Goal: Task Accomplishment & Management: Use online tool/utility

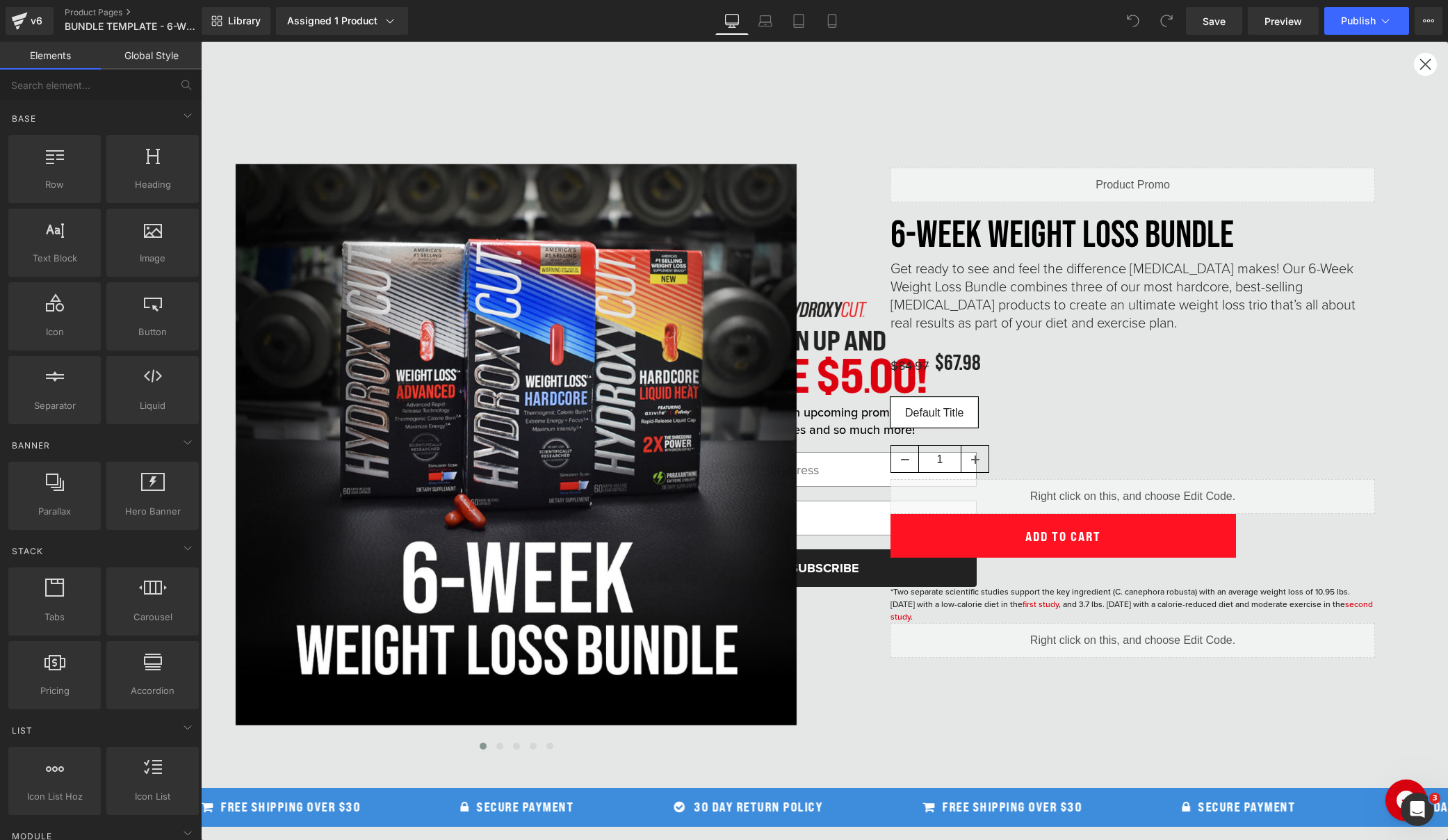
click at [1421, 63] on circle "Close dialog" at bounding box center [1425, 64] width 23 height 23
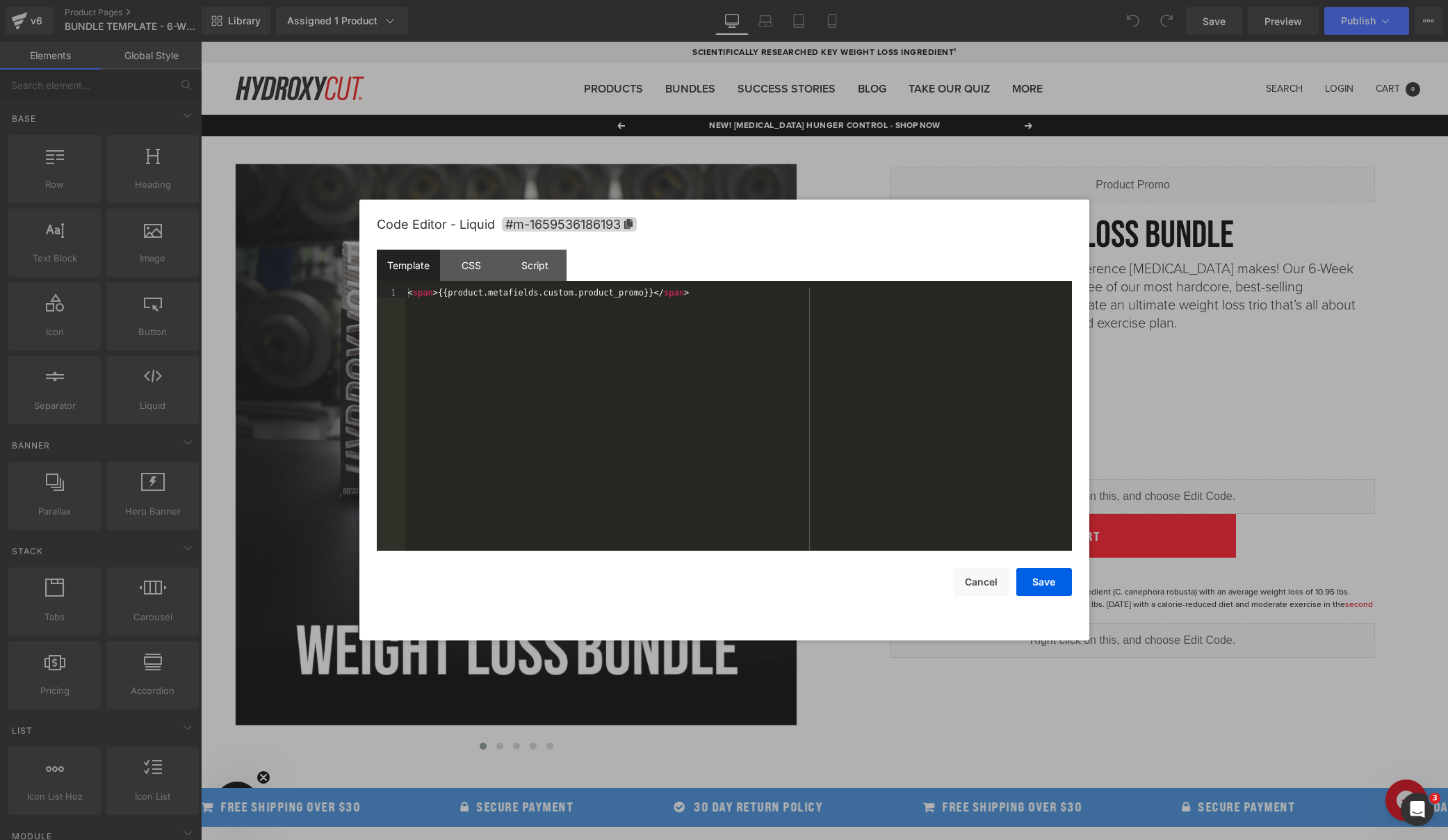
click at [1070, 0] on div "You are previewing how the will restyle your page. You can not edit Elements in…" at bounding box center [724, 0] width 1448 height 0
click at [733, 298] on div "< span > {{product.metafields.custom.product_promo}} </ span >" at bounding box center [739, 429] width 666 height 282
click at [1041, 589] on button "Save" at bounding box center [1044, 582] width 55 height 28
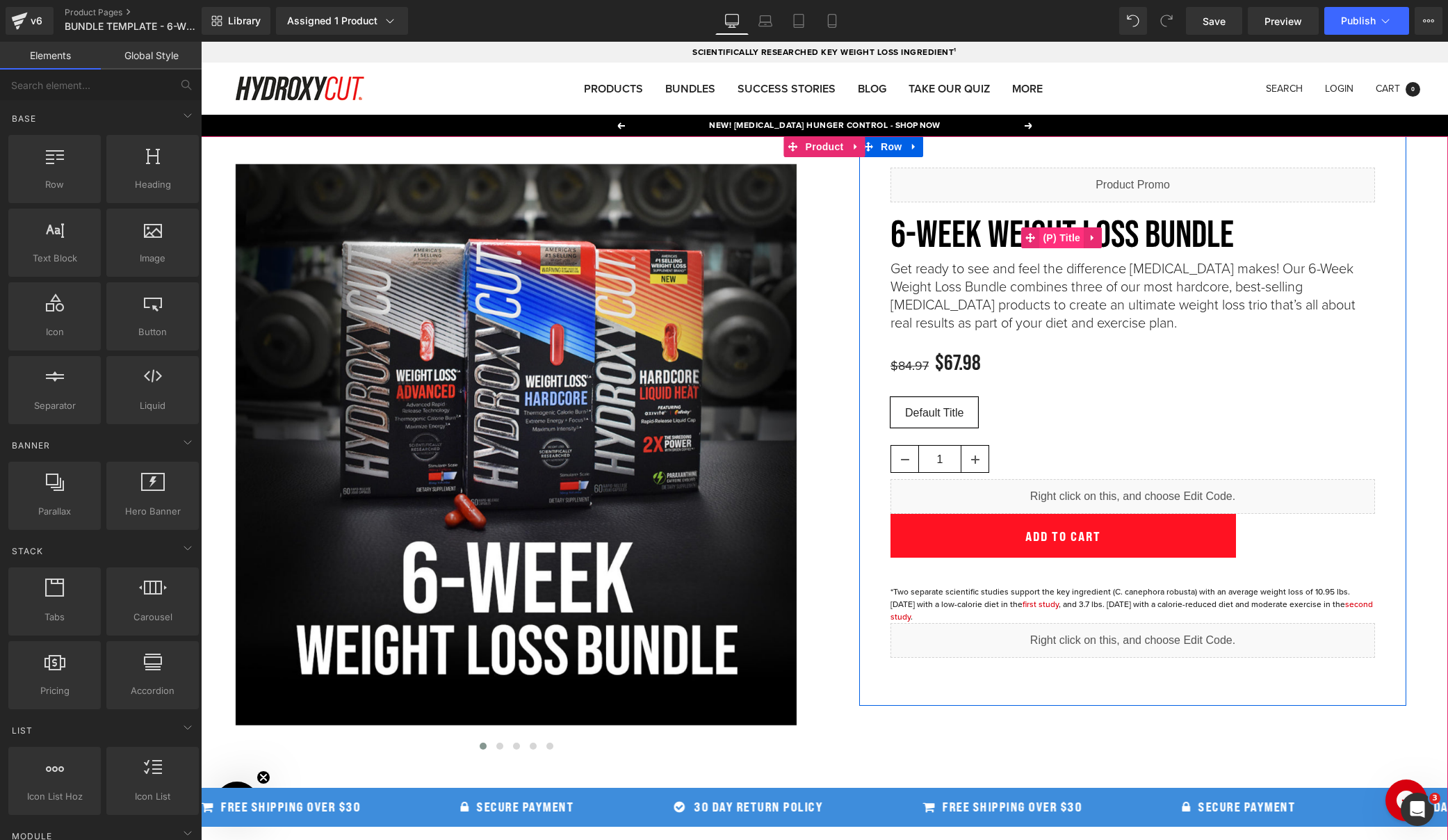
click at [1072, 232] on span "(P) Title" at bounding box center [1061, 237] width 44 height 21
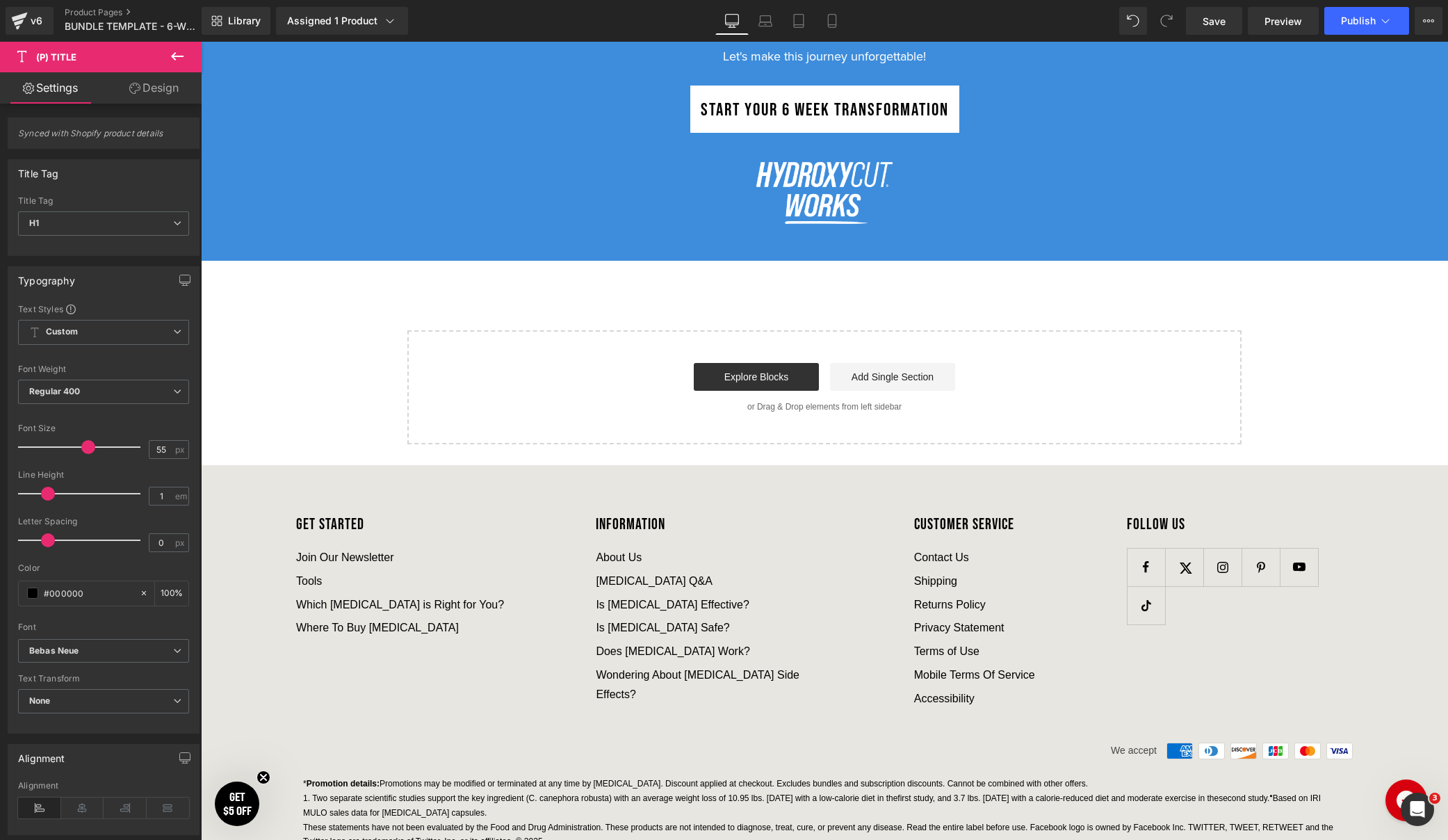
scroll to position [5516, 0]
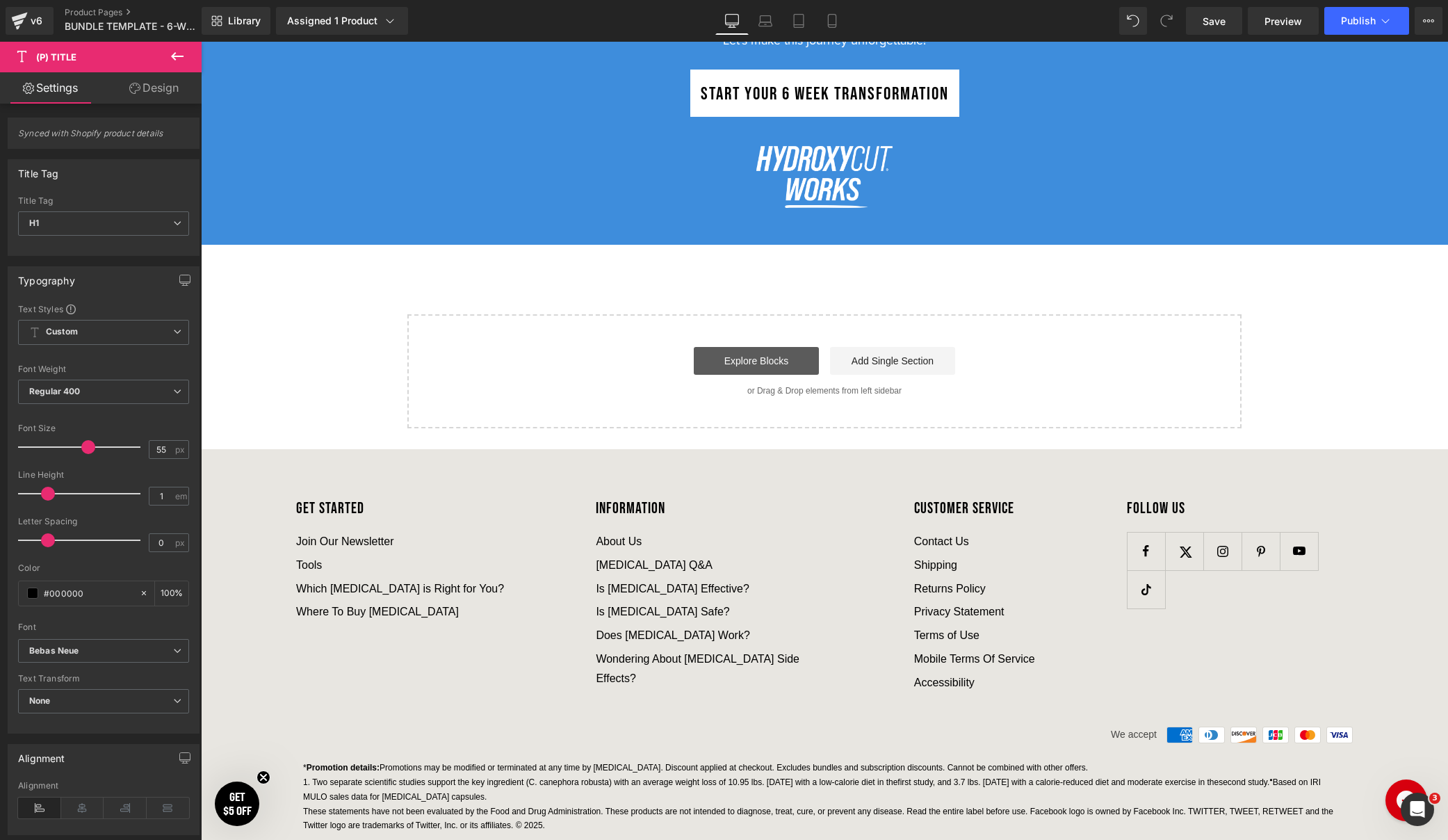
click at [694, 371] on link "Explore Blocks" at bounding box center [756, 360] width 125 height 28
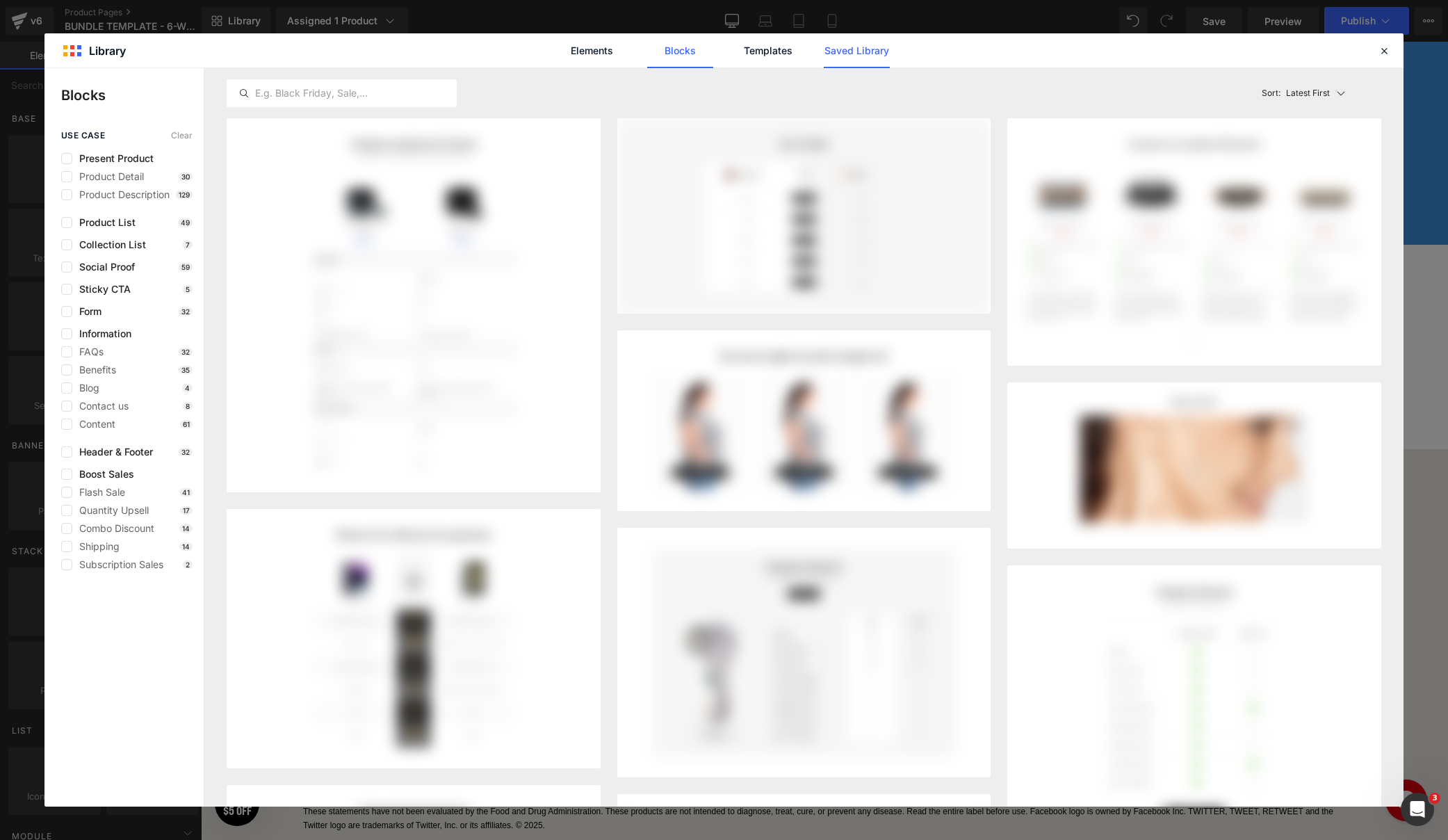
click at [861, 50] on link "Saved Library" at bounding box center [857, 50] width 66 height 34
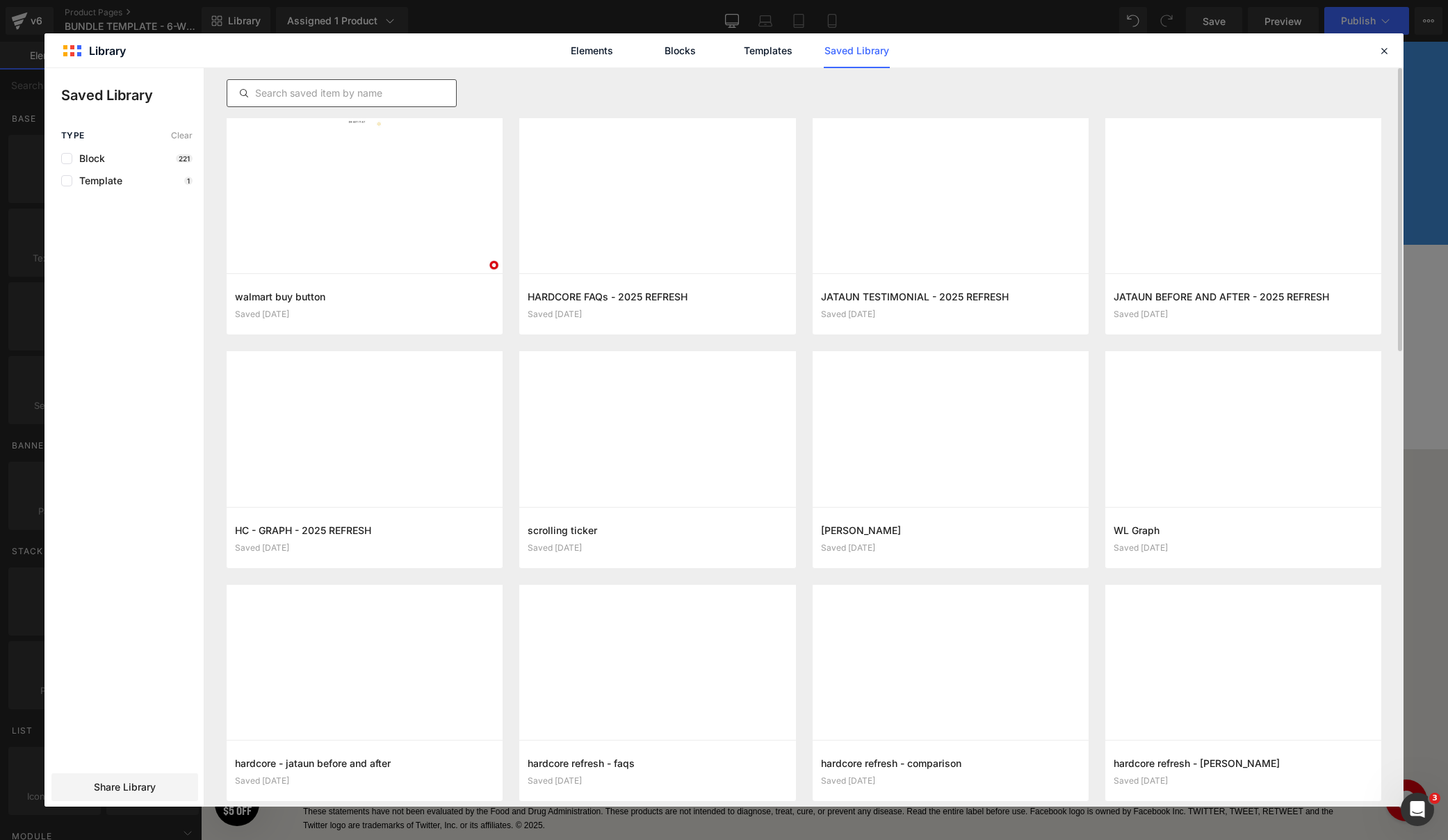
click at [374, 91] on input "text" at bounding box center [342, 93] width 229 height 17
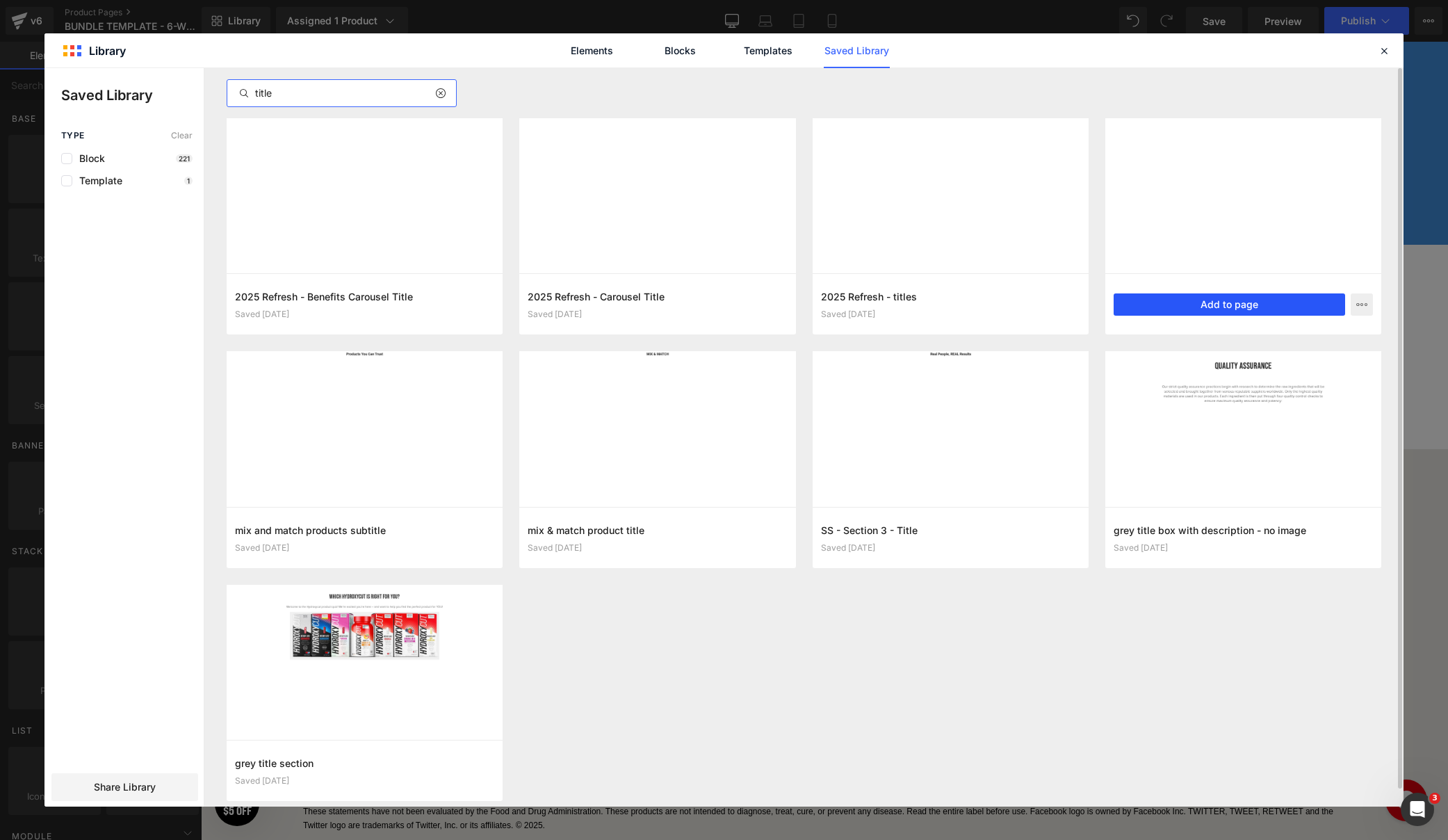
type input "title"
click at [1209, 302] on button "Add to page" at bounding box center [1230, 305] width 232 height 23
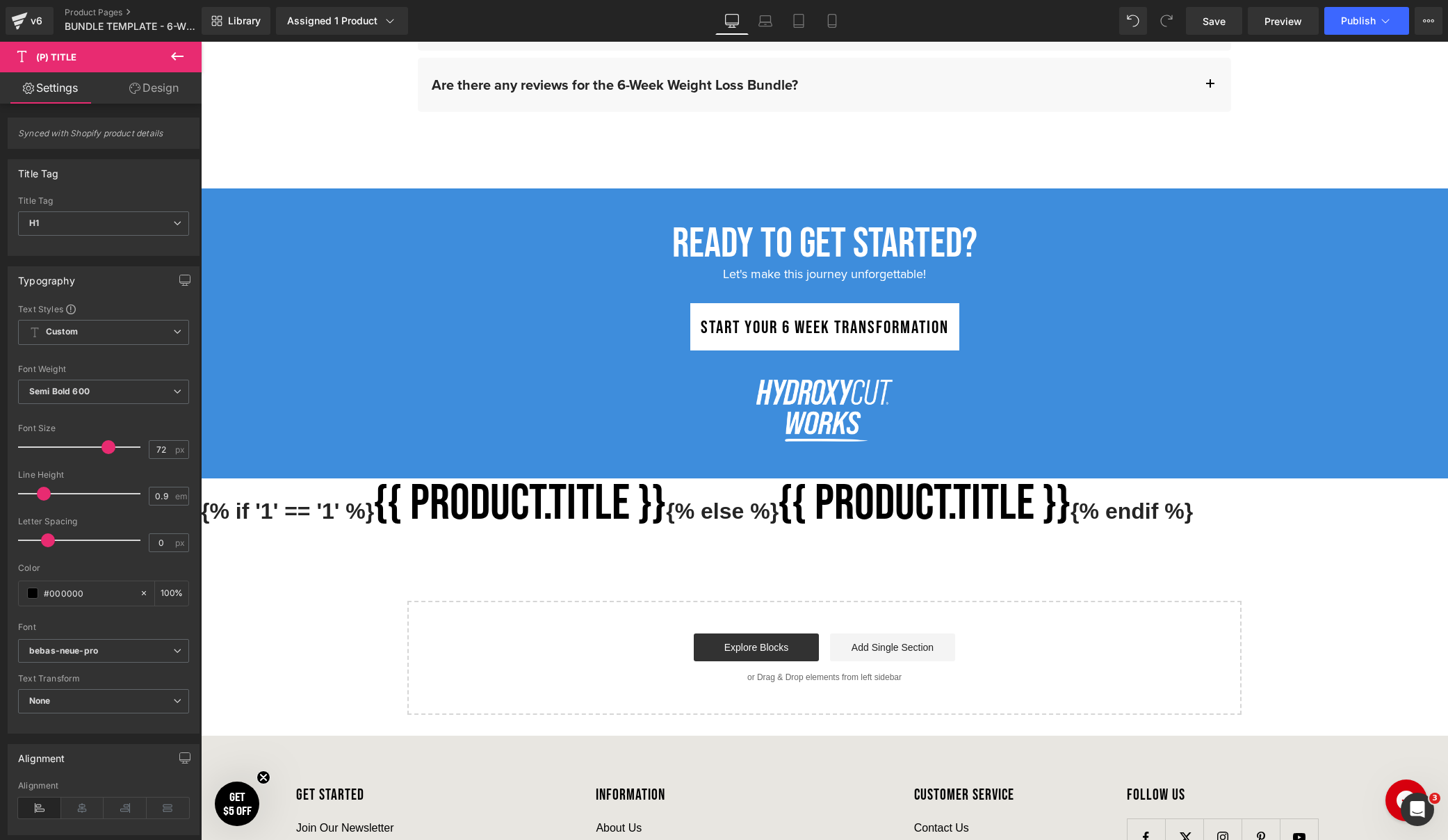
scroll to position [5568, 0]
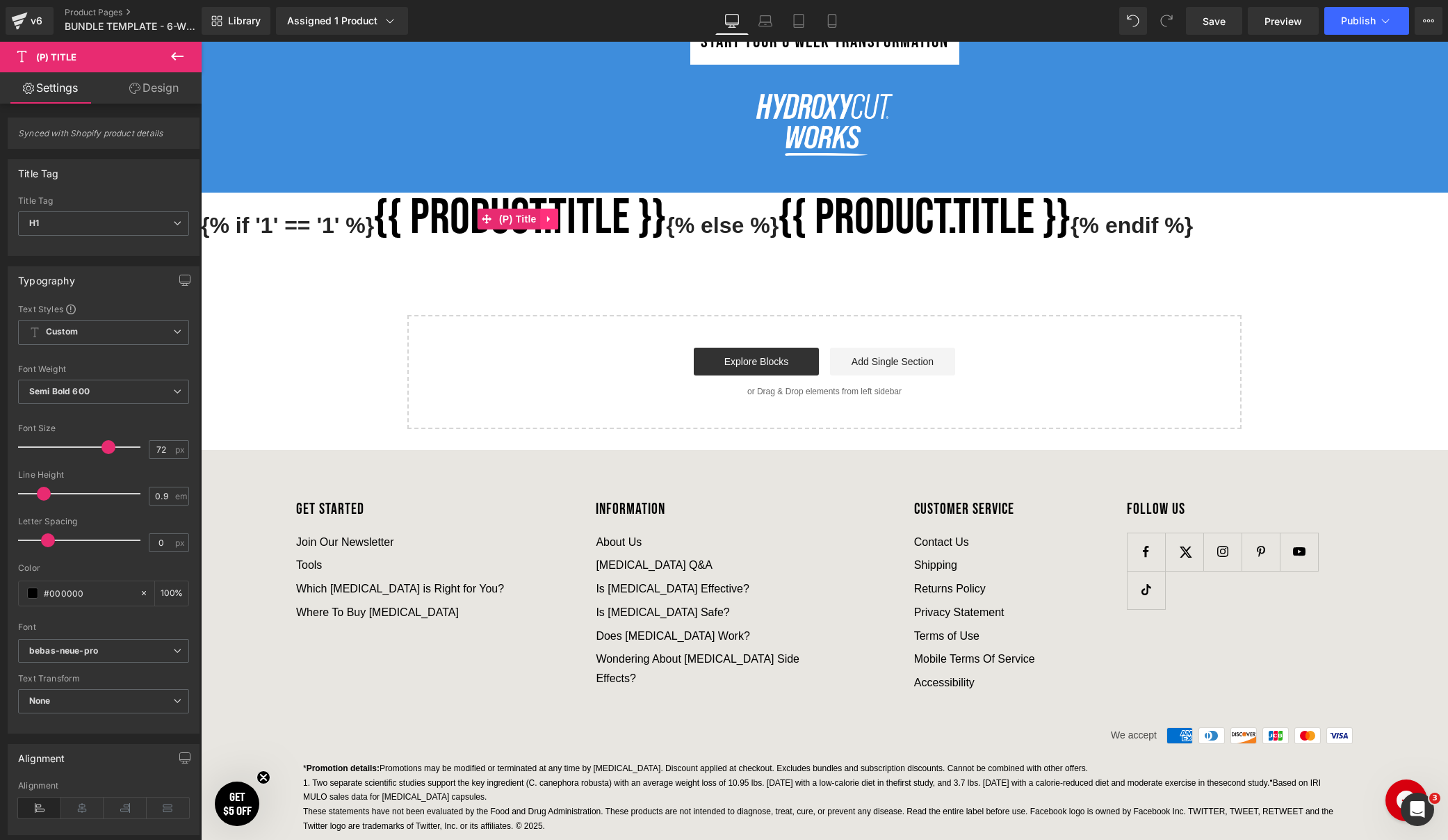
click at [557, 221] on link at bounding box center [550, 219] width 18 height 21
click at [561, 222] on icon at bounding box center [558, 219] width 10 height 10
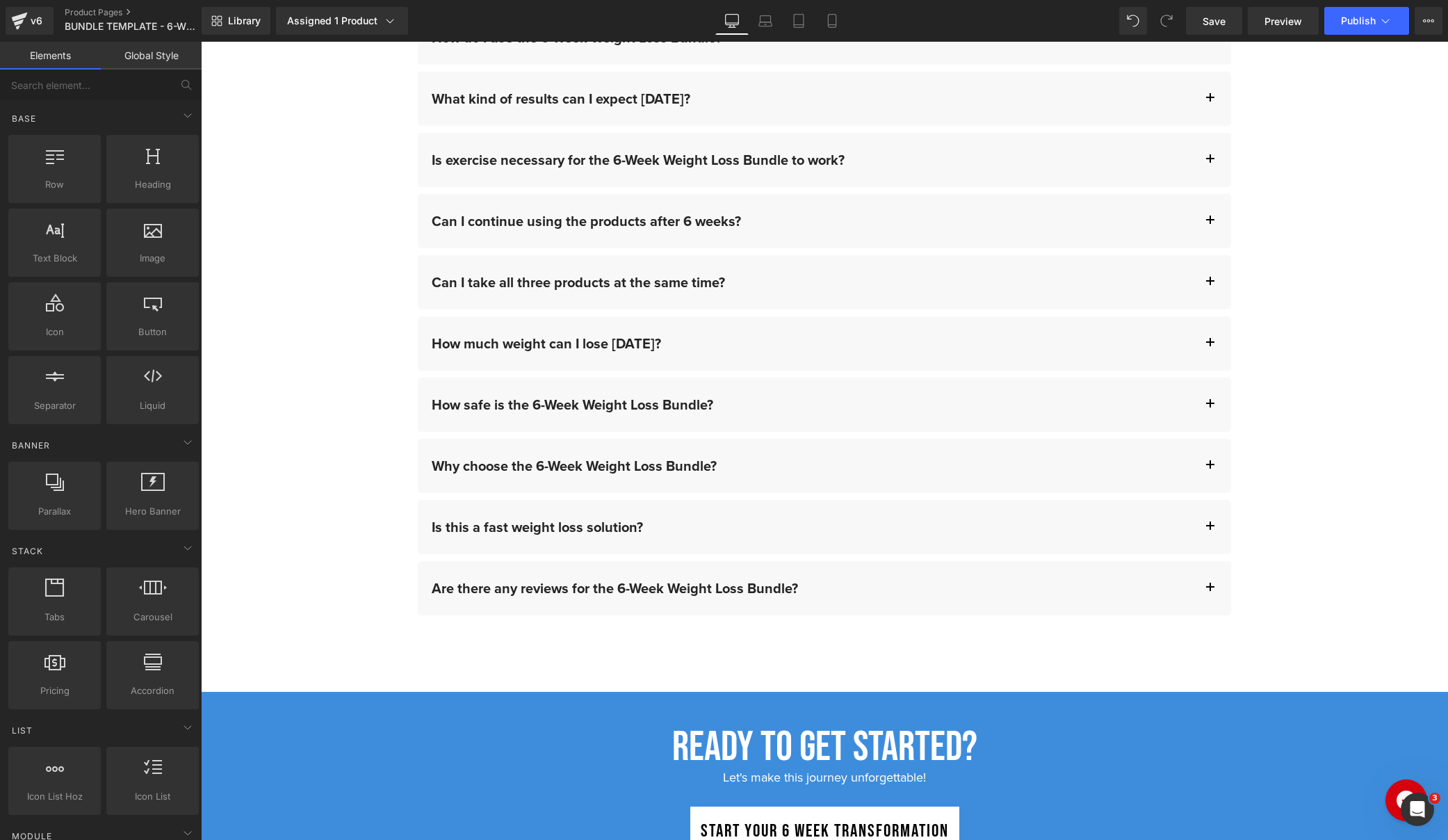
scroll to position [5158, 0]
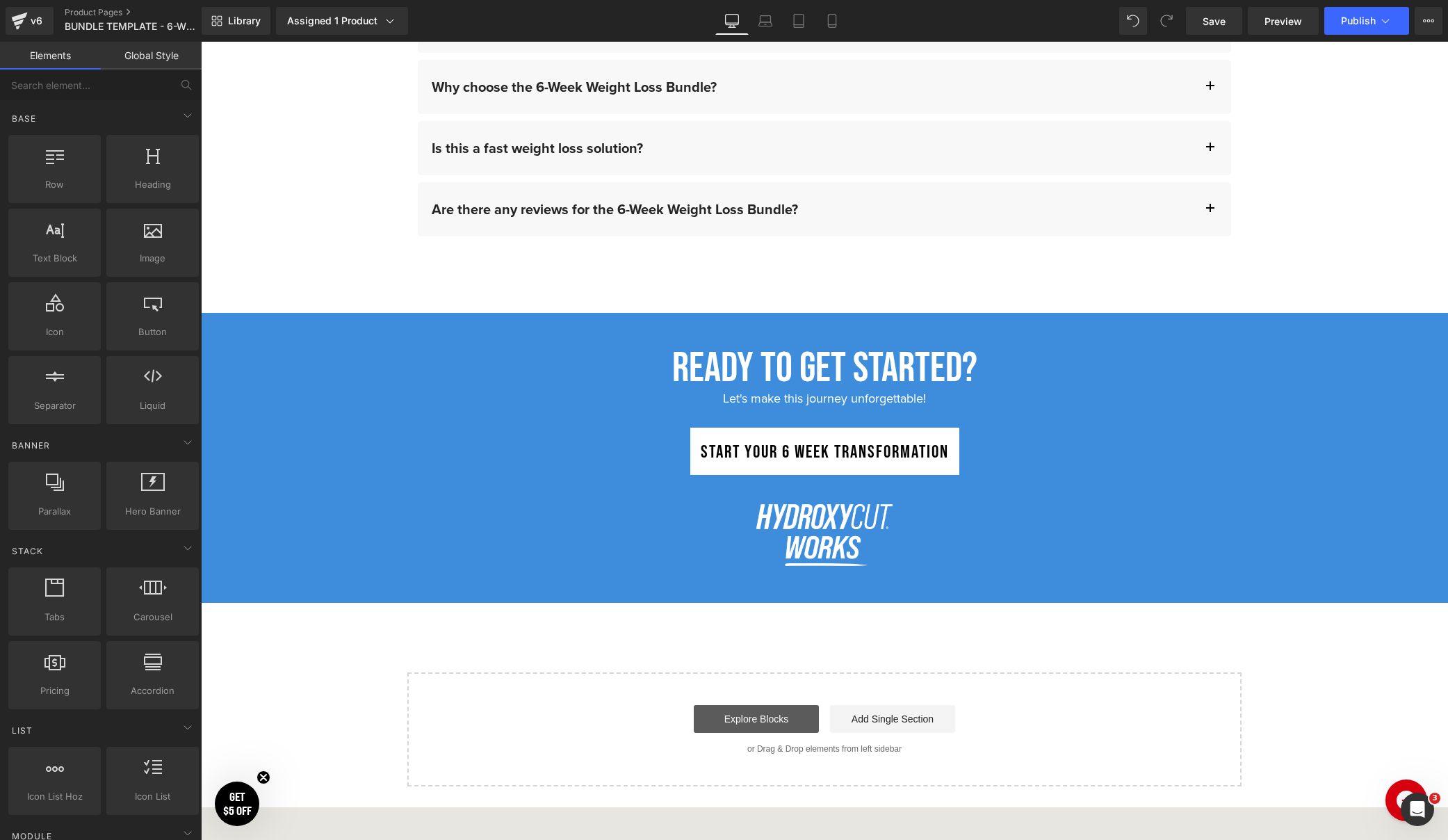
click at [773, 711] on link "Explore Blocks" at bounding box center [756, 718] width 125 height 28
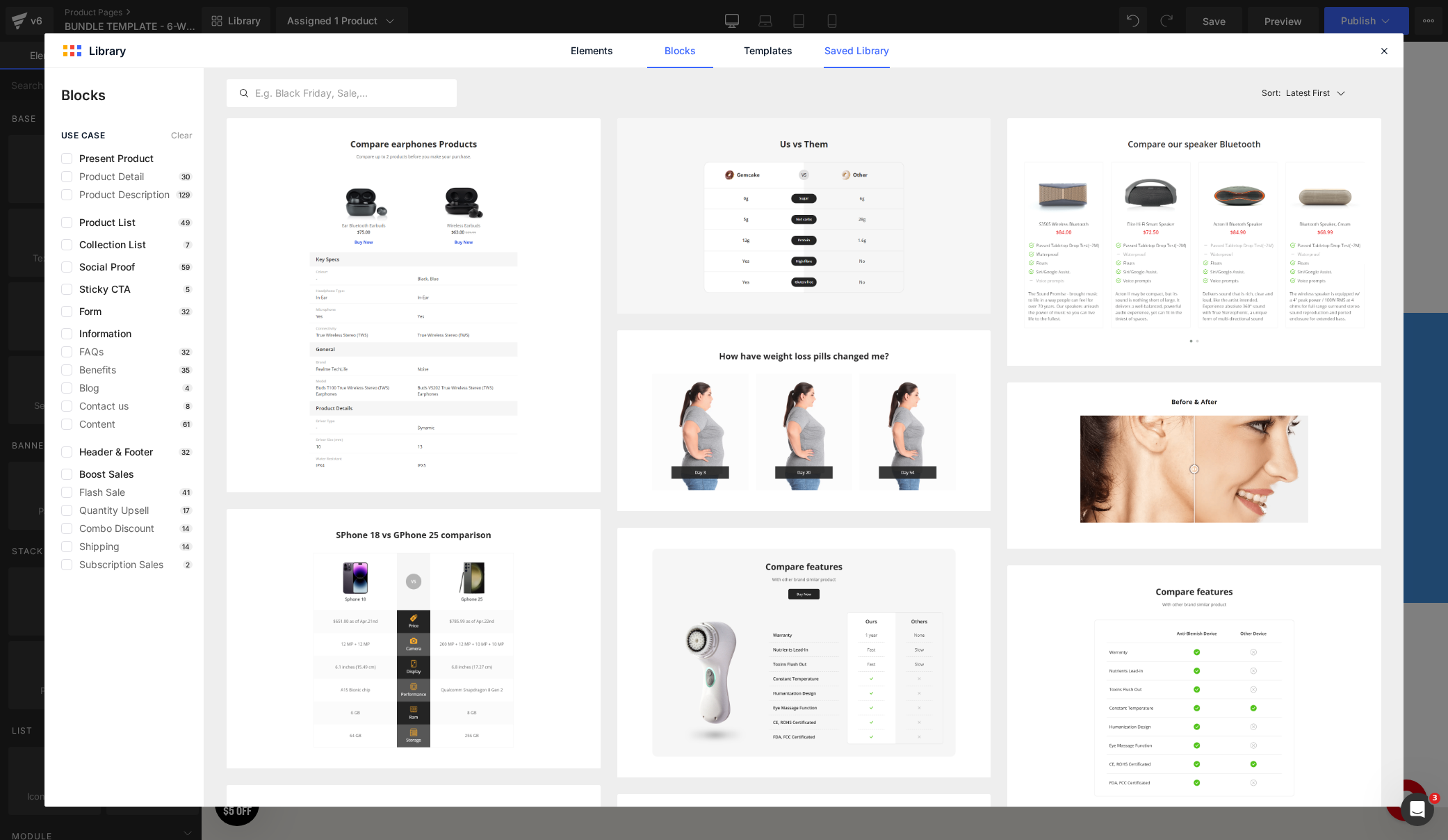
click at [856, 55] on link "Saved Library" at bounding box center [857, 50] width 66 height 34
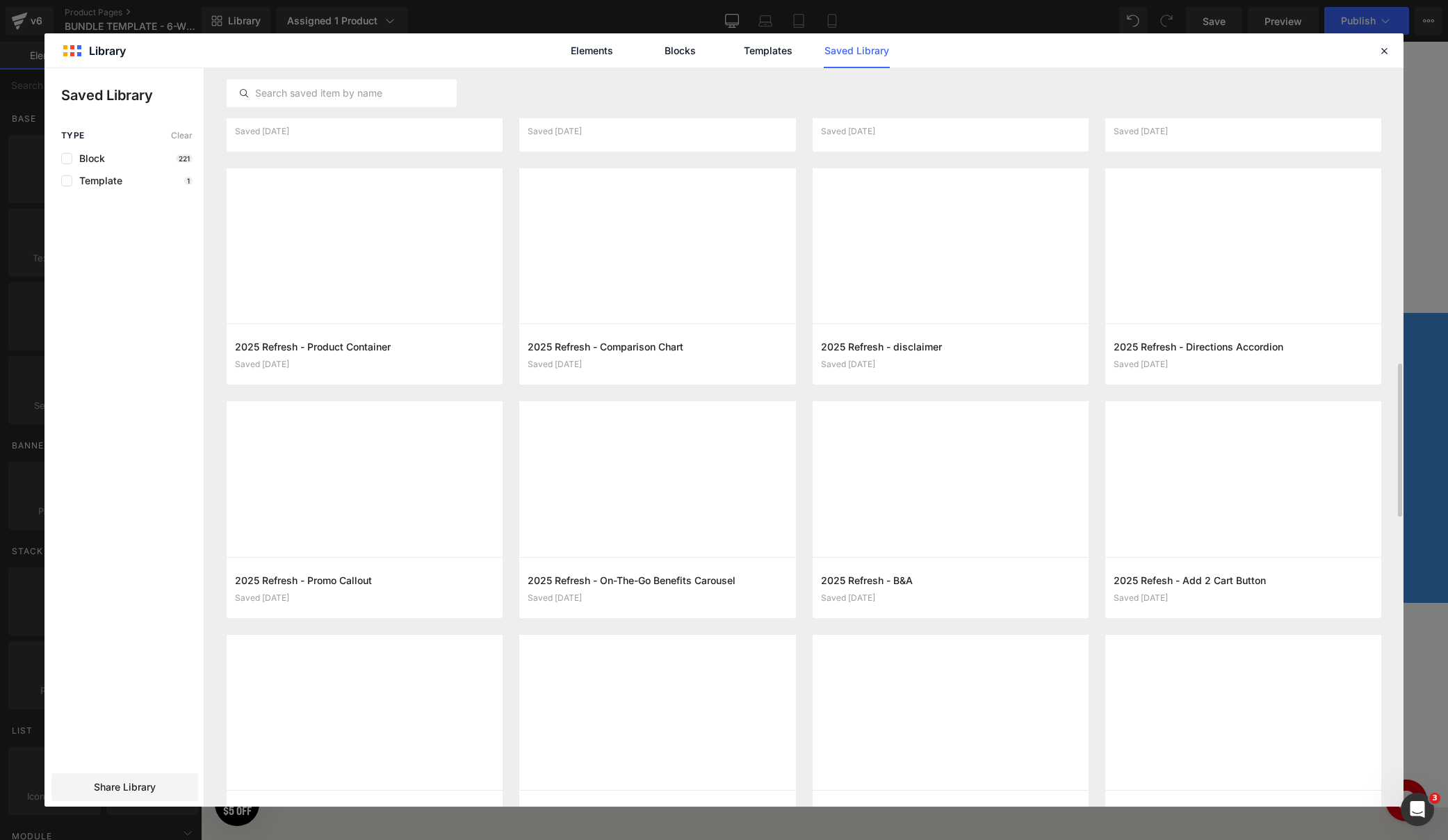
scroll to position [1400, 0]
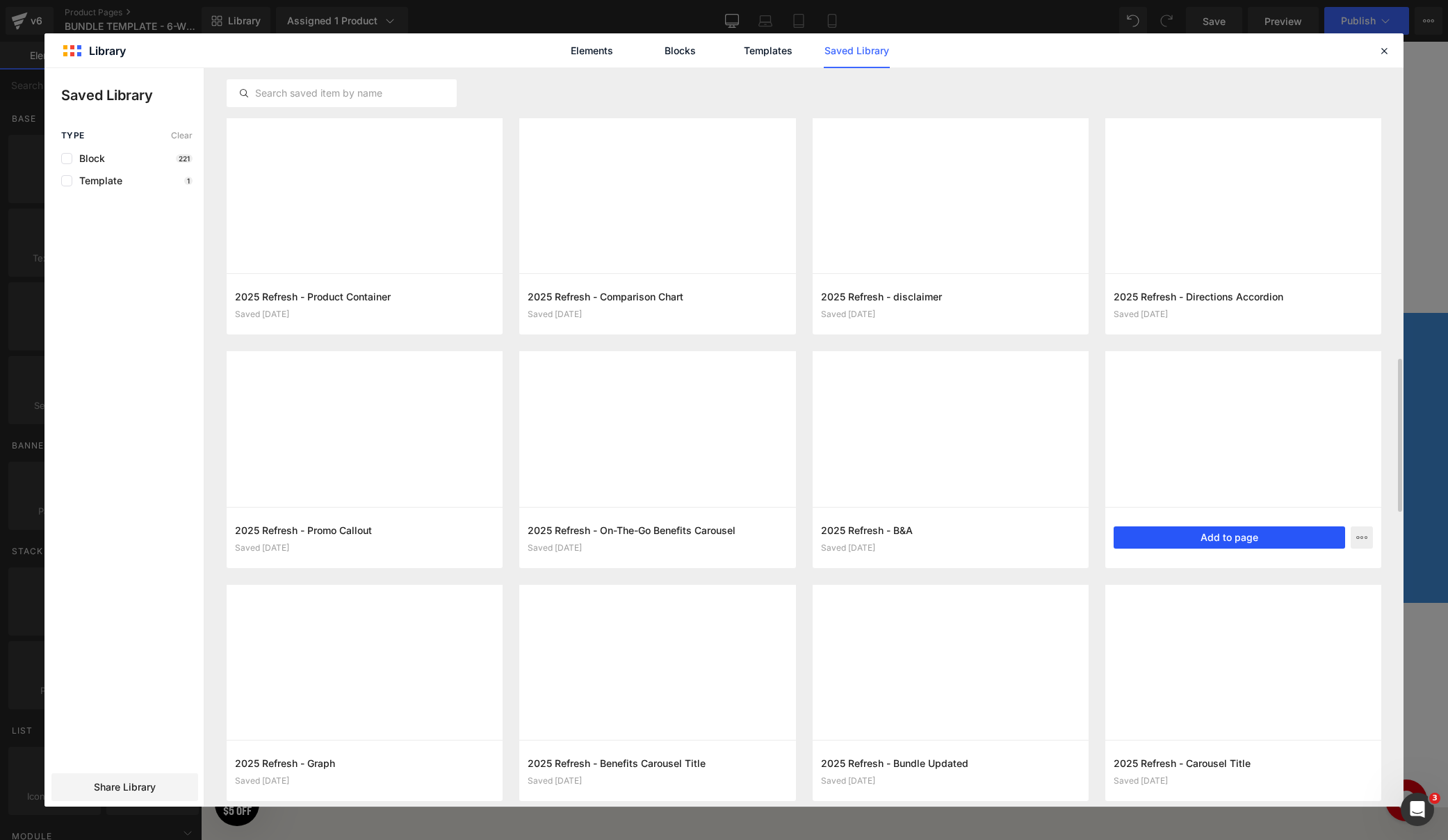
click at [1234, 540] on button "Add to page" at bounding box center [1230, 537] width 232 height 23
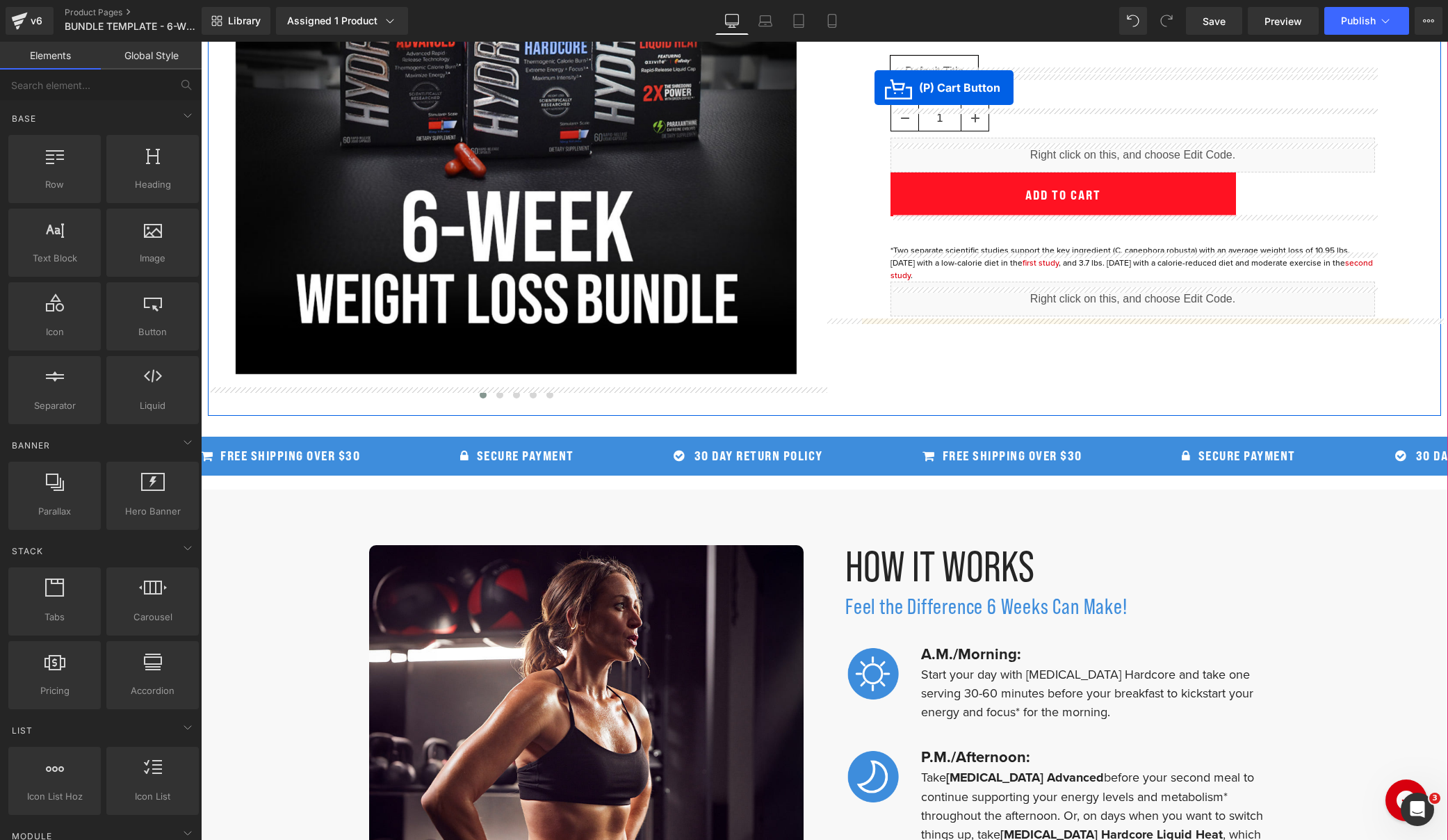
scroll to position [253, 0]
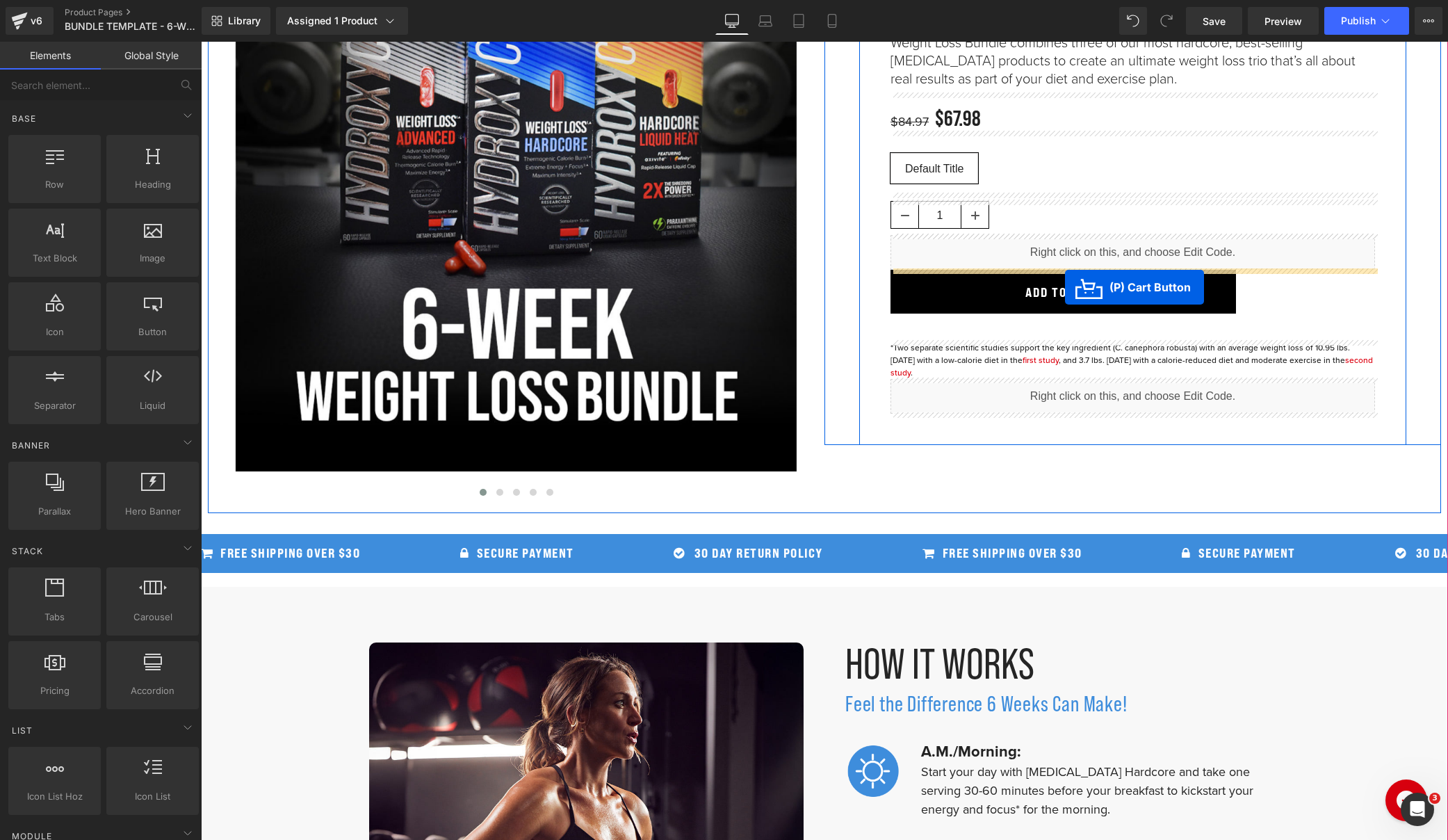
drag, startPoint x: 290, startPoint y: 233, endPoint x: 1065, endPoint y: 287, distance: 776.9
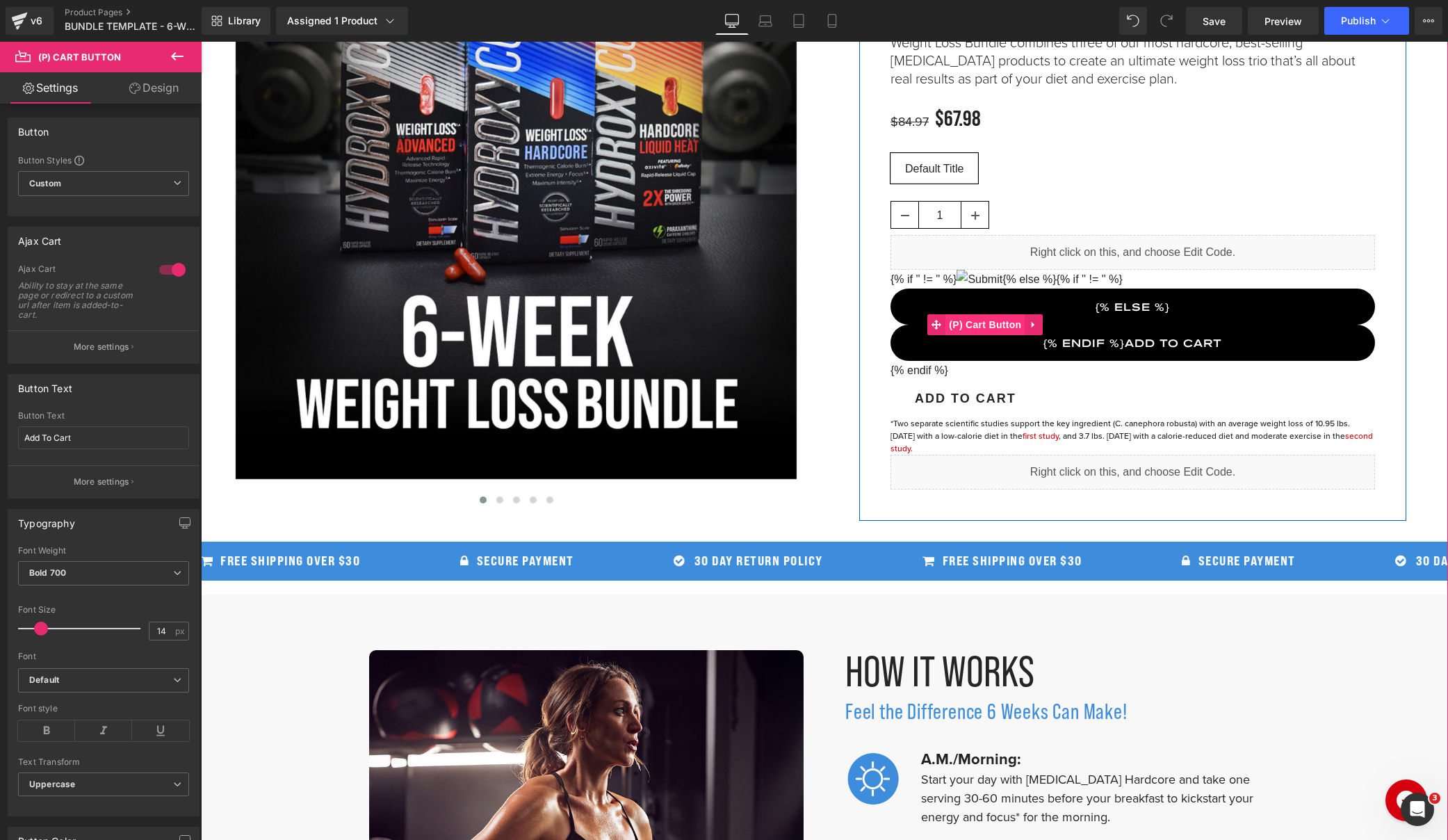
click at [995, 322] on span "(P) Cart Button" at bounding box center [985, 324] width 79 height 21
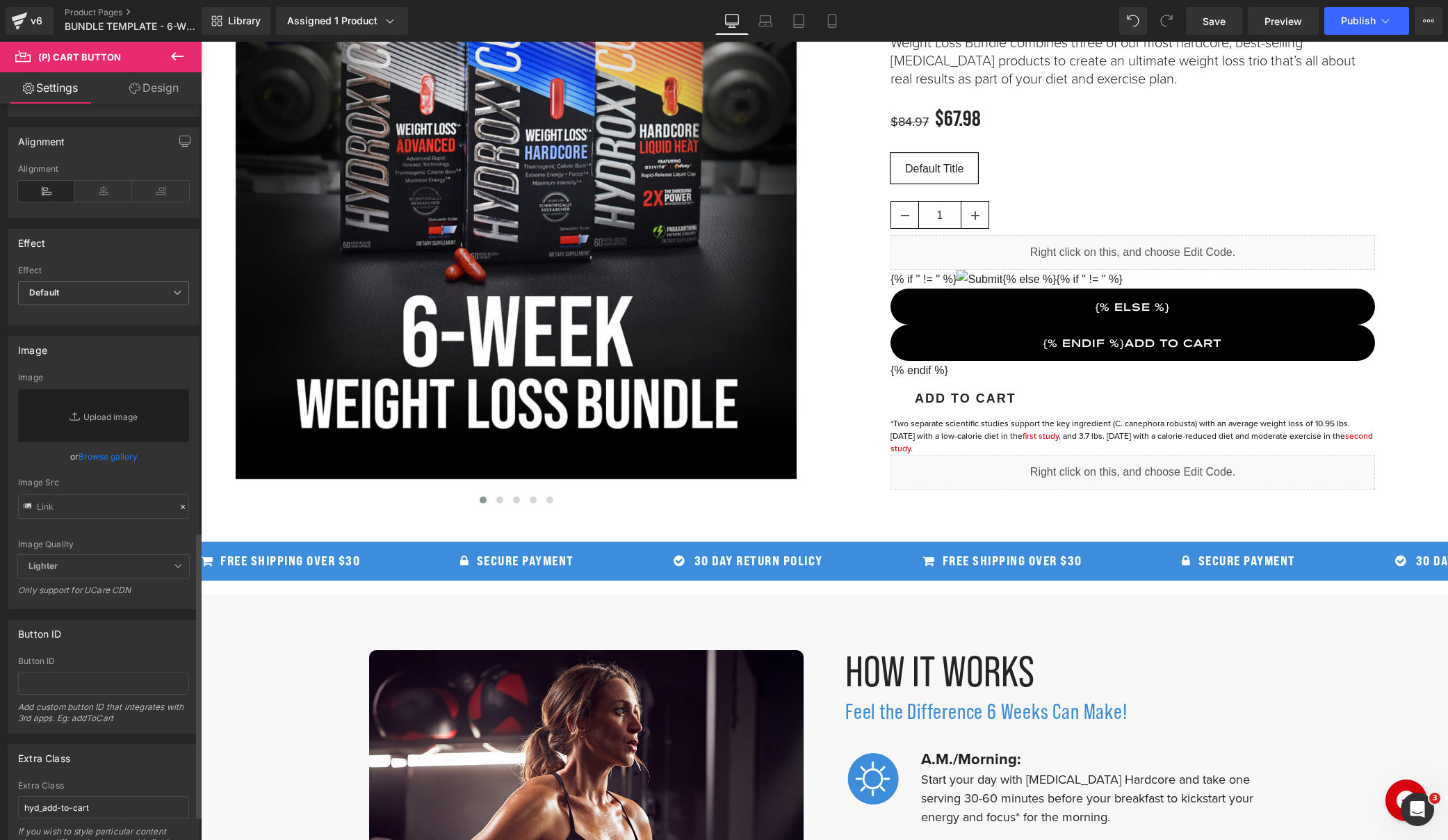
scroll to position [1163, 0]
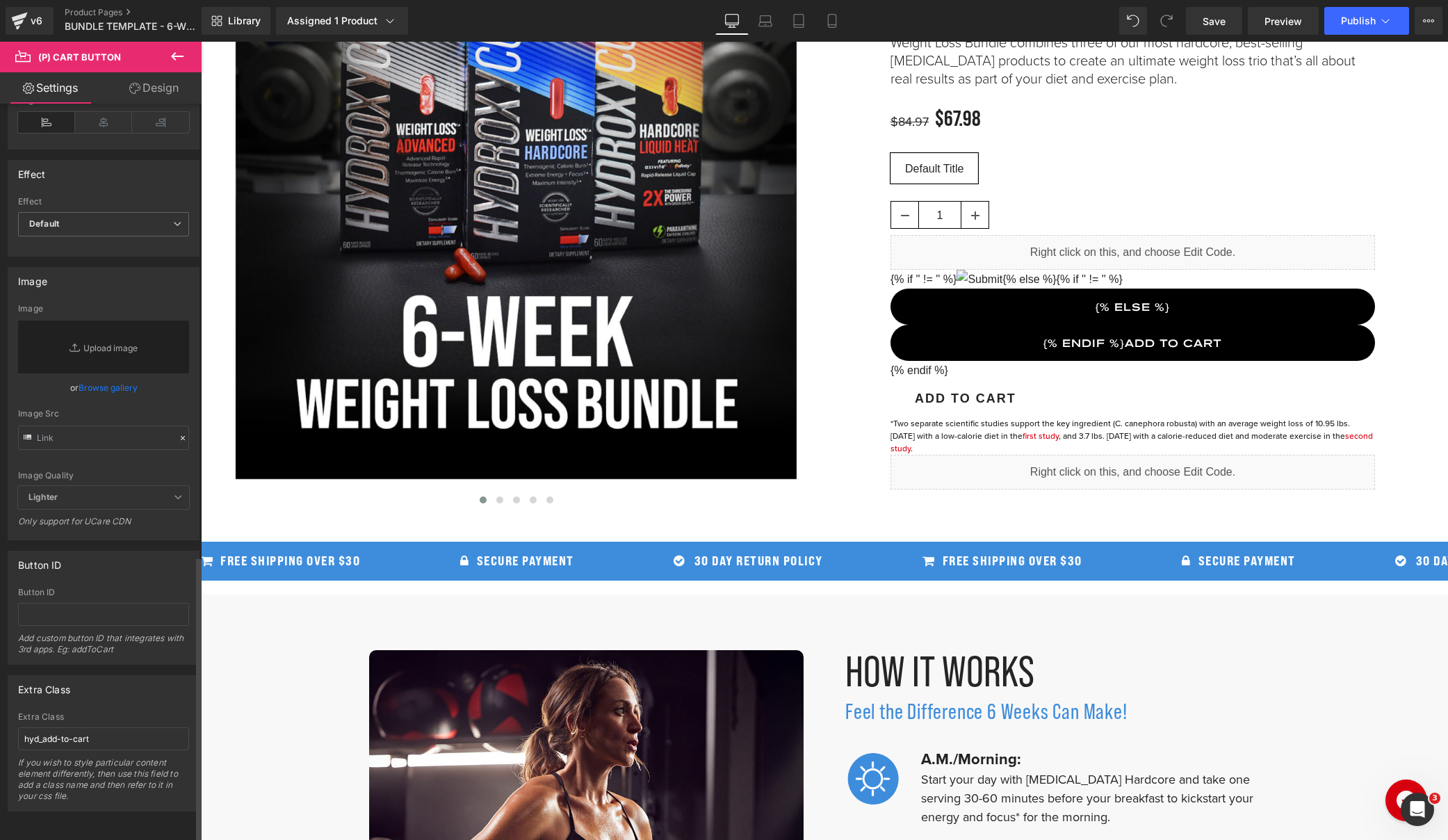
click at [140, 739] on div "Extra Class hyd_add-to-cart If you wish to style particular content element dif…" at bounding box center [104, 761] width 171 height 99
click at [143, 731] on input "hyd_add-to-cart" at bounding box center [104, 738] width 171 height 23
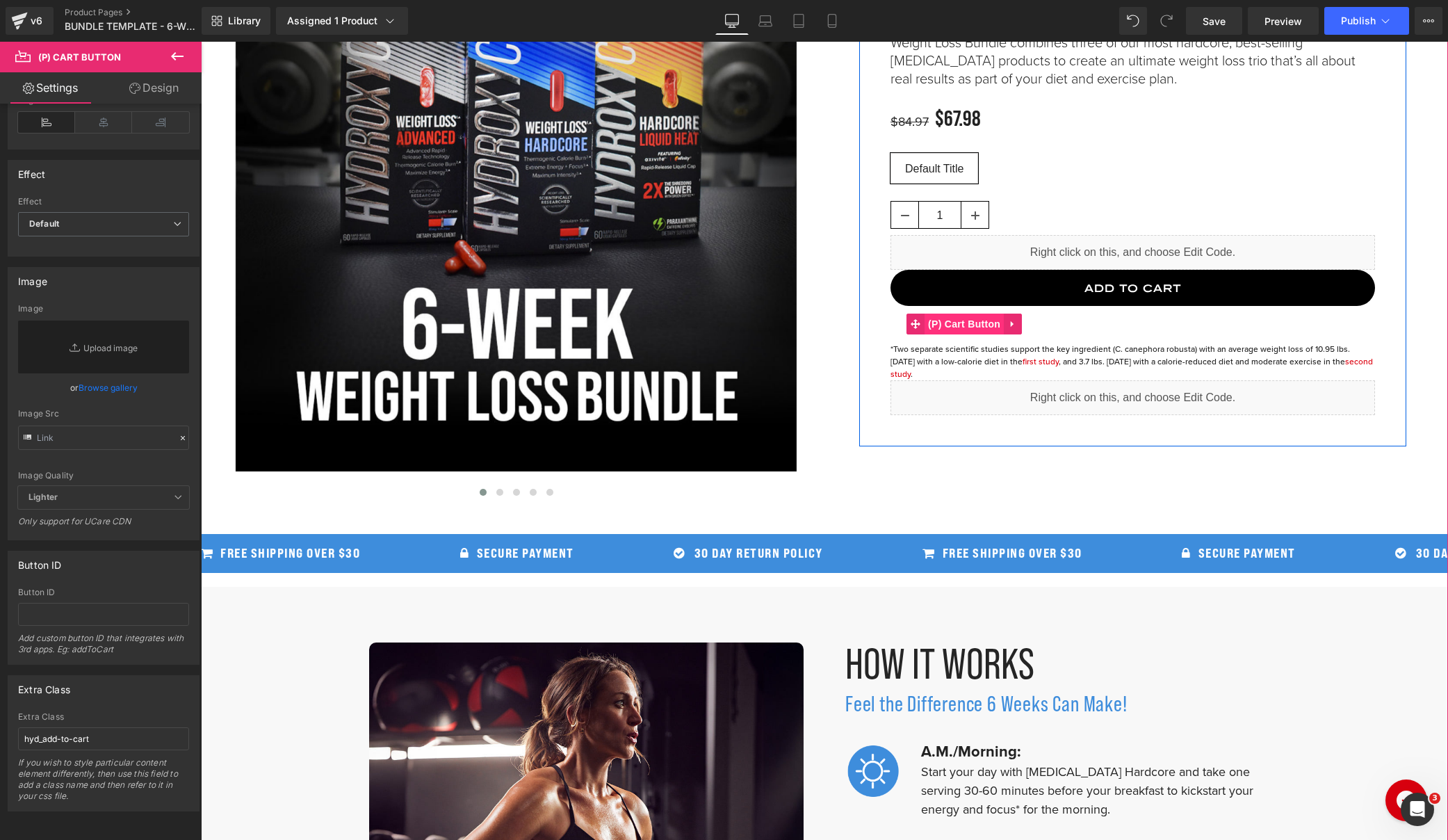
click at [949, 321] on span "(P) Cart Button" at bounding box center [964, 324] width 79 height 21
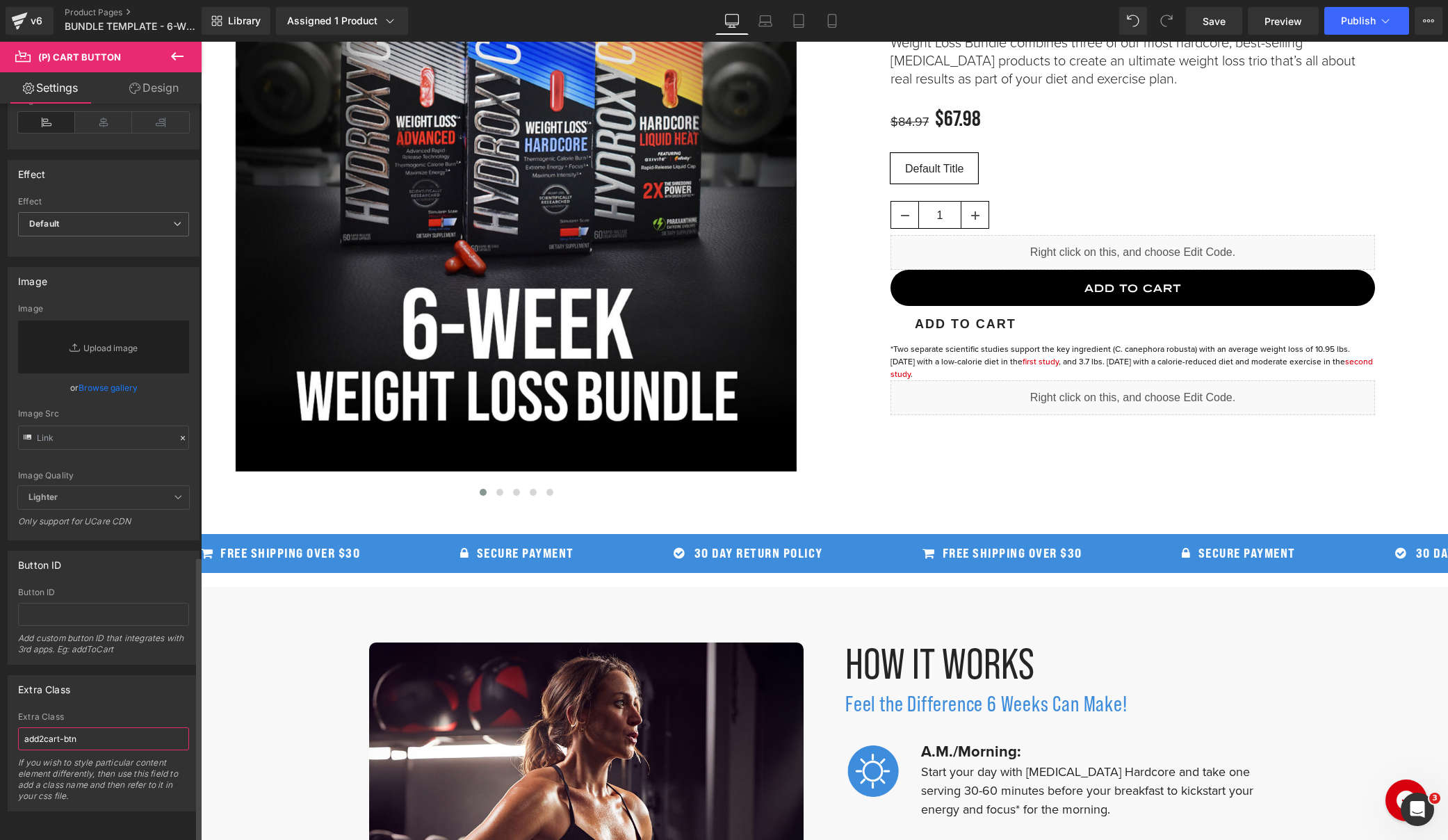
click at [79, 731] on input "add2cart-btn" at bounding box center [104, 738] width 171 height 23
paste input "hyd_add-to-cart"
type input "hyd_add-to-cart"
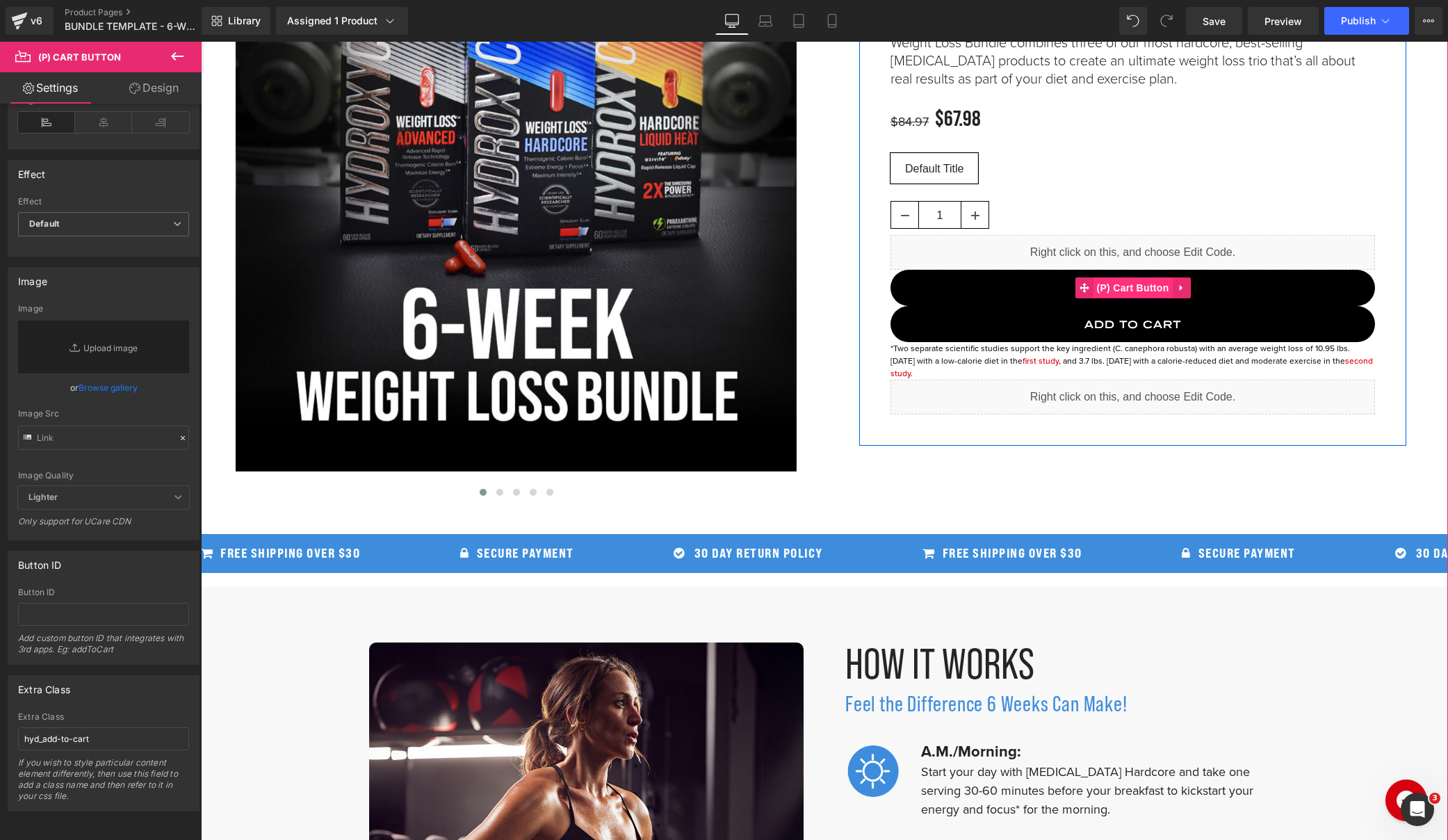
click at [1116, 291] on span "(P) Cart Button" at bounding box center [1132, 288] width 79 height 21
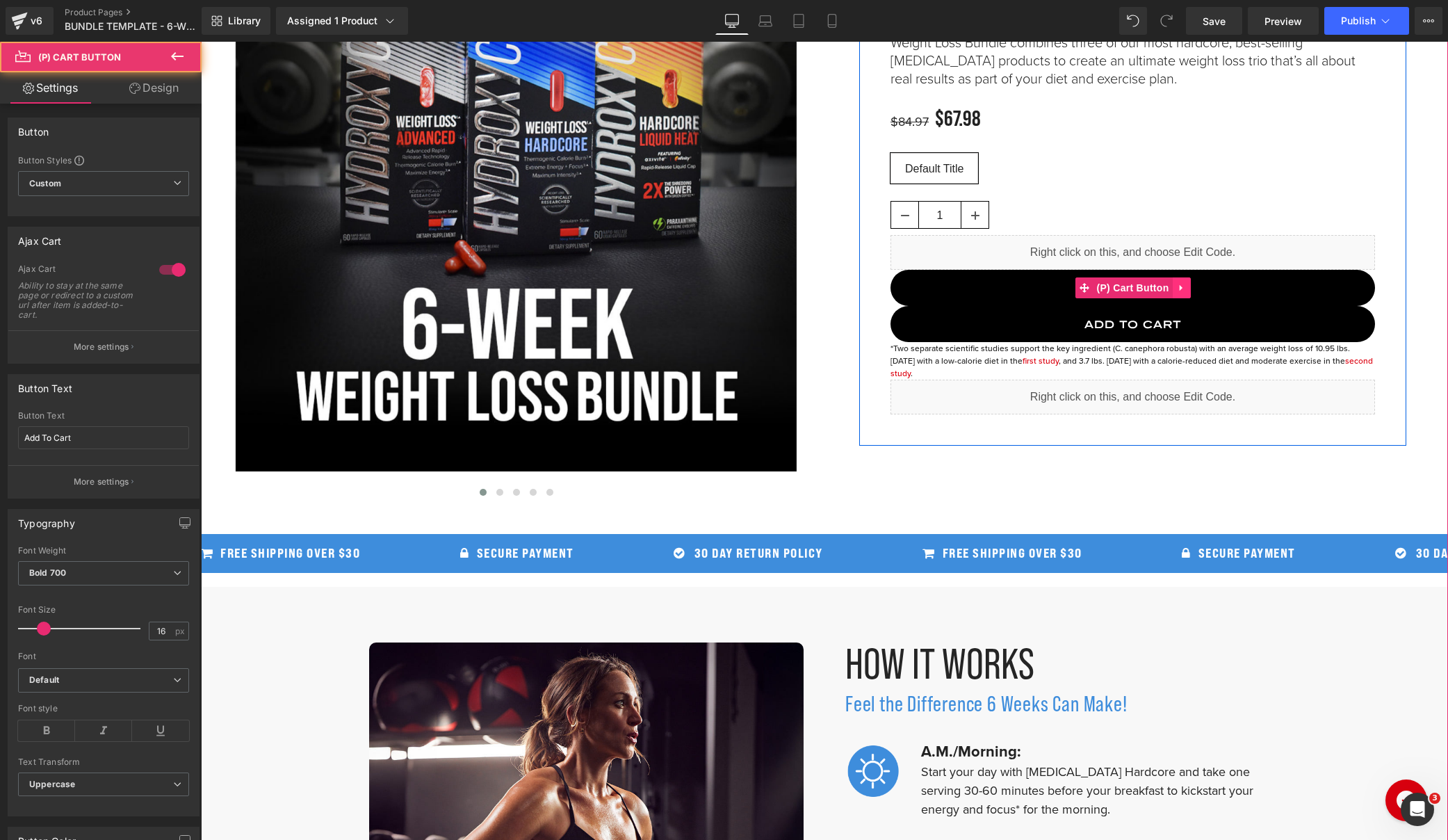
click at [1184, 289] on icon at bounding box center [1182, 287] width 10 height 10
click at [1187, 287] on icon at bounding box center [1191, 288] width 10 height 10
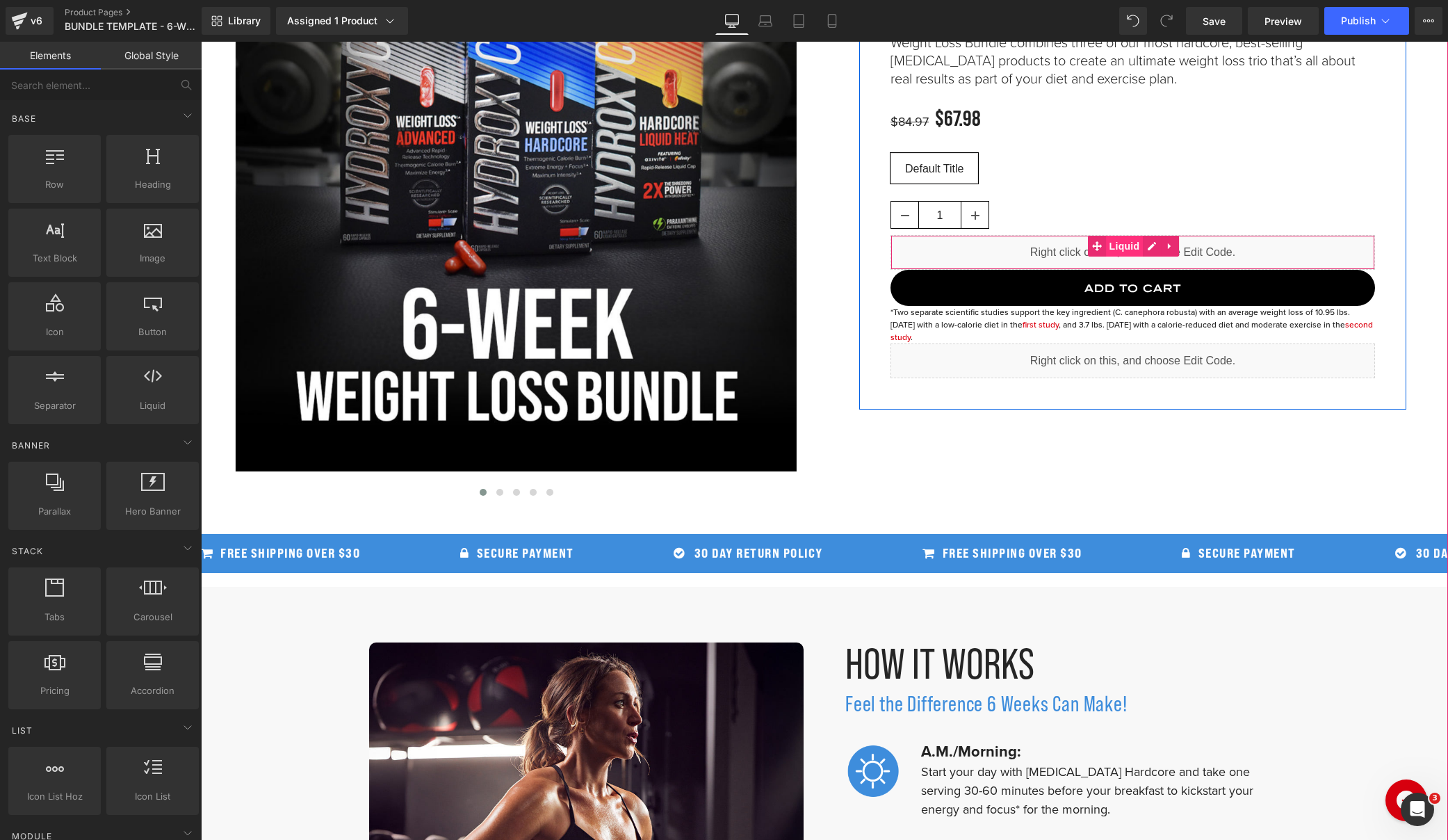
click at [1124, 243] on span "Liquid" at bounding box center [1125, 246] width 38 height 21
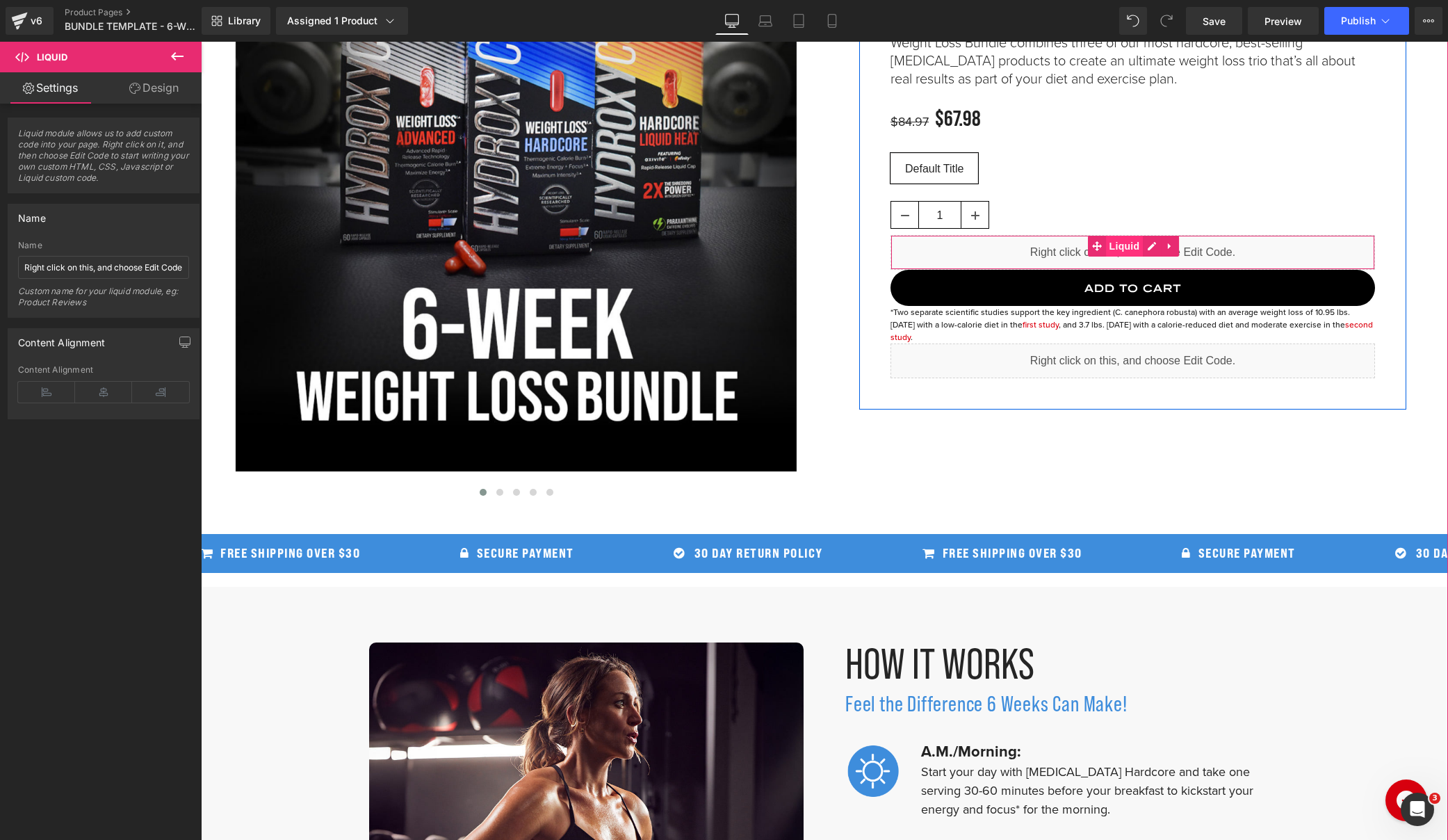
click at [1126, 249] on span "Liquid" at bounding box center [1125, 246] width 38 height 21
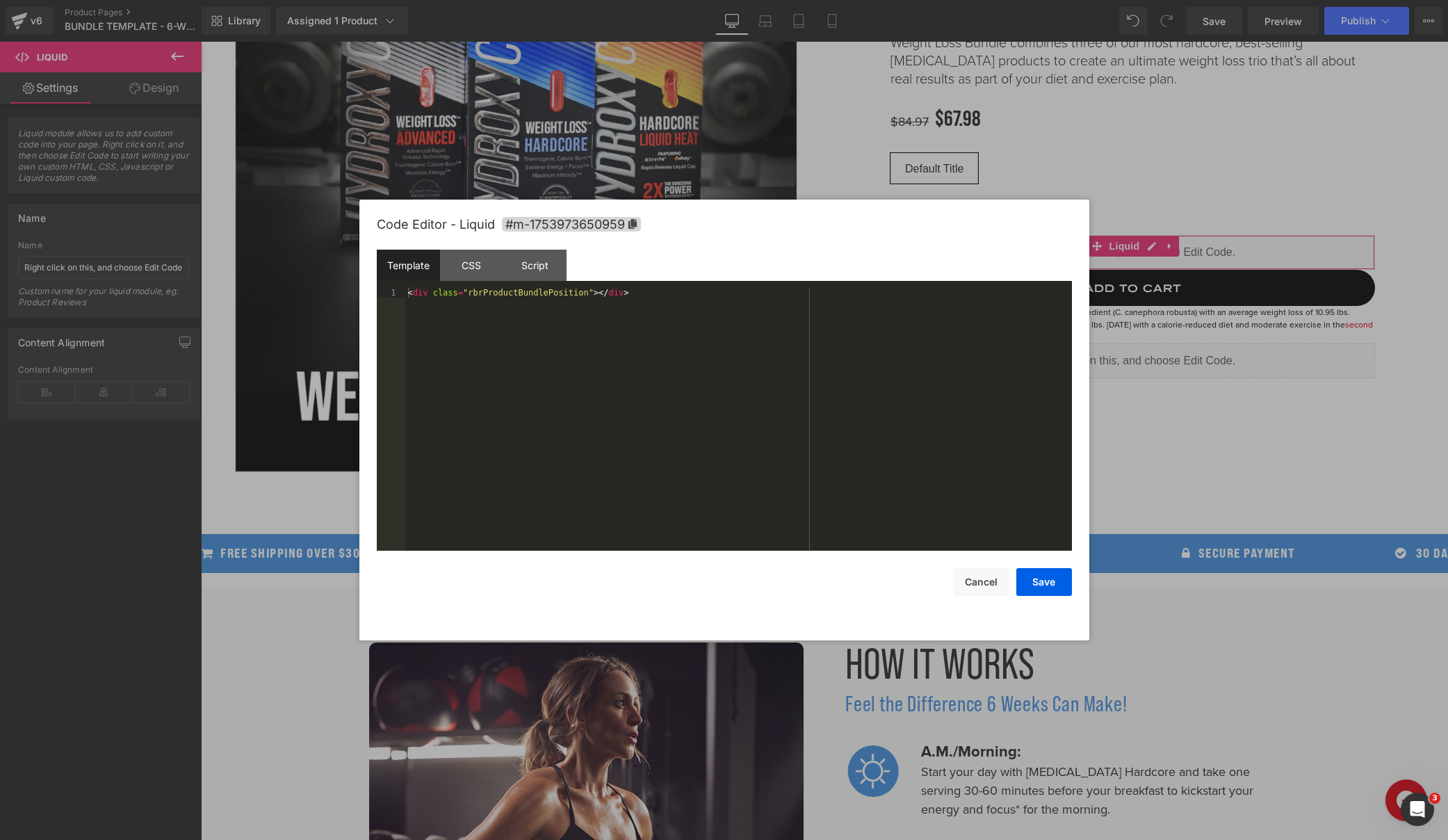
click at [1096, 319] on body "Liquid You are previewing how the will restyle your page. You can not edit Elem…" at bounding box center [724, 420] width 1448 height 840
click at [980, 569] on button "Cancel" at bounding box center [982, 582] width 55 height 28
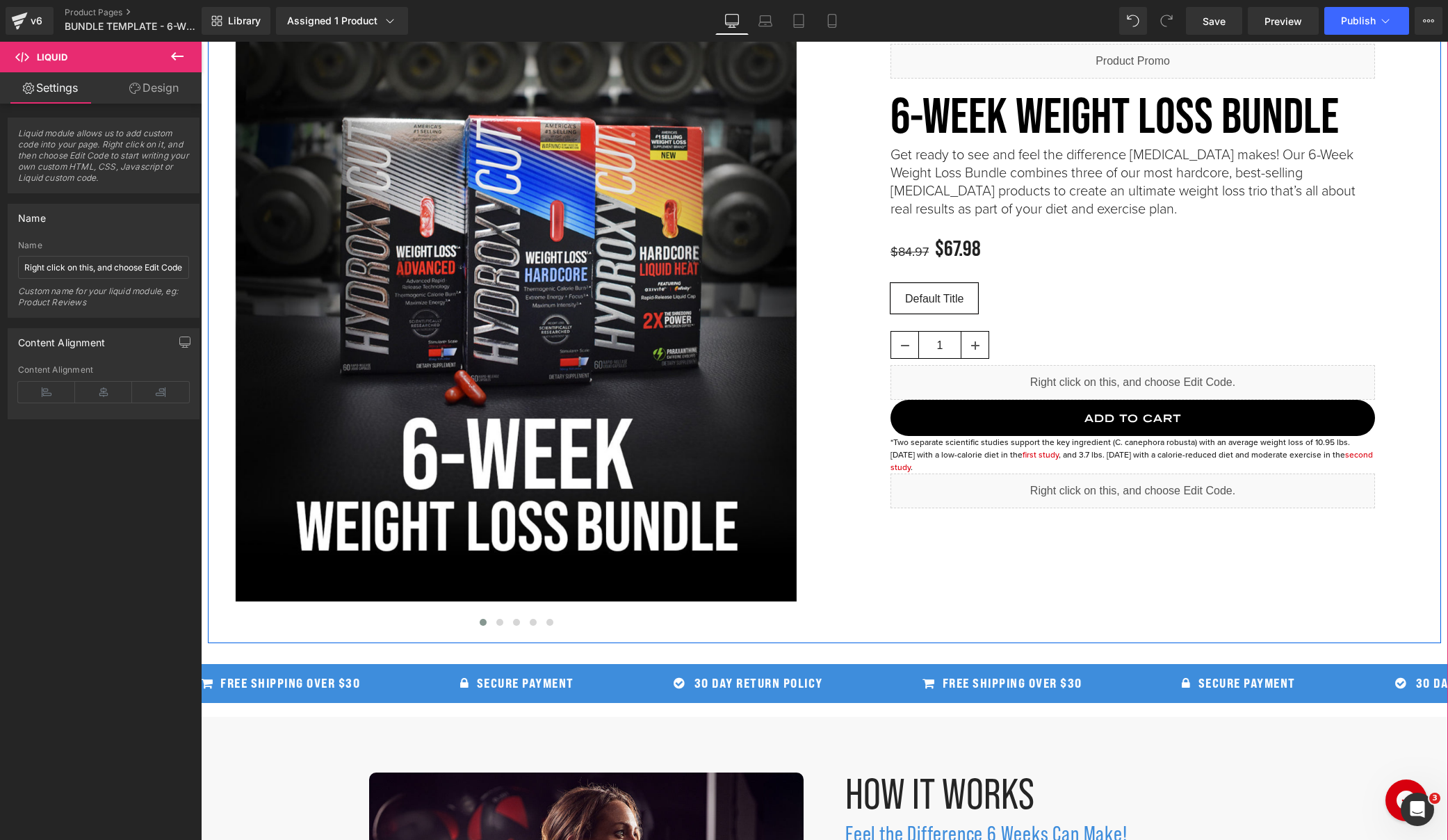
scroll to position [58, 0]
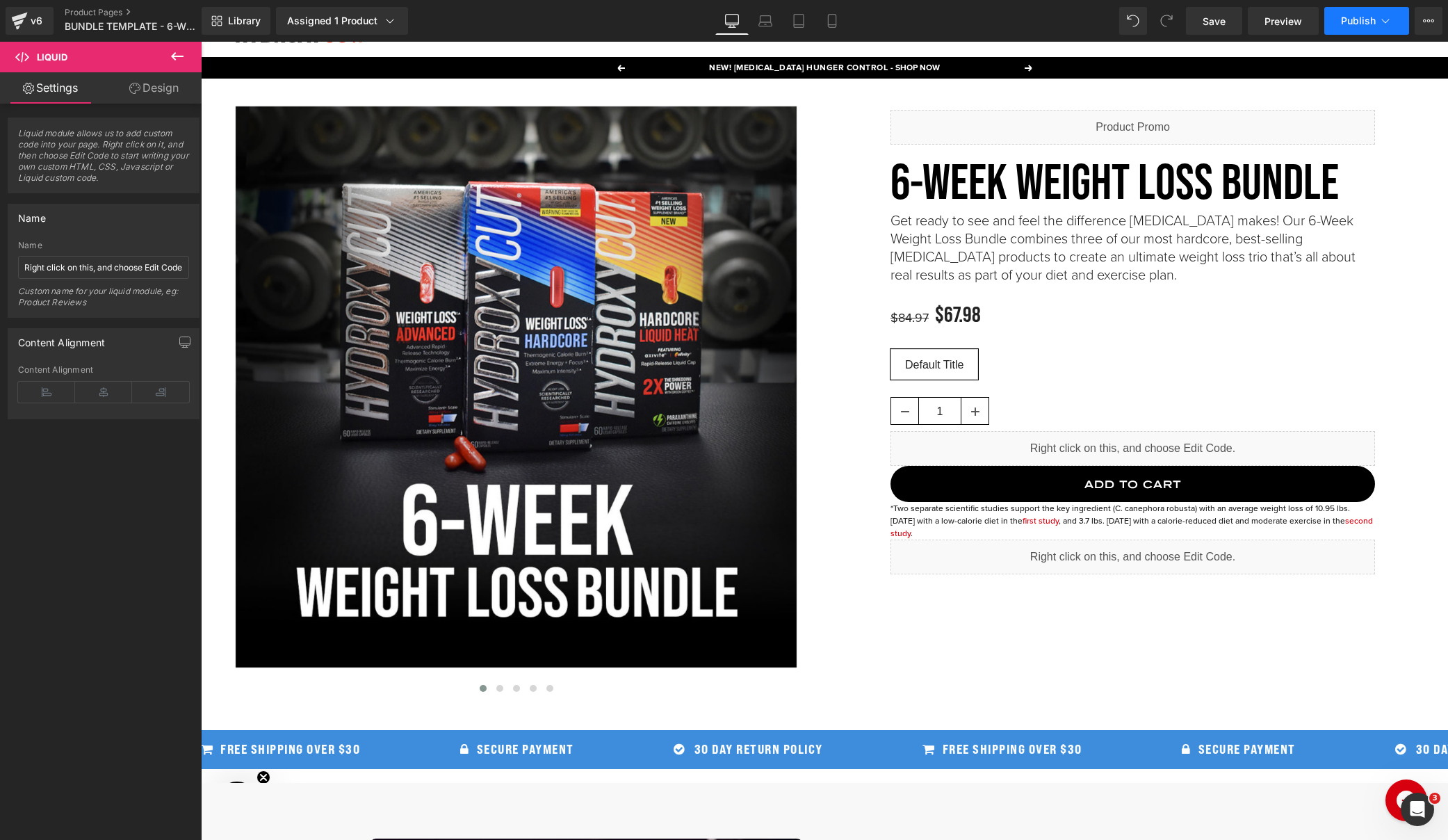
click at [1372, 25] on span "Publish" at bounding box center [1358, 20] width 34 height 11
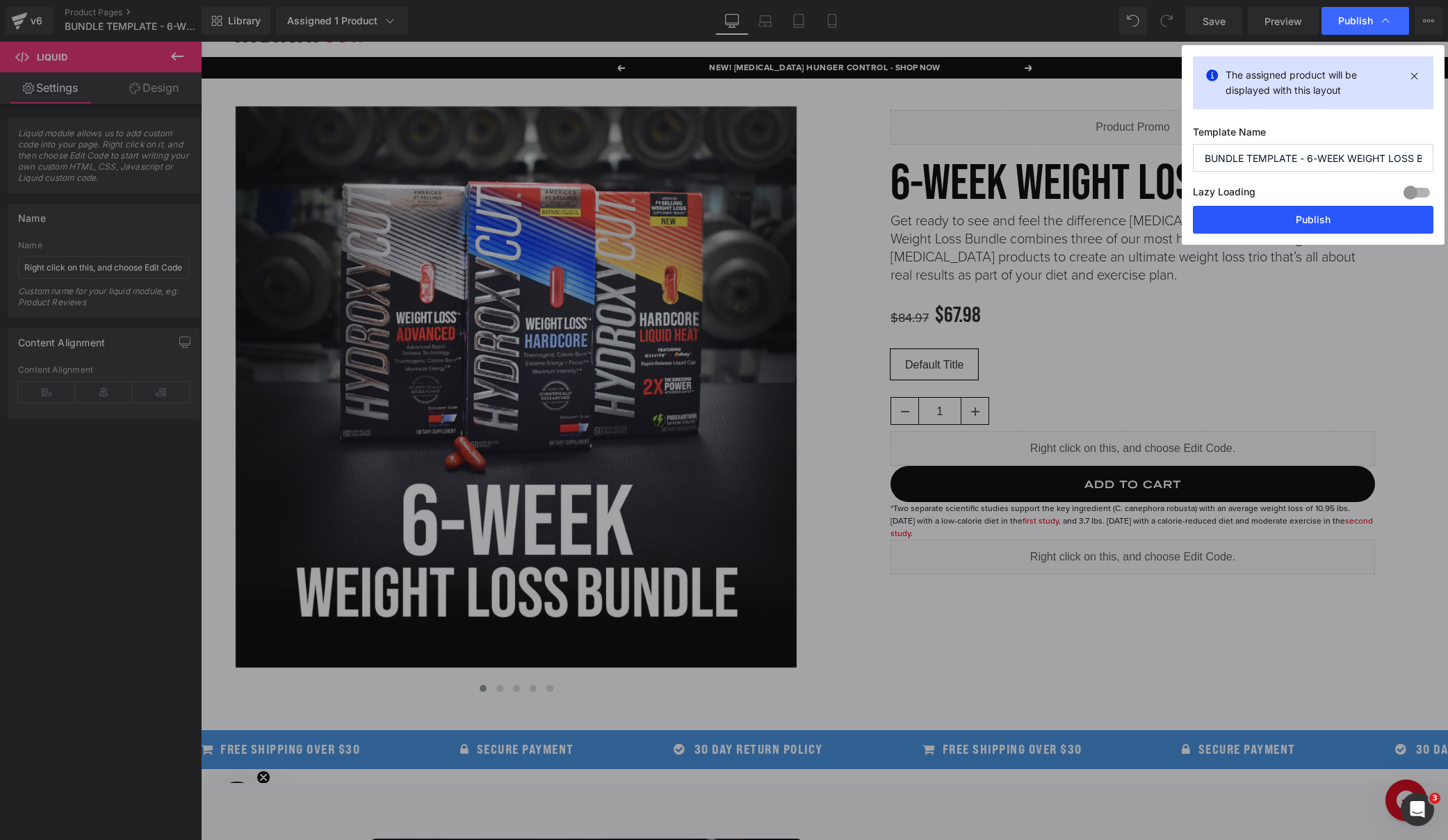
click at [1283, 223] on button "Publish" at bounding box center [1313, 219] width 241 height 28
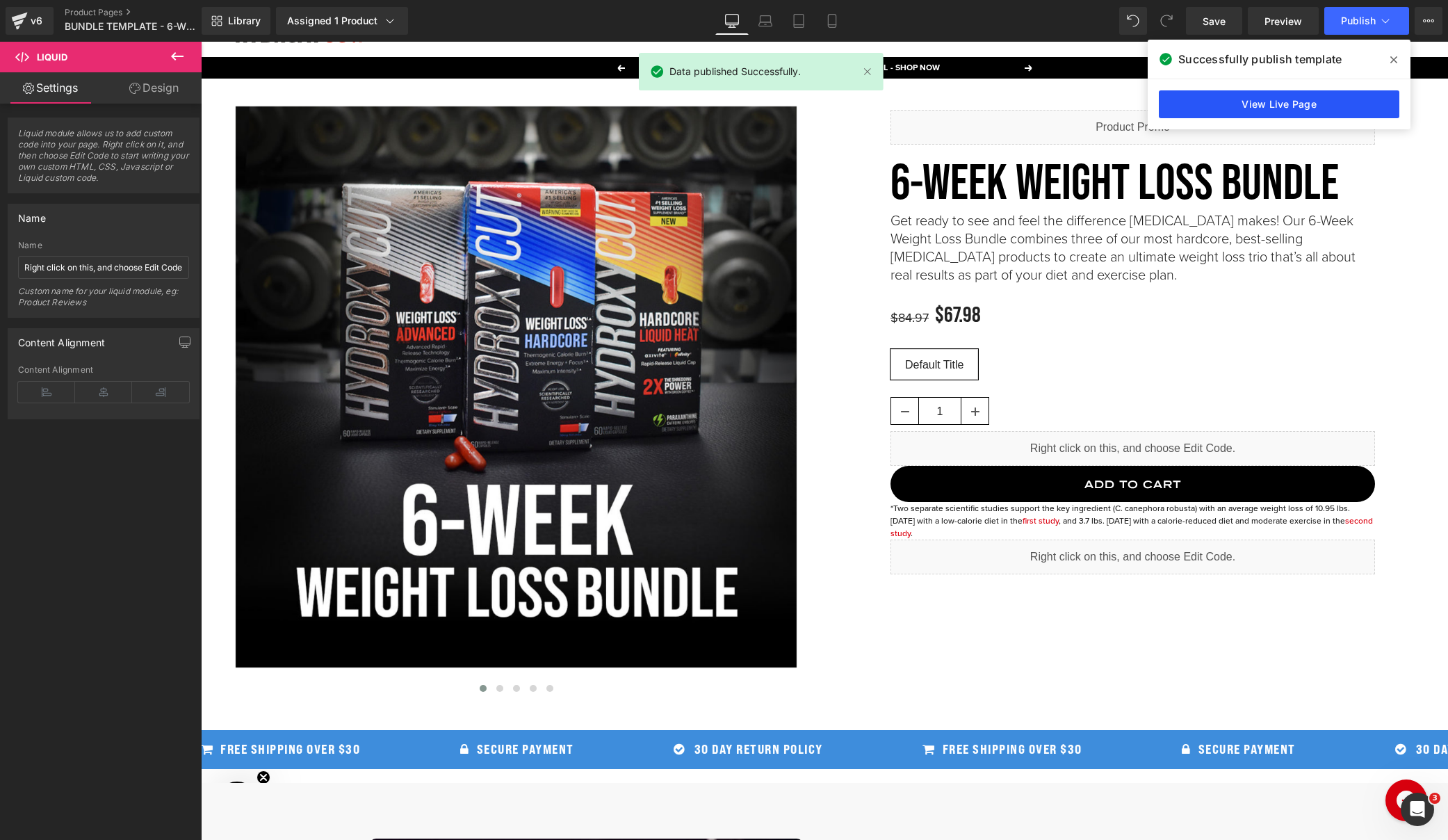
click at [1271, 99] on link "View Live Page" at bounding box center [1279, 104] width 241 height 28
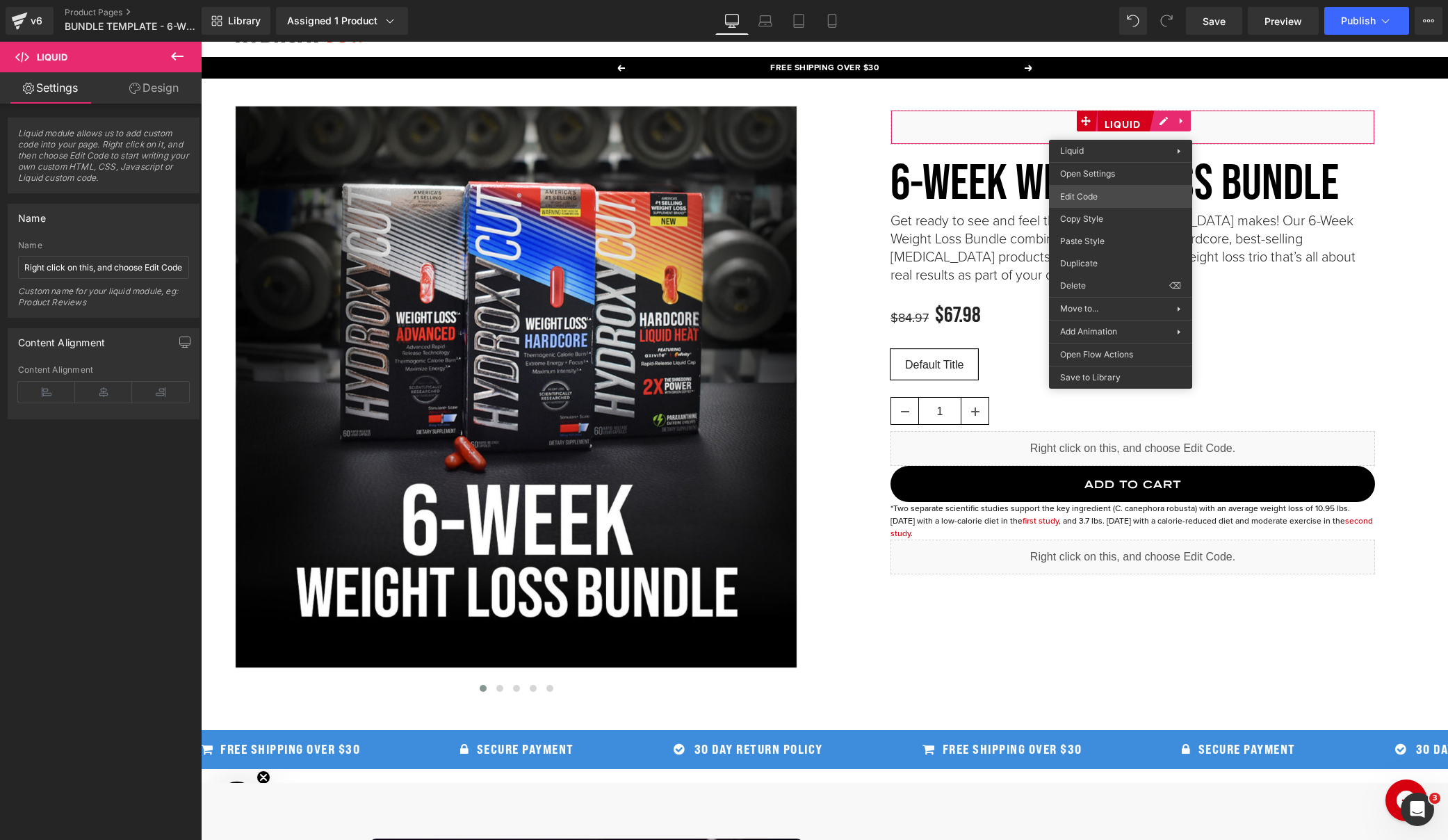
click at [1082, 196] on body "Liquid You are previewing how the will restyle your page. You can not edit Elem…" at bounding box center [724, 420] width 1448 height 840
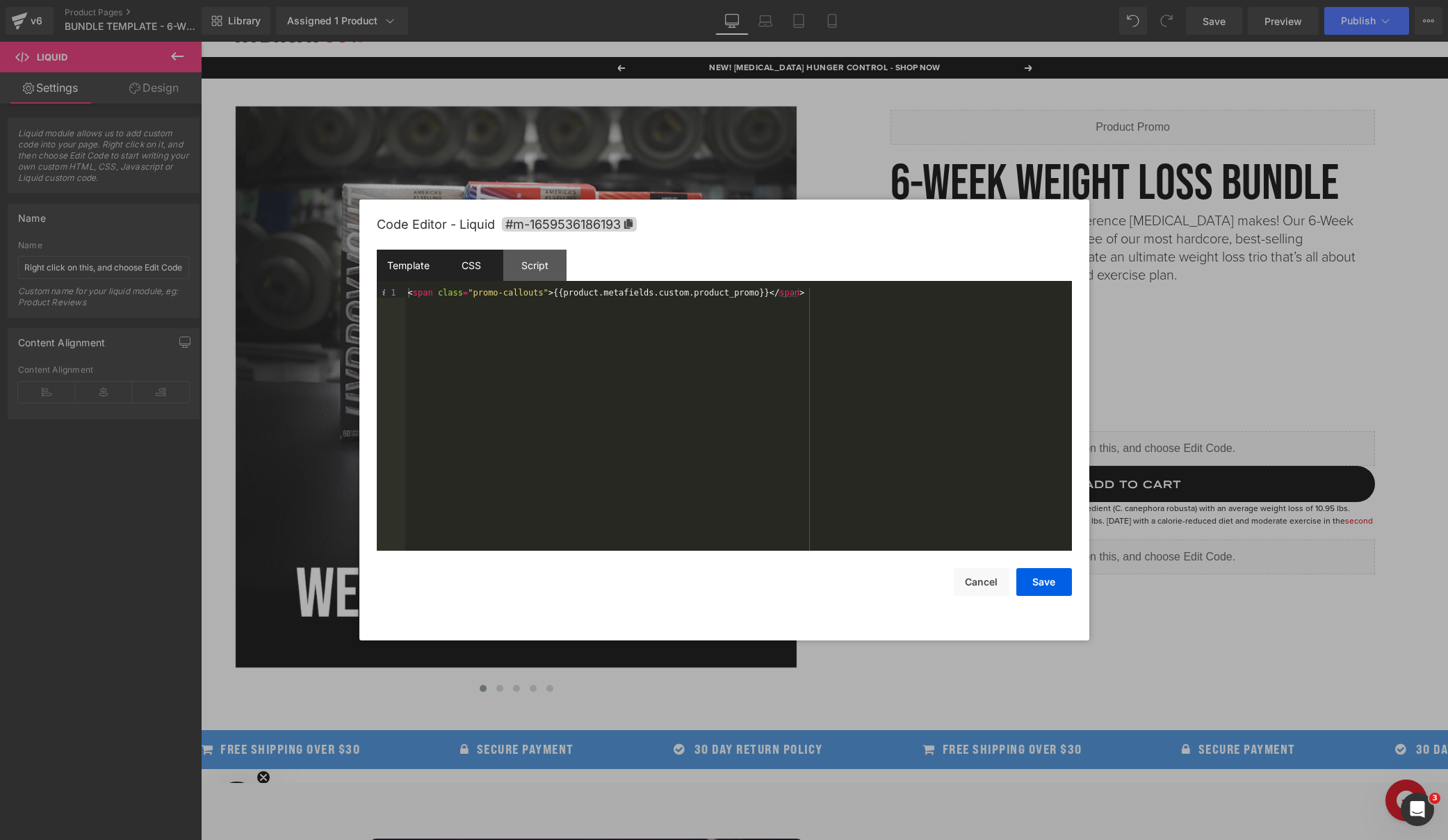
click at [484, 270] on div "CSS" at bounding box center [471, 264] width 63 height 31
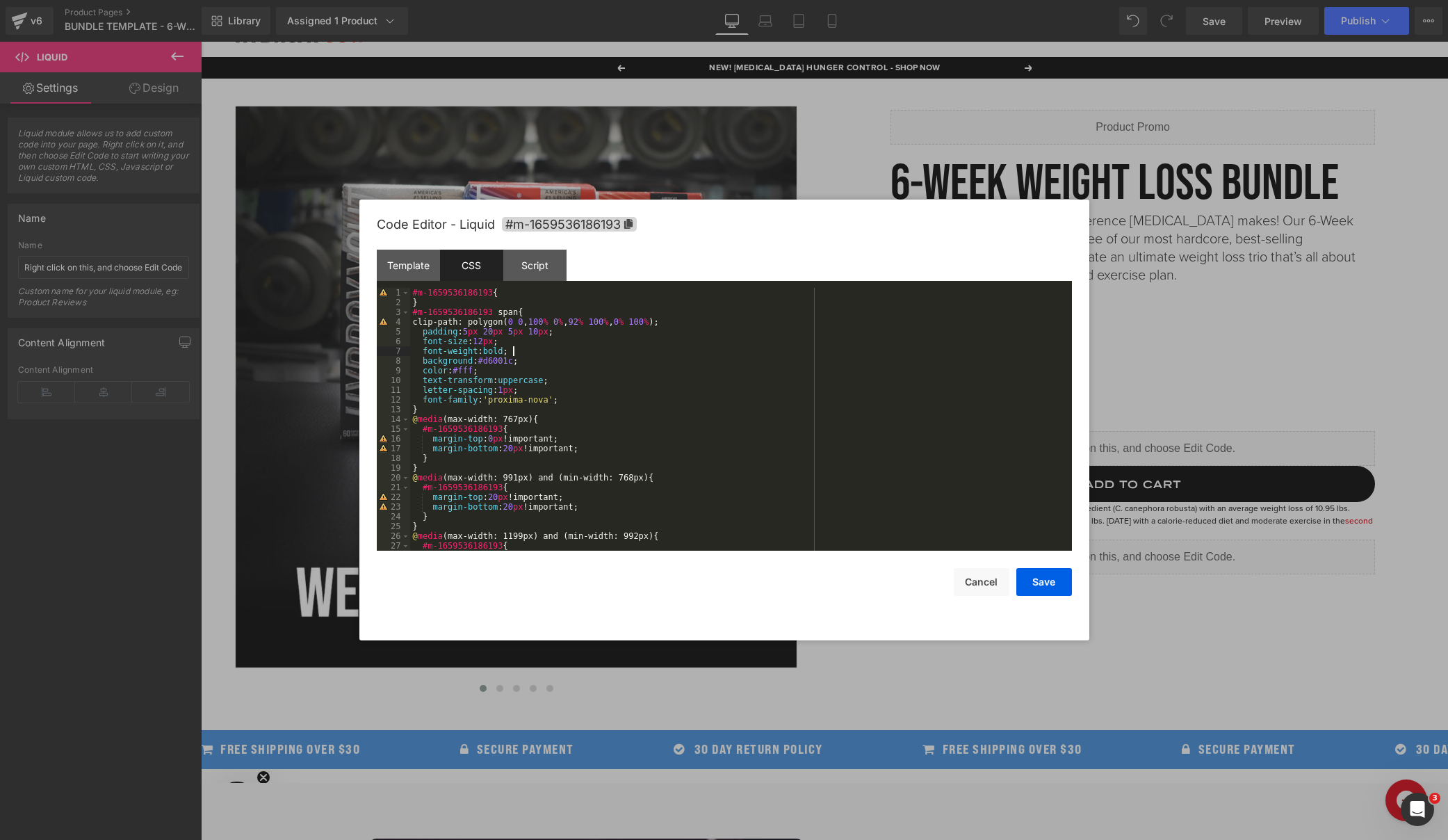
click at [569, 353] on div "#m-1659536186193 { } #m-1659536186193 span { clip-path: polygon( 0 0 , 100 % 0 …" at bounding box center [739, 429] width 656 height 282
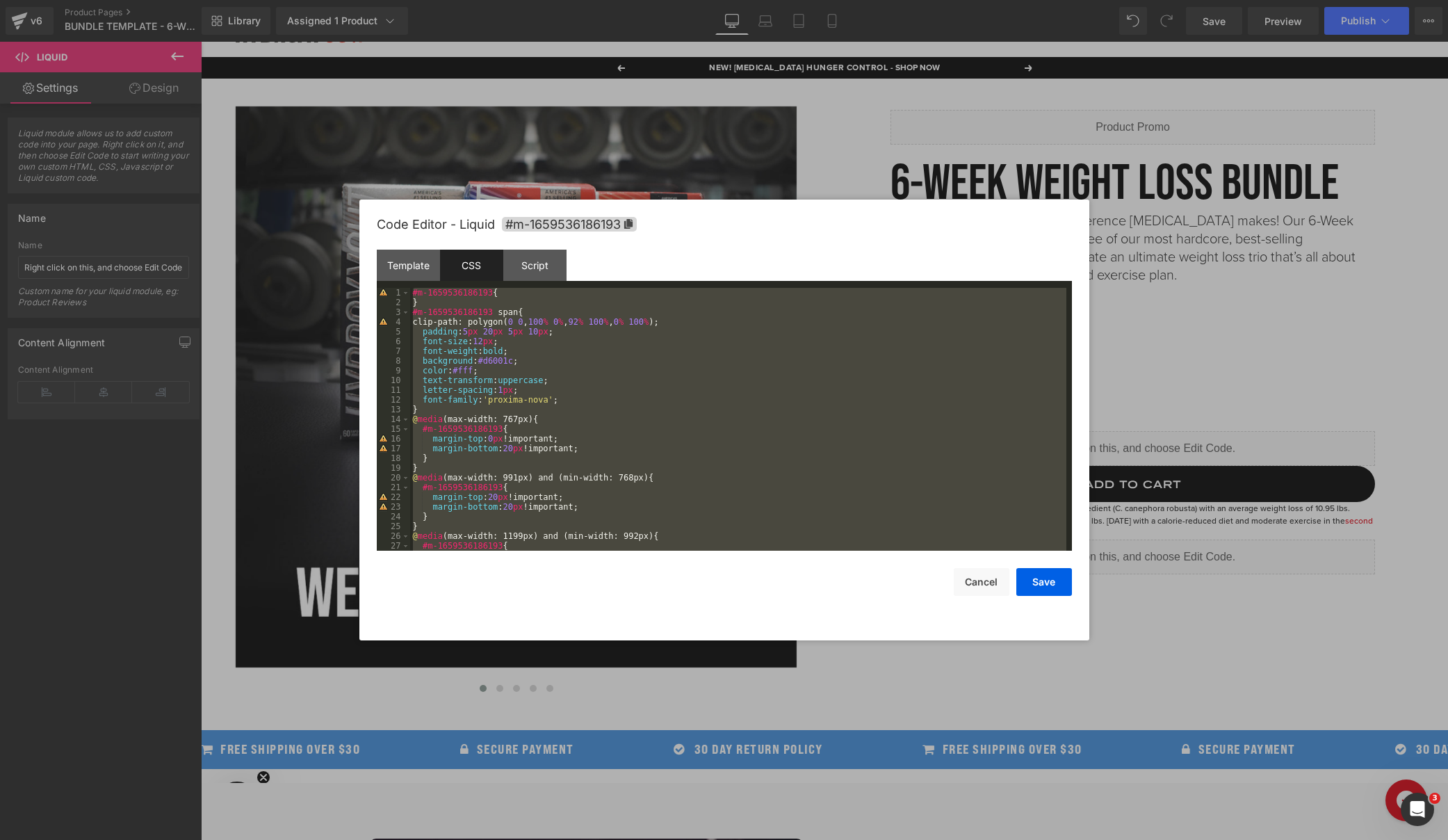
click at [569, 353] on div "#m-1659536186193 { } #m-1659536186193 span { clip-path: polygon( 0 0 , 100 % 0 …" at bounding box center [739, 429] width 656 height 282
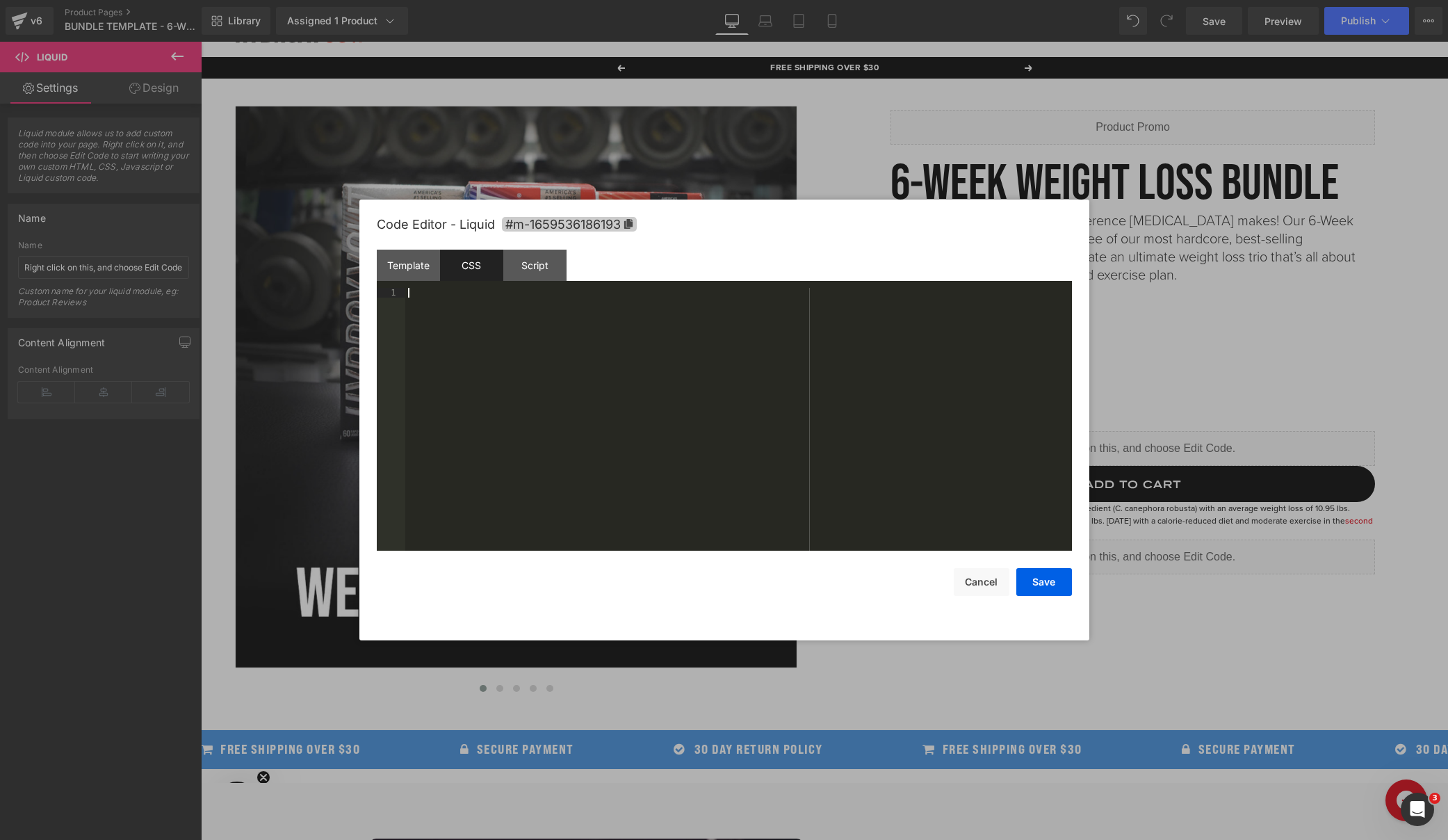
click at [635, 226] on span "#m-1659536186193" at bounding box center [569, 223] width 135 height 14
click at [544, 333] on div at bounding box center [739, 430] width 666 height 282
paste textarea
click at [1048, 579] on button "Save" at bounding box center [1044, 582] width 55 height 28
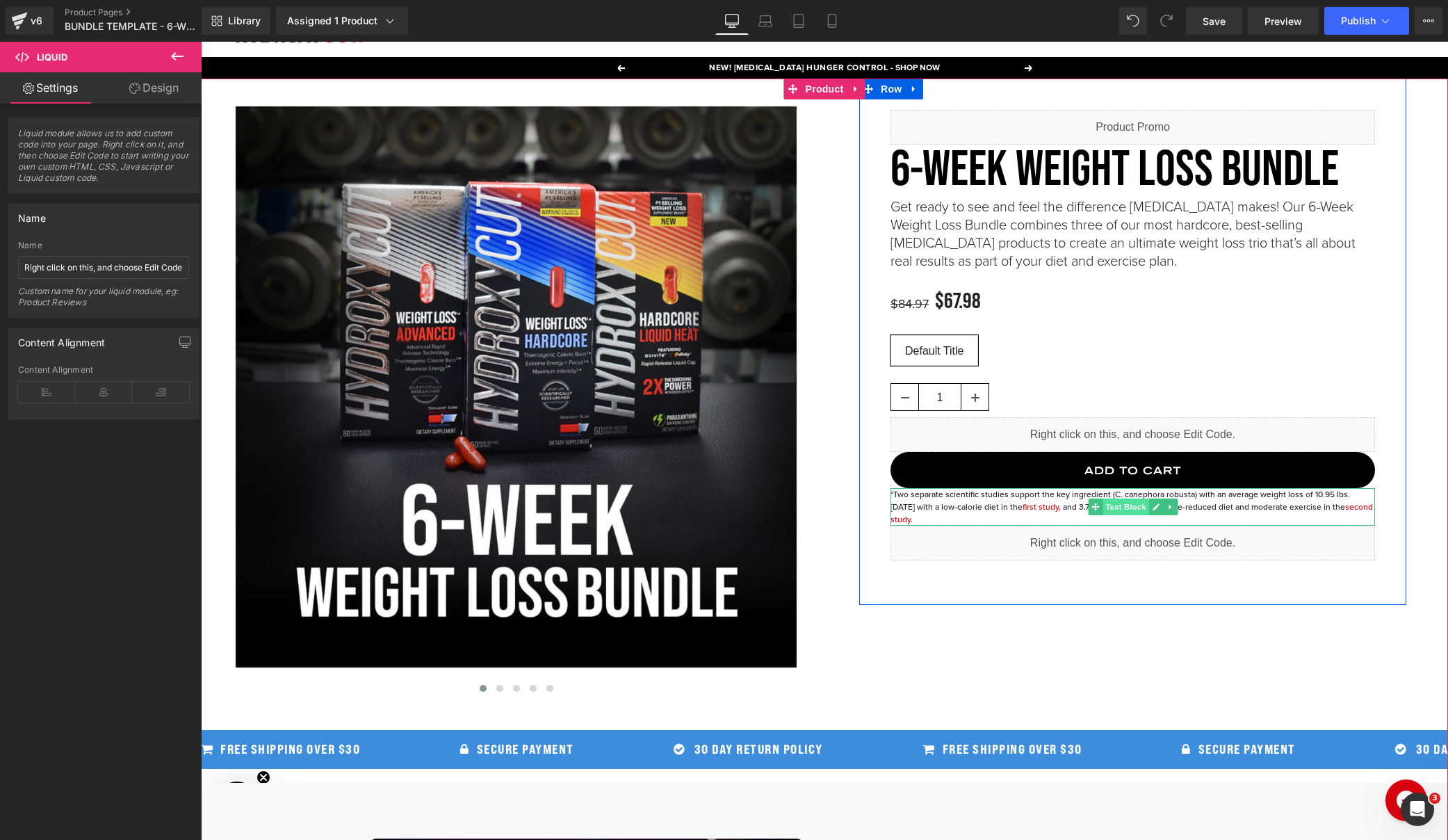
click at [1106, 502] on span "Text Block" at bounding box center [1126, 507] width 46 height 17
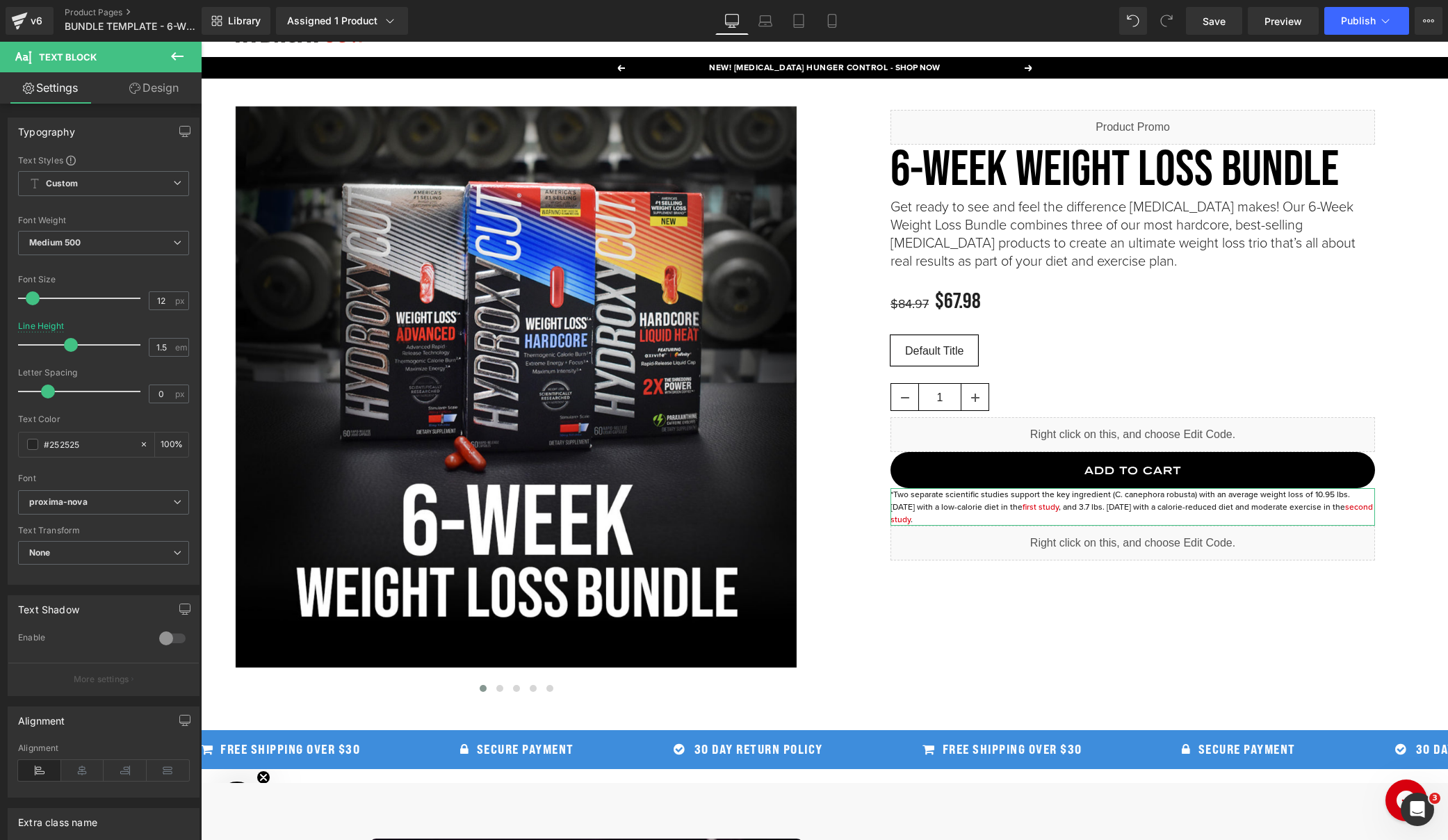
click at [142, 83] on link "Design" at bounding box center [154, 87] width 101 height 31
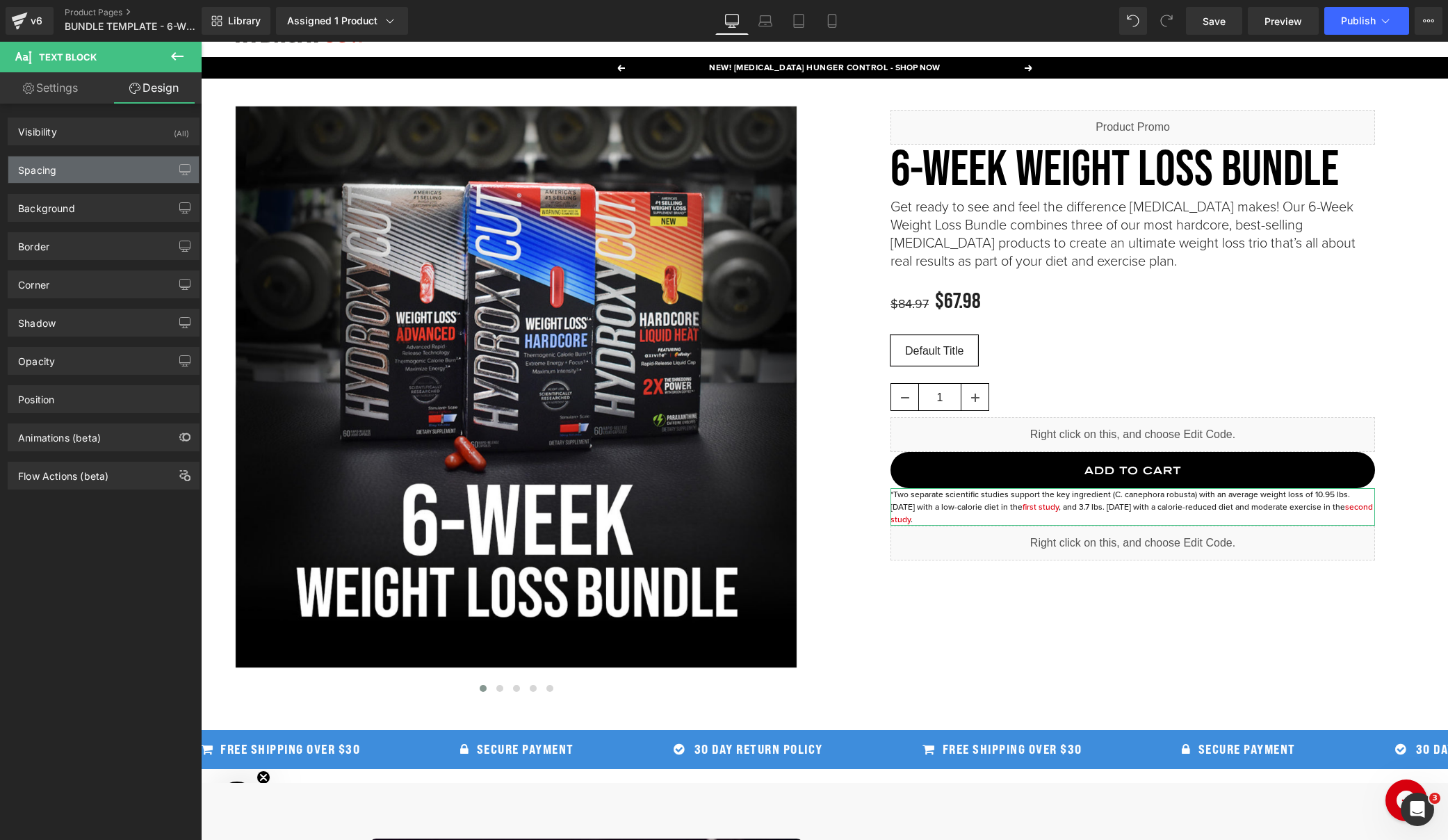
click at [108, 180] on div "Spacing" at bounding box center [103, 169] width 191 height 26
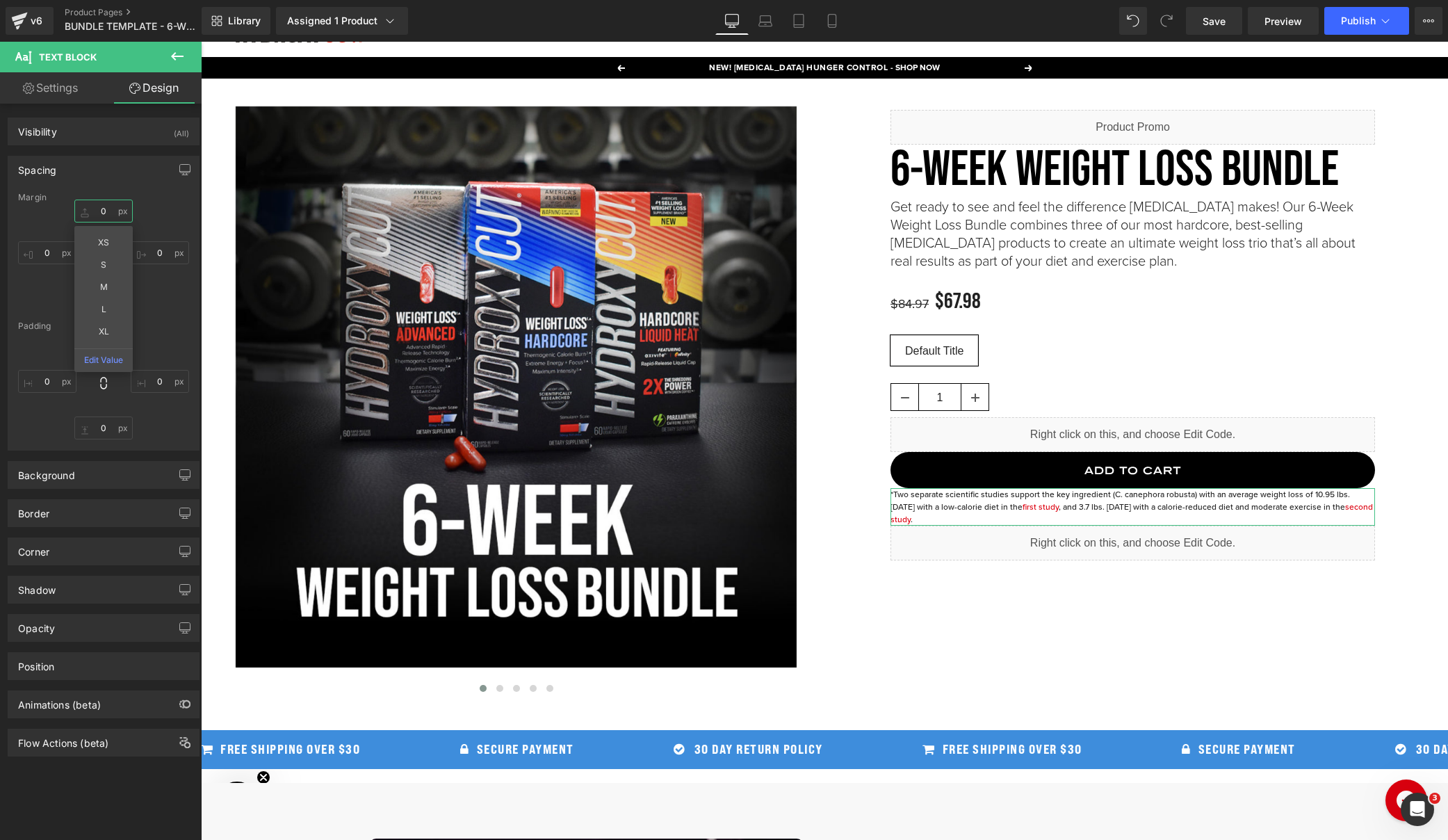
click at [98, 212] on input "0" at bounding box center [104, 211] width 59 height 23
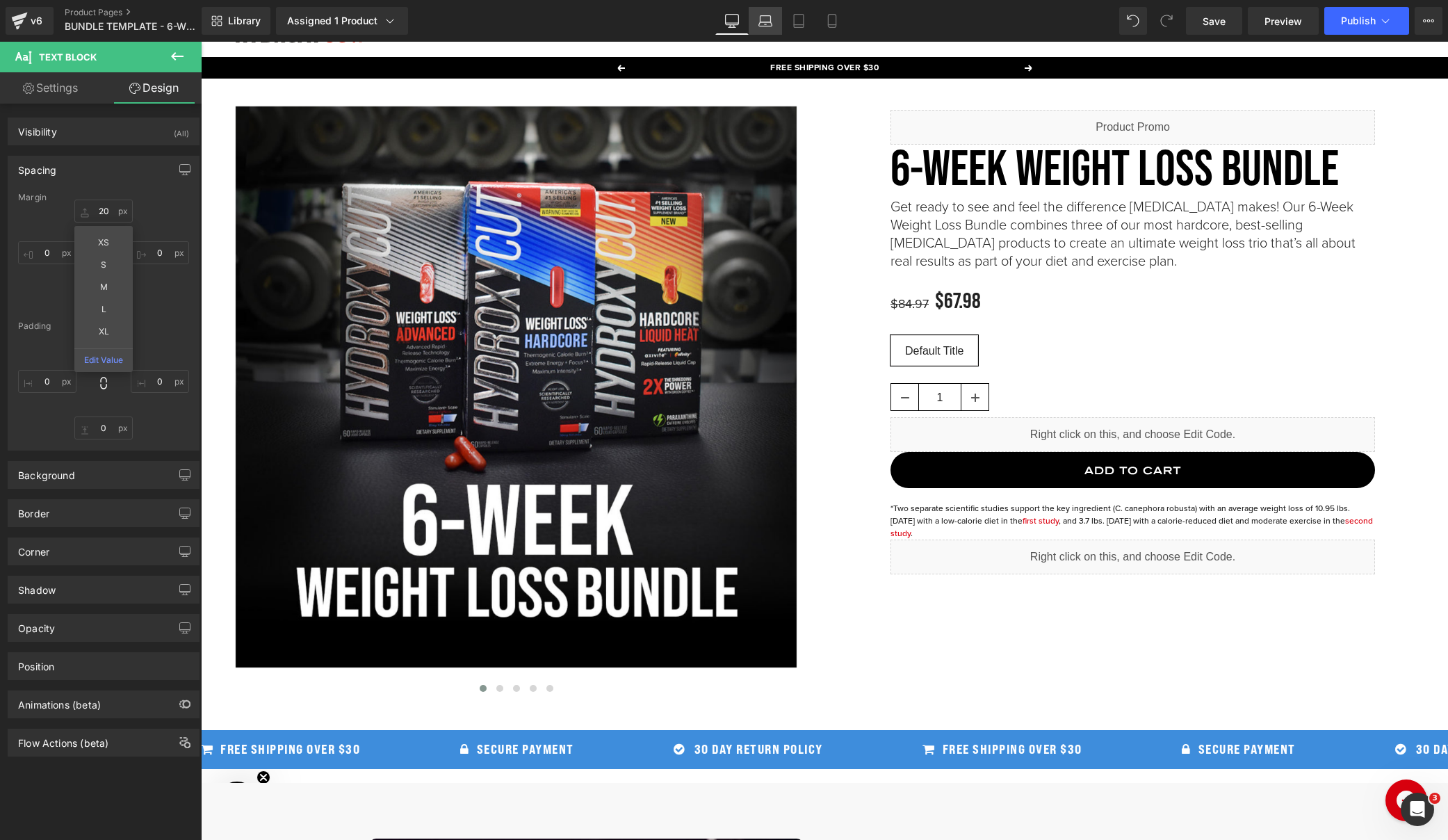
click at [769, 23] on icon at bounding box center [766, 21] width 14 height 14
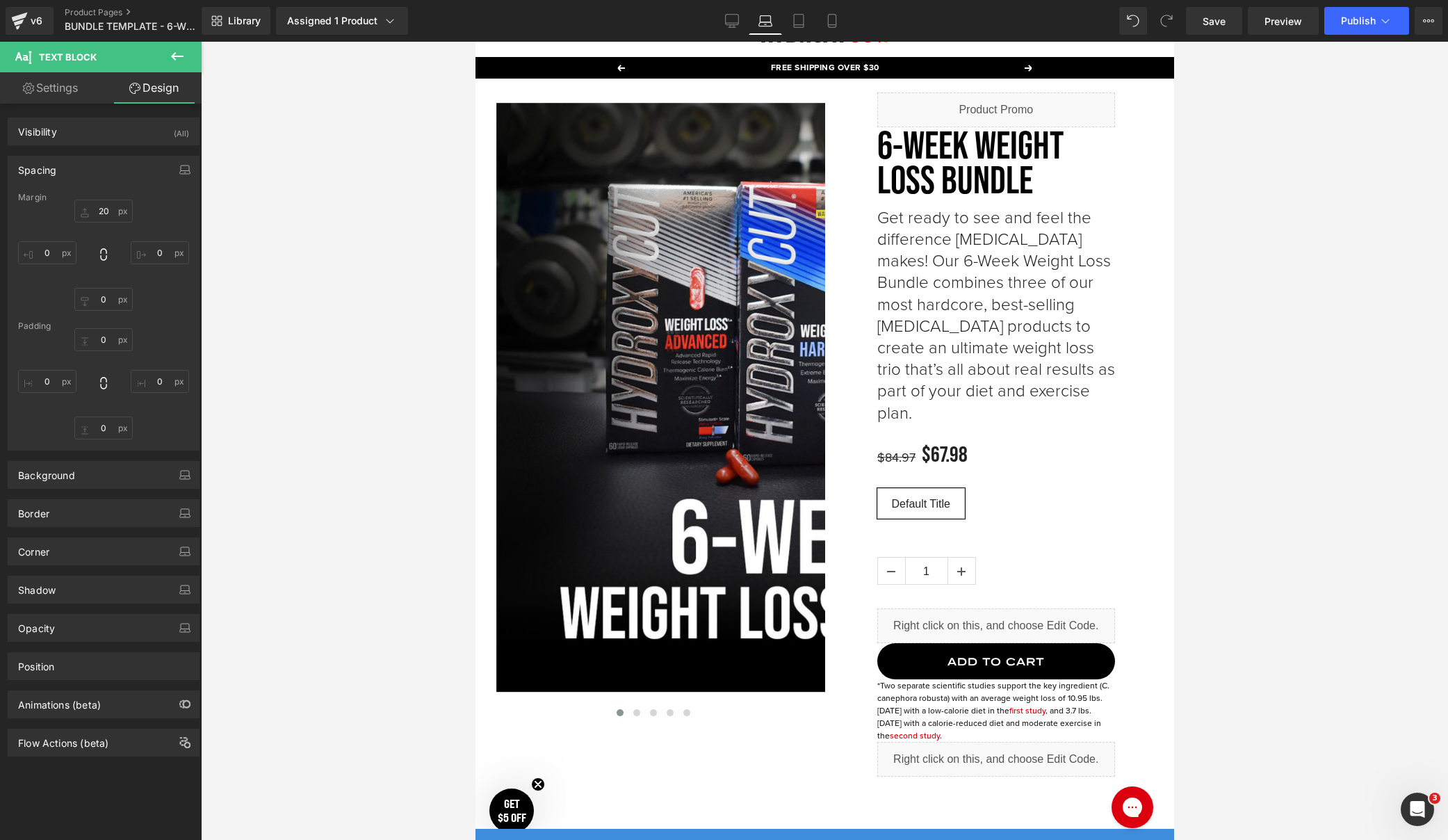
scroll to position [404, 0]
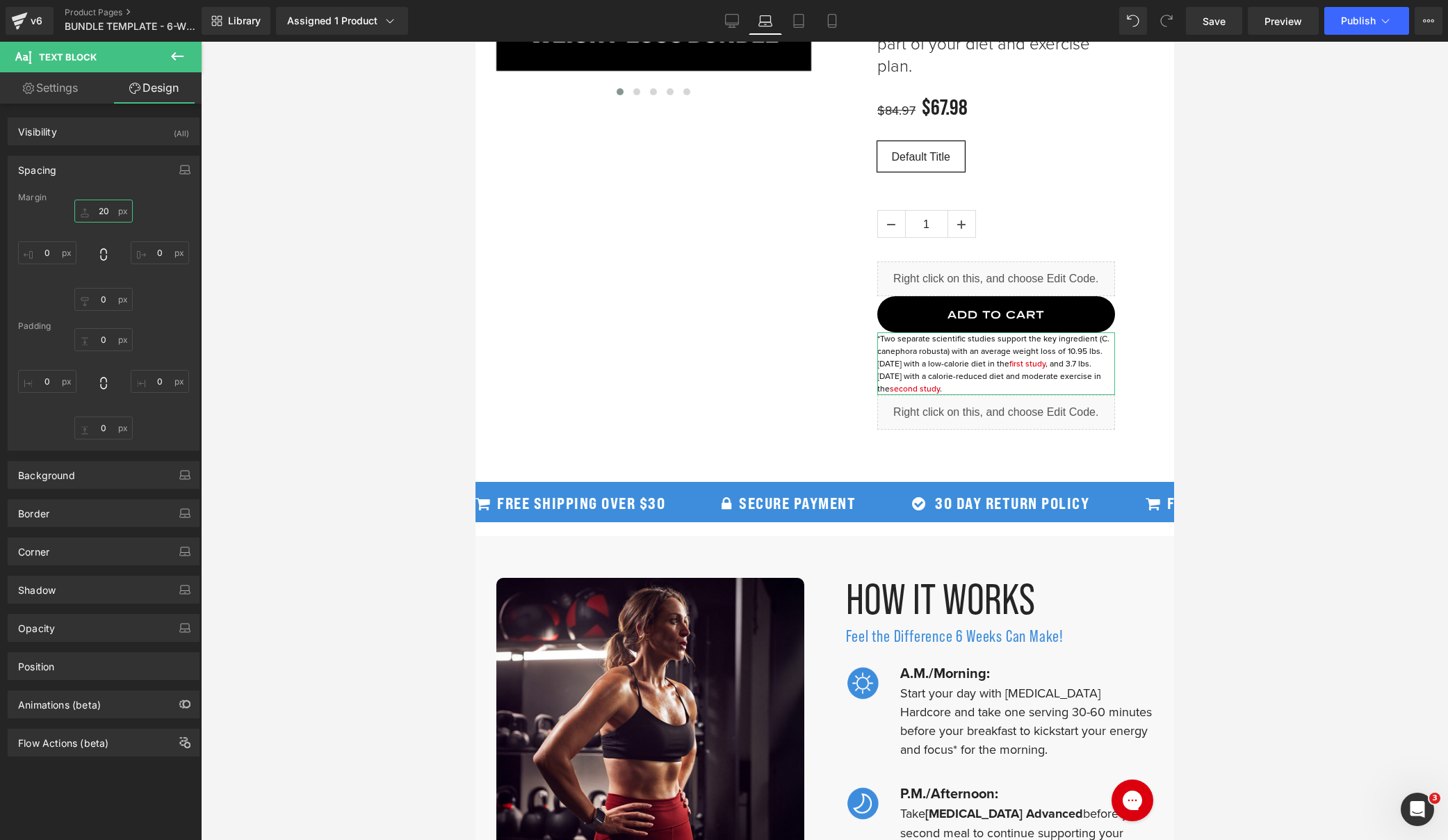
click at [101, 211] on input "20" at bounding box center [104, 211] width 59 height 23
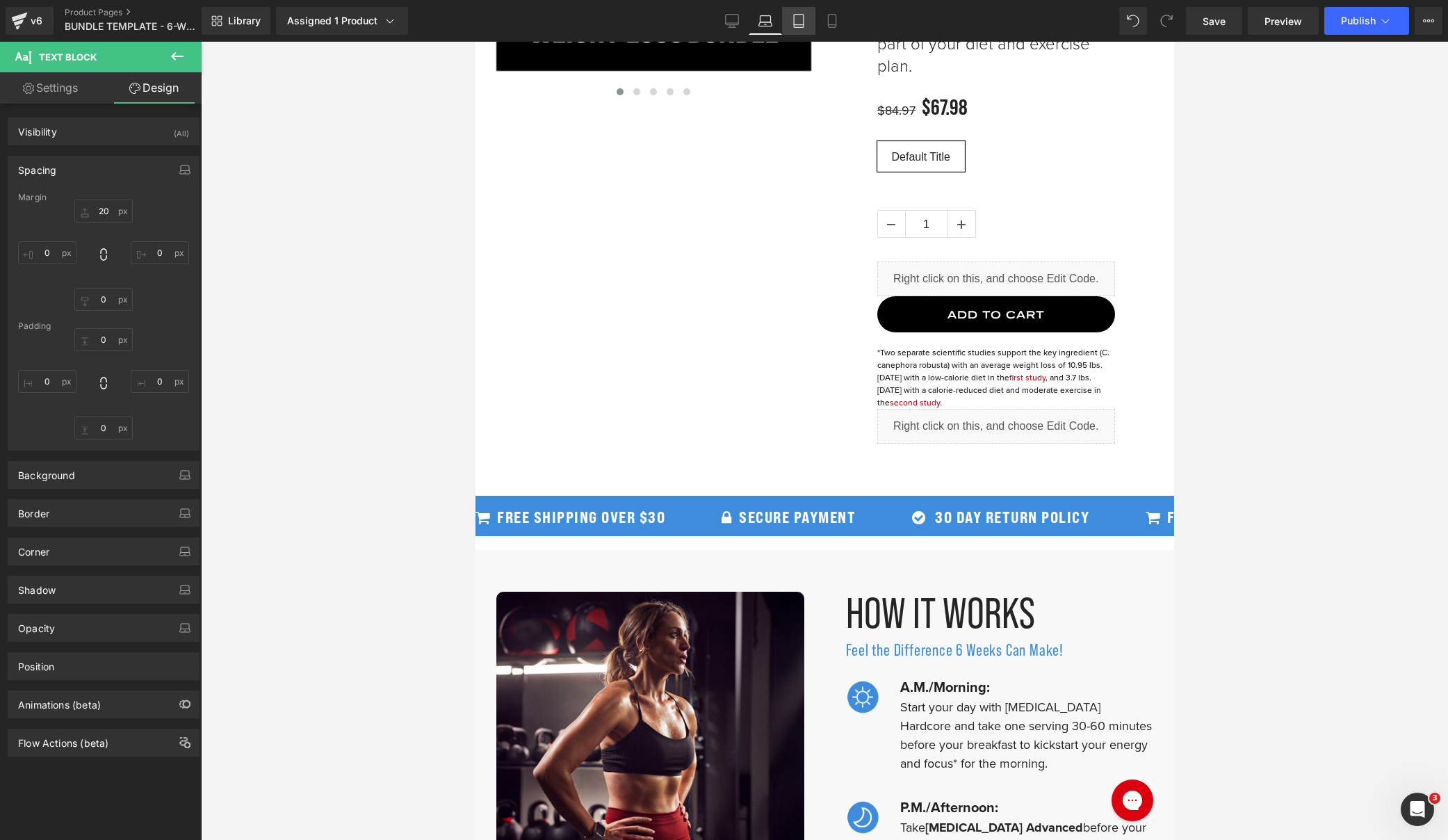
click at [790, 23] on link "Tablet" at bounding box center [799, 20] width 34 height 28
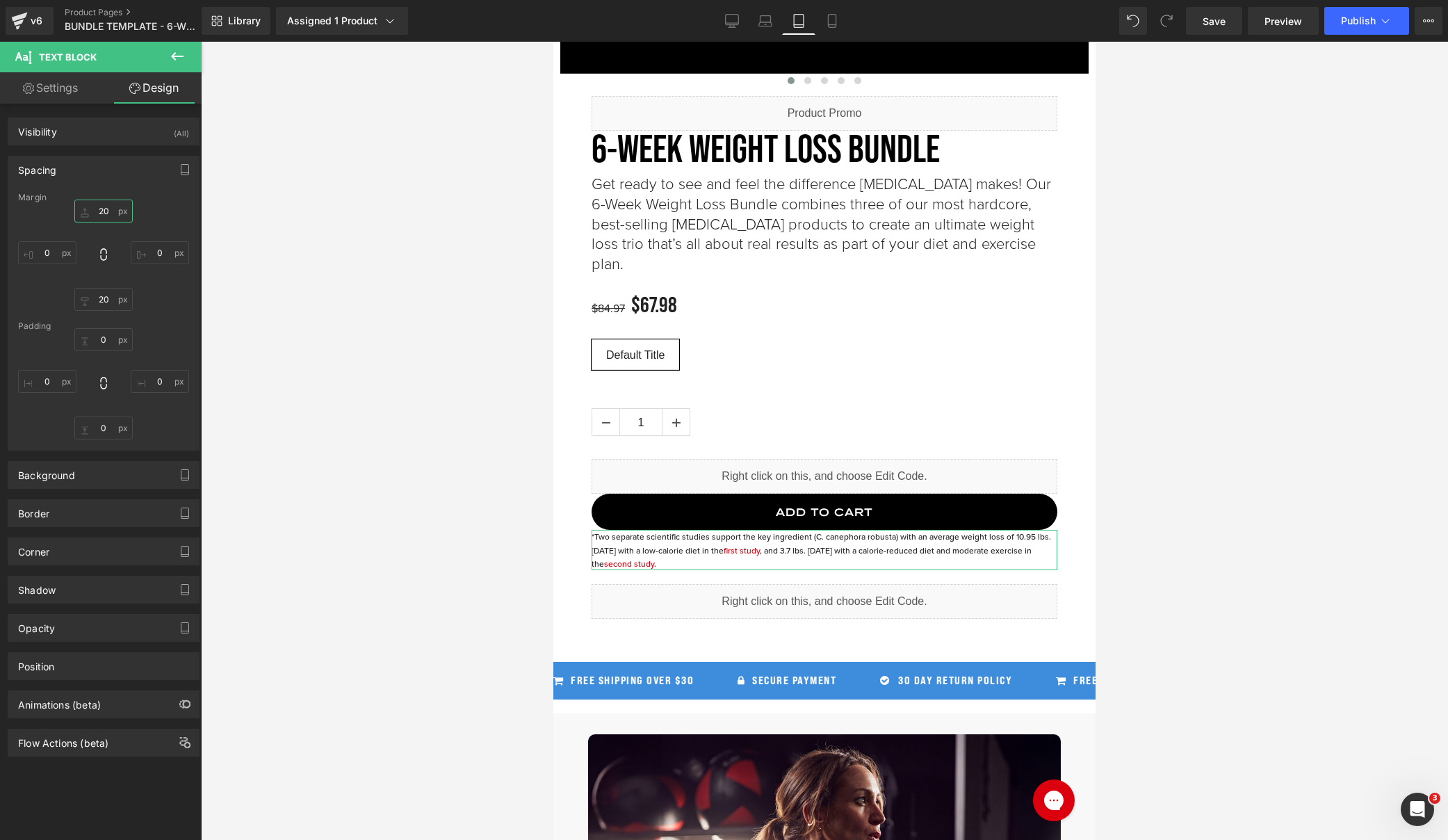
click at [91, 214] on input "20" at bounding box center [104, 211] width 59 height 23
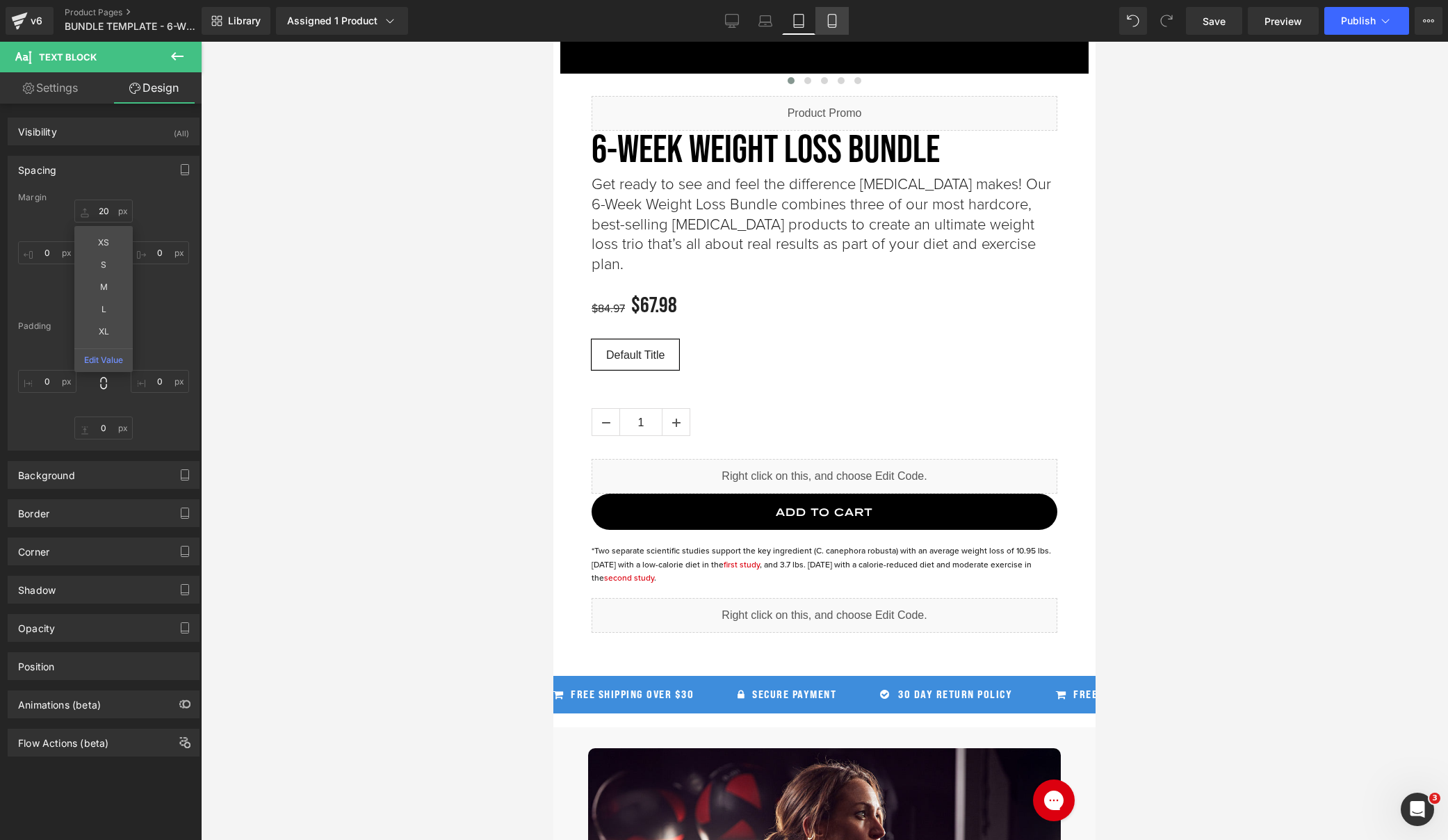
click at [836, 28] on link "Mobile" at bounding box center [833, 20] width 34 height 28
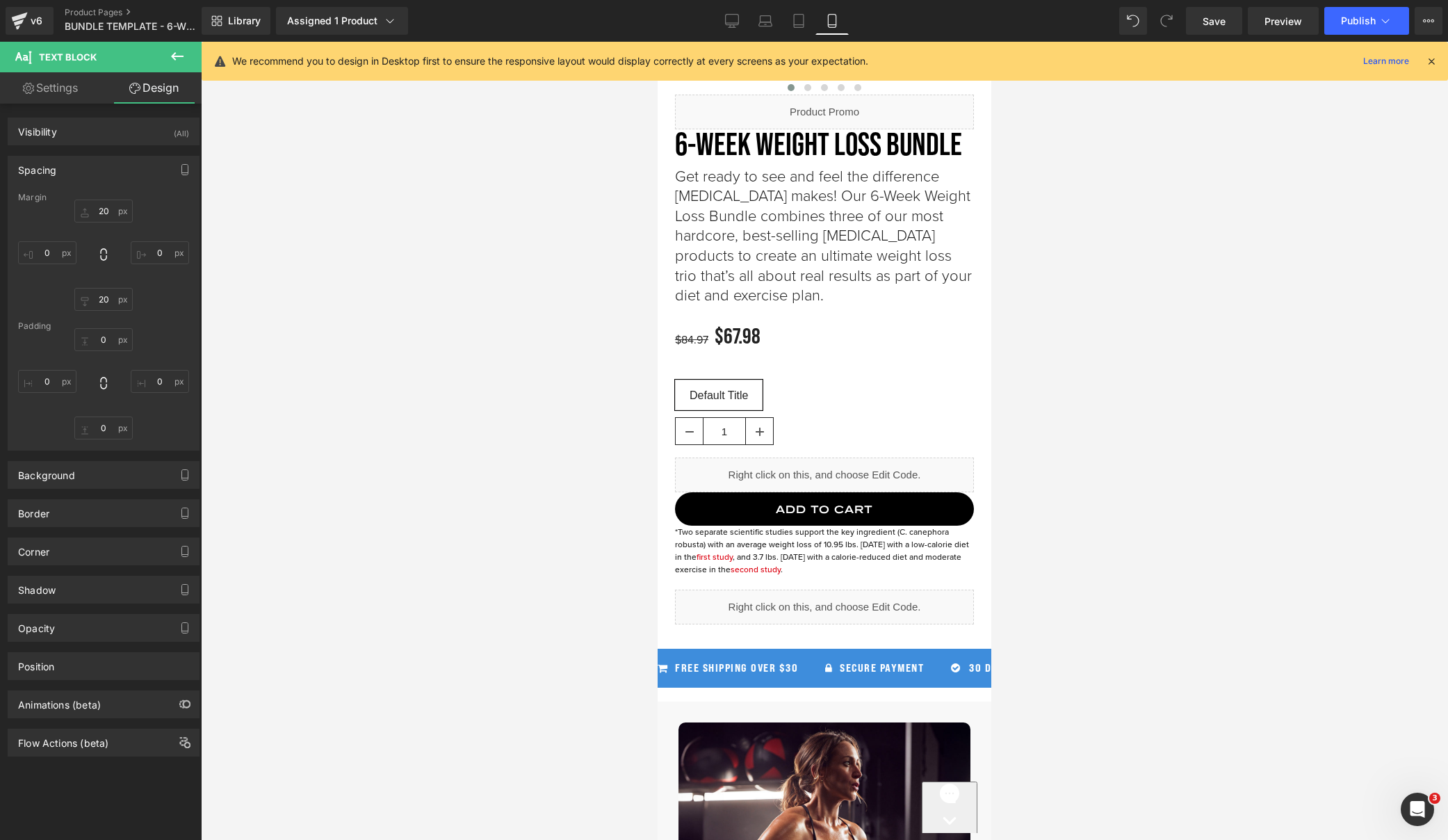
scroll to position [598, 0]
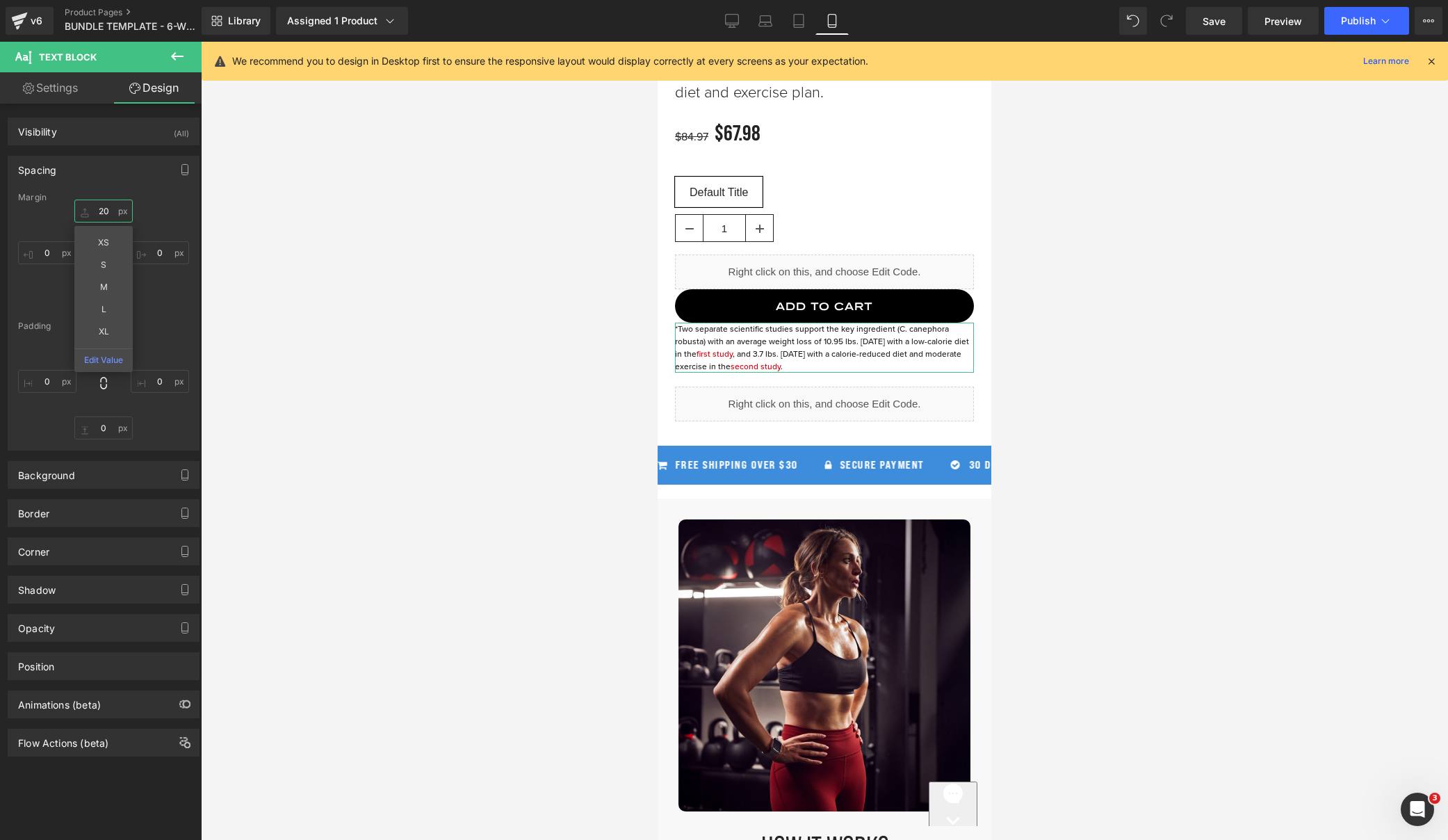
click at [100, 211] on input "20" at bounding box center [104, 211] width 59 height 23
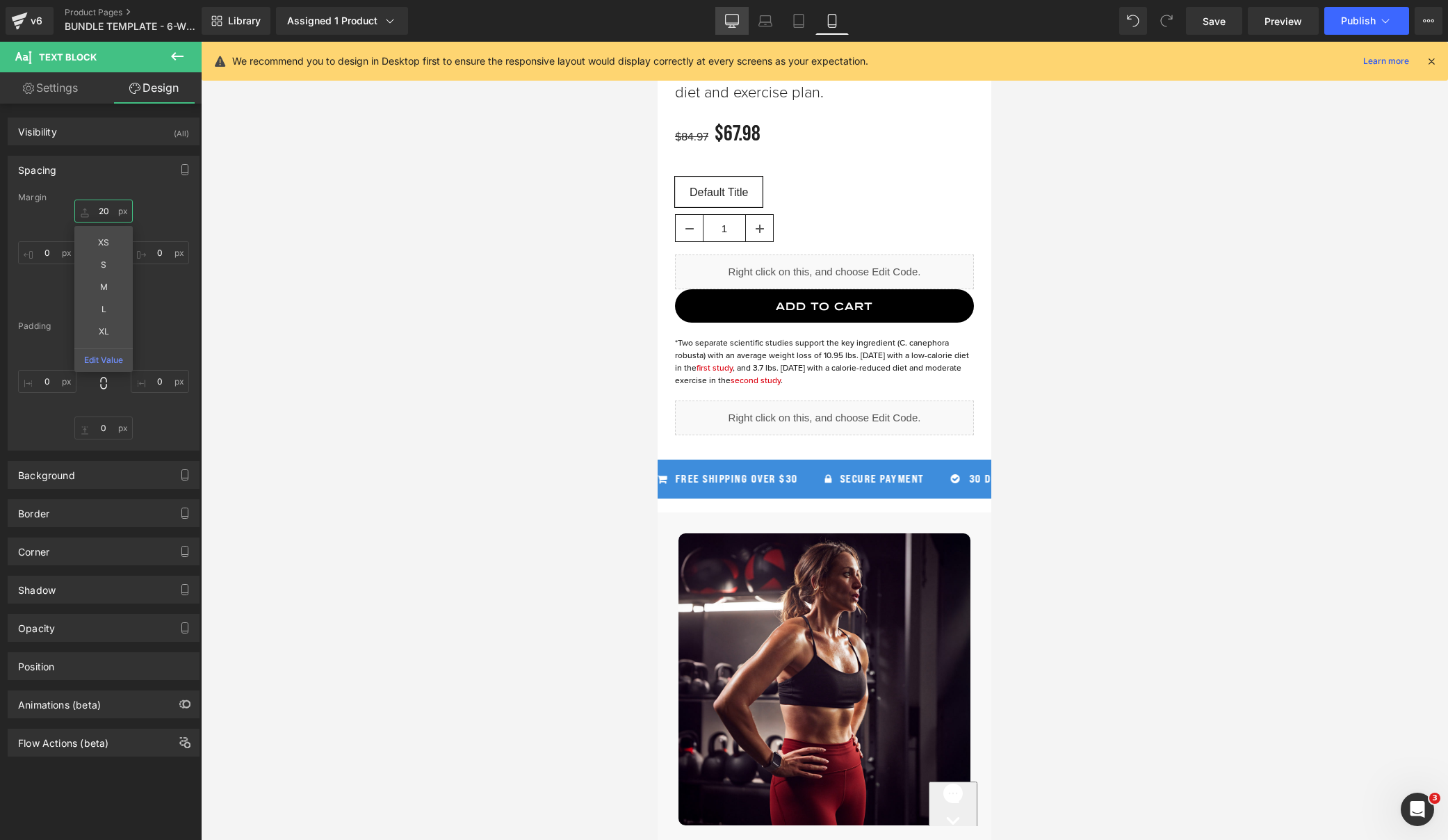
type input "20"
click at [740, 23] on link "Desktop" at bounding box center [732, 20] width 34 height 28
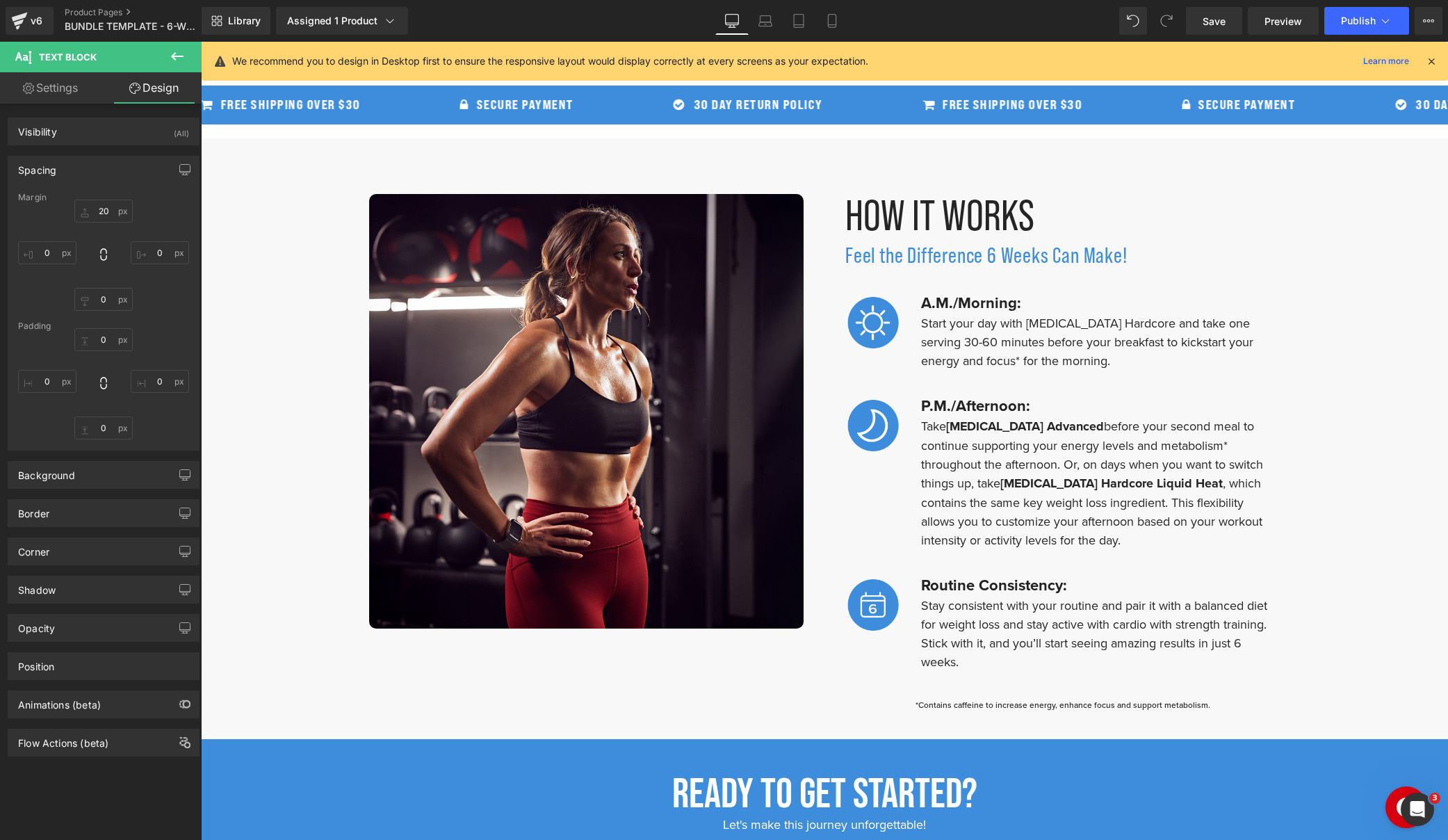
scroll to position [223, 0]
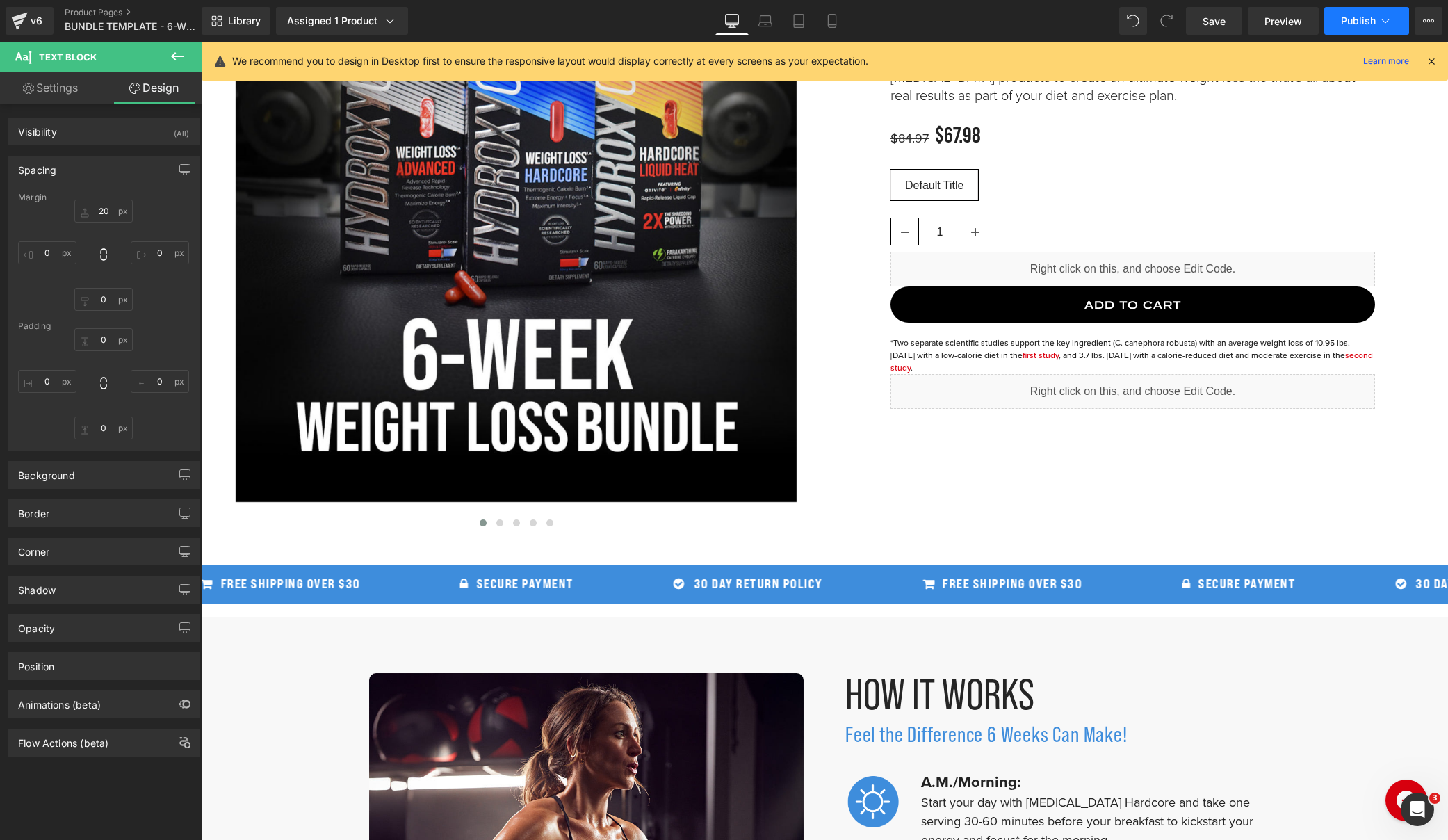
click at [1358, 10] on button "Publish" at bounding box center [1367, 20] width 85 height 28
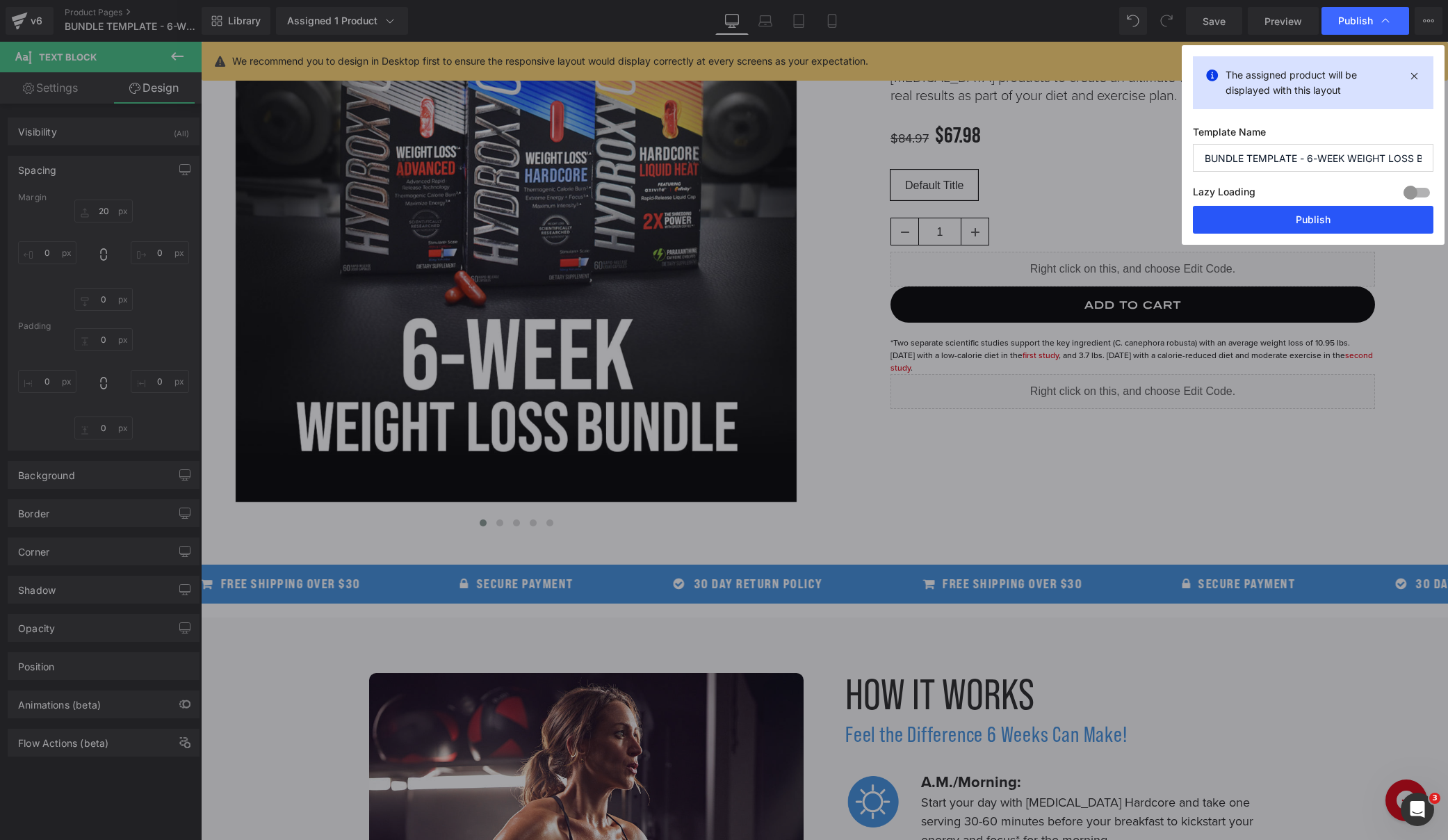
click at [1273, 218] on button "Publish" at bounding box center [1313, 219] width 241 height 28
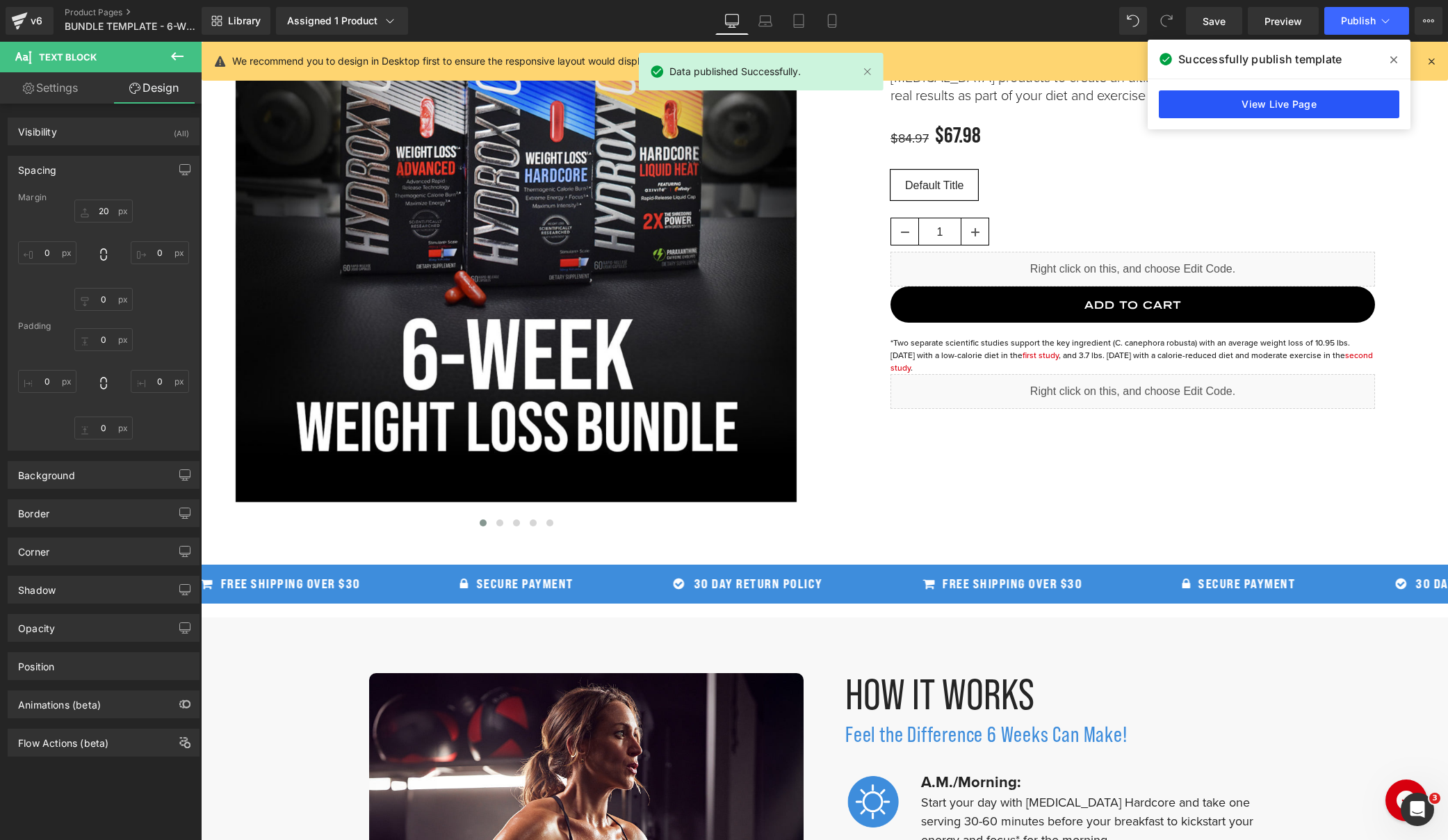
click at [1250, 112] on link "View Live Page" at bounding box center [1279, 104] width 241 height 28
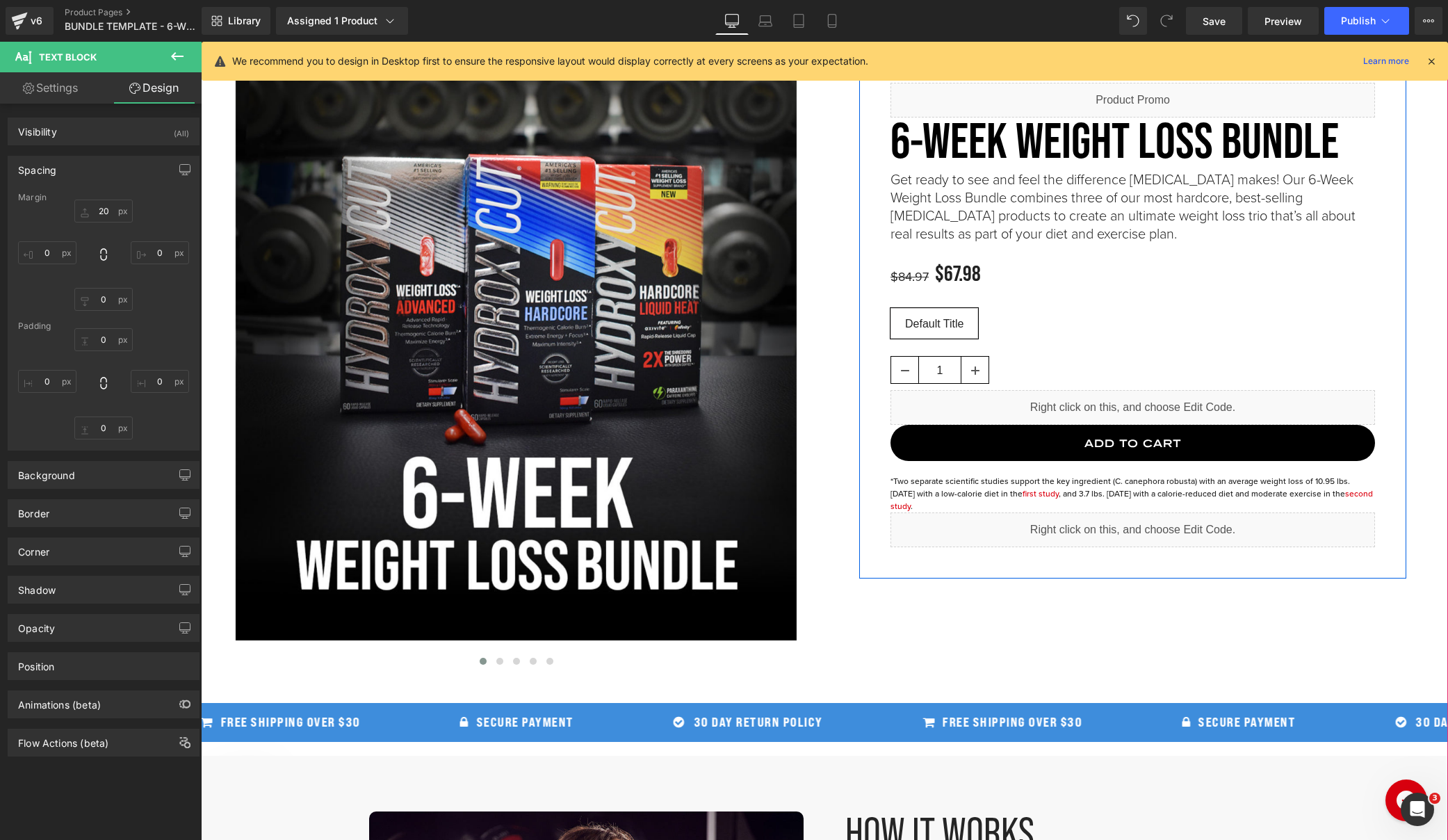
scroll to position [0, 0]
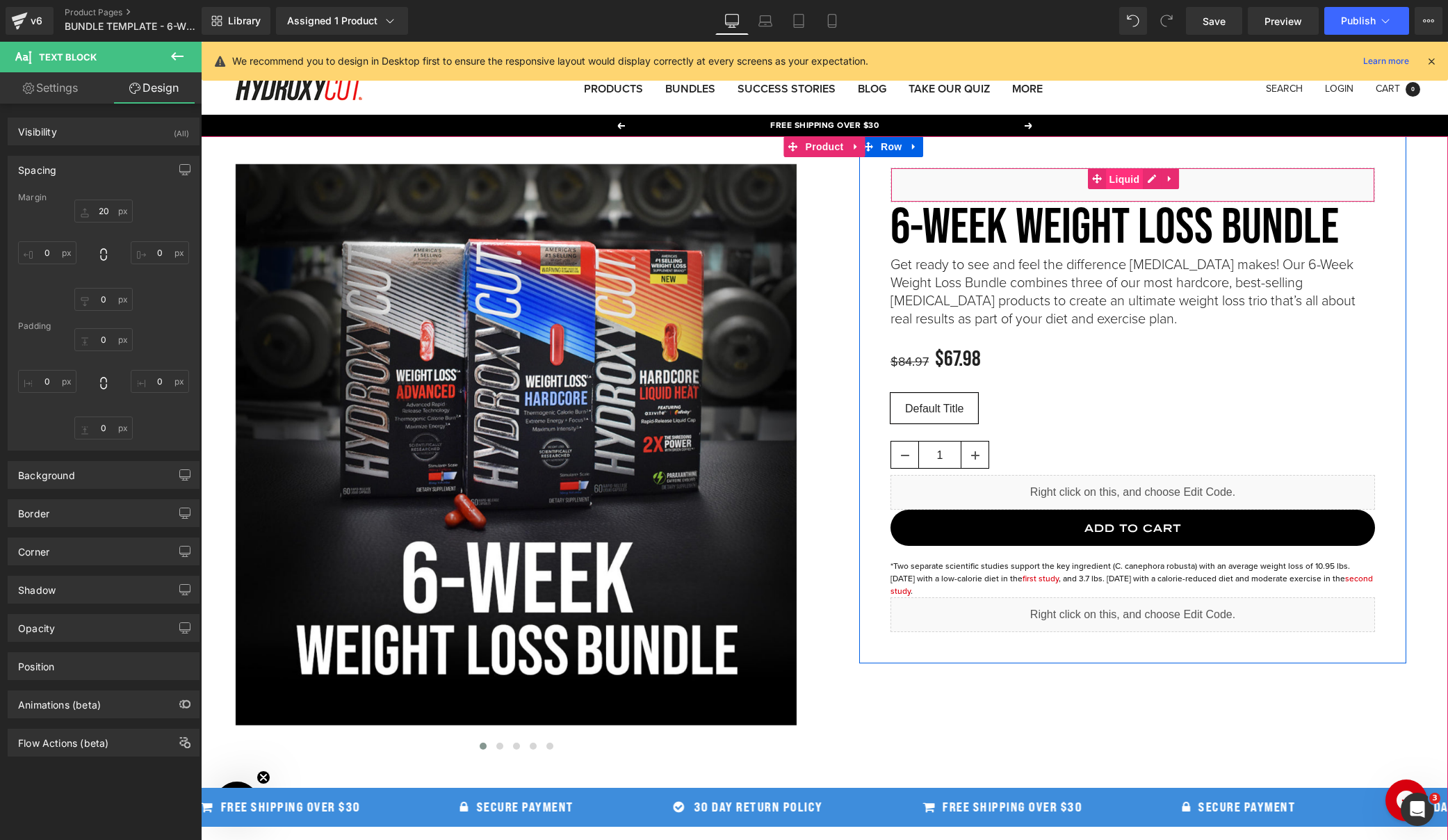
click at [1111, 178] on span "Liquid" at bounding box center [1125, 179] width 38 height 21
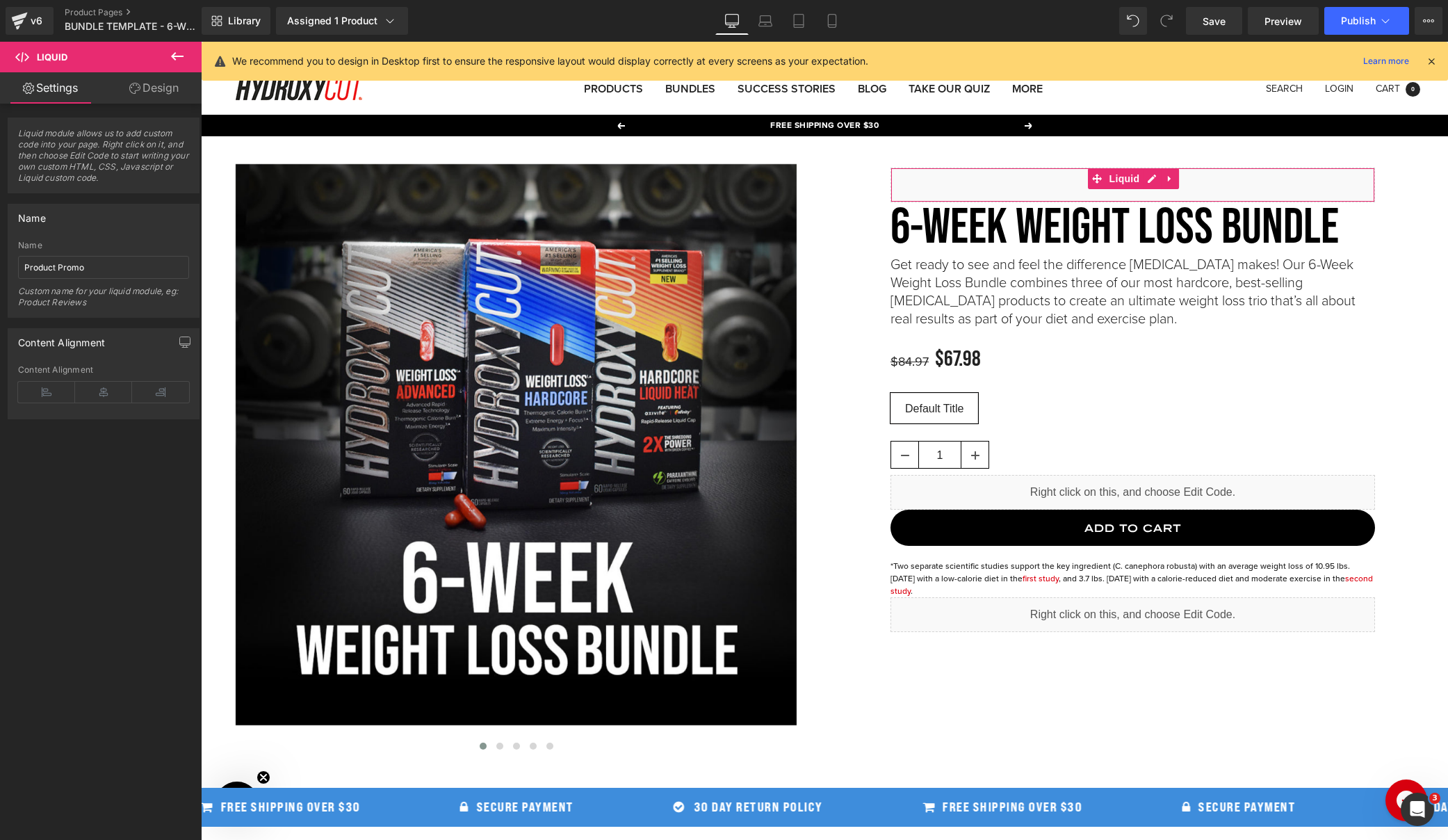
click at [149, 91] on link "Design" at bounding box center [154, 87] width 101 height 31
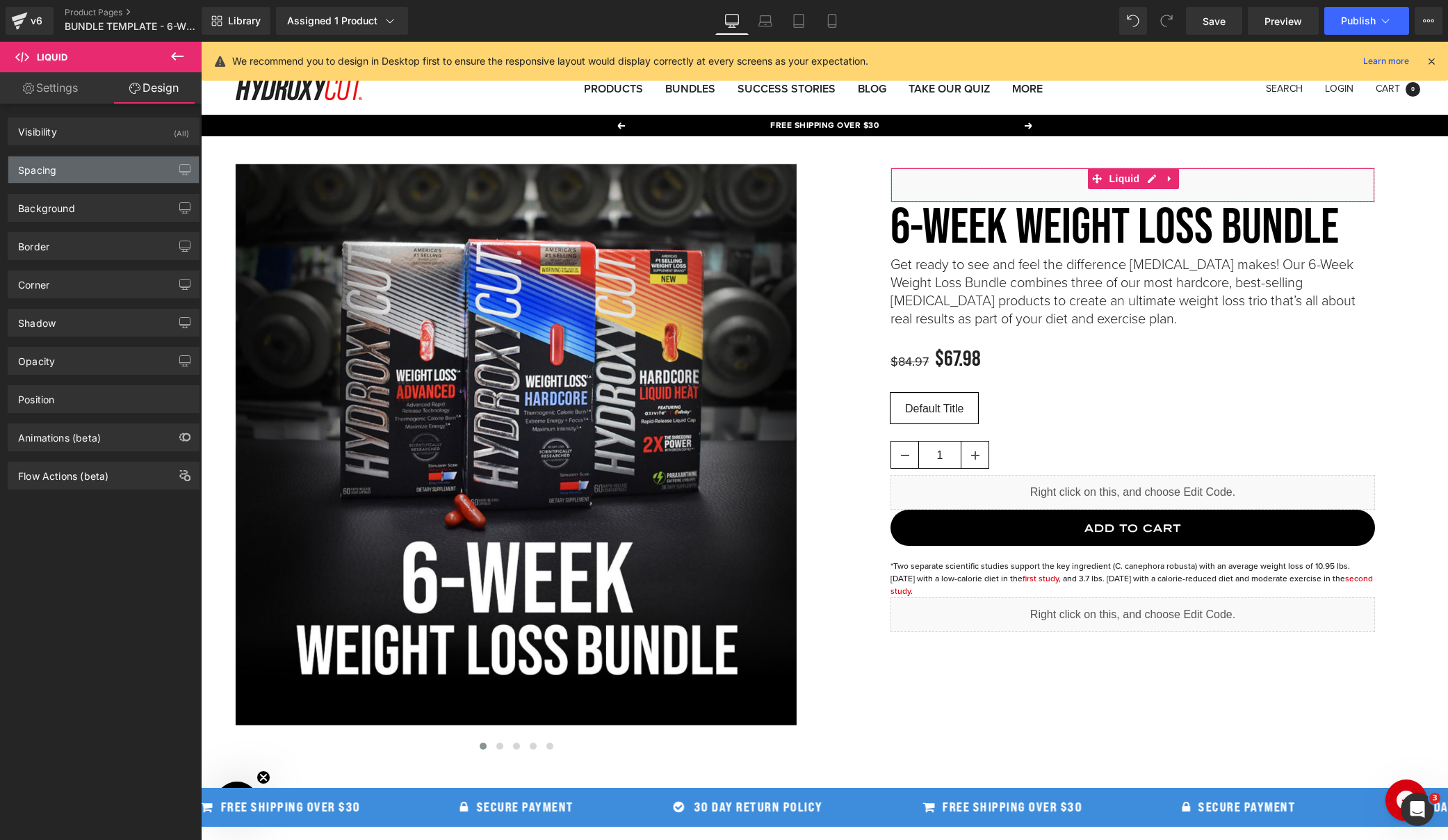
click at [87, 170] on div "Spacing" at bounding box center [103, 169] width 191 height 26
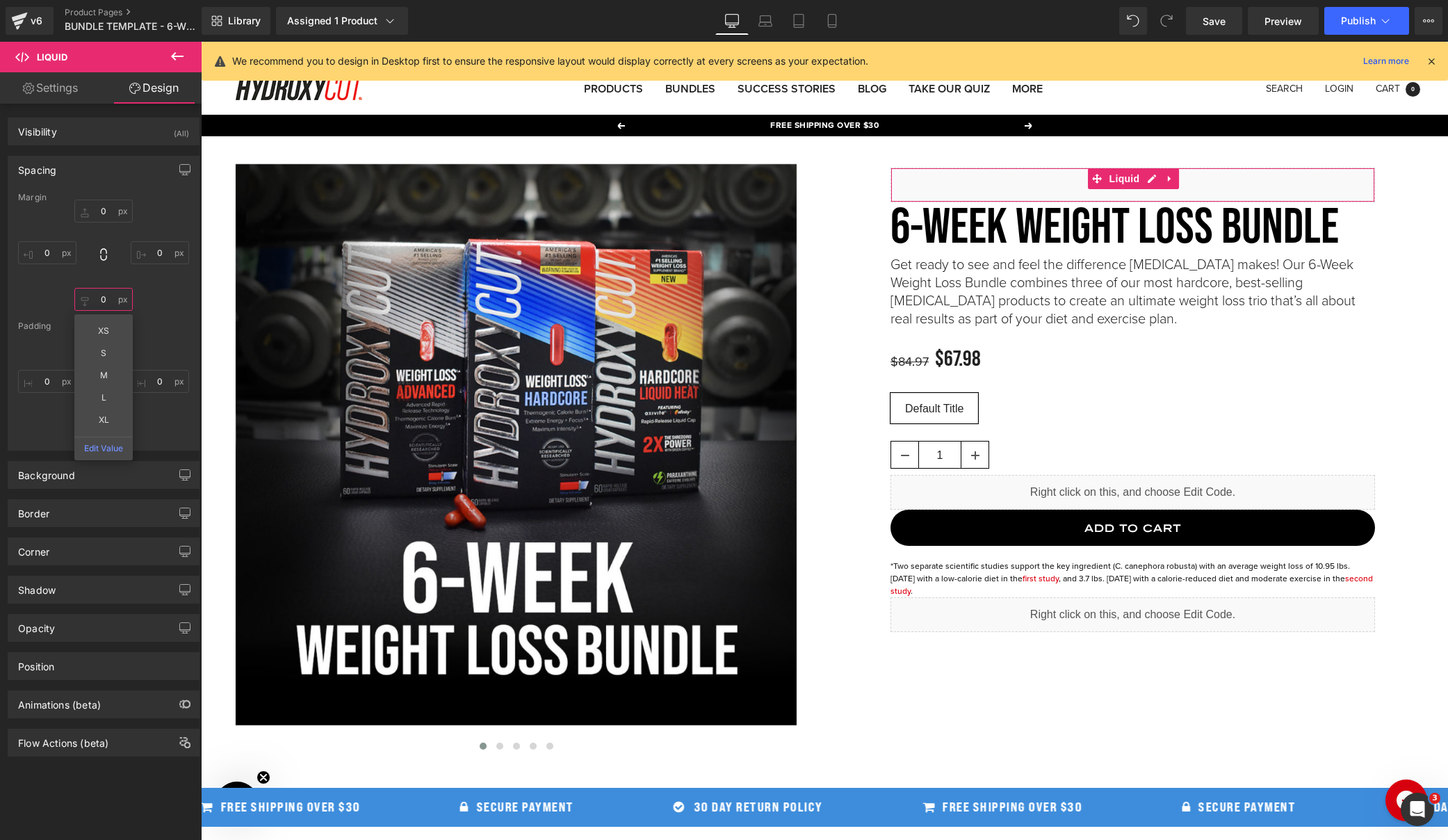
click at [88, 300] on input "0" at bounding box center [104, 299] width 59 height 23
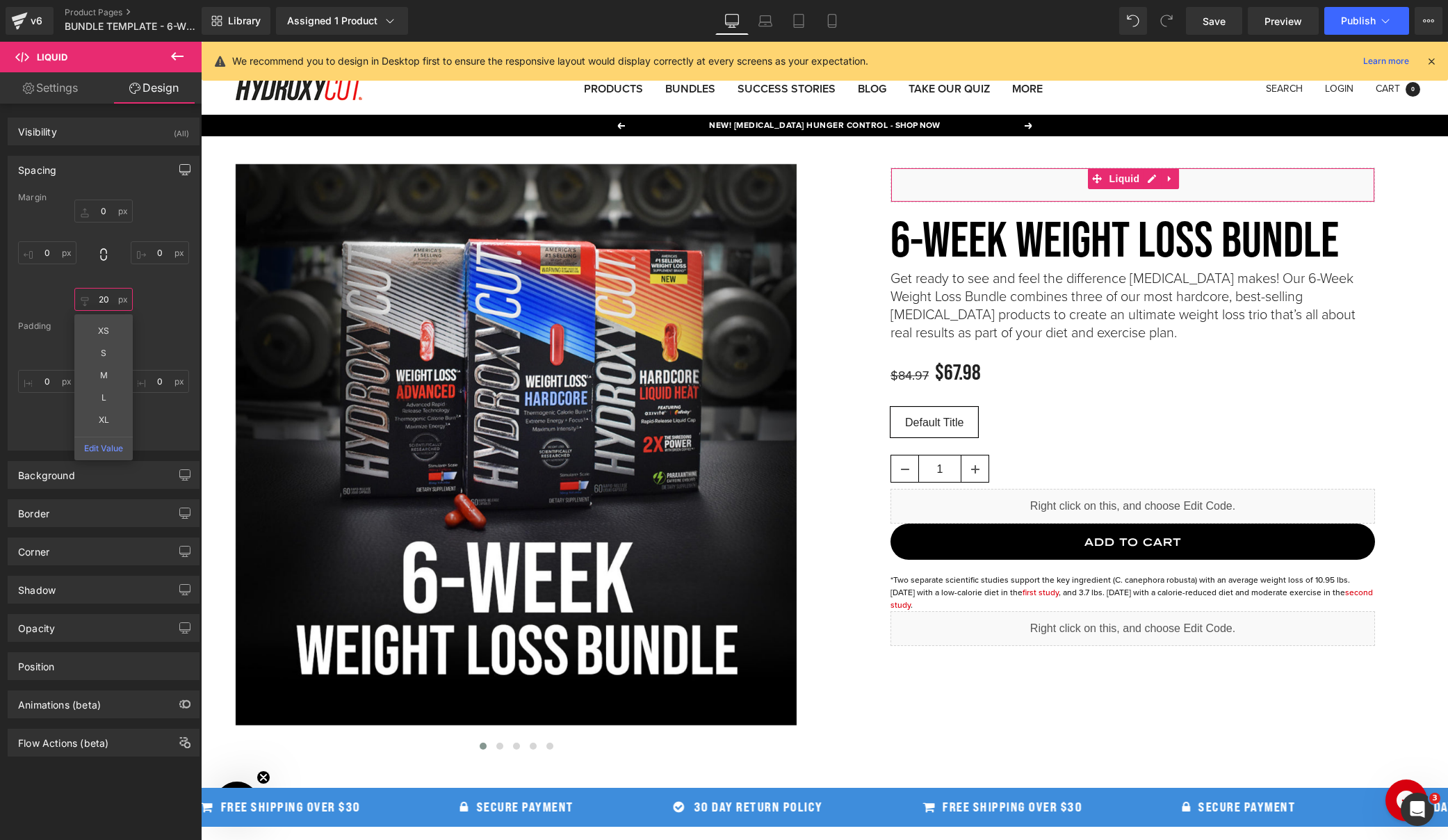
type input "20"
click at [180, 167] on icon "button" at bounding box center [185, 169] width 11 height 11
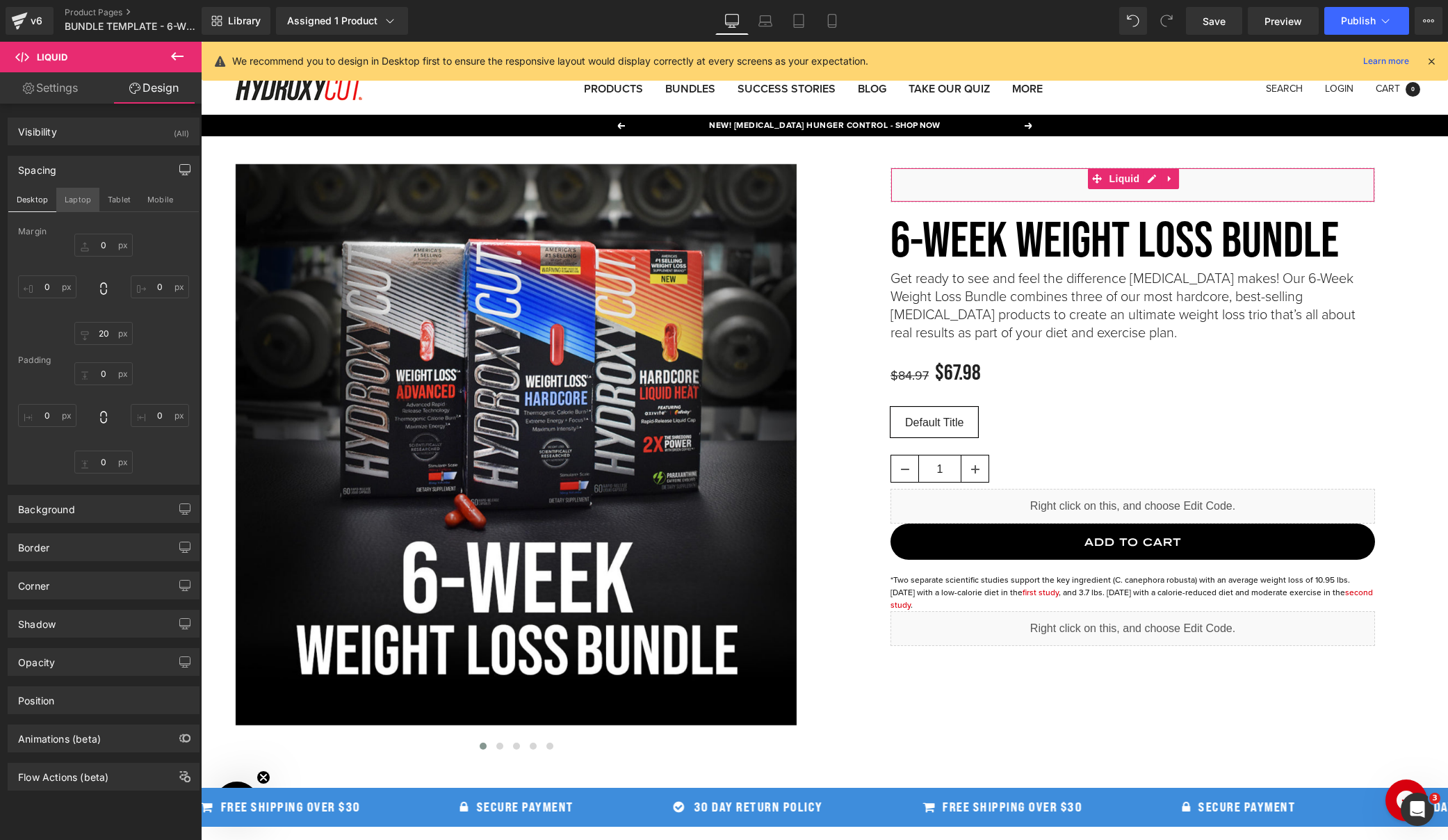
click at [83, 201] on button "Laptop" at bounding box center [77, 200] width 43 height 23
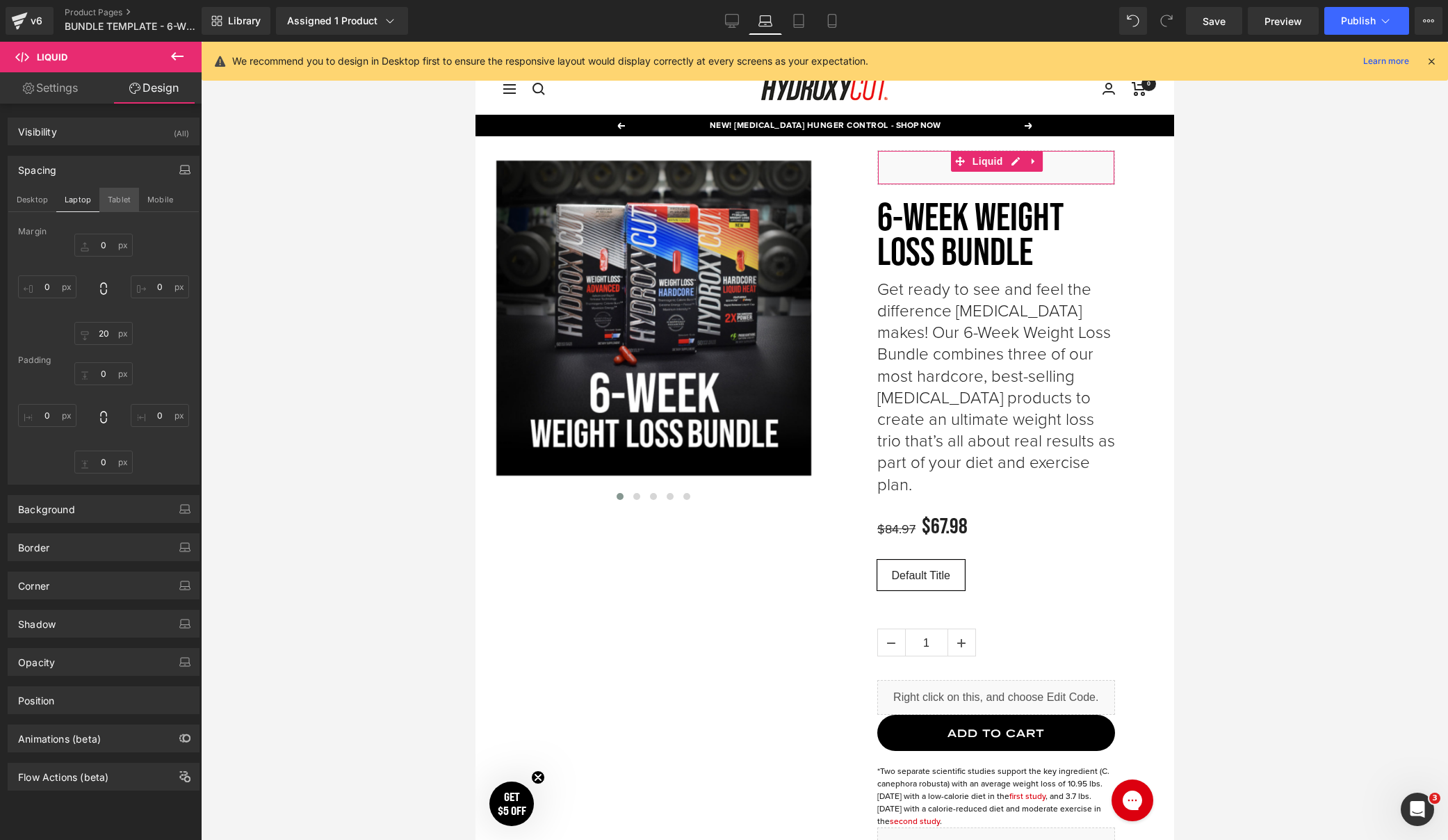
click at [118, 197] on button "Tablet" at bounding box center [118, 200] width 39 height 23
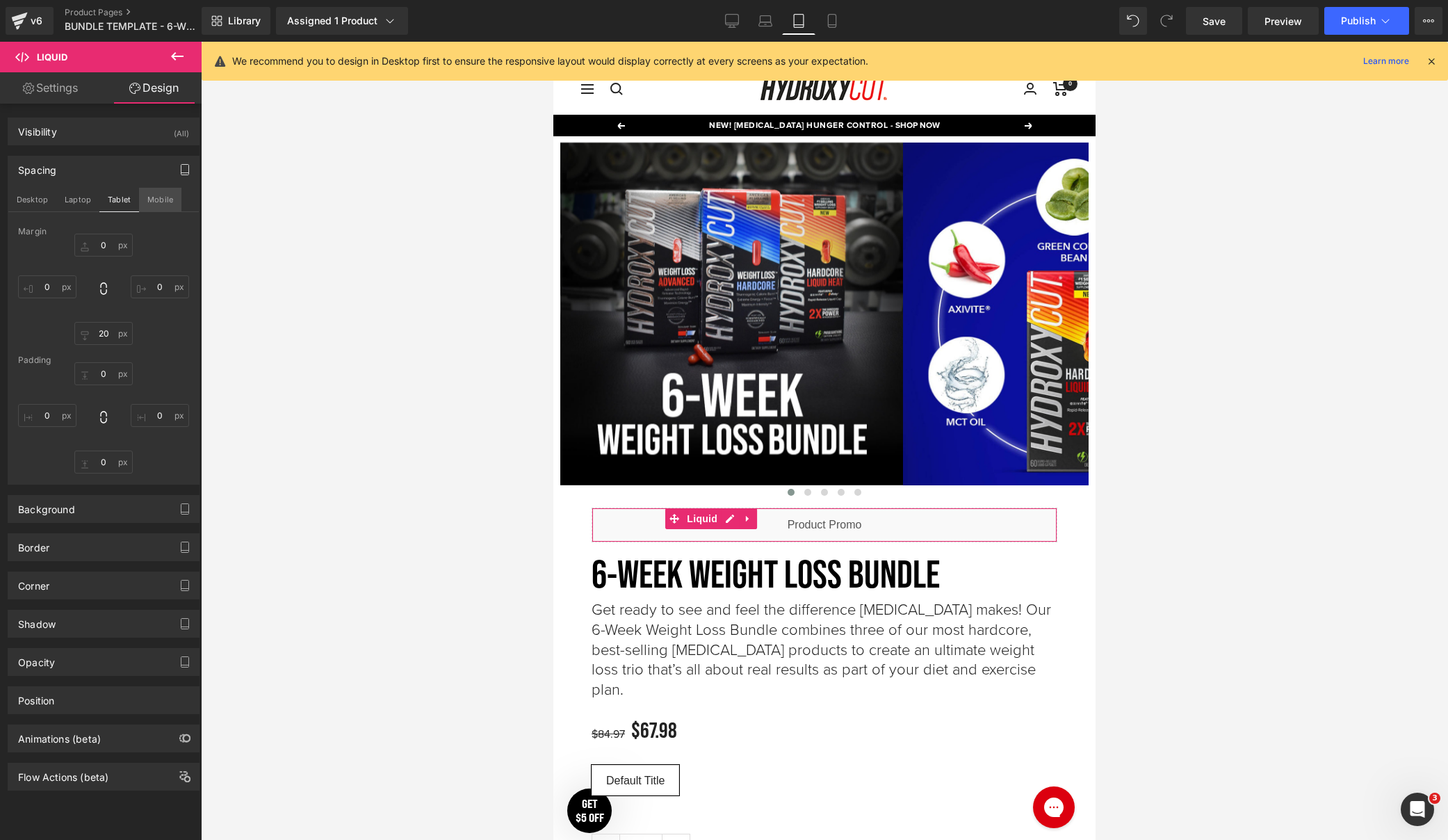
scroll to position [357, 0]
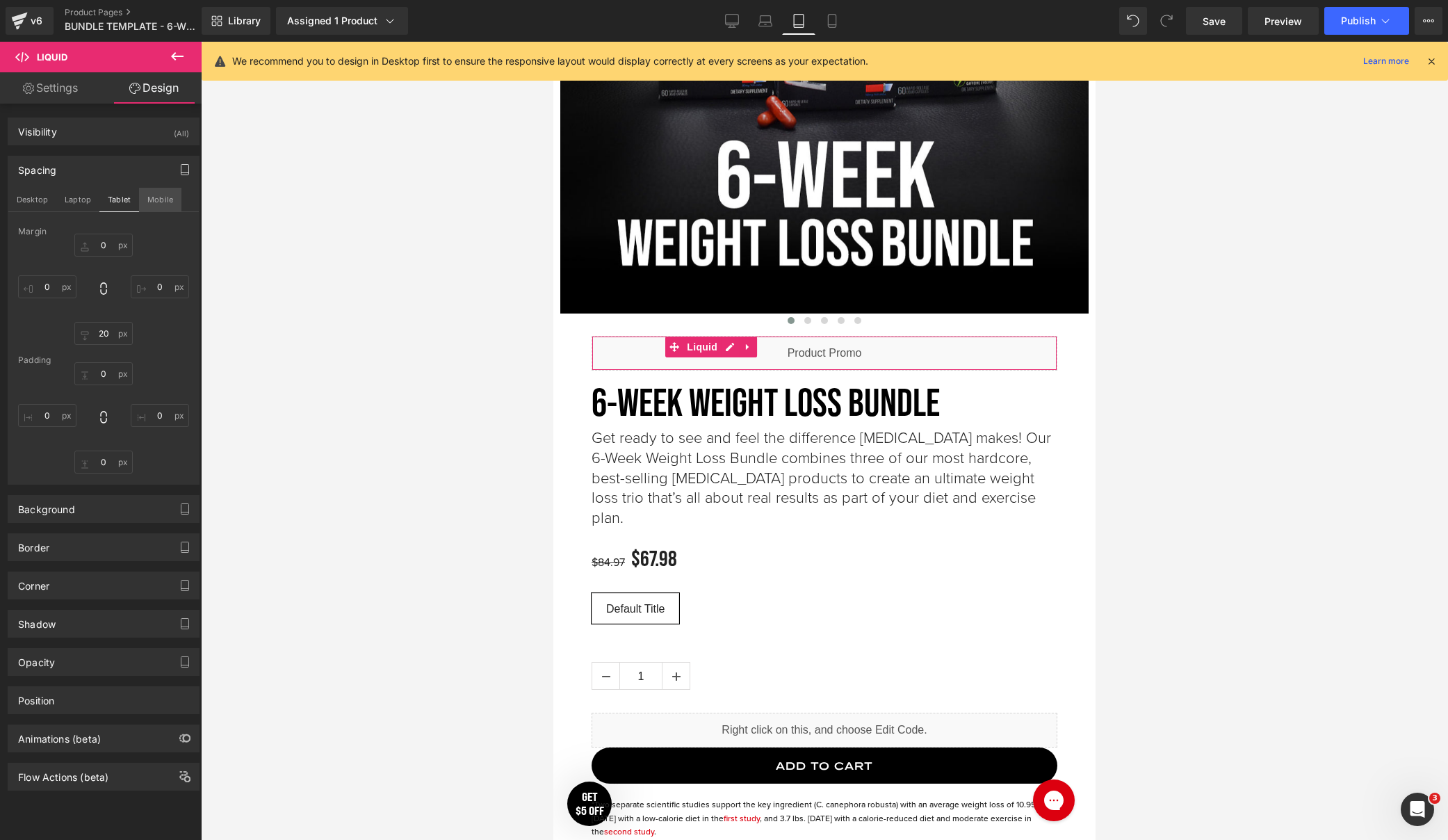
click at [154, 196] on button "Mobile" at bounding box center [160, 200] width 43 height 23
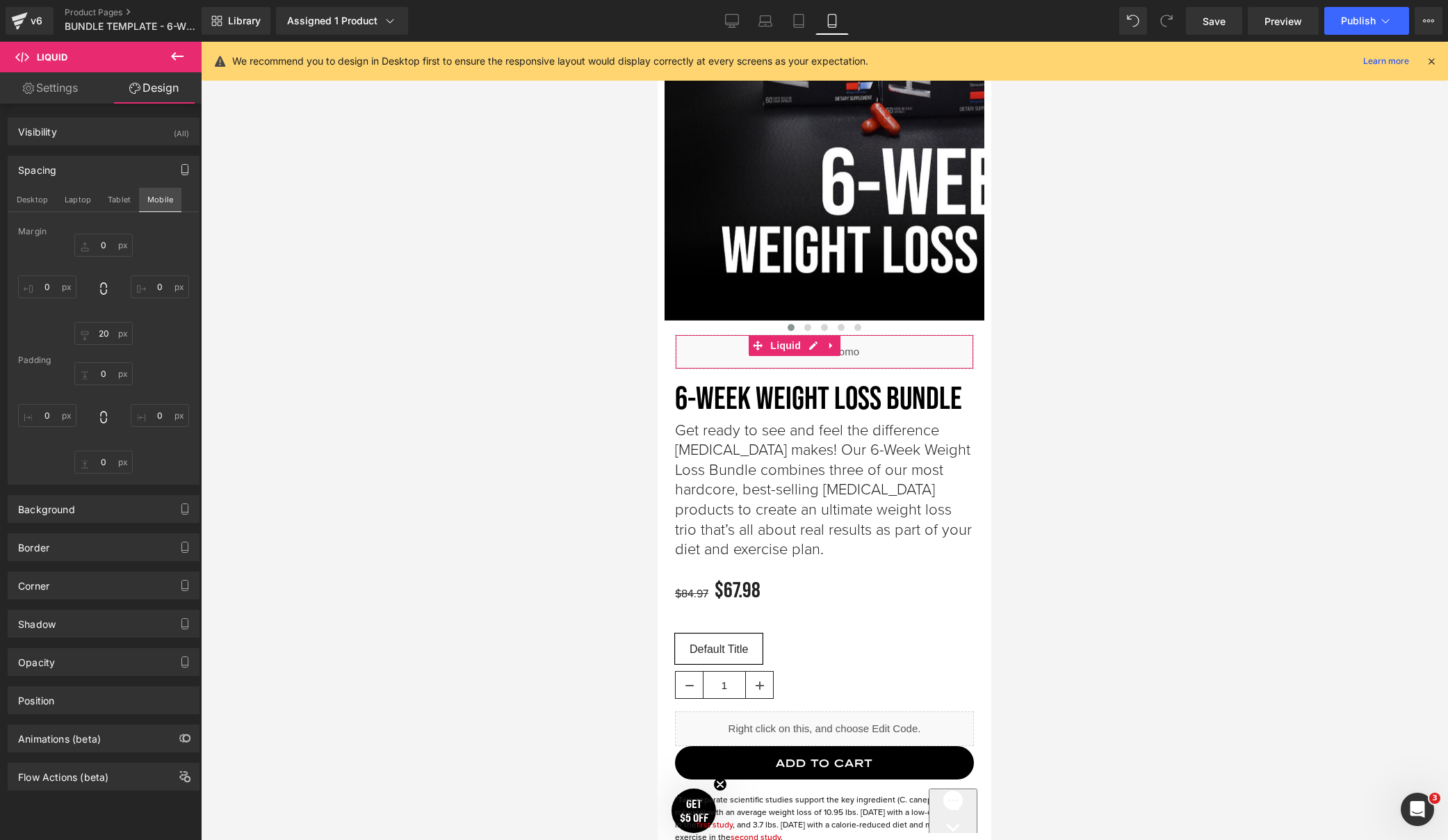
scroll to position [356, 0]
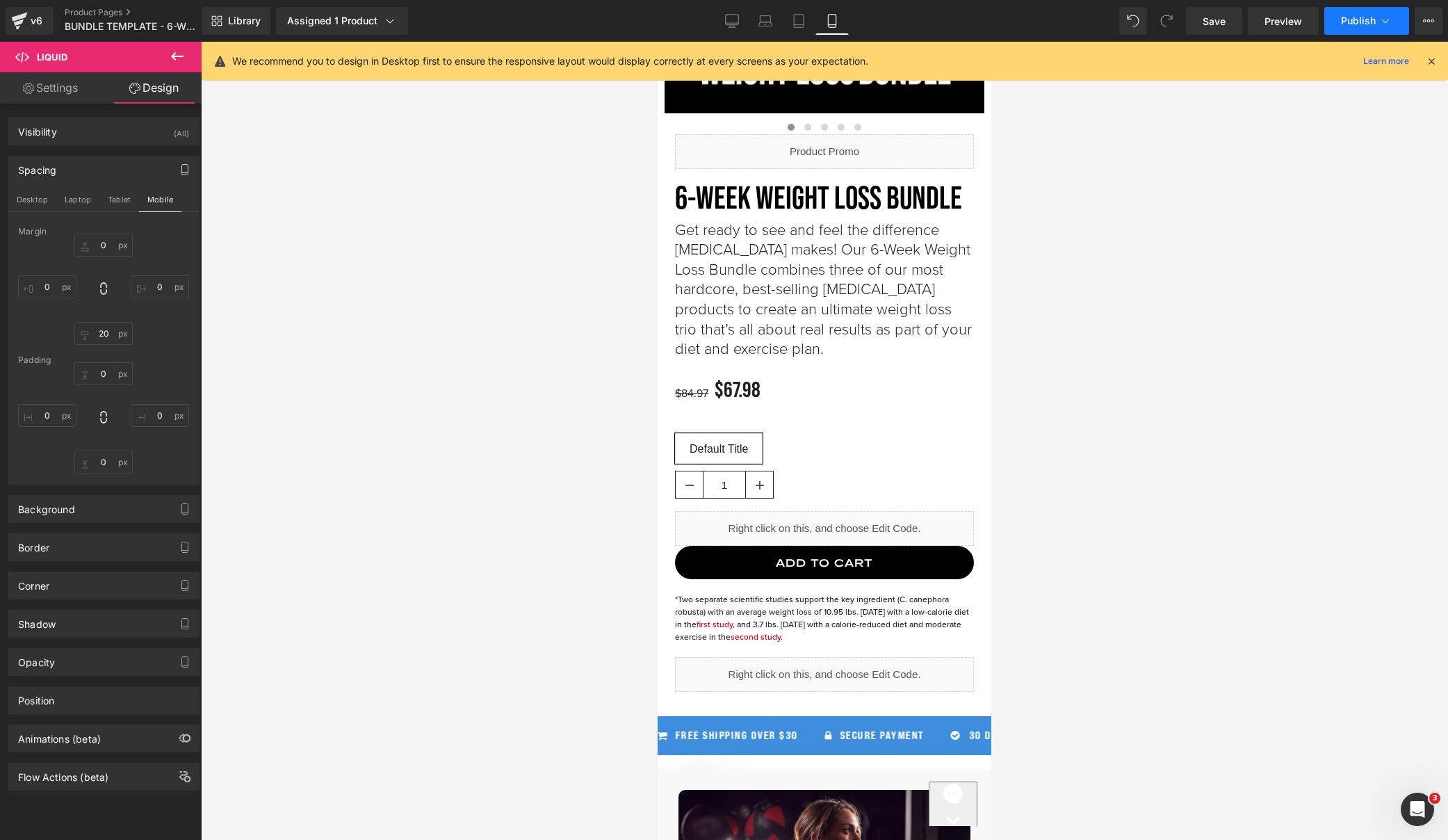
click at [1347, 23] on span "Publish" at bounding box center [1358, 20] width 34 height 11
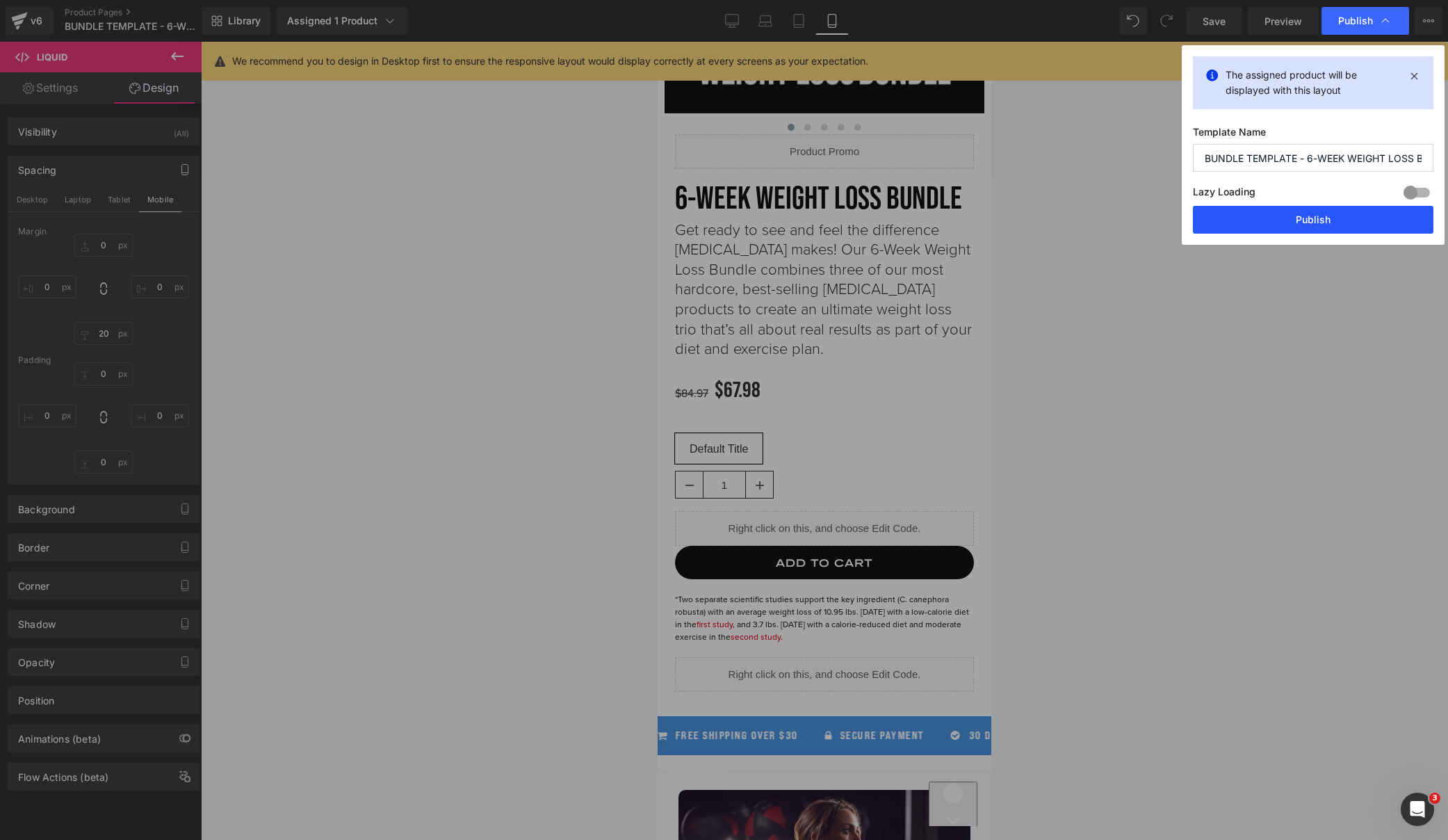
click at [1299, 220] on button "Publish" at bounding box center [1313, 219] width 241 height 28
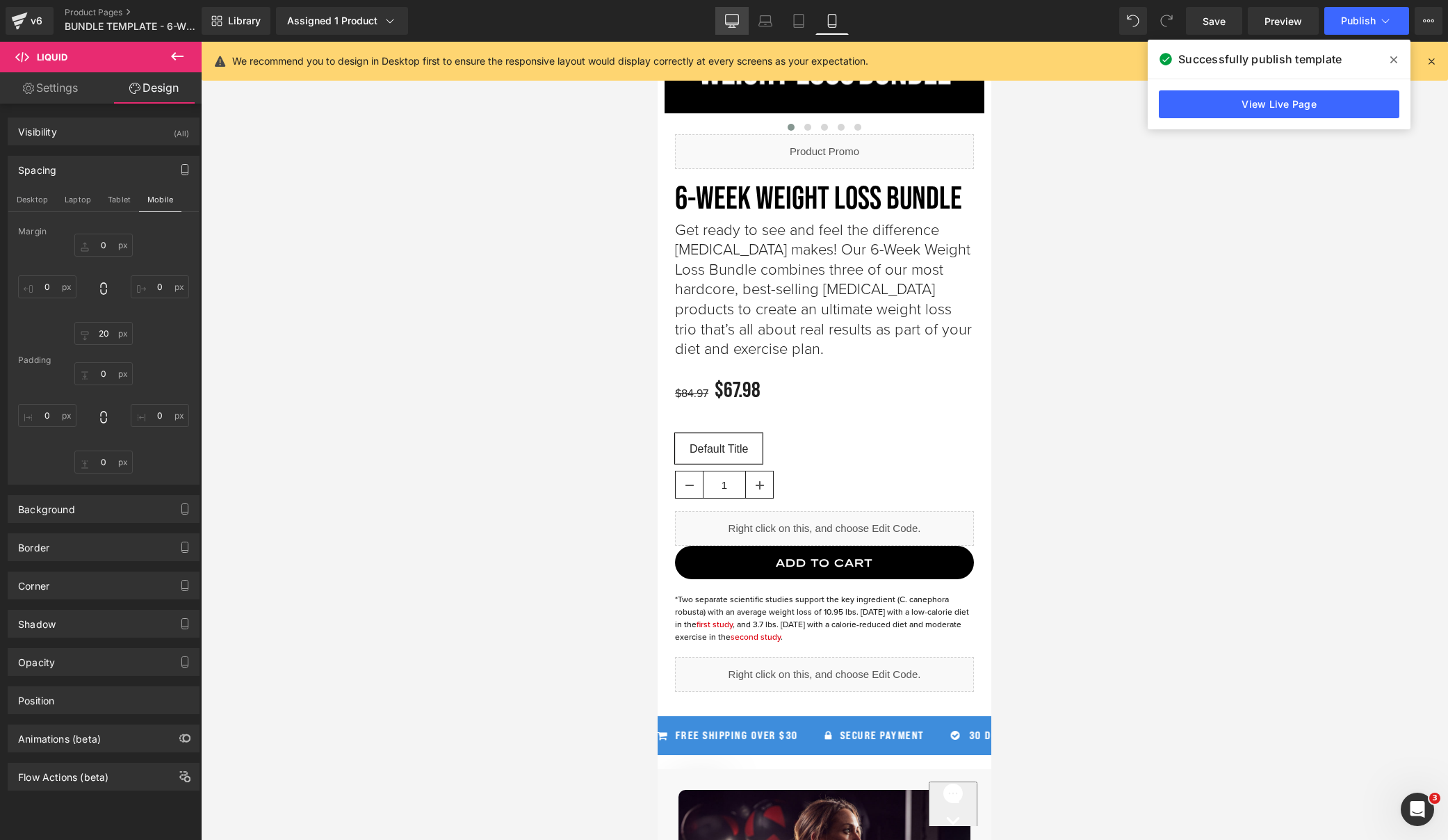
click at [724, 21] on link "Desktop" at bounding box center [732, 20] width 34 height 28
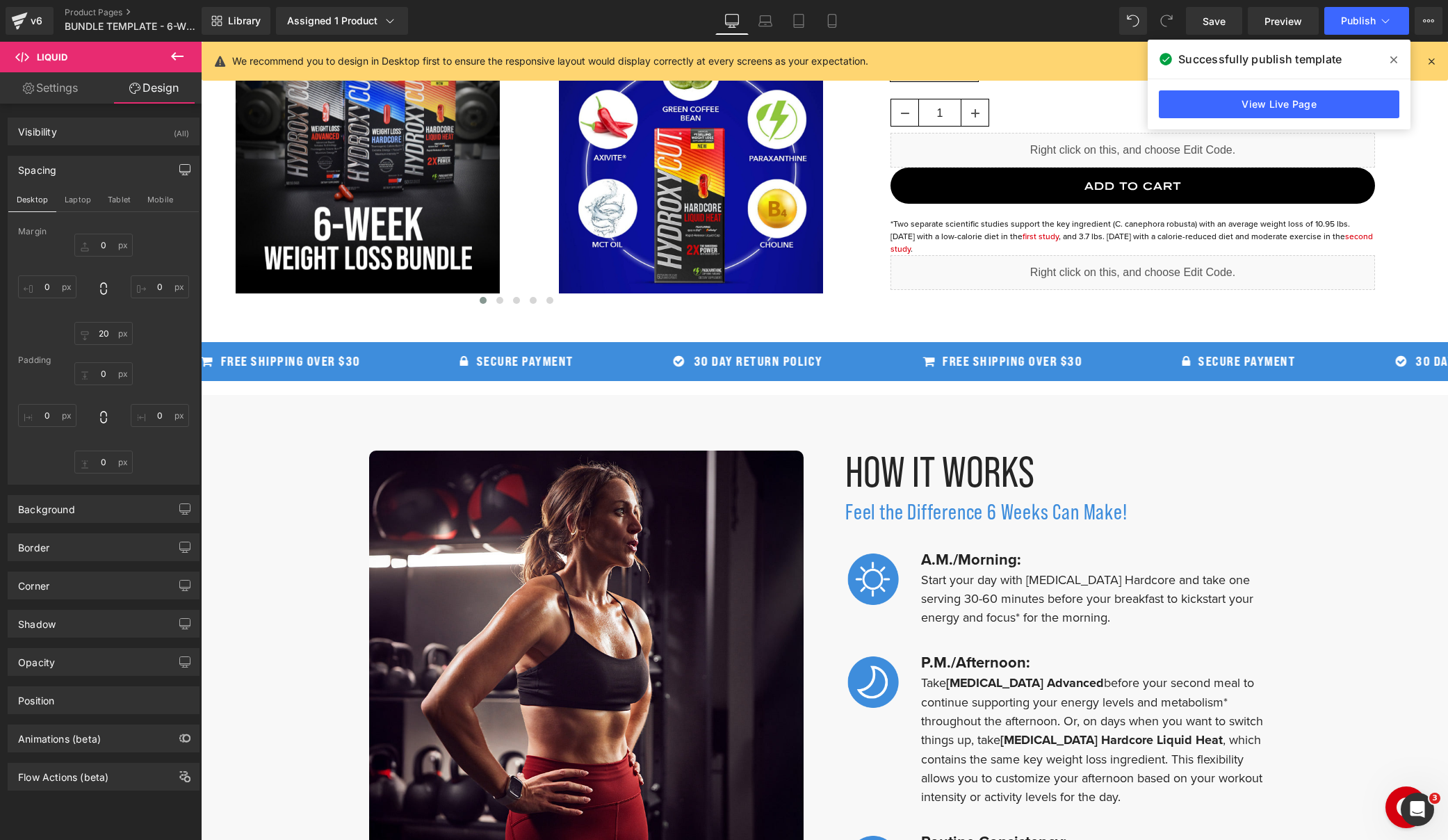
scroll to position [34, 0]
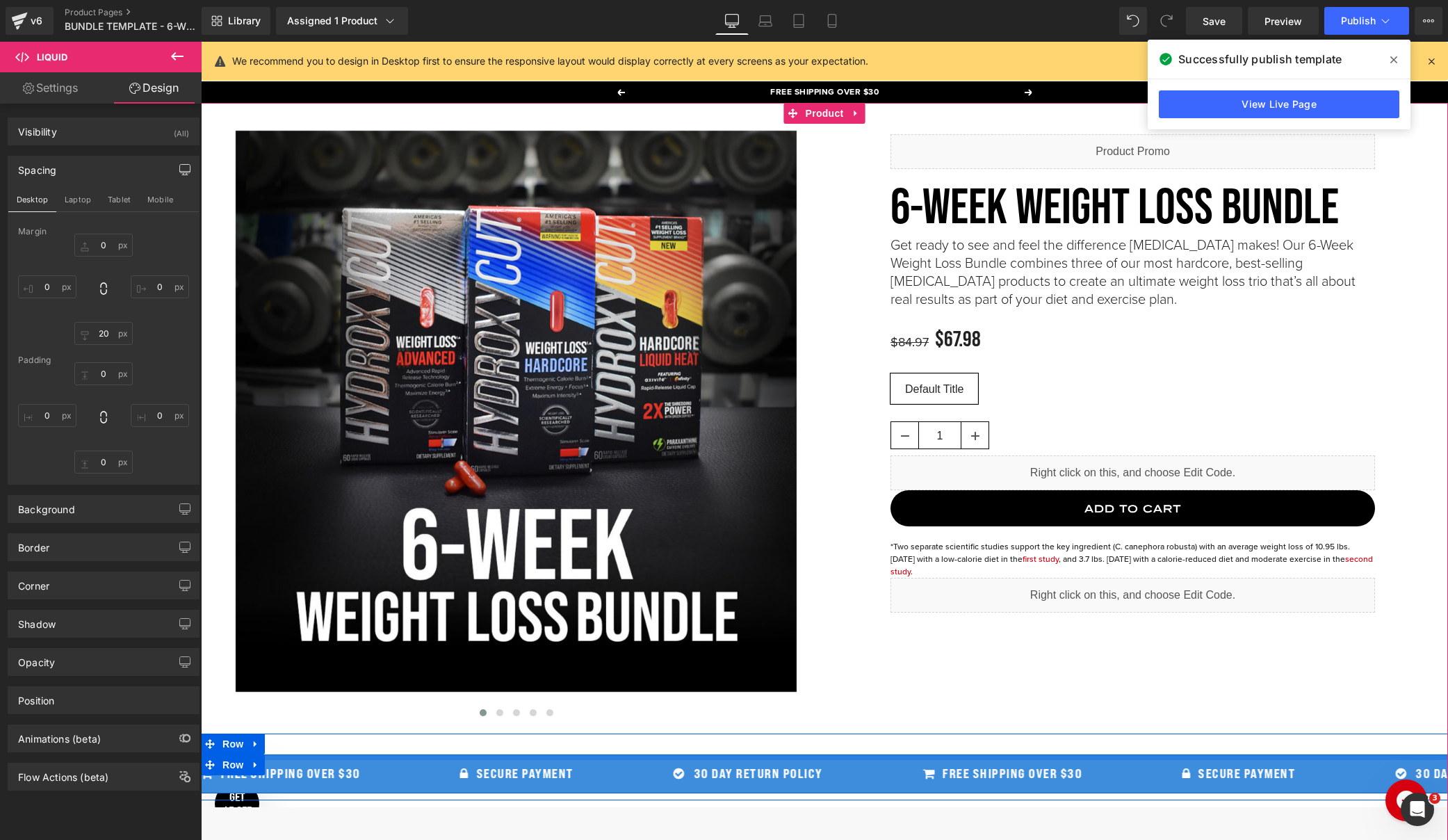
click at [858, 757] on div at bounding box center [824, 757] width 1247 height 6
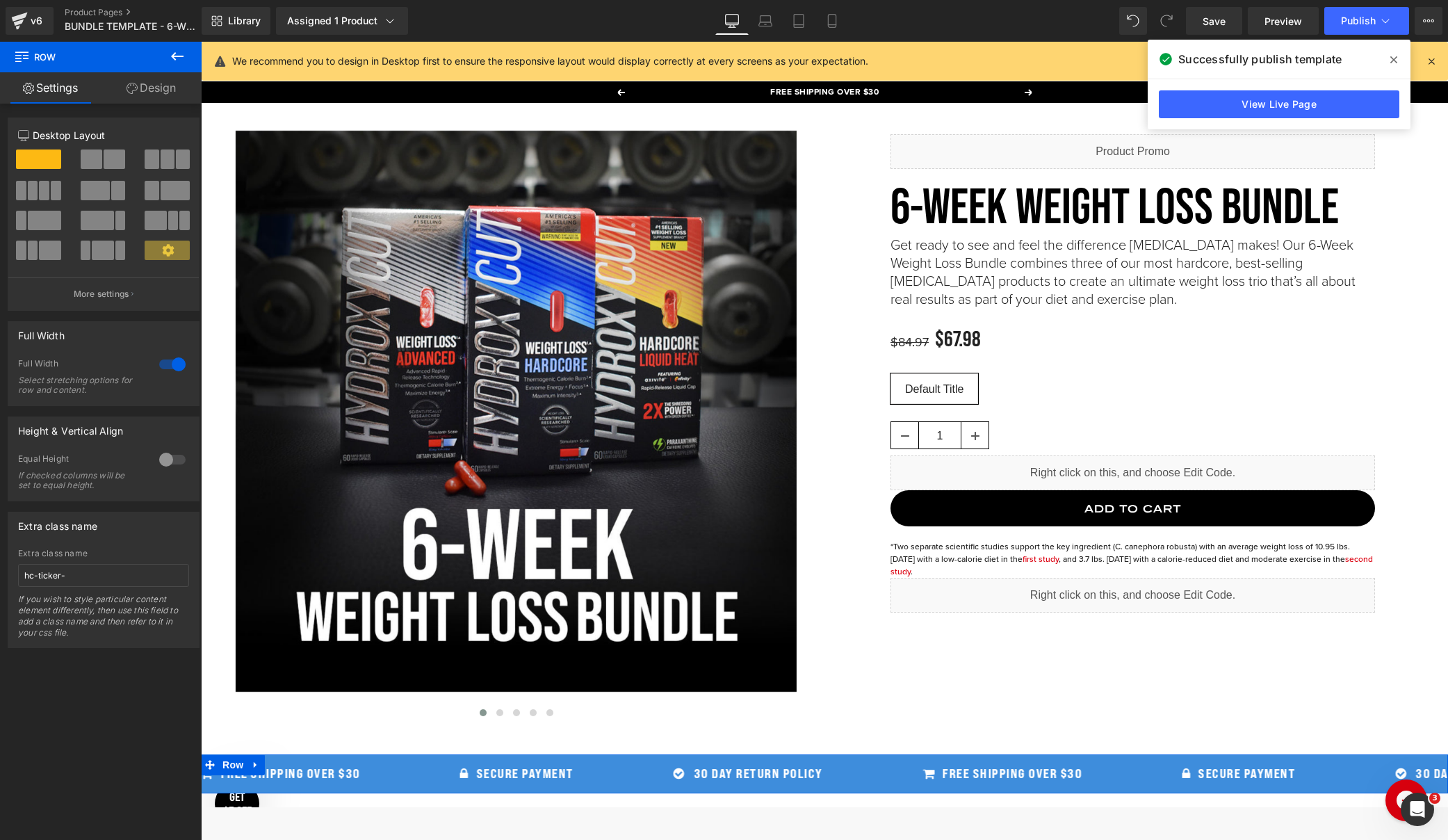
click at [145, 81] on link "Design" at bounding box center [151, 87] width 101 height 31
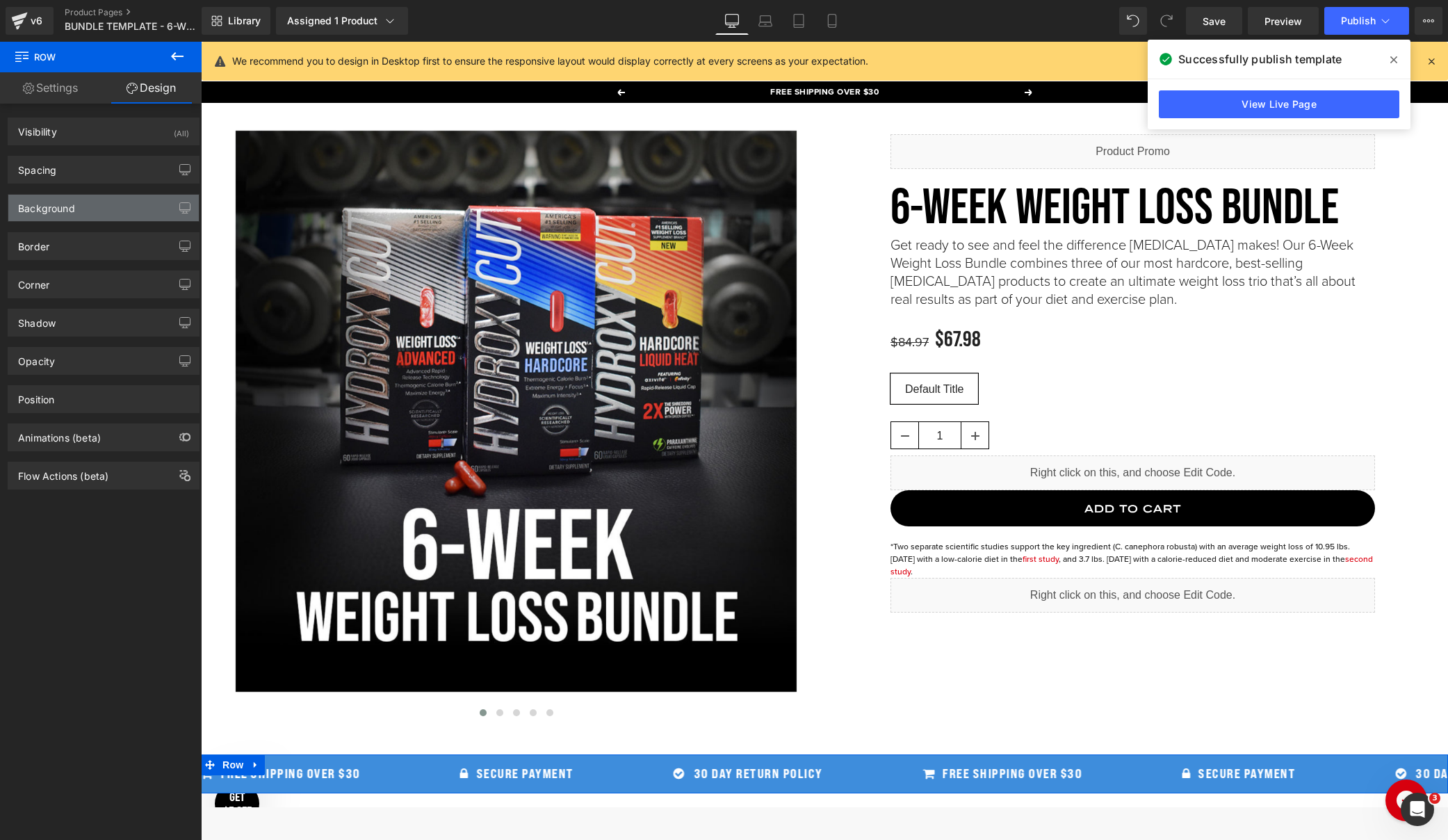
click at [93, 203] on div "Background" at bounding box center [103, 207] width 191 height 26
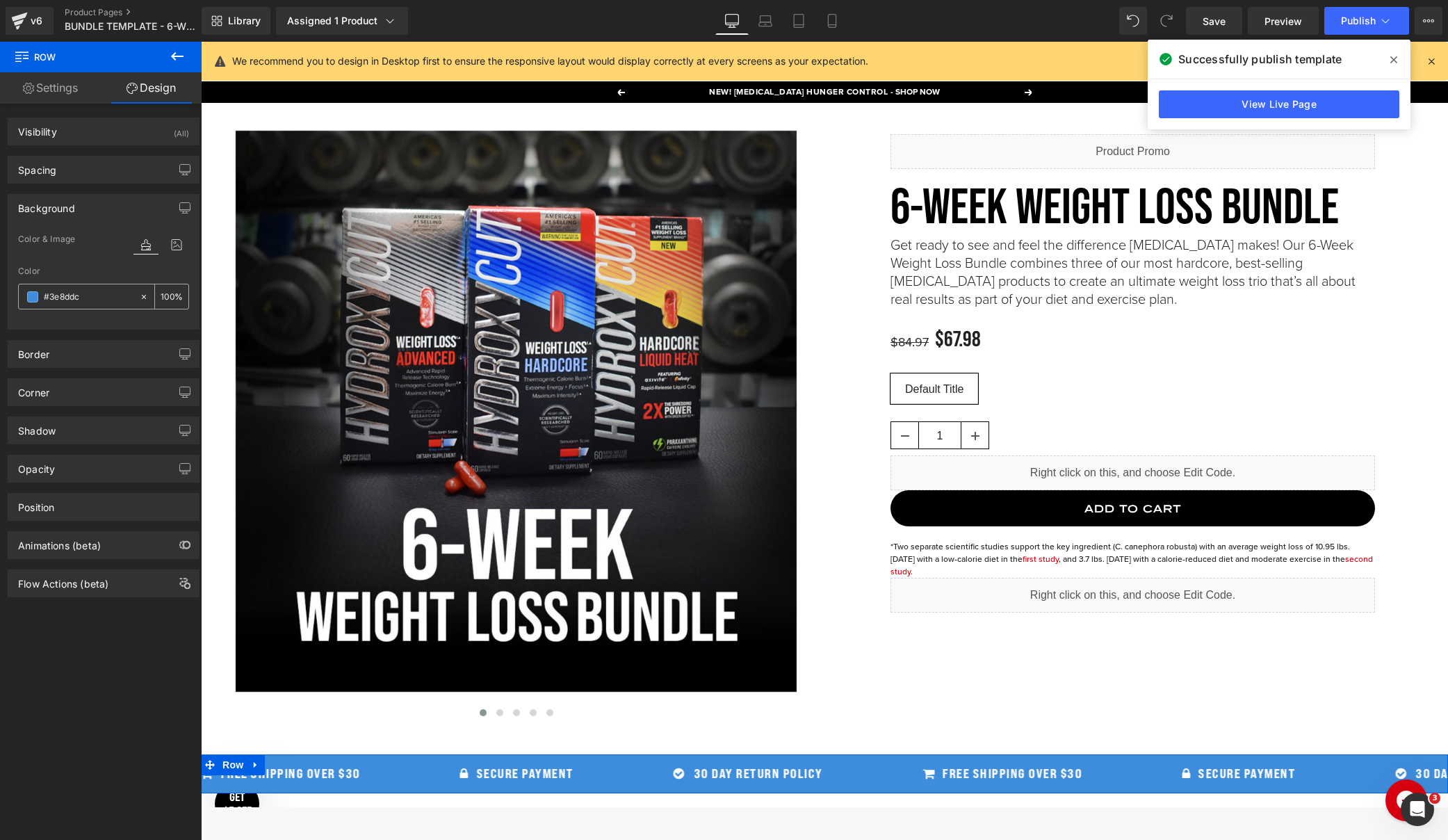
click at [59, 300] on input "#3e8ddc" at bounding box center [88, 297] width 89 height 15
click at [68, 297] on input "#3e8ddc" at bounding box center [88, 297] width 89 height 15
paste input "c8102e"
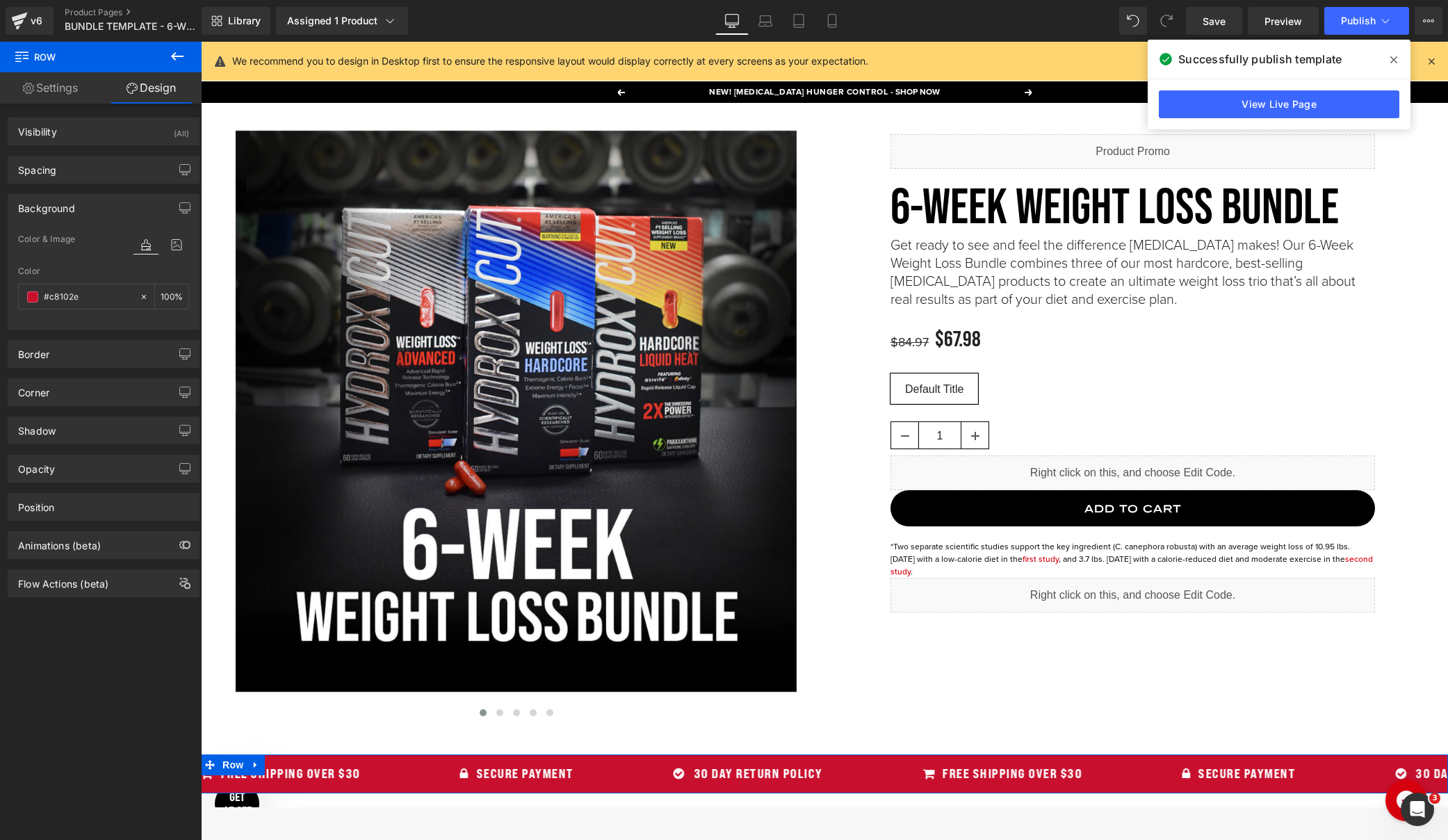
type input "#c8102e"
click at [92, 267] on div "Color" at bounding box center [104, 271] width 171 height 10
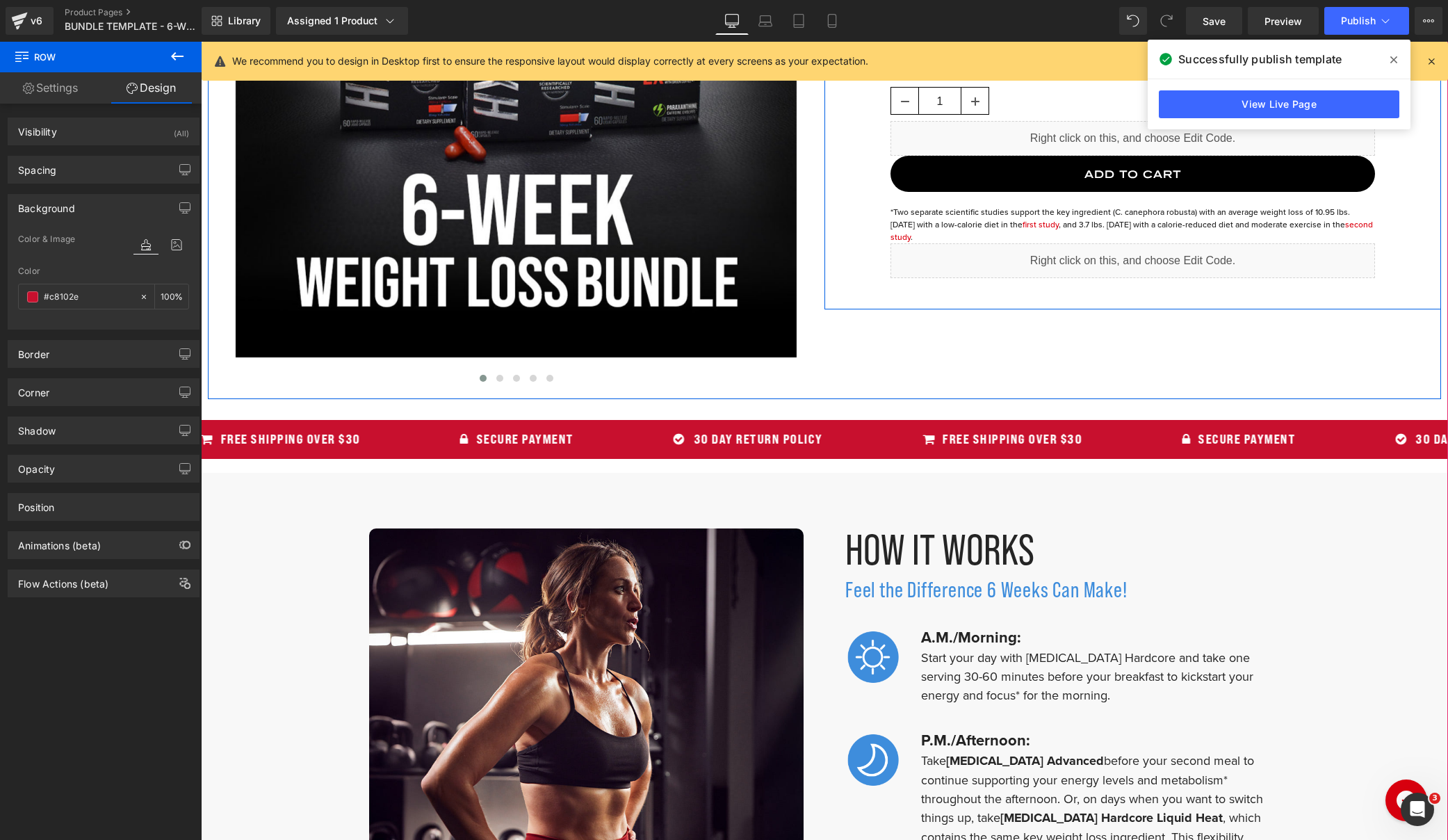
scroll to position [373, 0]
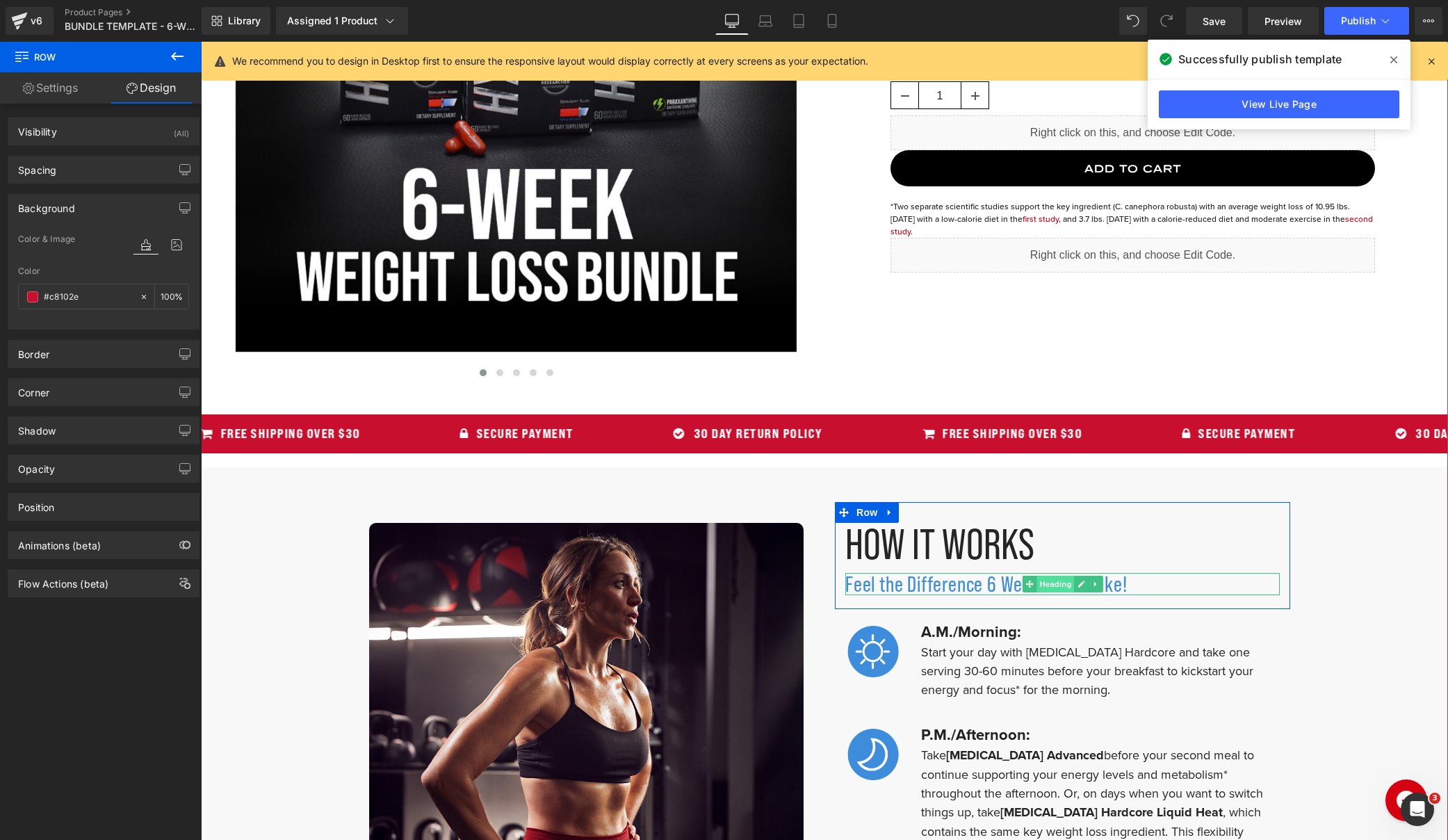
click at [1054, 583] on span "Heading" at bounding box center [1055, 584] width 38 height 17
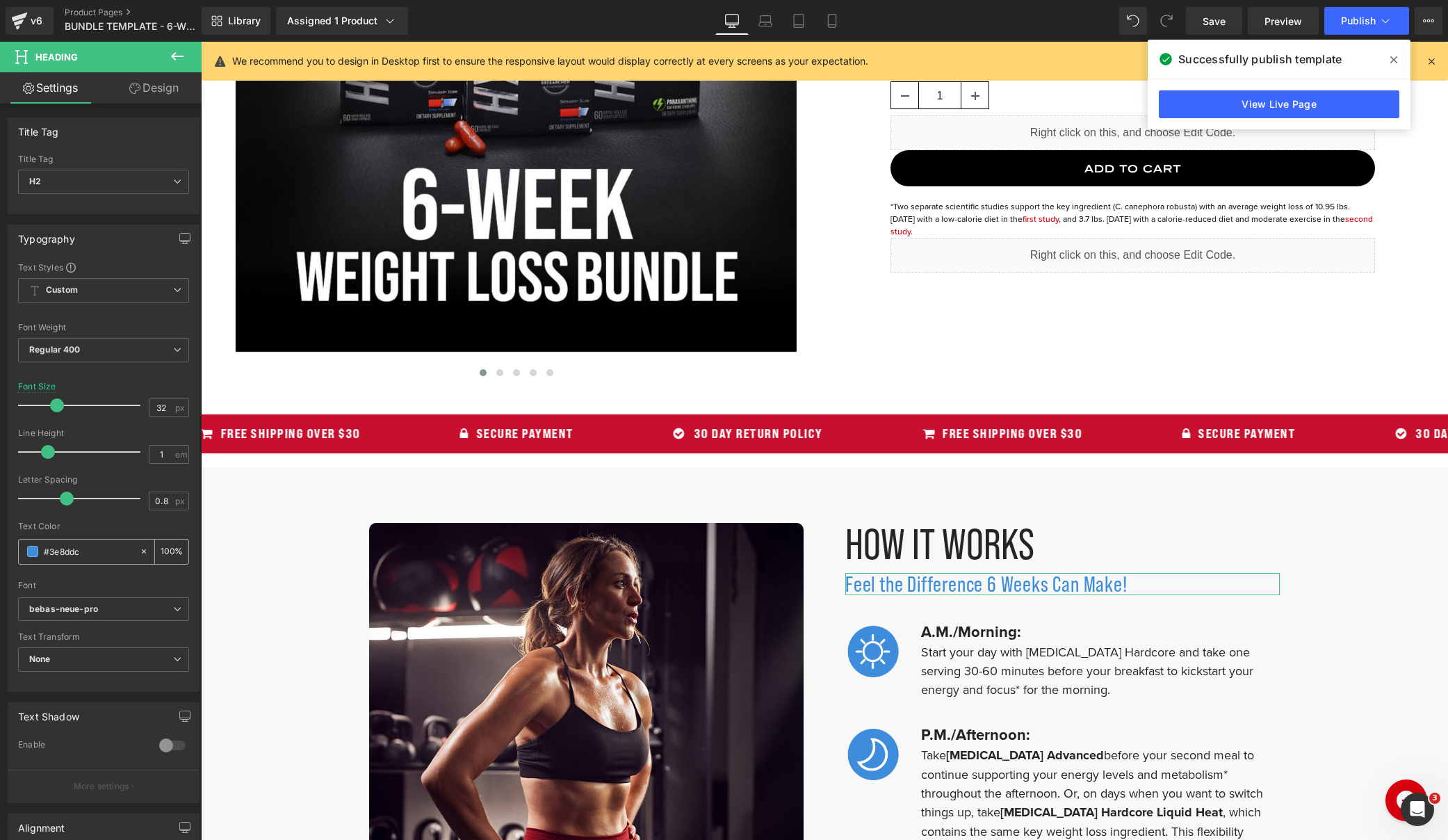
click at [65, 554] on input "#3e8ddc" at bounding box center [88, 551] width 89 height 15
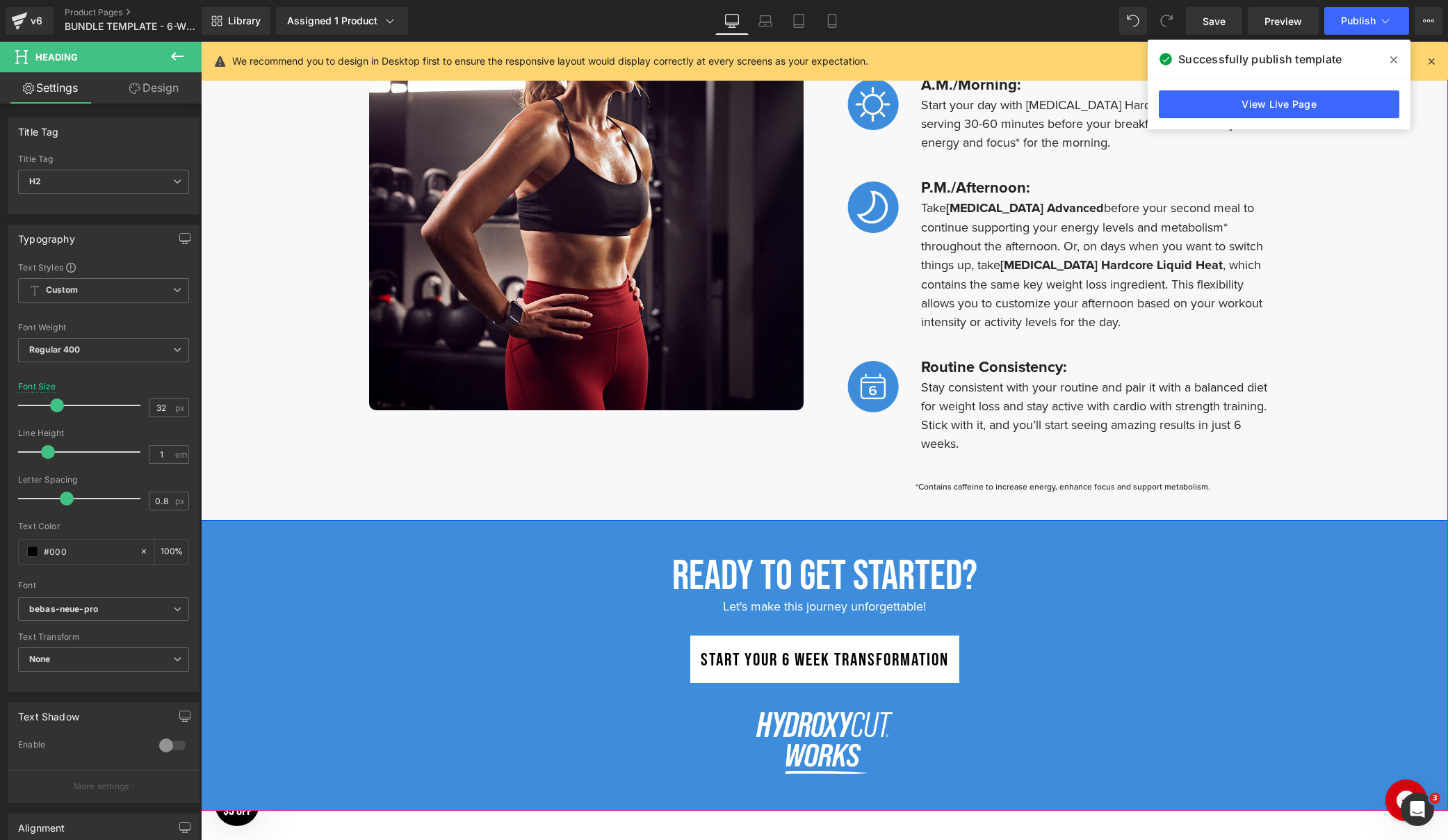
scroll to position [975, 0]
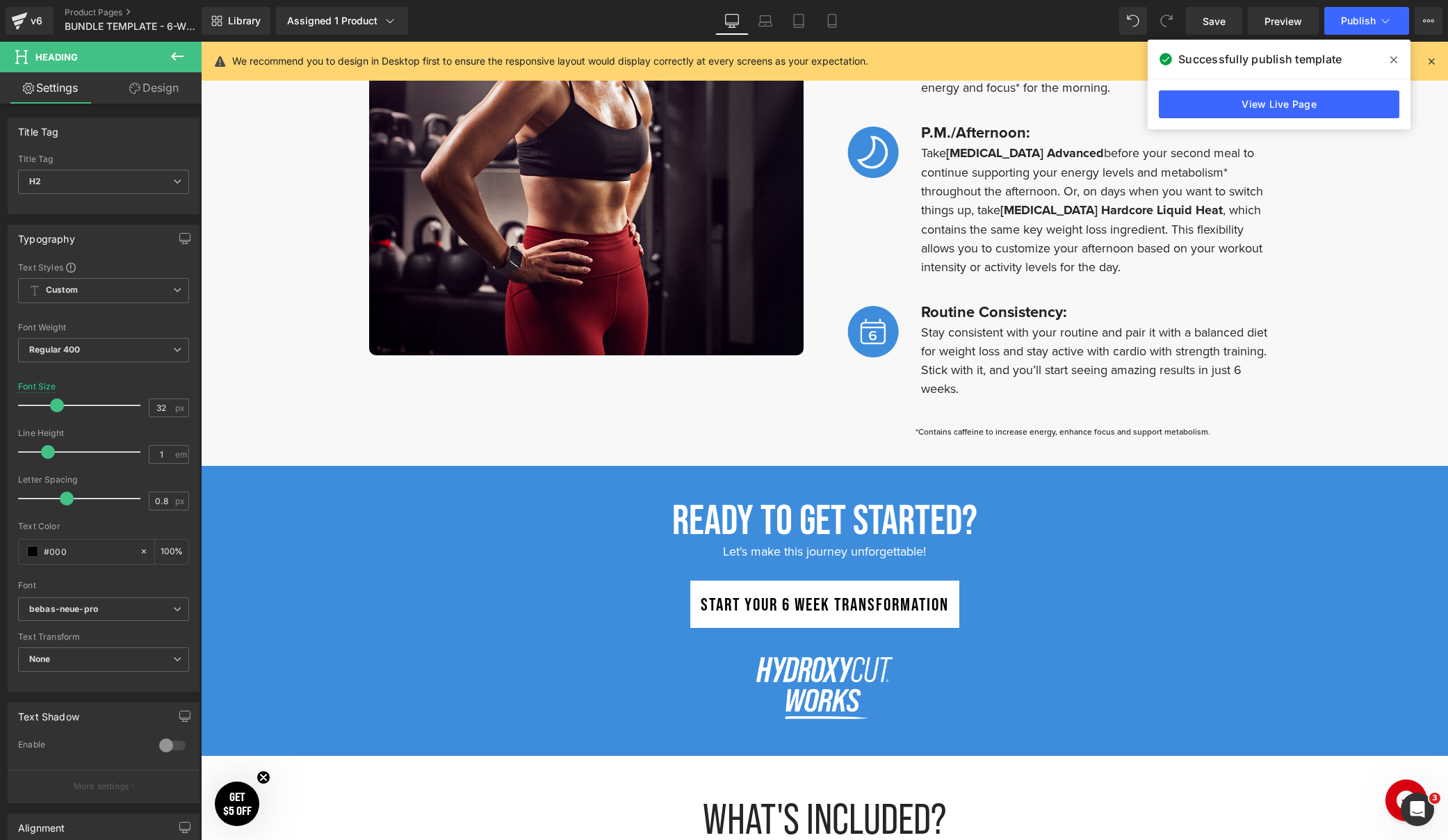
type input "#000"
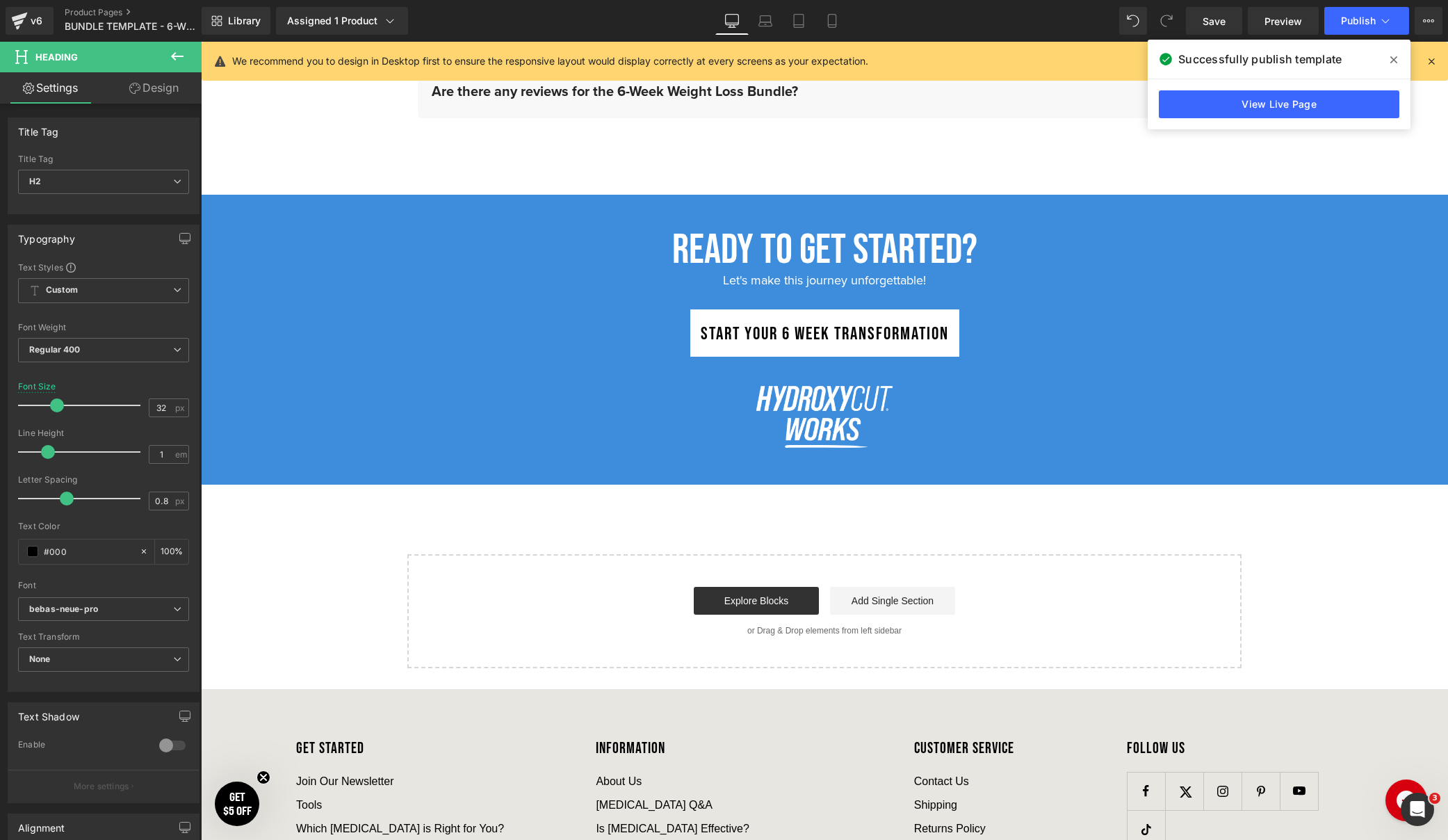
scroll to position [5516, 0]
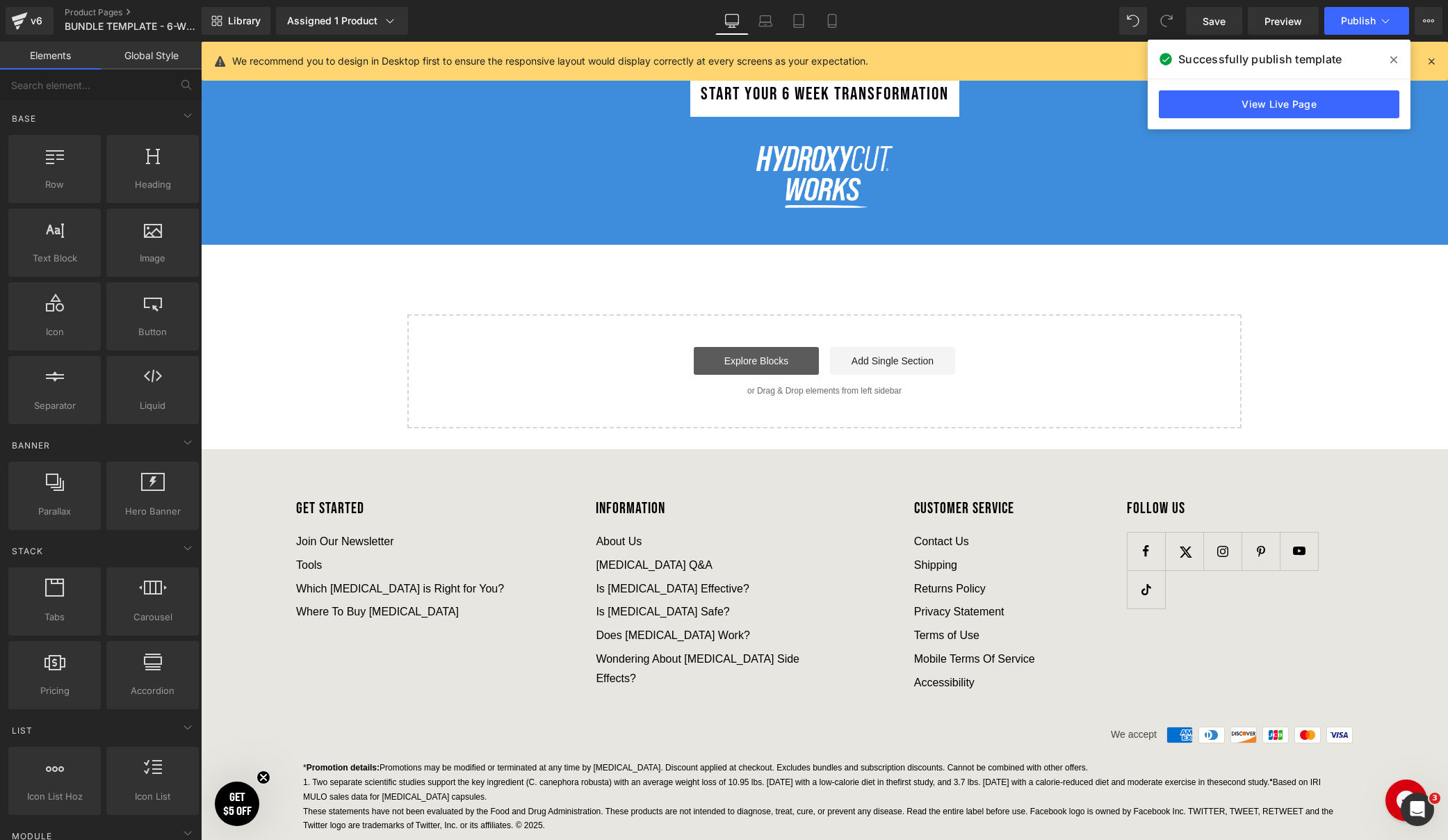
click at [750, 360] on link "Explore Blocks" at bounding box center [756, 360] width 125 height 28
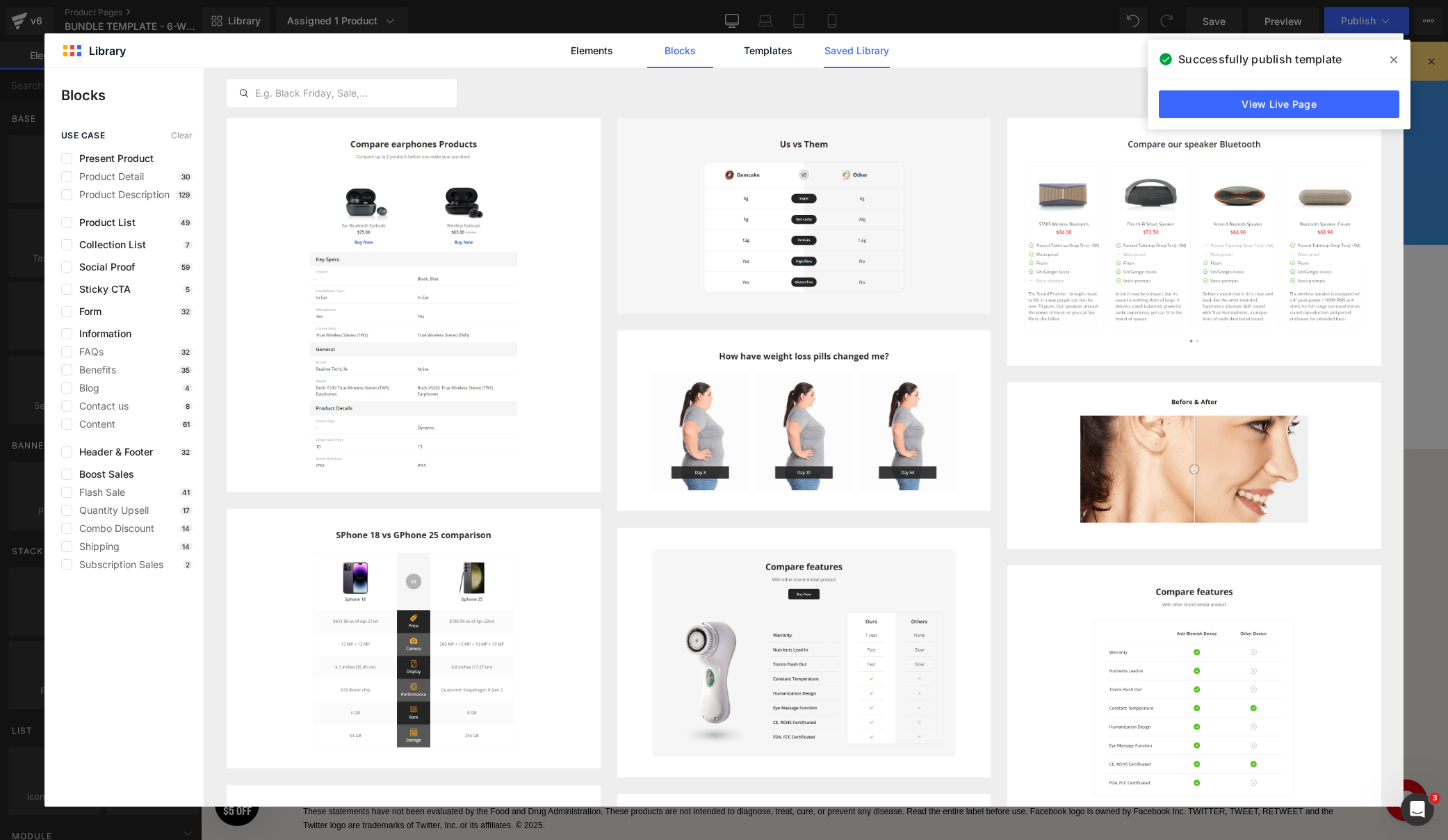
click at [856, 56] on link "Saved Library" at bounding box center [857, 50] width 66 height 34
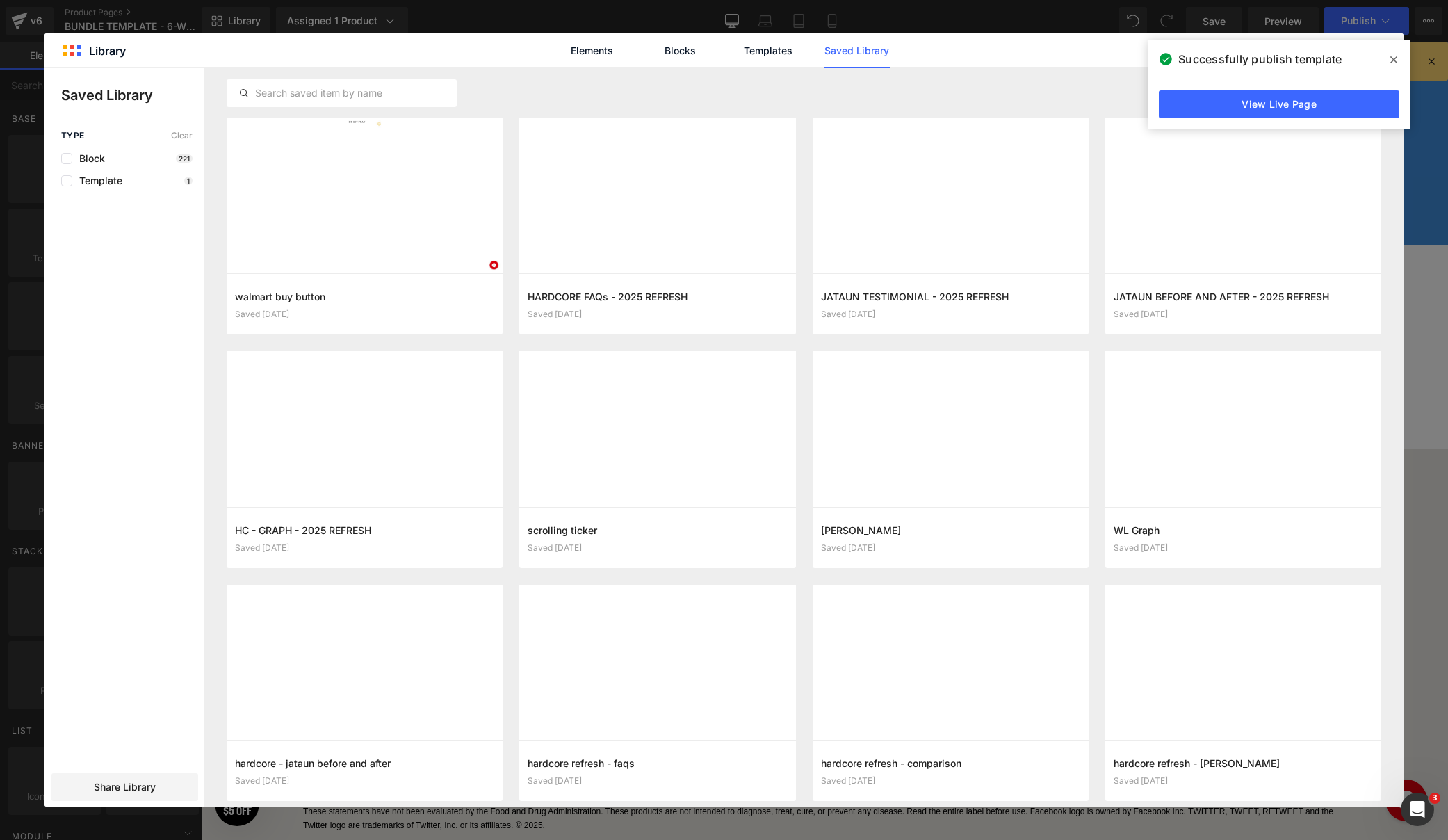
click at [1395, 63] on icon at bounding box center [1394, 60] width 7 height 11
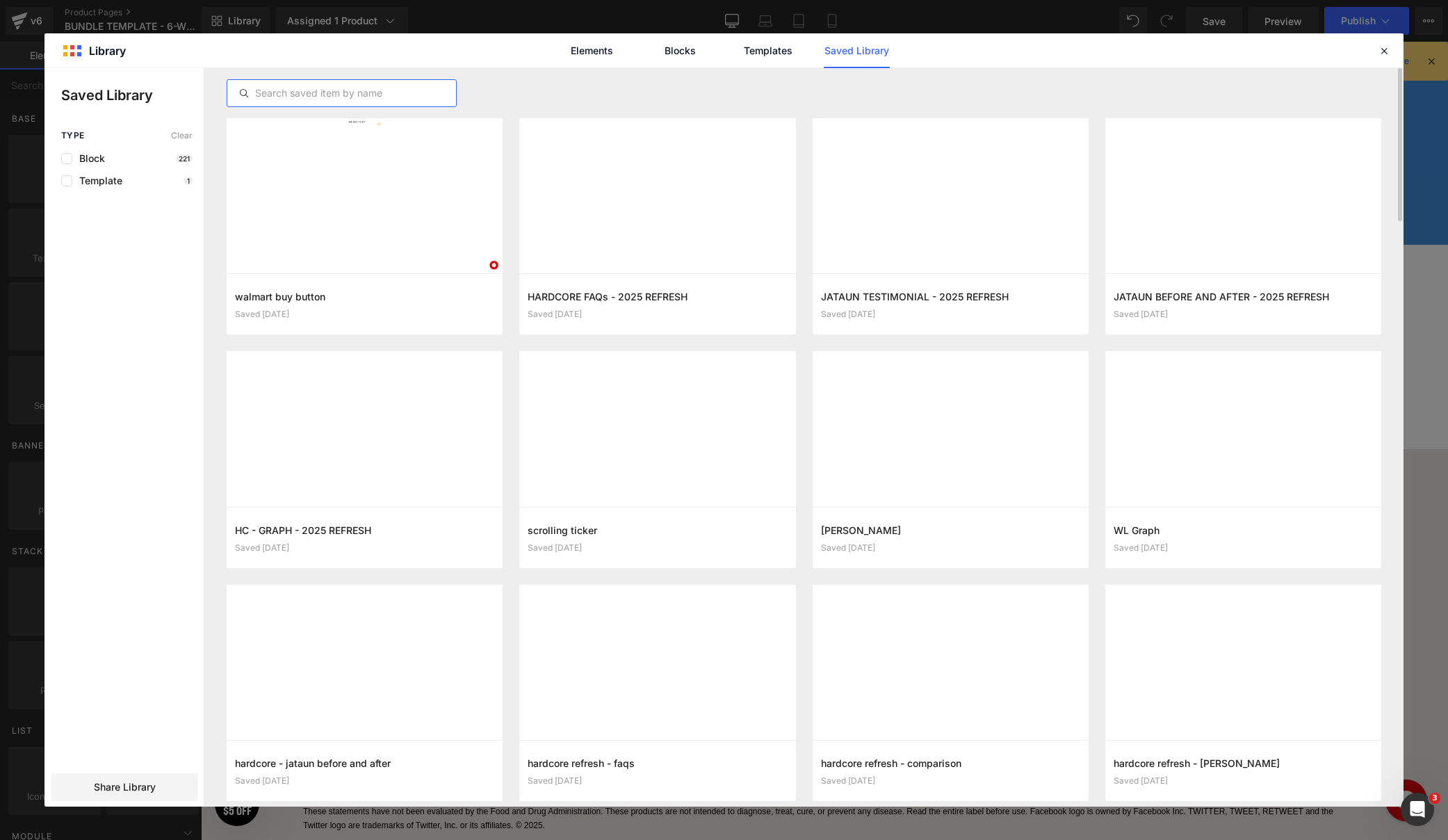
click at [395, 99] on input "text" at bounding box center [342, 93] width 229 height 17
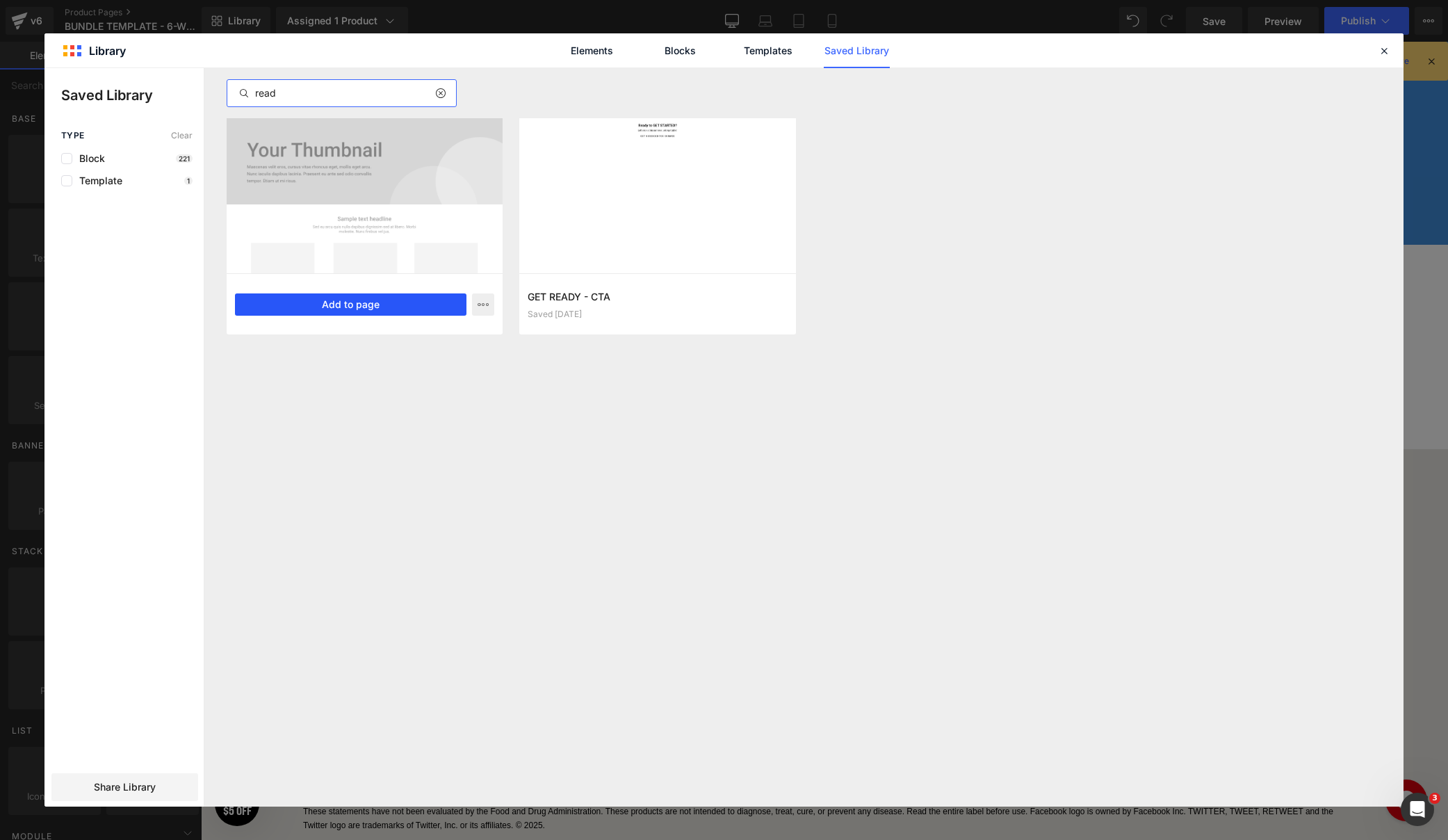
type input "read"
click at [357, 301] on button "Add to page" at bounding box center [351, 305] width 232 height 23
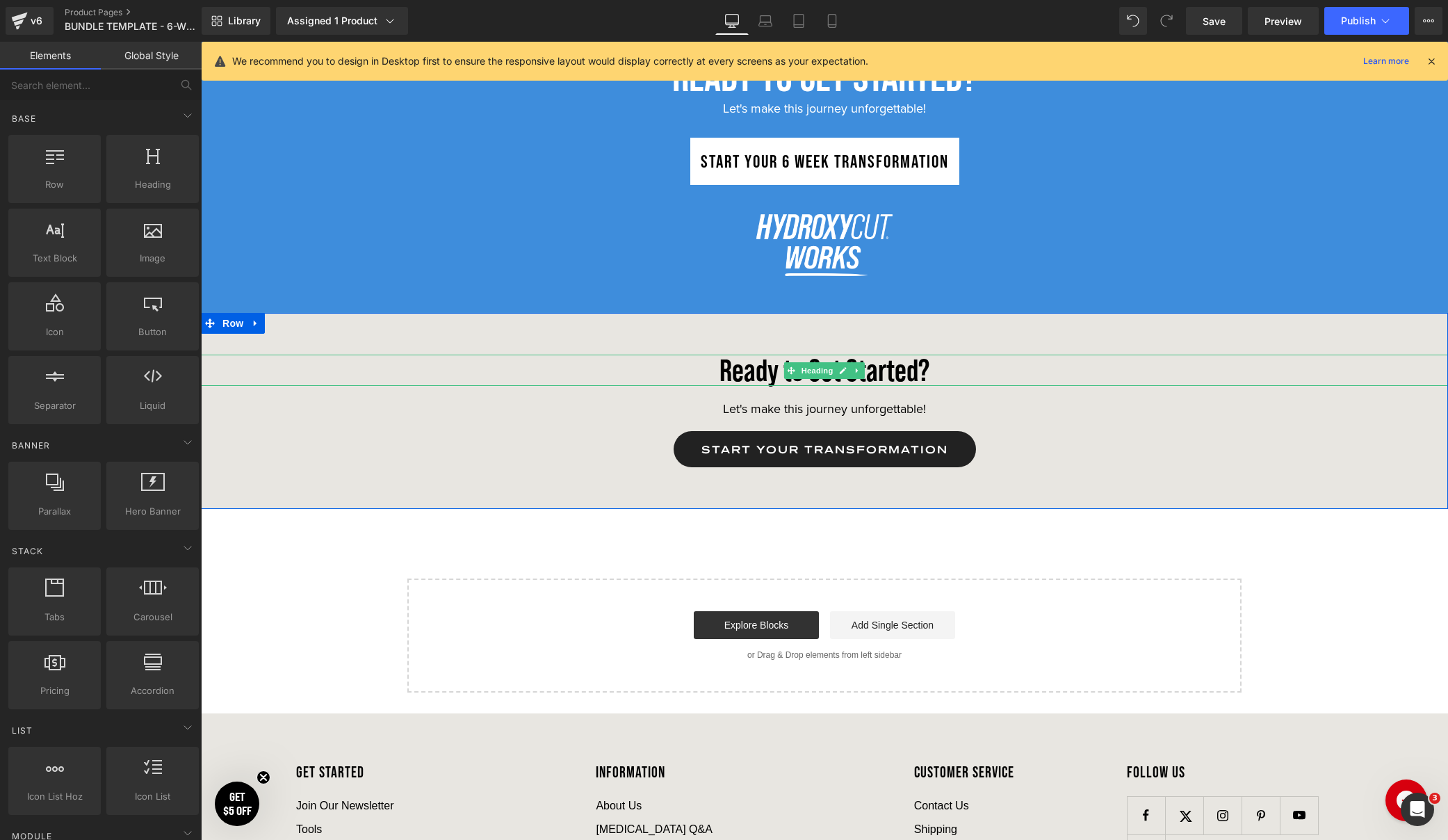
scroll to position [5413, 0]
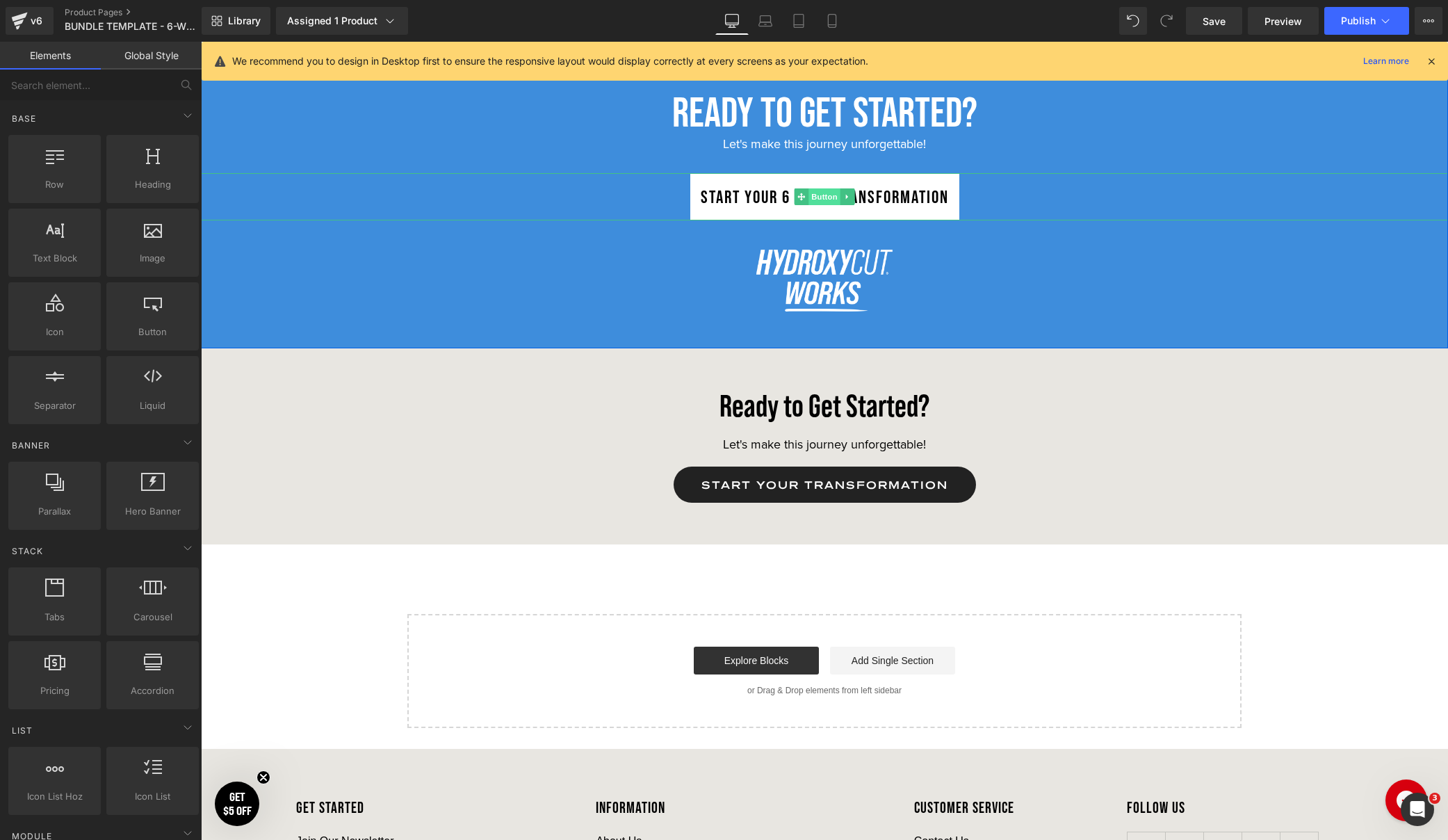
click at [815, 198] on span "Button" at bounding box center [824, 196] width 32 height 17
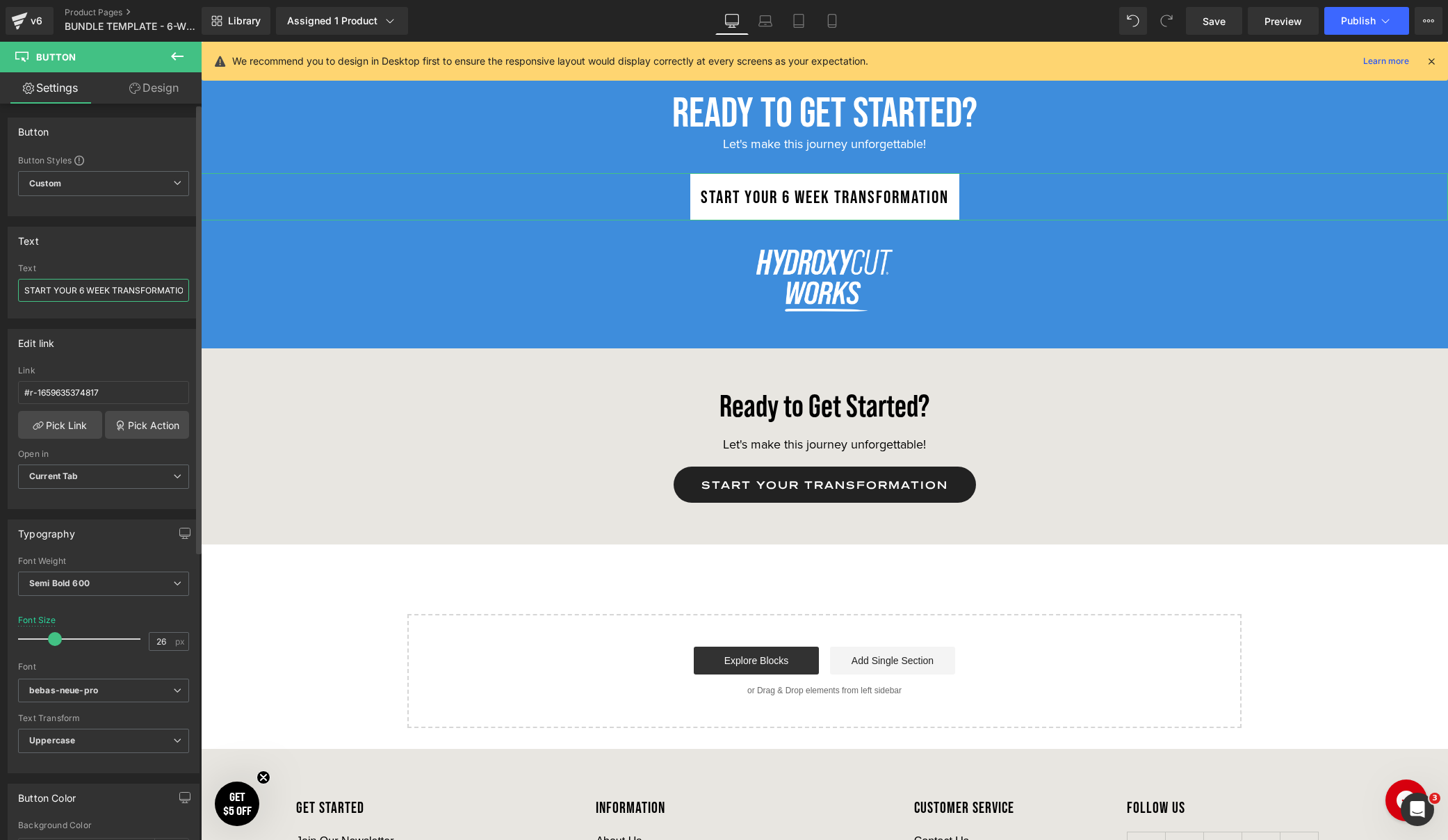
click at [146, 298] on input "START YOUR 6 WEEK TRANSFORMATION" at bounding box center [104, 290] width 171 height 23
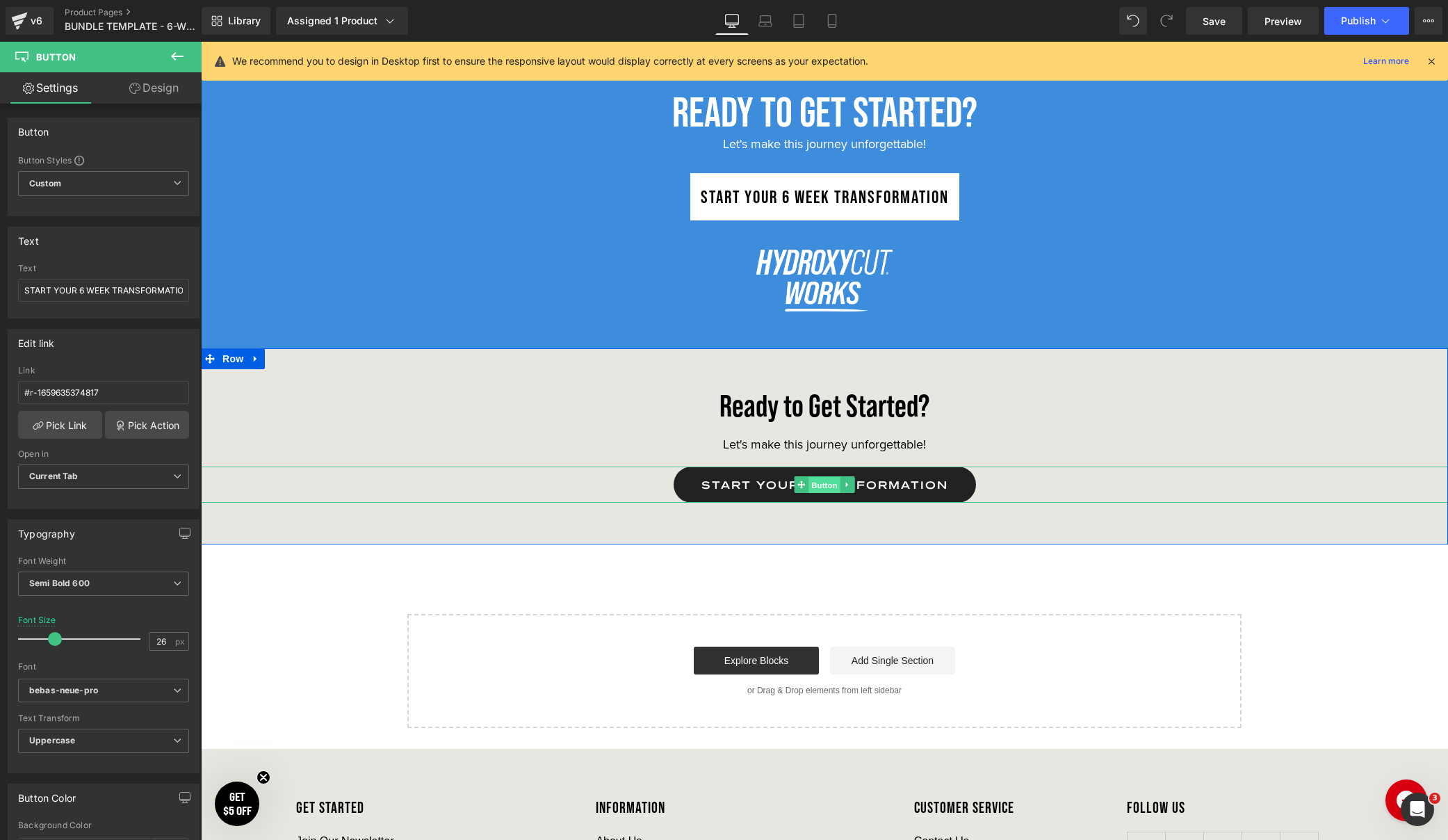
click at [825, 485] on span "Button" at bounding box center [824, 485] width 32 height 17
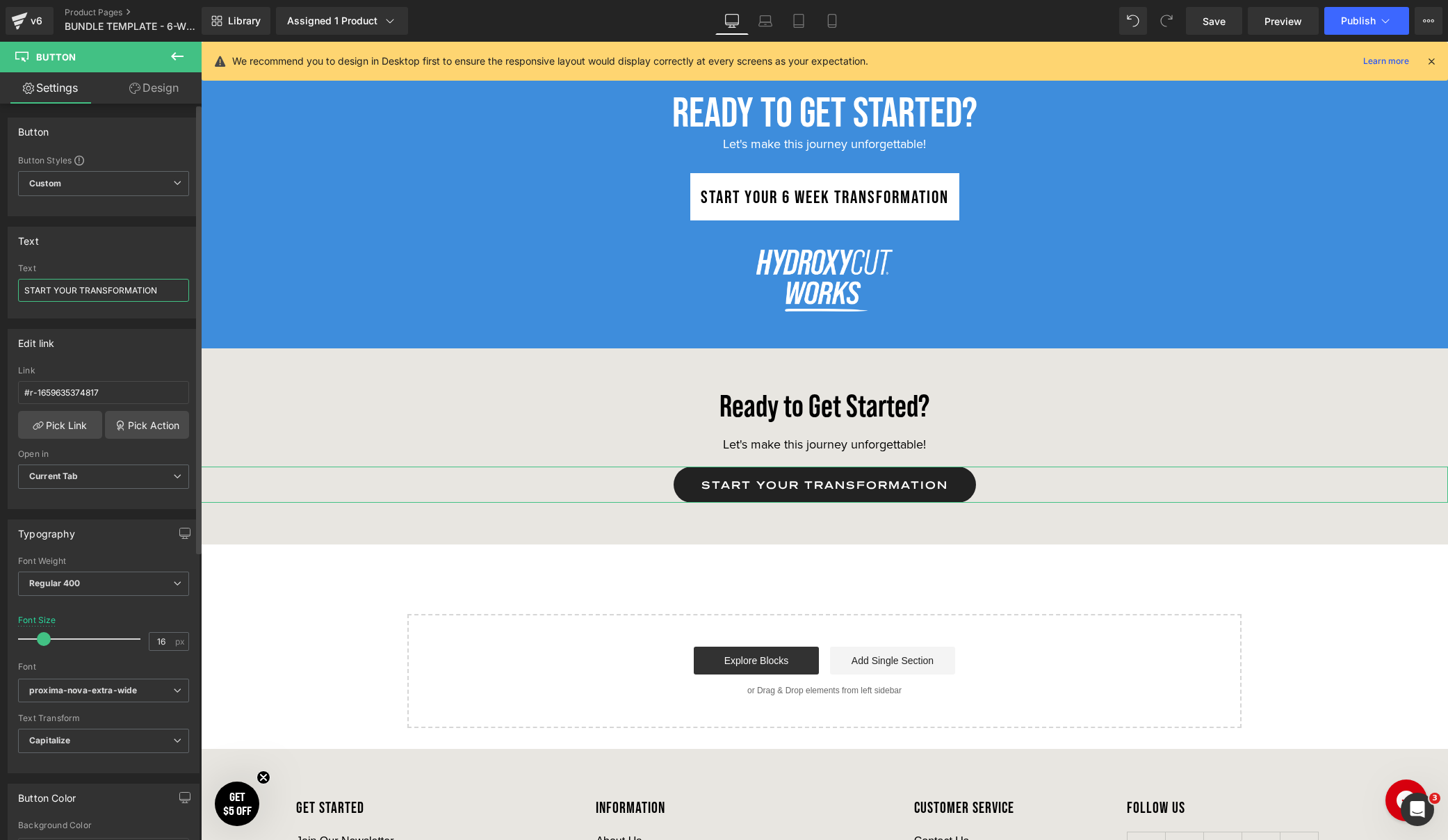
click at [94, 290] on input "START YOUR TRANSFORMATION" at bounding box center [104, 290] width 171 height 23
paste input "6 WEEK"
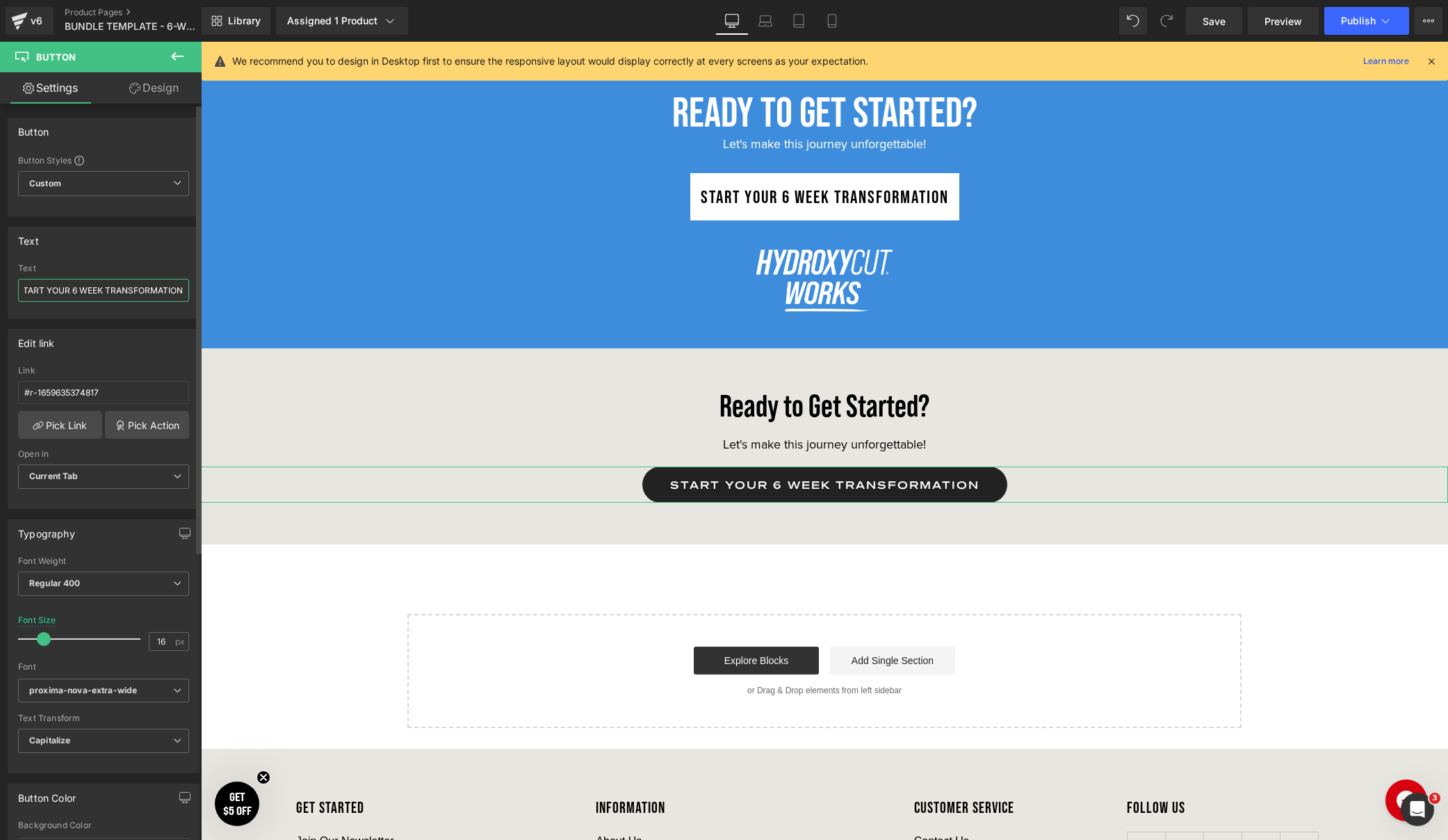
type input "START YOUR TRANSFORMATION"
click at [817, 195] on span "Button" at bounding box center [824, 197] width 32 height 17
click at [132, 392] on input "#r-1659635374817" at bounding box center [104, 392] width 171 height 23
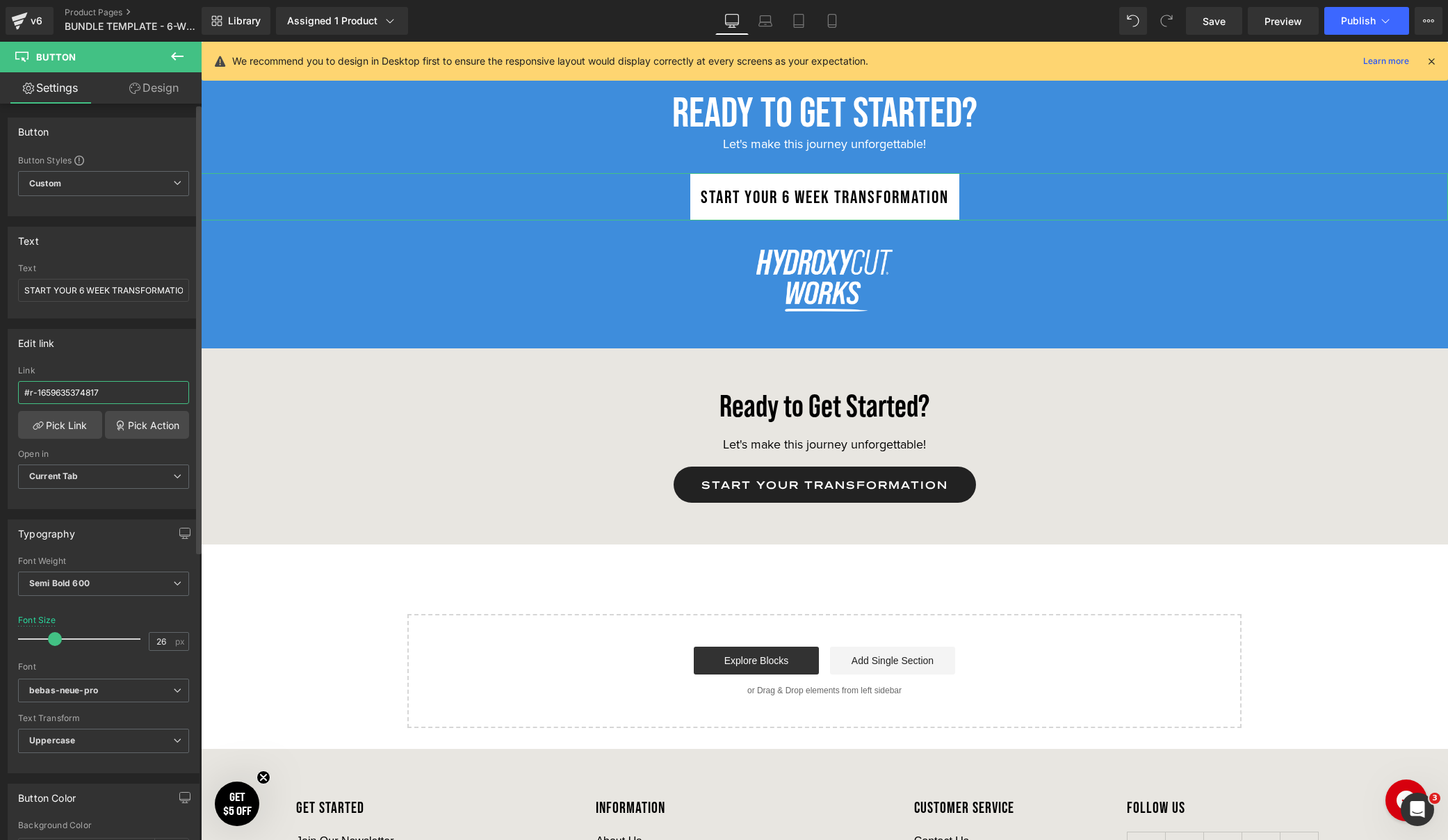
click at [132, 392] on input "#r-1659635374817" at bounding box center [104, 392] width 171 height 23
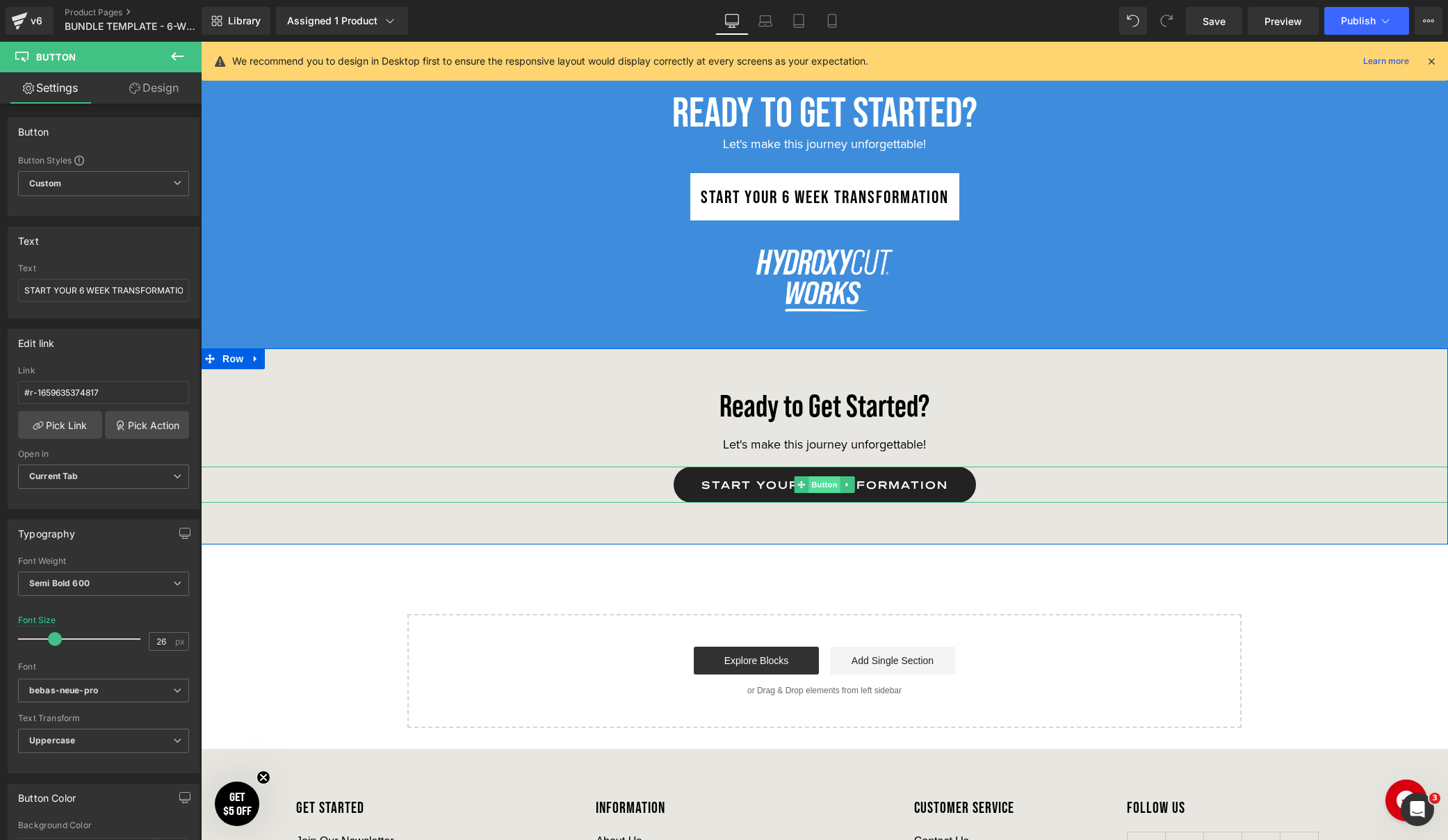
click at [819, 484] on span "Button" at bounding box center [824, 484] width 32 height 17
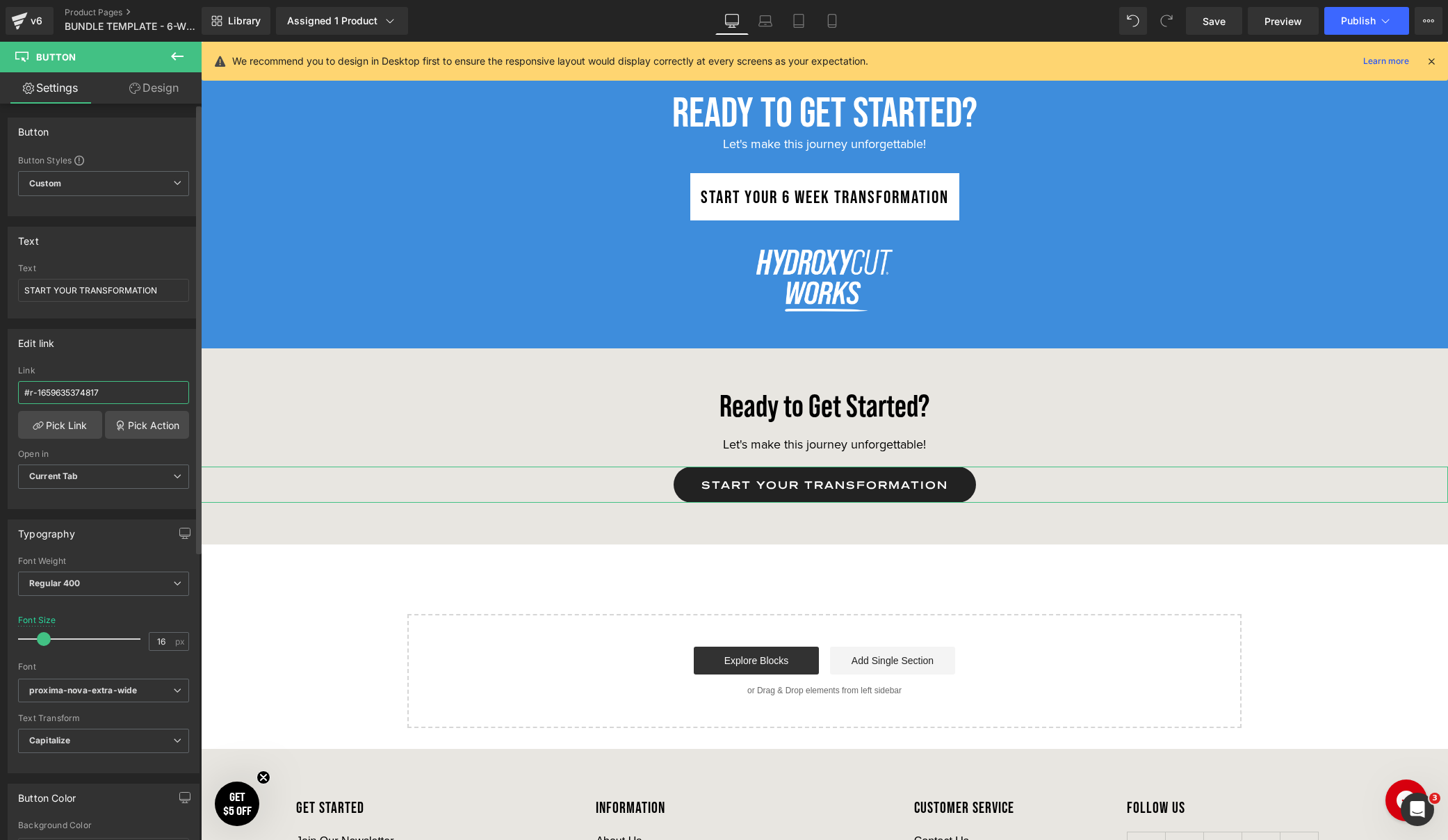
click at [129, 388] on input "#r-1659635374817" at bounding box center [104, 392] width 171 height 23
click at [130, 363] on div "Edit link #r-1659635374817 Link #r-1659635374817 Pick Link Pick Action Current …" at bounding box center [103, 419] width 192 height 180
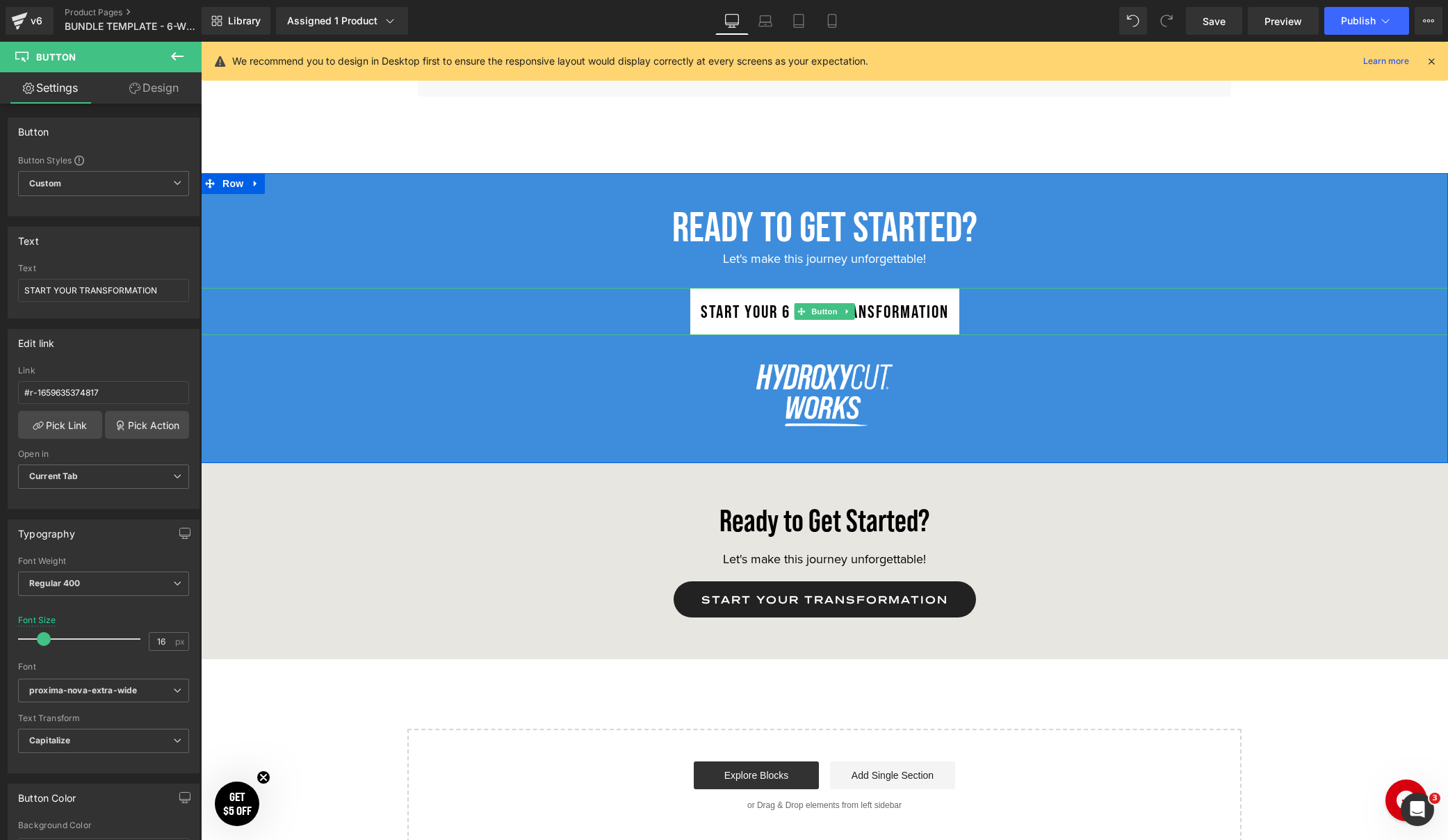
scroll to position [5289, 0]
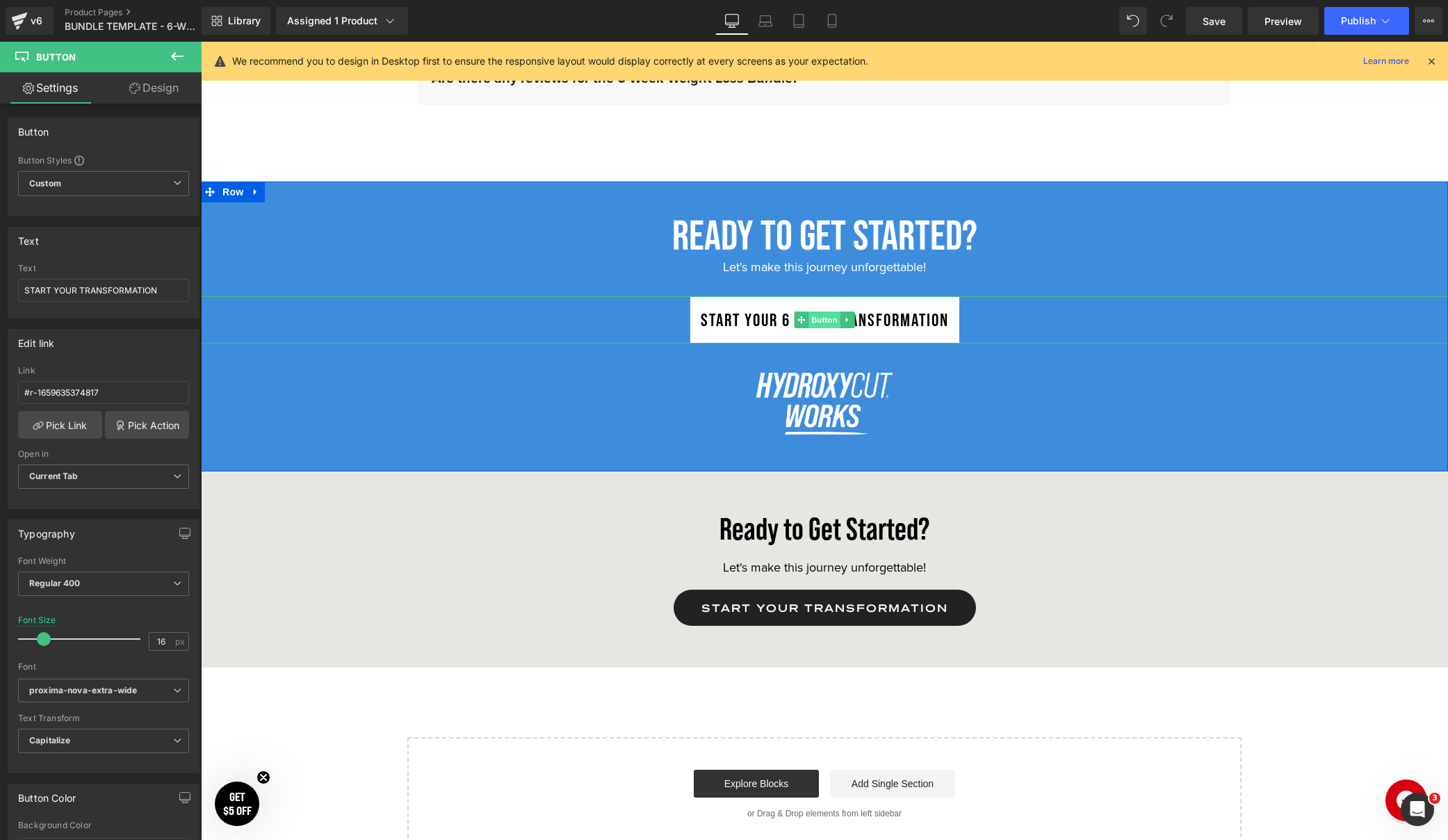
click at [824, 317] on span "Button" at bounding box center [824, 320] width 32 height 17
click at [259, 196] on icon at bounding box center [256, 191] width 10 height 10
click at [290, 195] on icon at bounding box center [292, 192] width 10 height 10
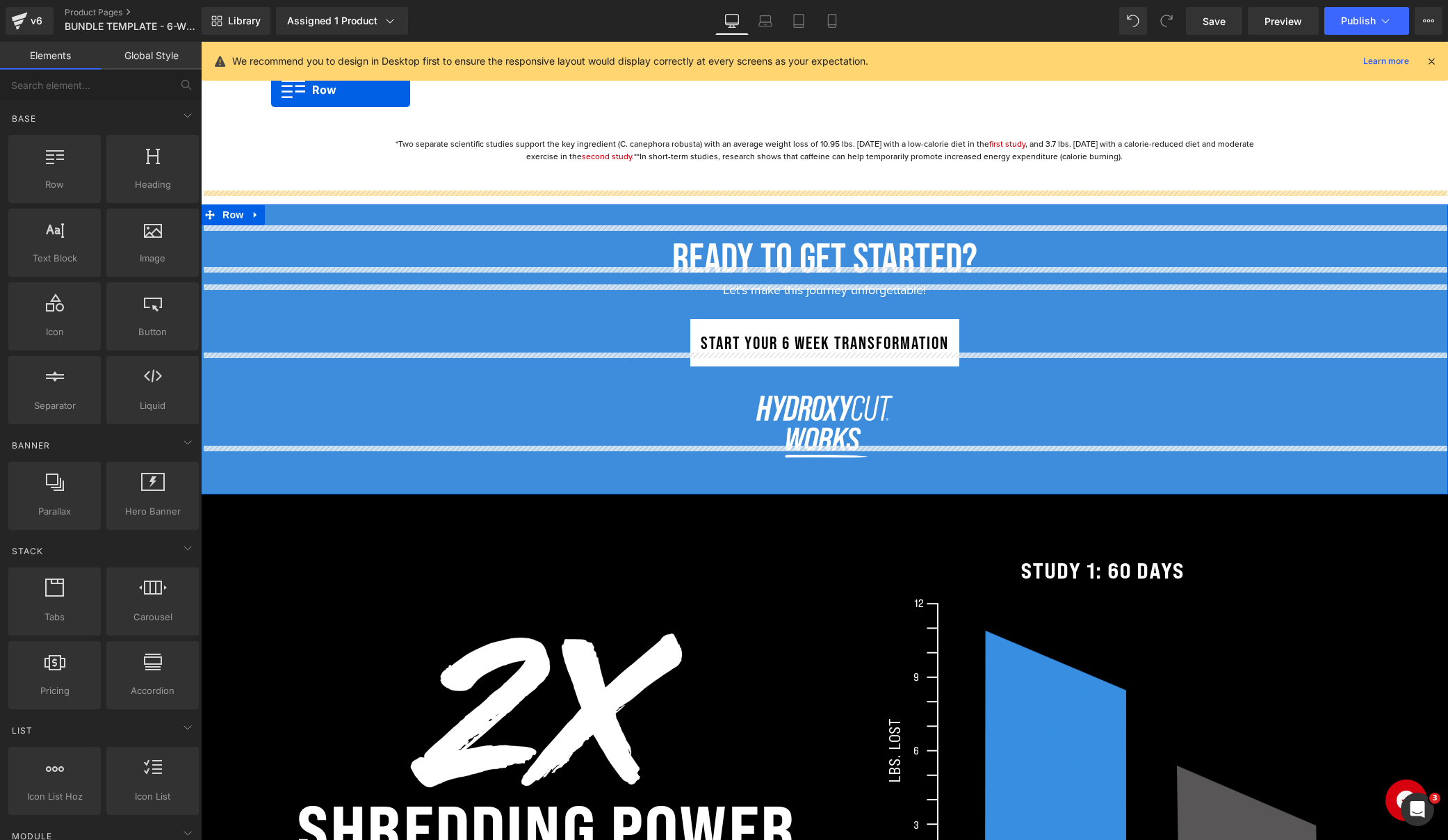
scroll to position [3009, 0]
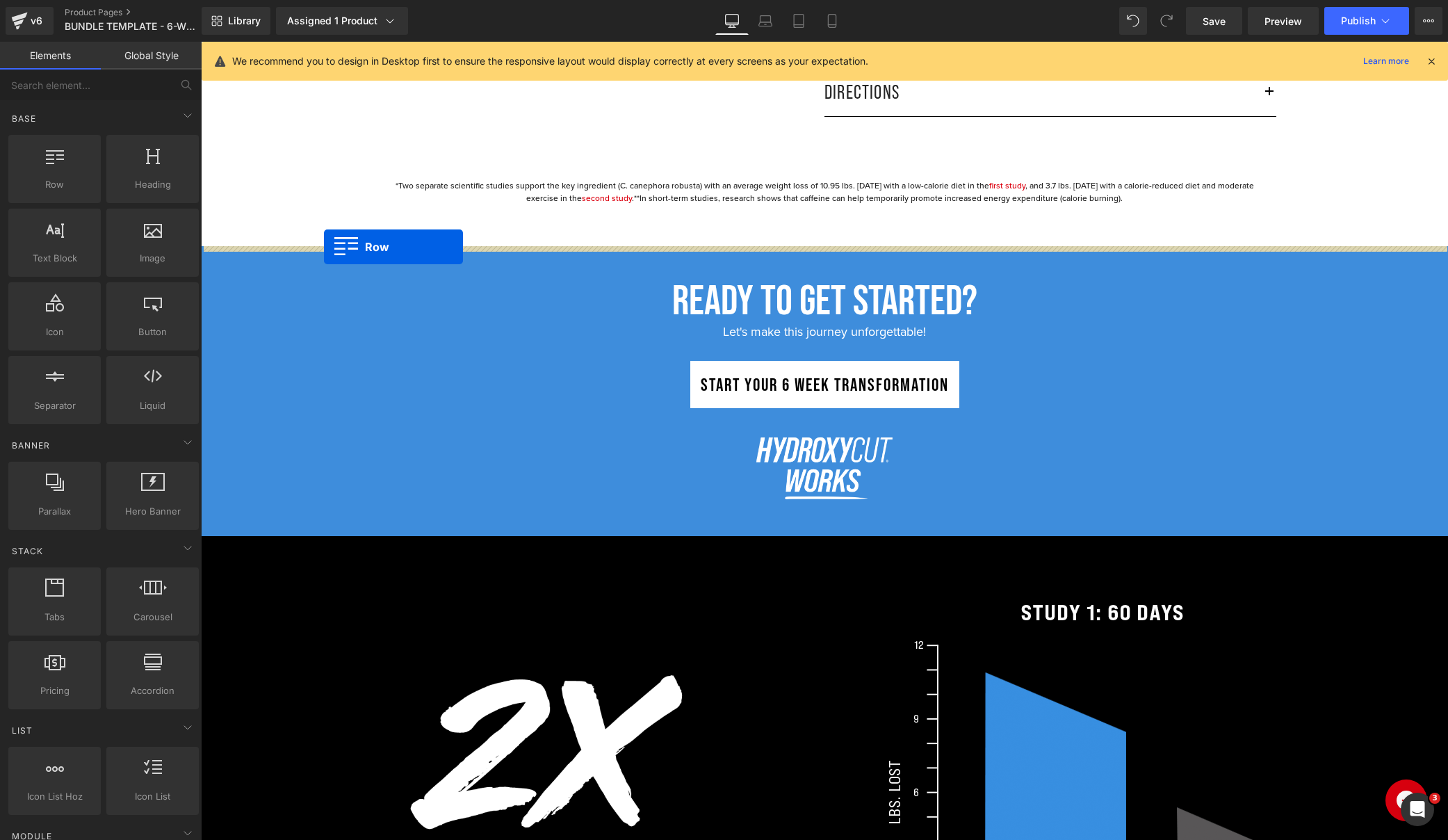
drag, startPoint x: 233, startPoint y: 192, endPoint x: 324, endPoint y: 247, distance: 106.3
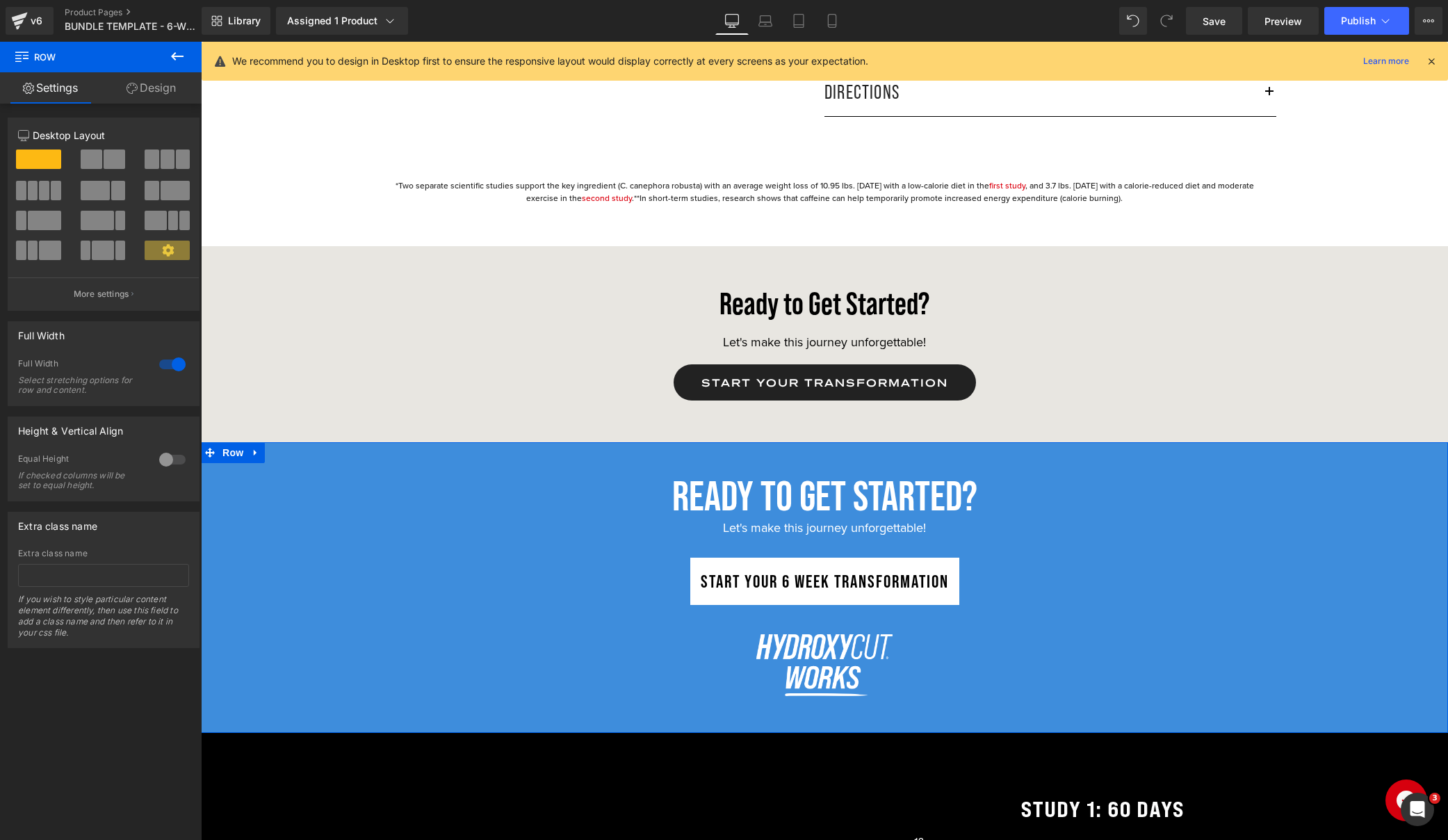
drag, startPoint x: 257, startPoint y: 456, endPoint x: 269, endPoint y: 455, distance: 12.0
click at [257, 456] on icon at bounding box center [256, 452] width 10 height 10
click at [290, 451] on icon at bounding box center [292, 452] width 10 height 10
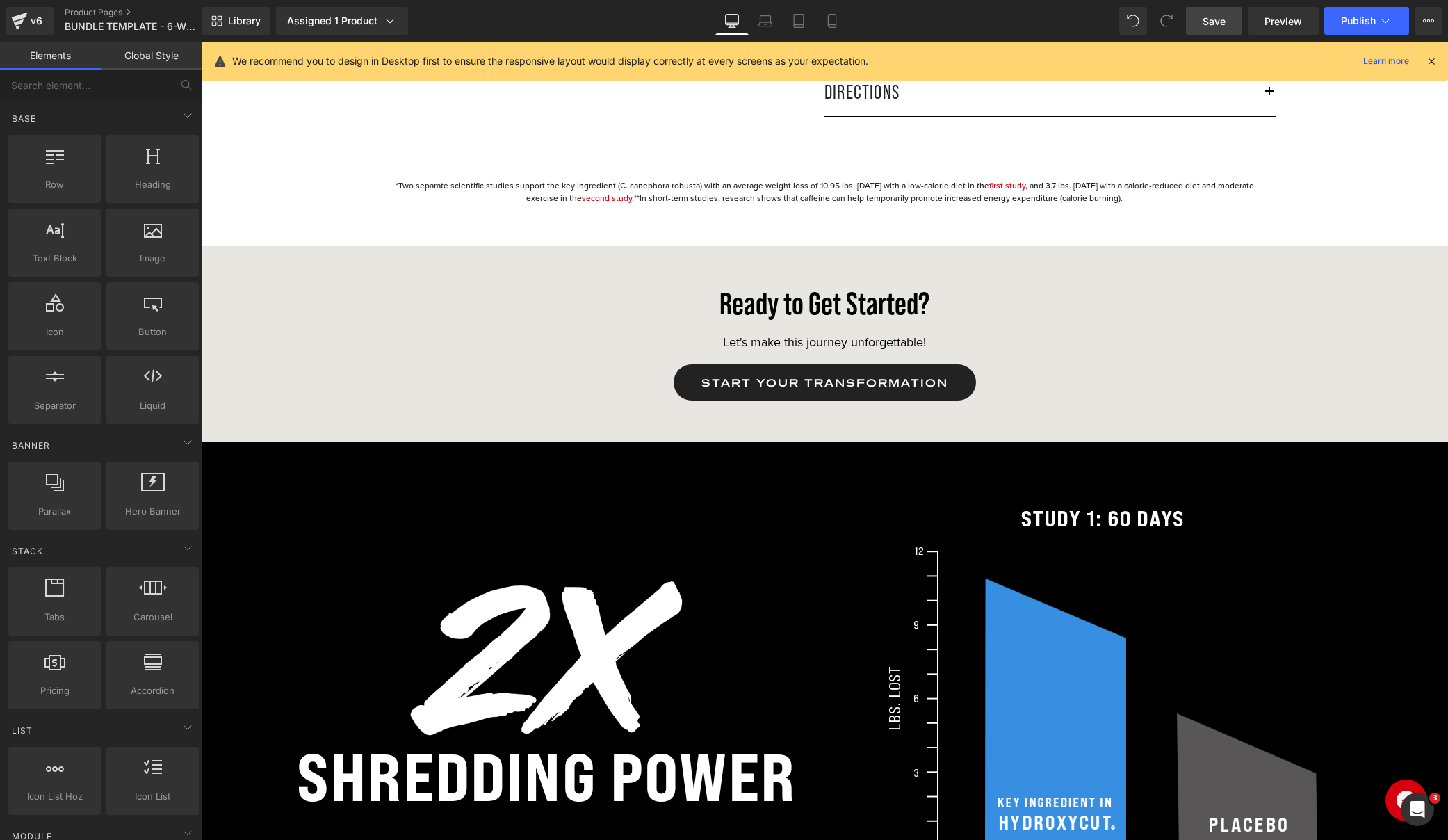
click at [1230, 24] on link "Save" at bounding box center [1214, 20] width 56 height 28
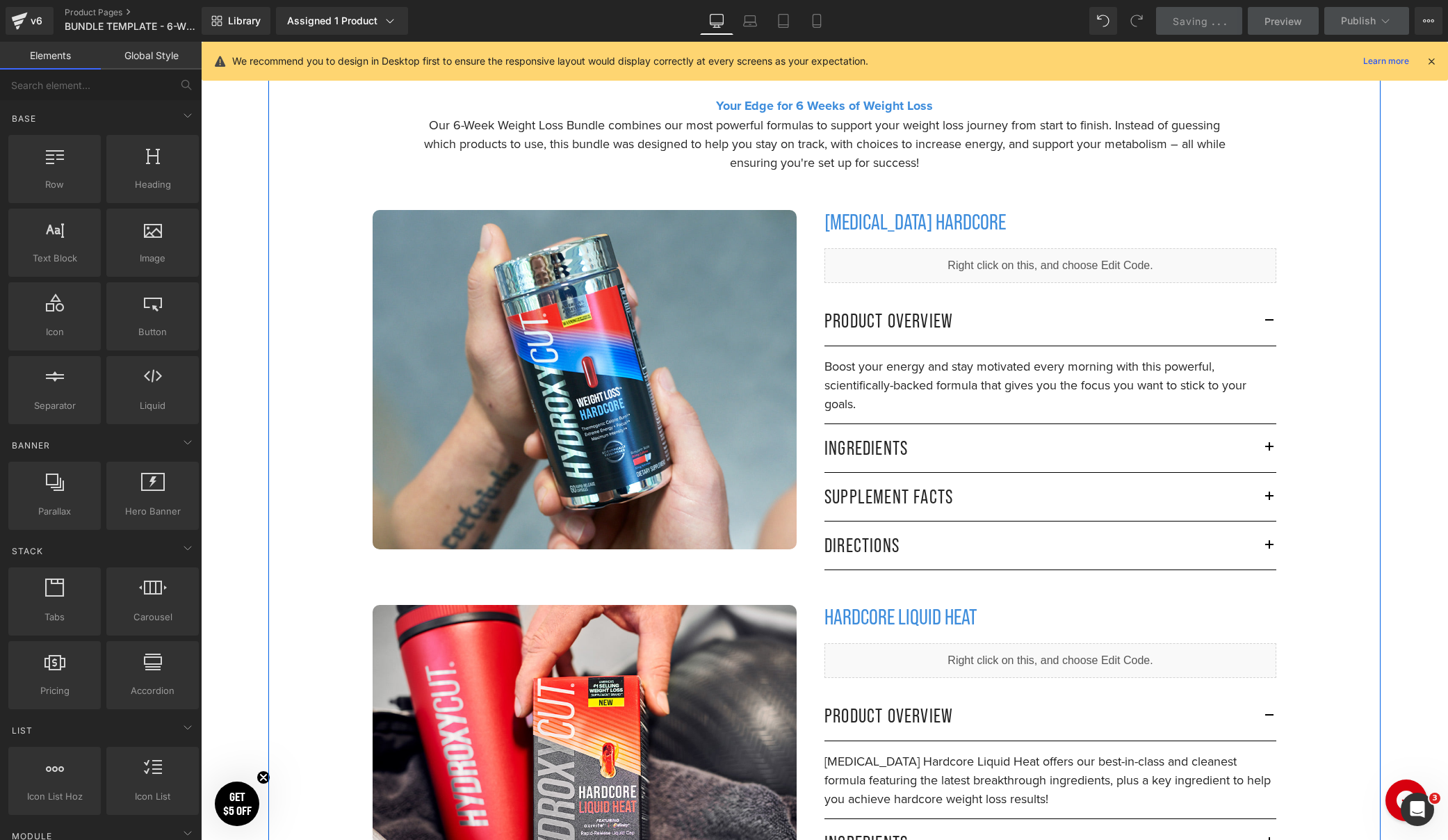
scroll to position [1655, 0]
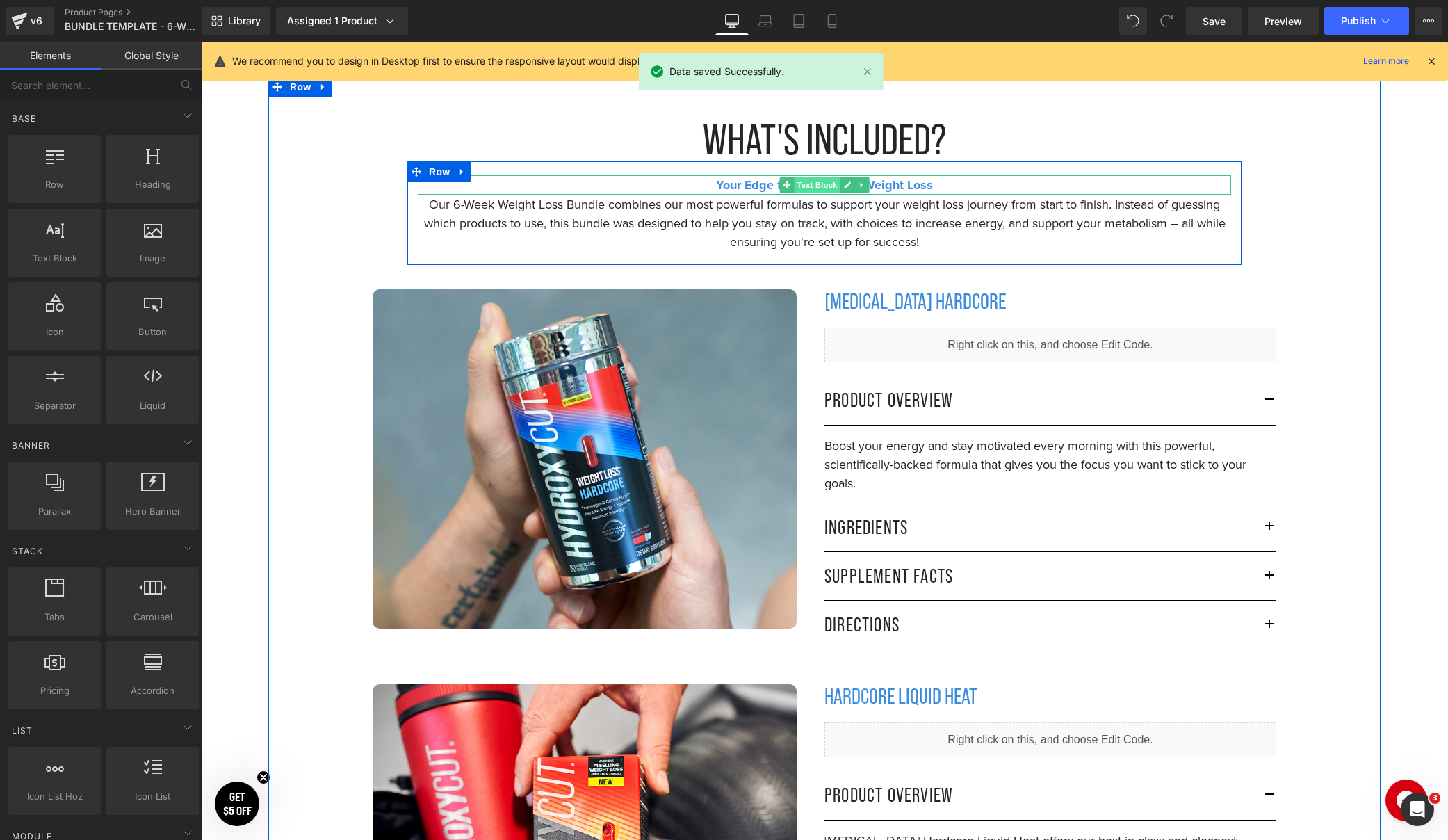
click at [805, 185] on span "Text Block" at bounding box center [817, 185] width 46 height 17
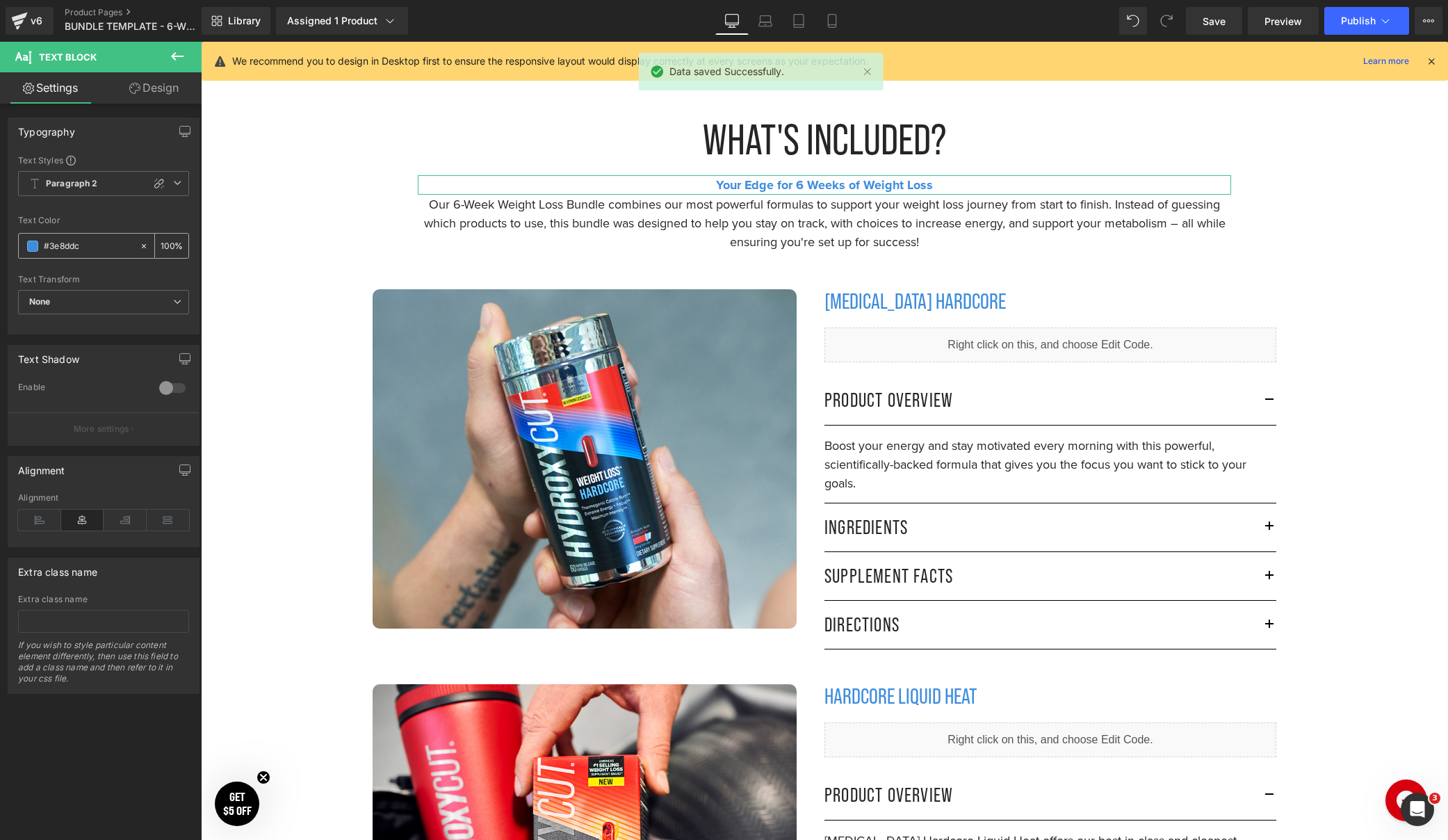
click at [66, 251] on input "#3e8ddc" at bounding box center [88, 246] width 89 height 15
type input "#000"
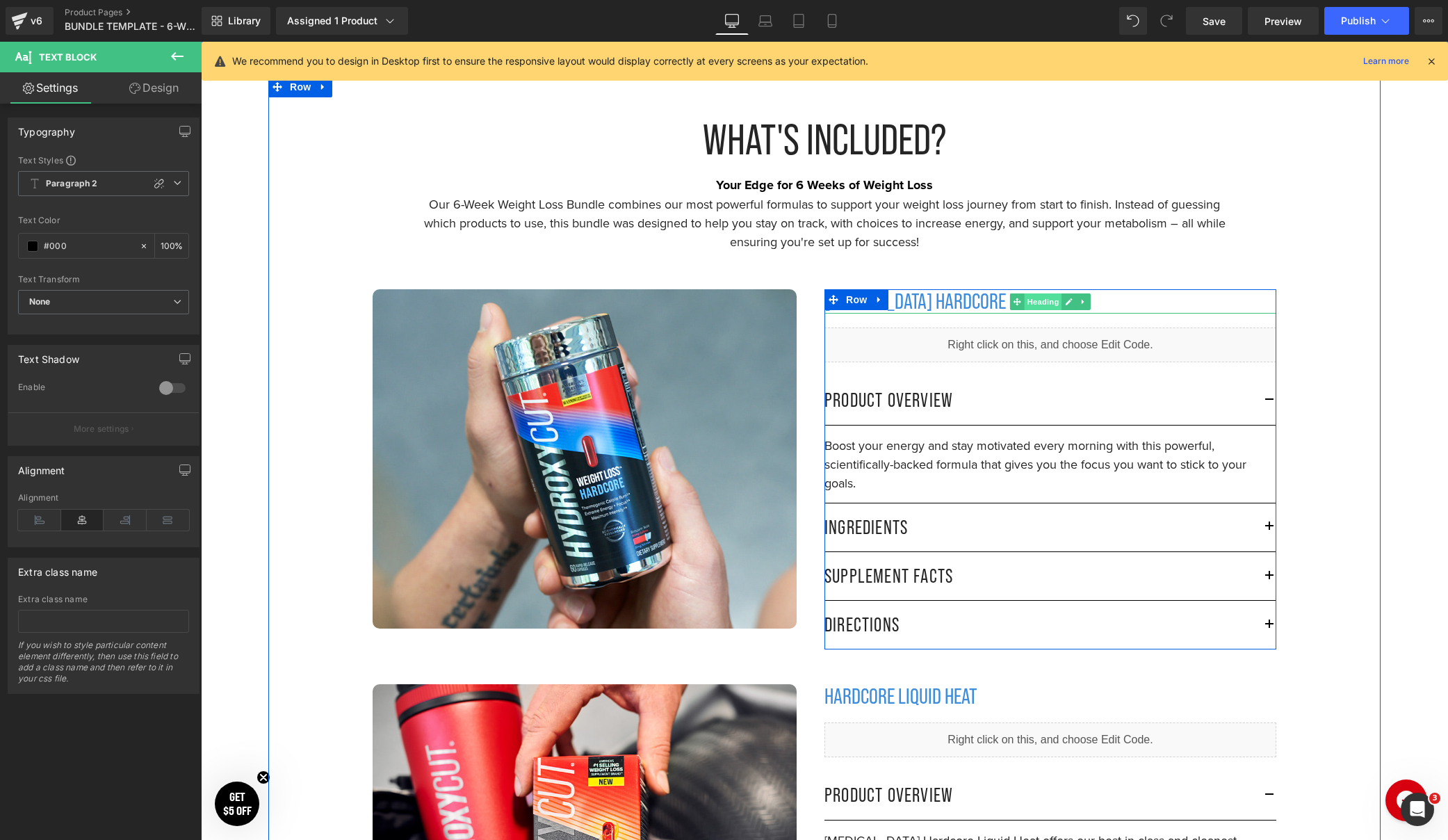
click at [1039, 305] on span "Heading" at bounding box center [1043, 302] width 38 height 17
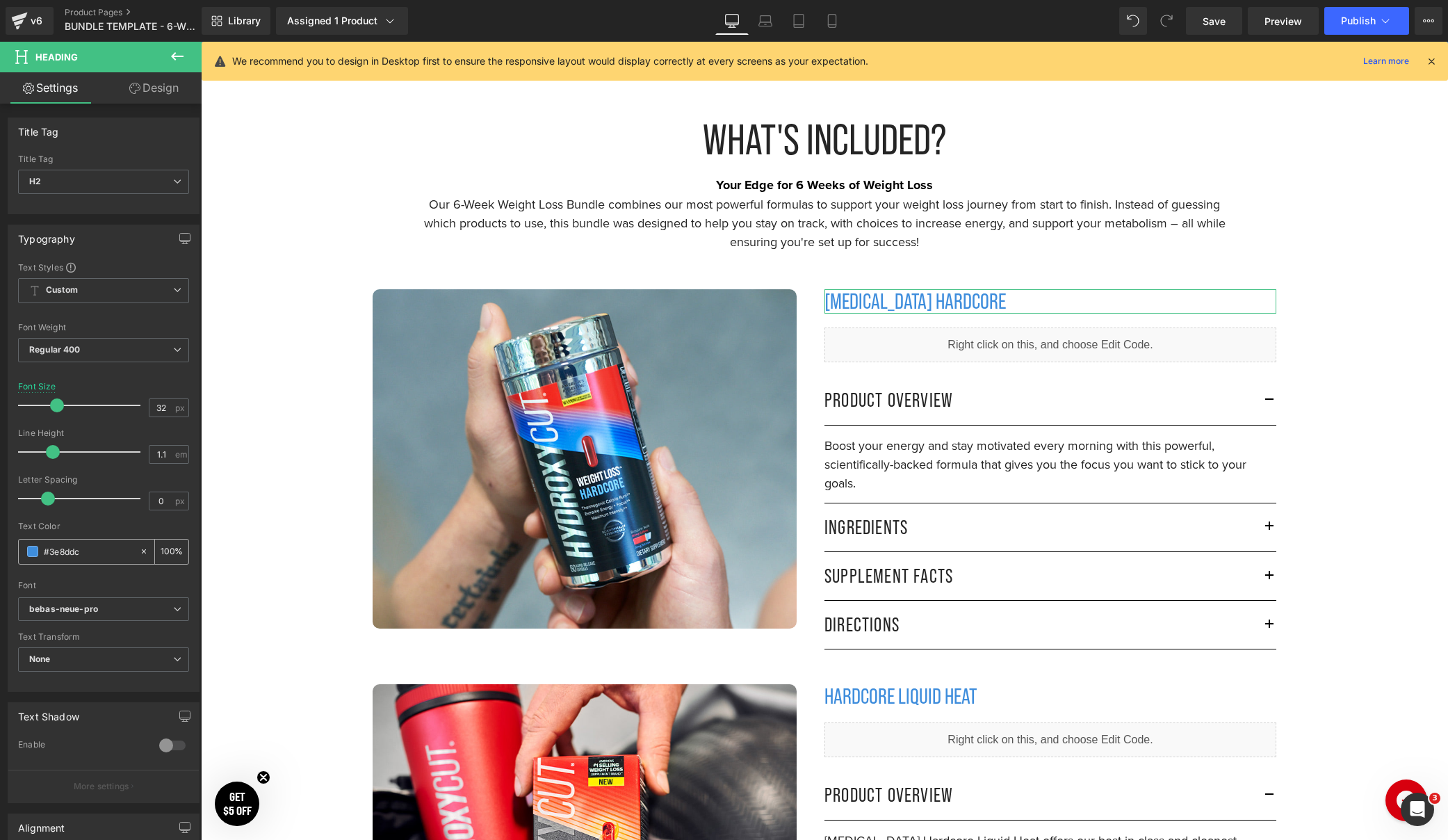
click at [72, 549] on input "#3e8ddc" at bounding box center [88, 551] width 89 height 15
type input "#000"
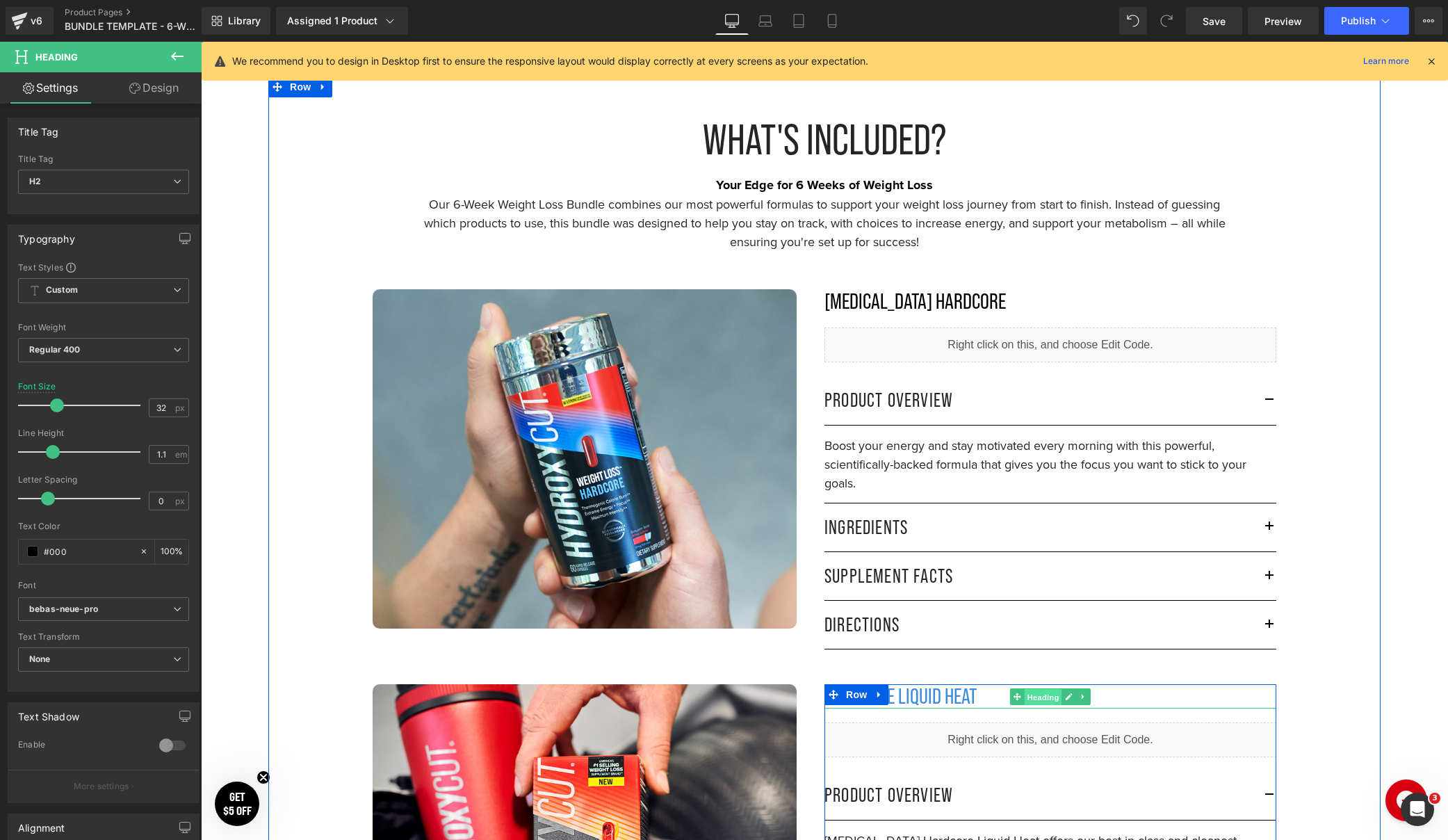
click at [1031, 695] on span "Heading" at bounding box center [1043, 697] width 38 height 17
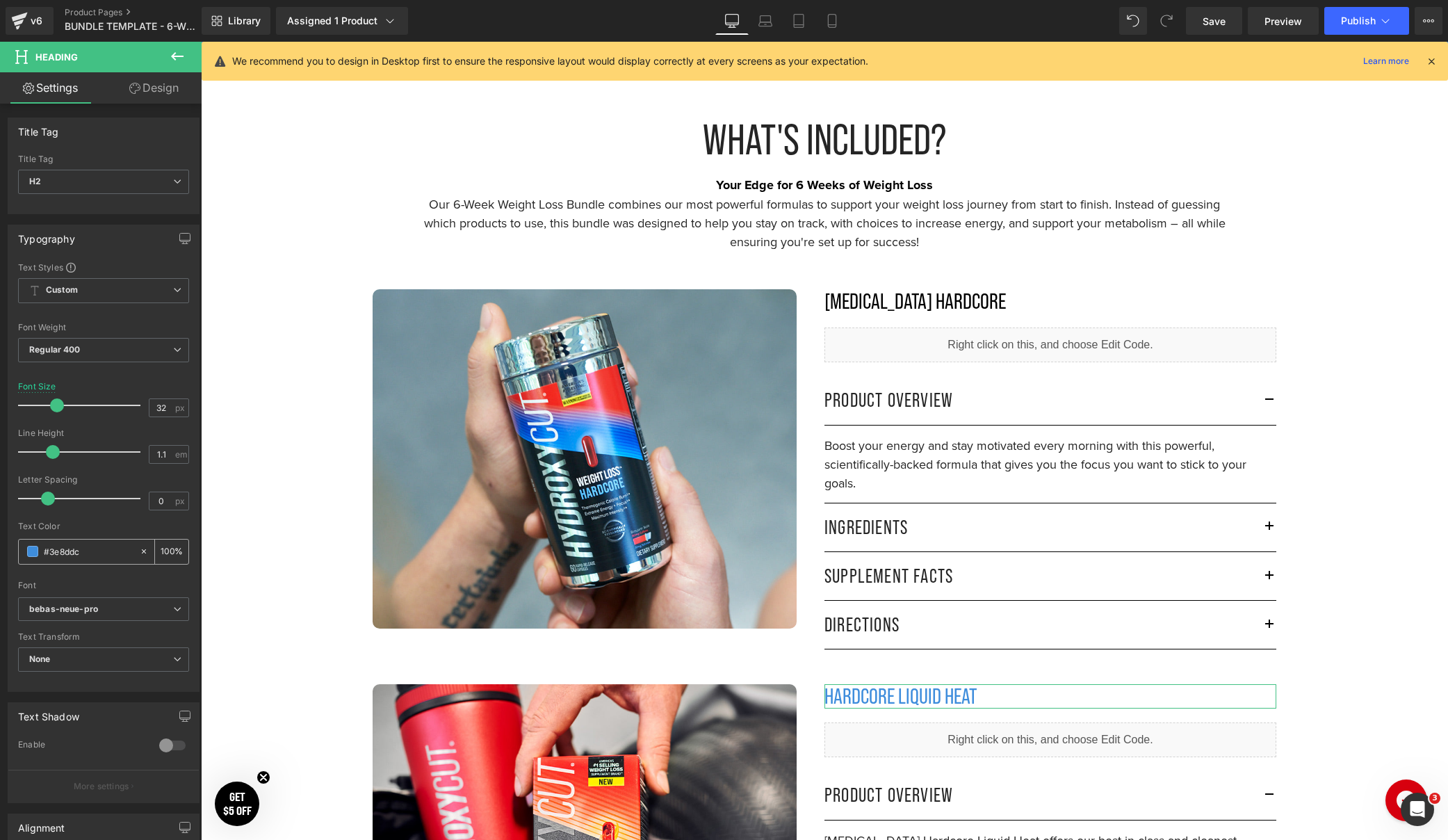
click at [73, 556] on input "#3e8ddc" at bounding box center [88, 551] width 89 height 15
type input "#000"
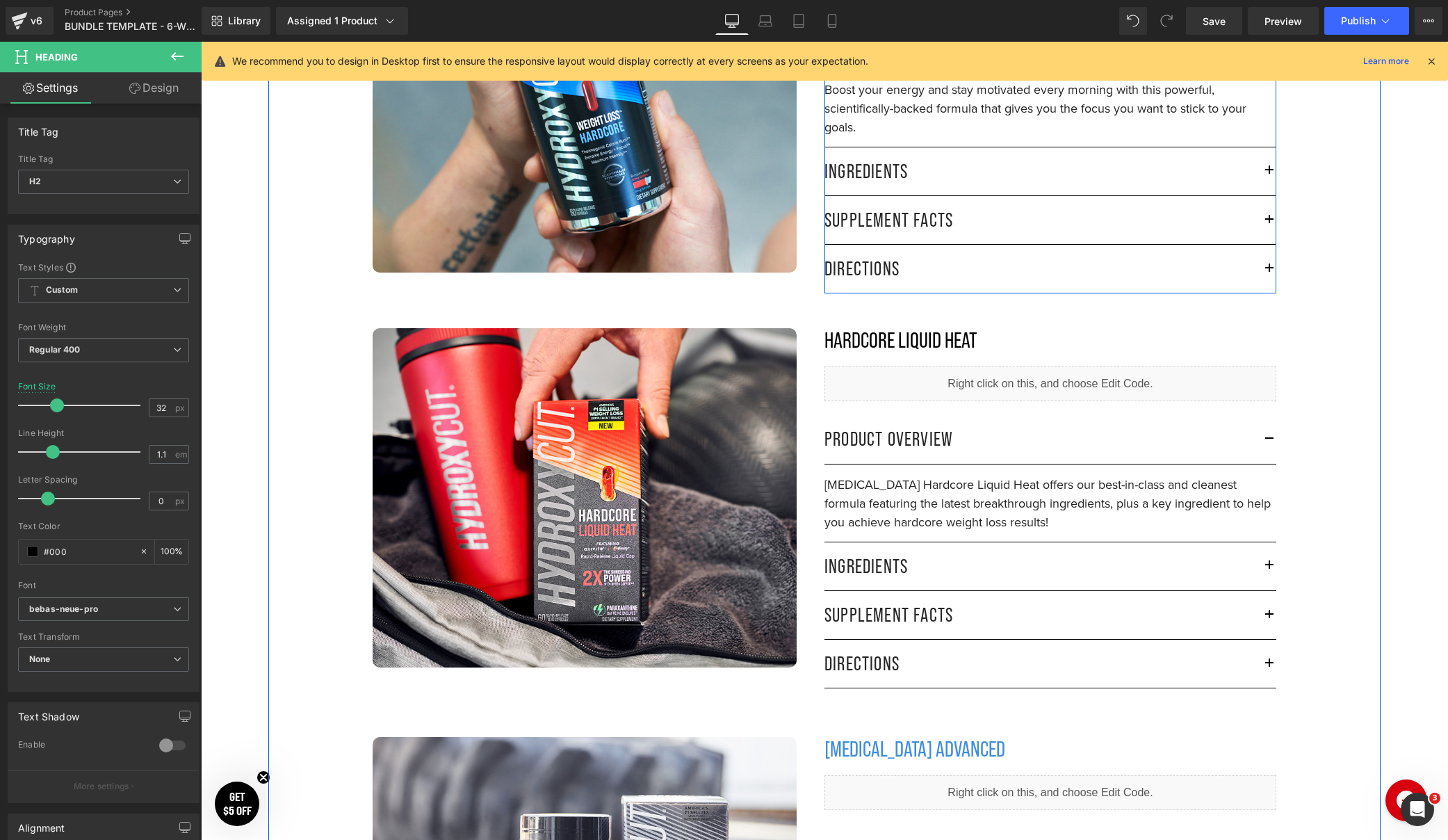
scroll to position [2181, 0]
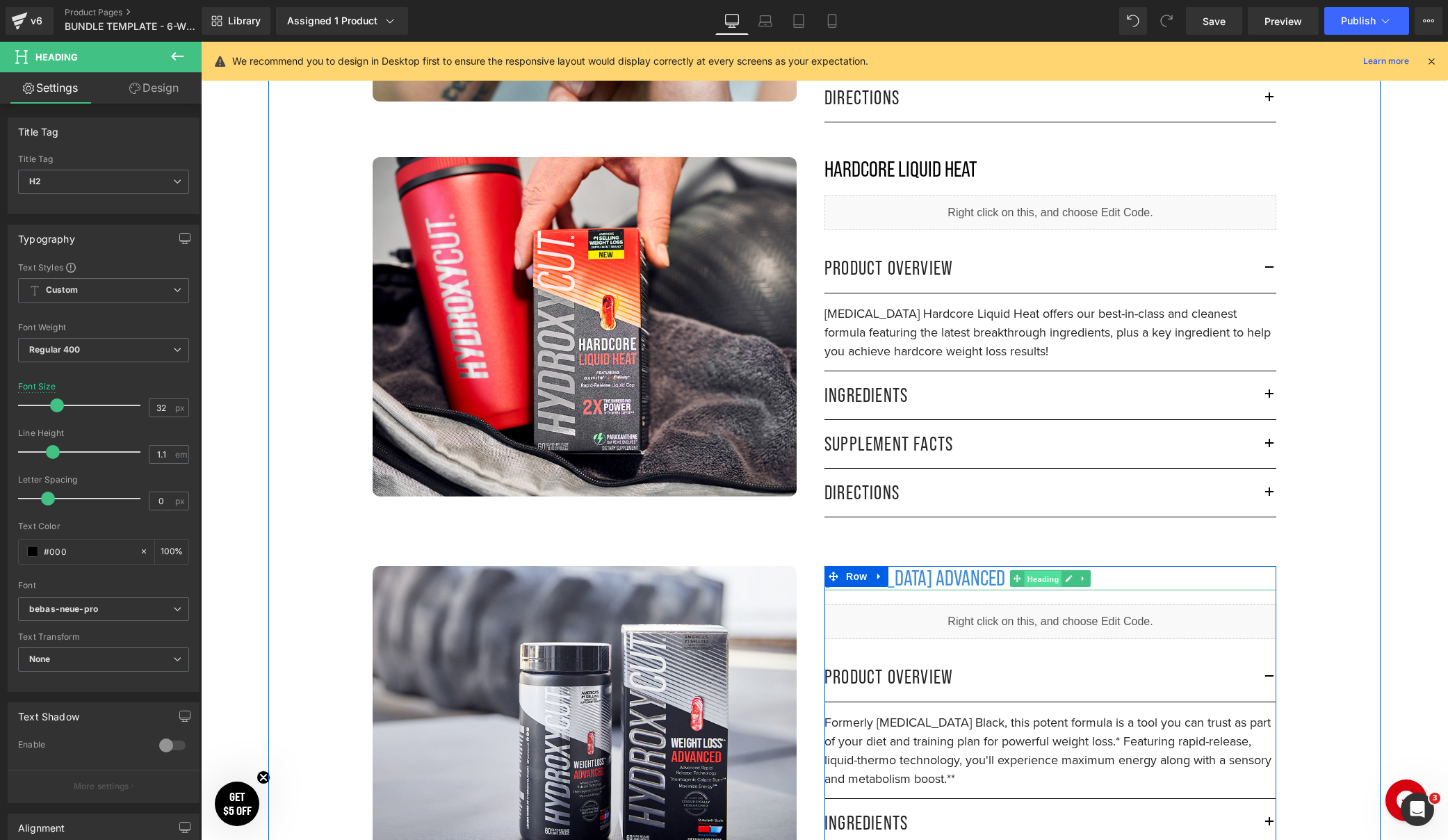
click at [1050, 577] on span "Heading" at bounding box center [1043, 579] width 38 height 17
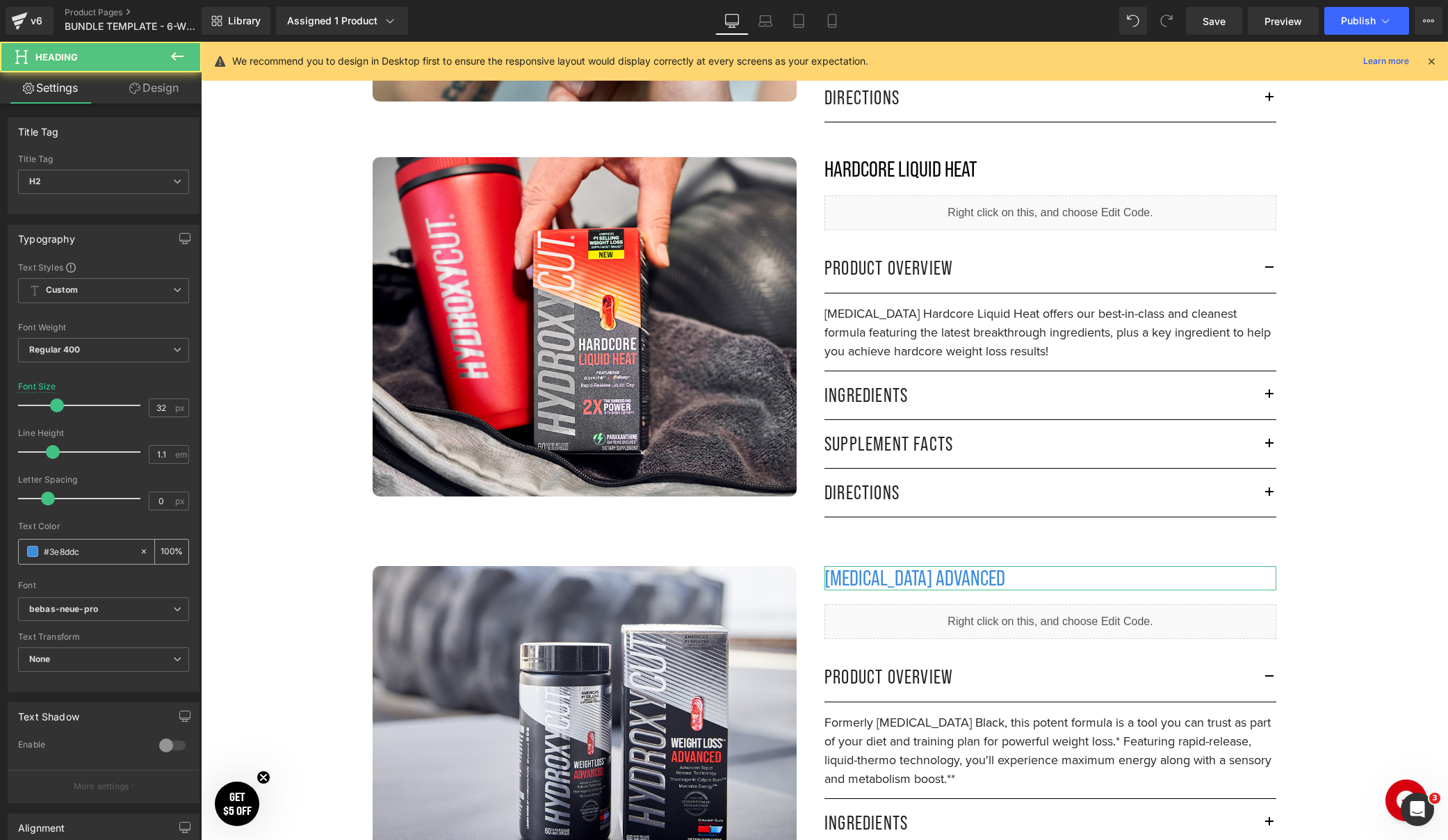
click at [60, 547] on input "#3e8ddc" at bounding box center [88, 551] width 89 height 15
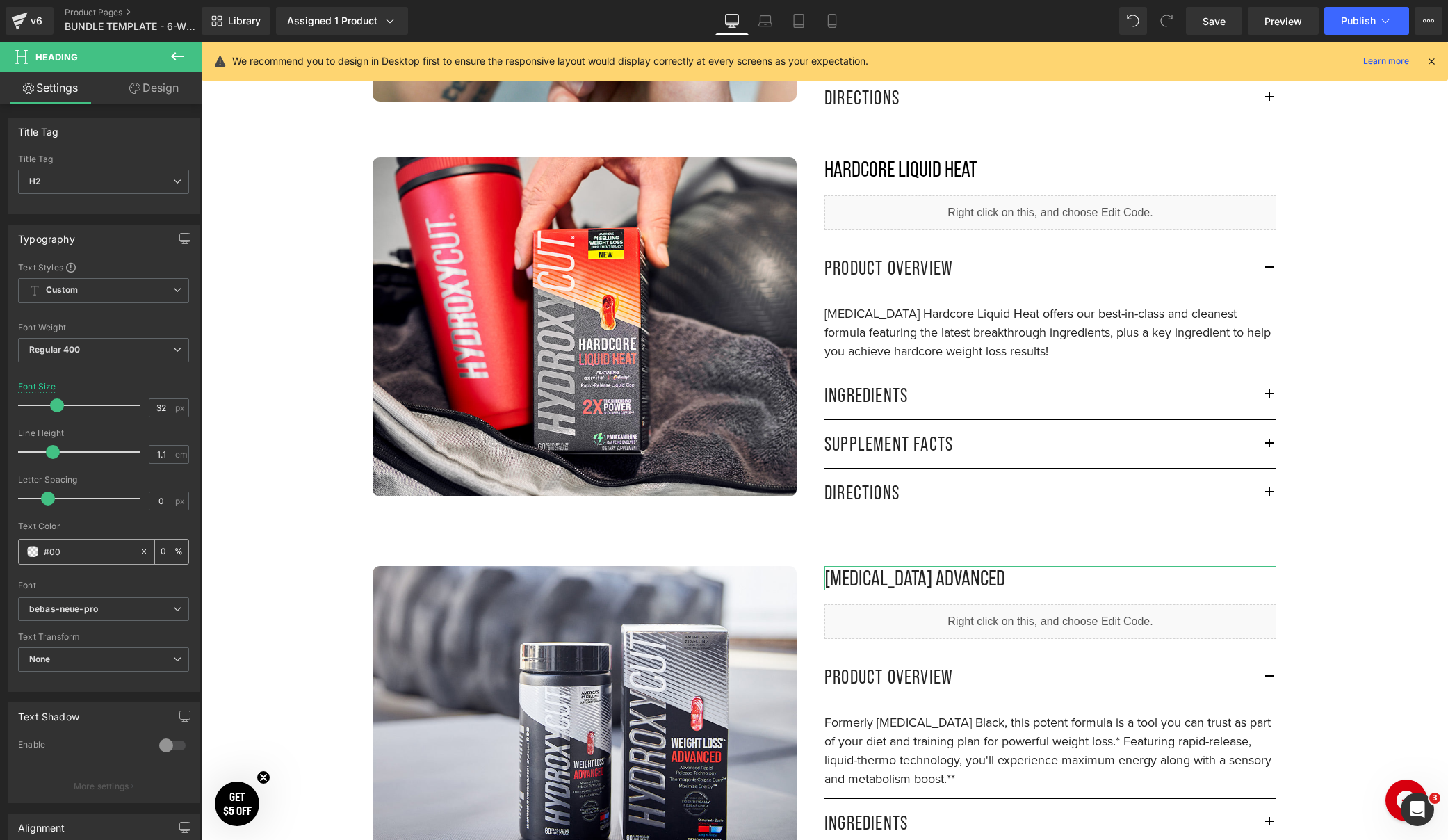
type input "#000"
click at [1414, 464] on div at bounding box center [824, 764] width 1247 height 5620
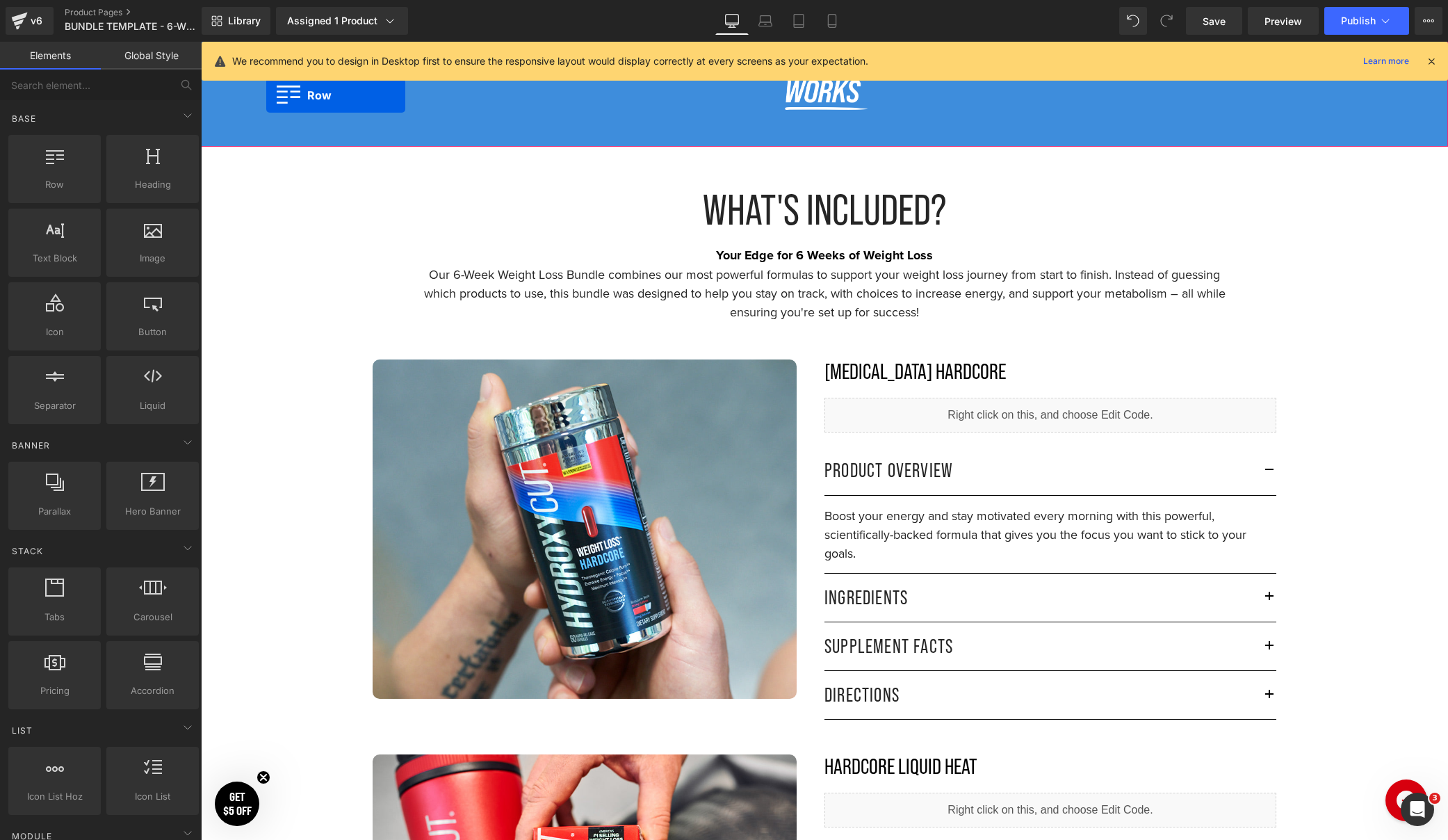
scroll to position [1570, 0]
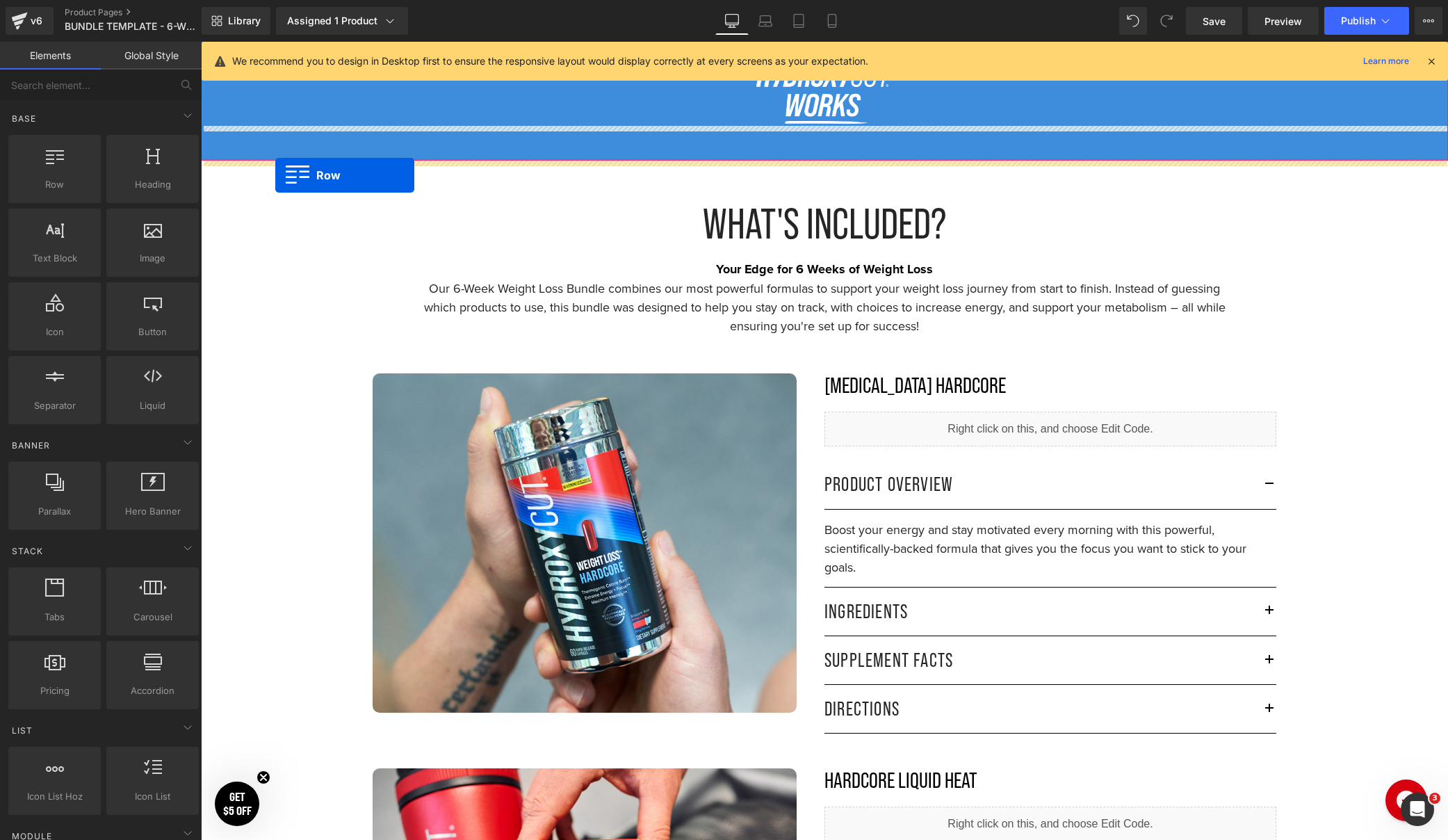
drag, startPoint x: 233, startPoint y: 308, endPoint x: 275, endPoint y: 175, distance: 139.5
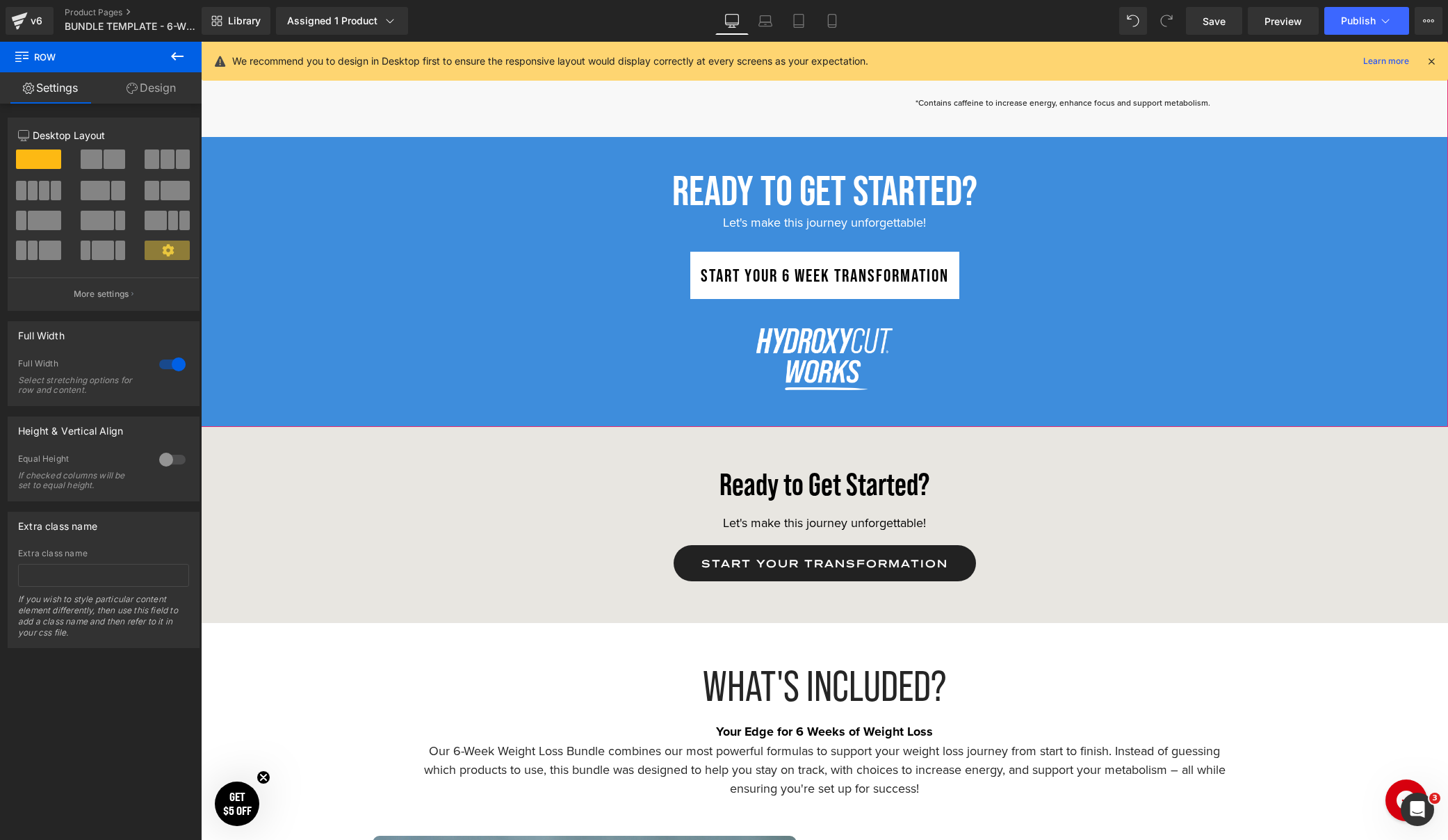
scroll to position [1224, 0]
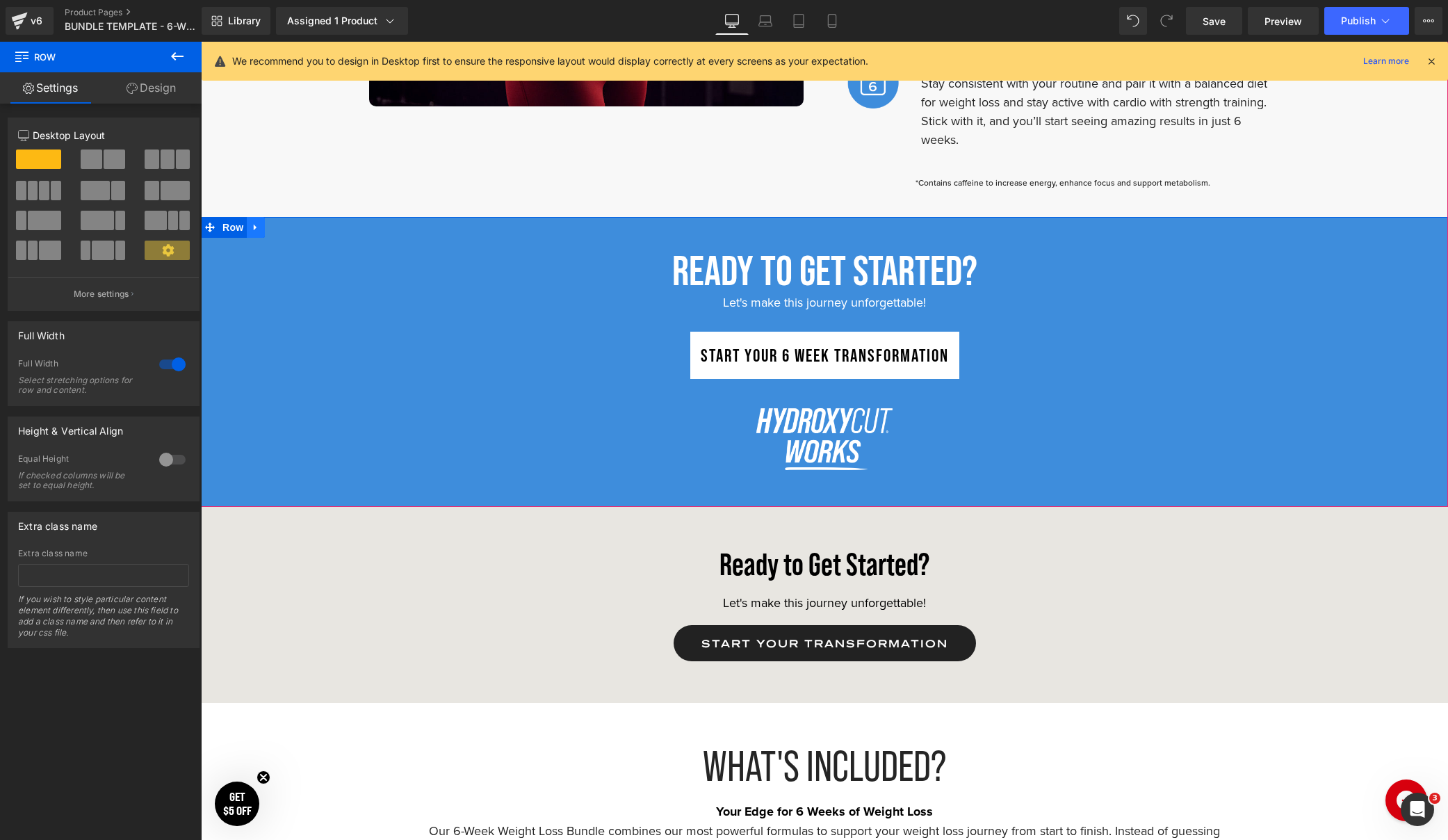
click at [258, 230] on icon at bounding box center [256, 227] width 10 height 10
click at [294, 227] on icon at bounding box center [292, 227] width 10 height 10
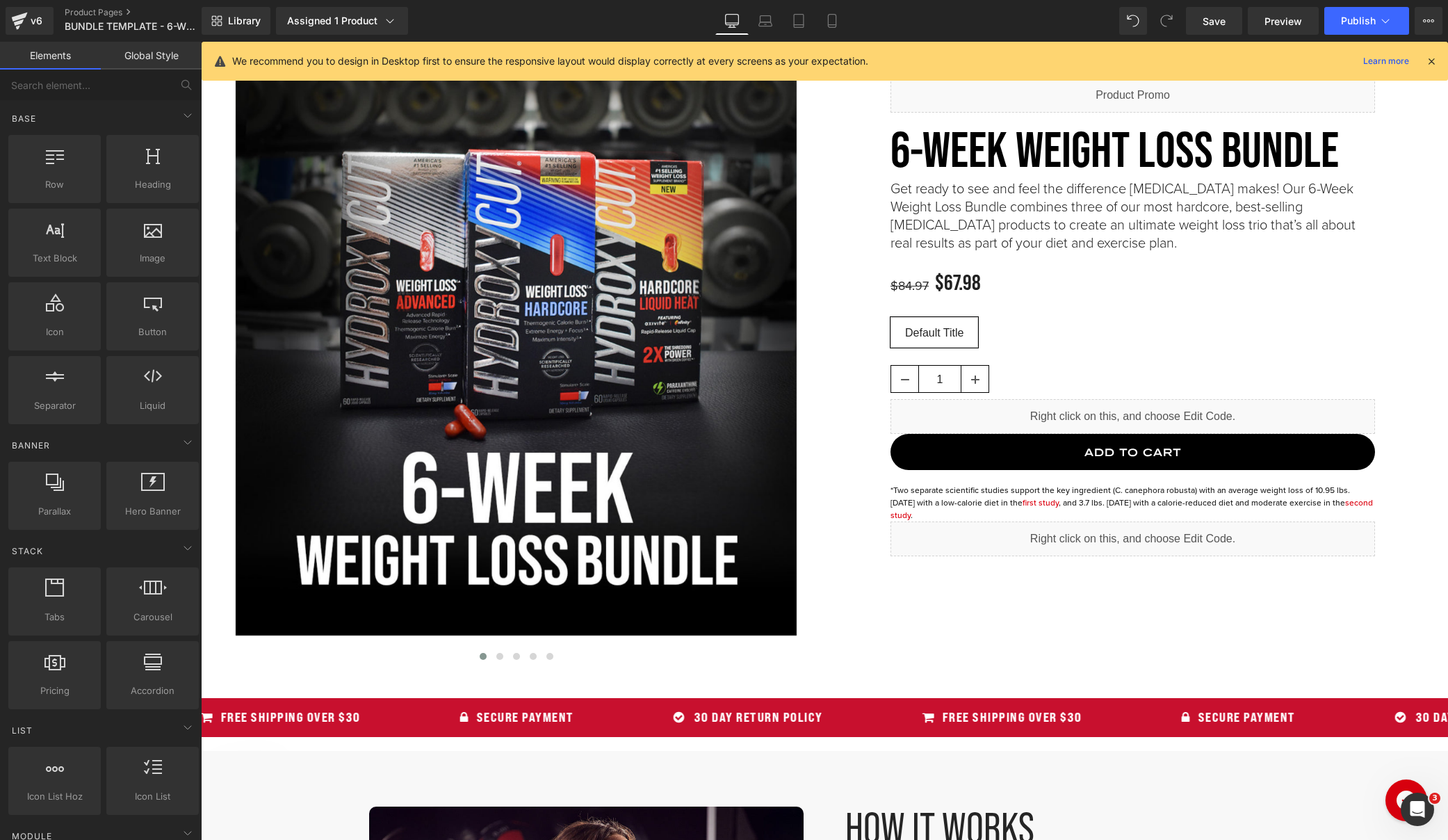
scroll to position [0, 0]
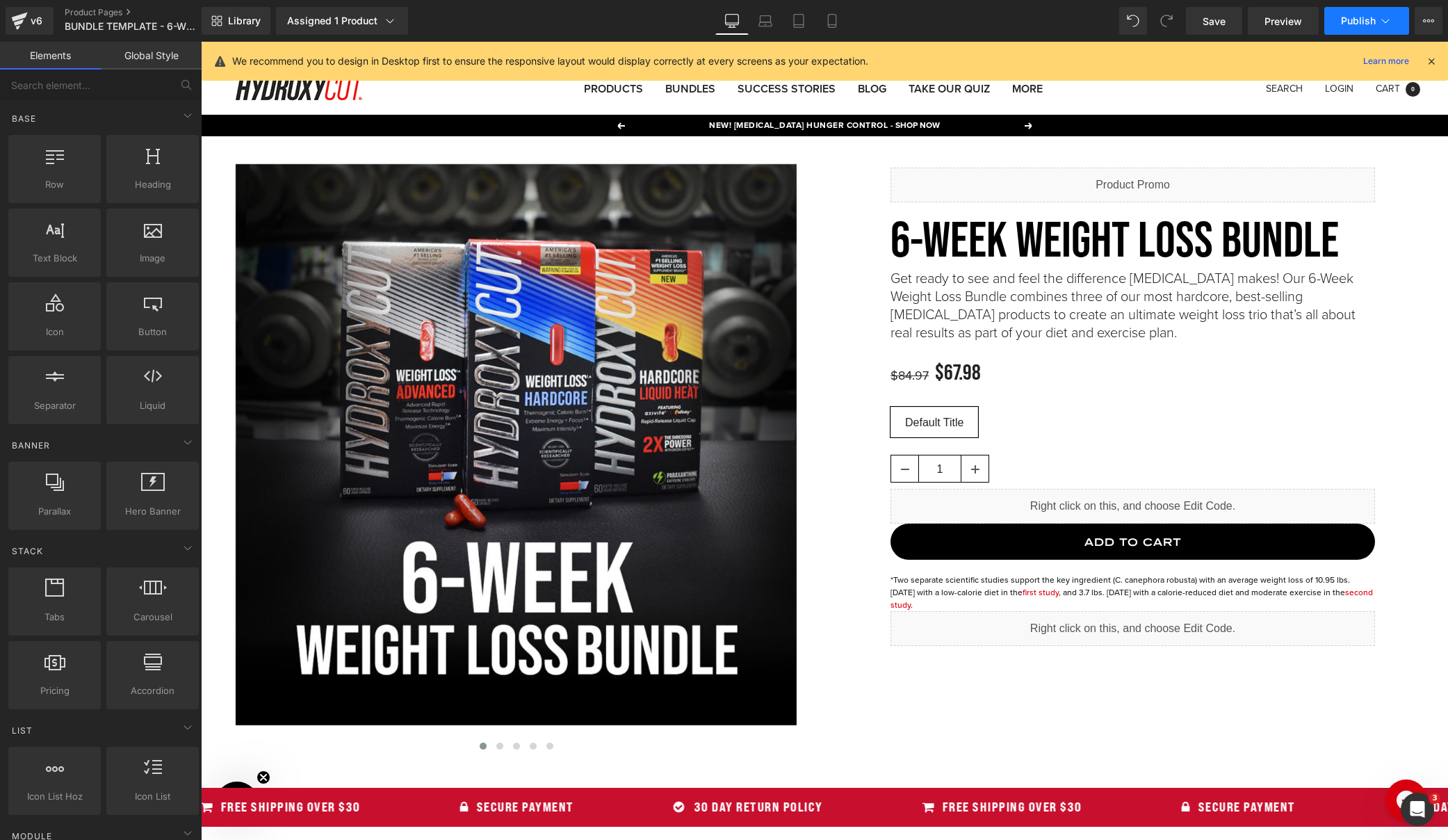
click at [1367, 17] on span "Publish" at bounding box center [1358, 20] width 34 height 11
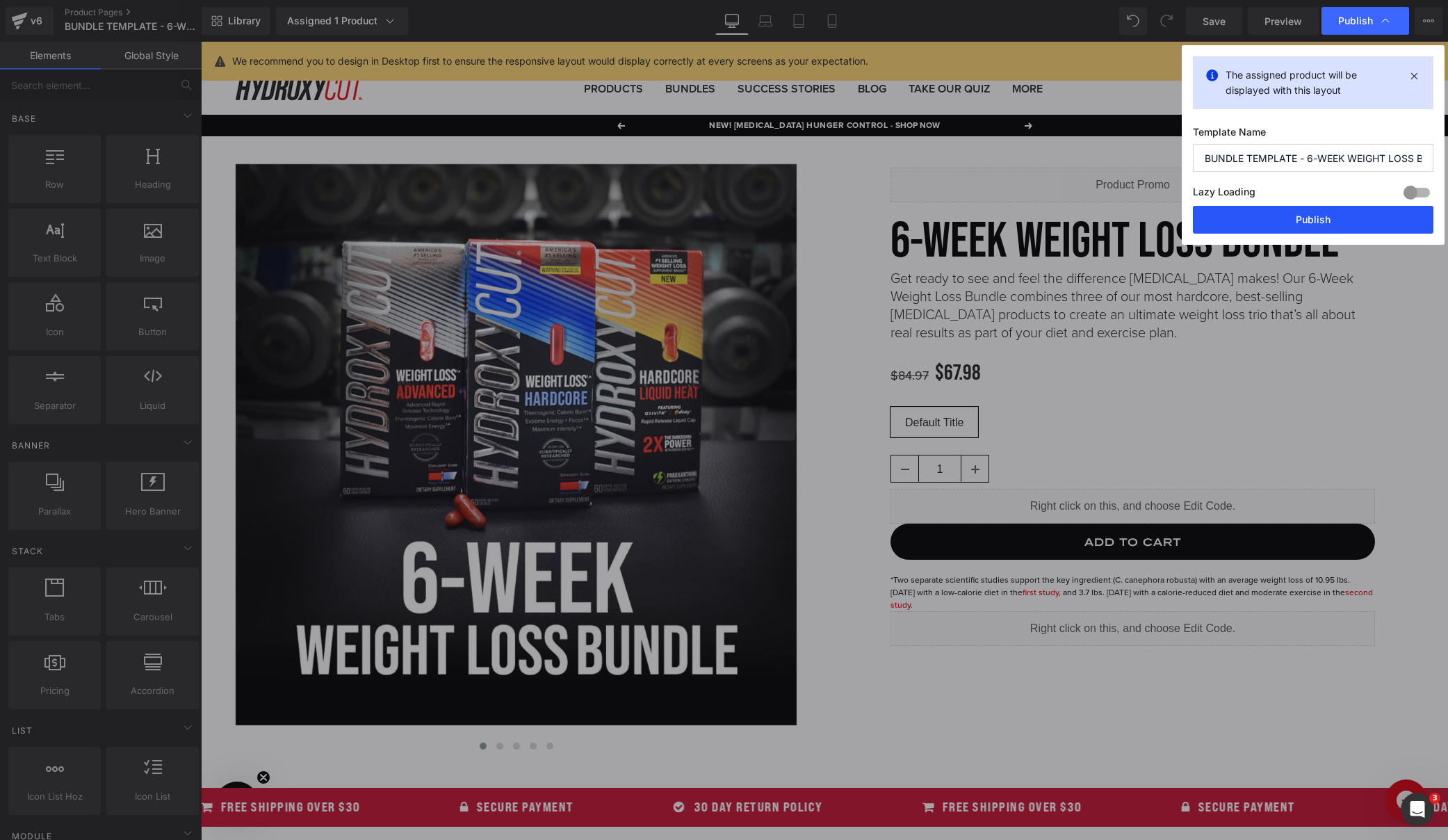
click at [1329, 224] on button "Publish" at bounding box center [1313, 219] width 241 height 28
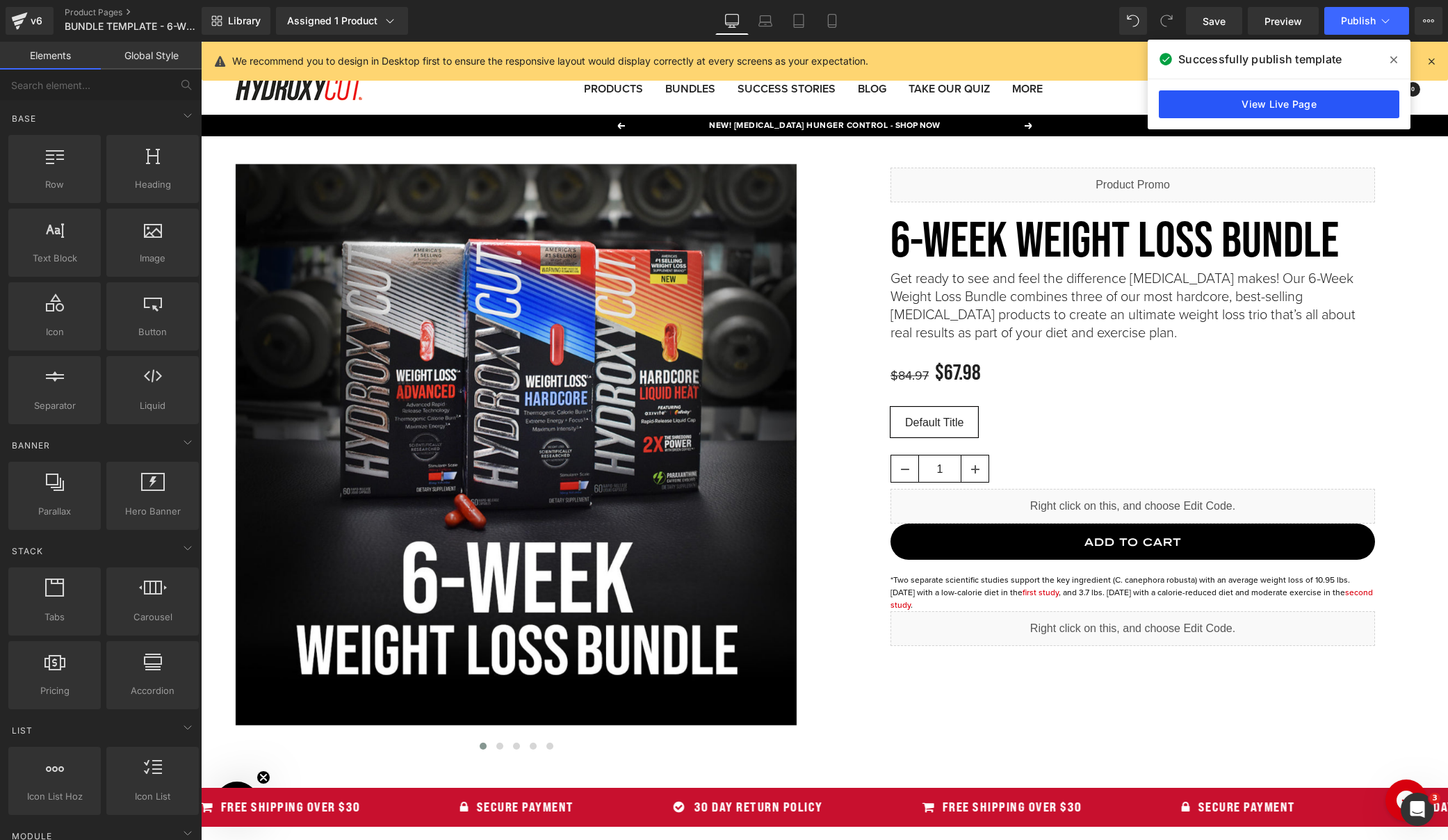
click at [1236, 107] on link "View Live Page" at bounding box center [1279, 104] width 241 height 28
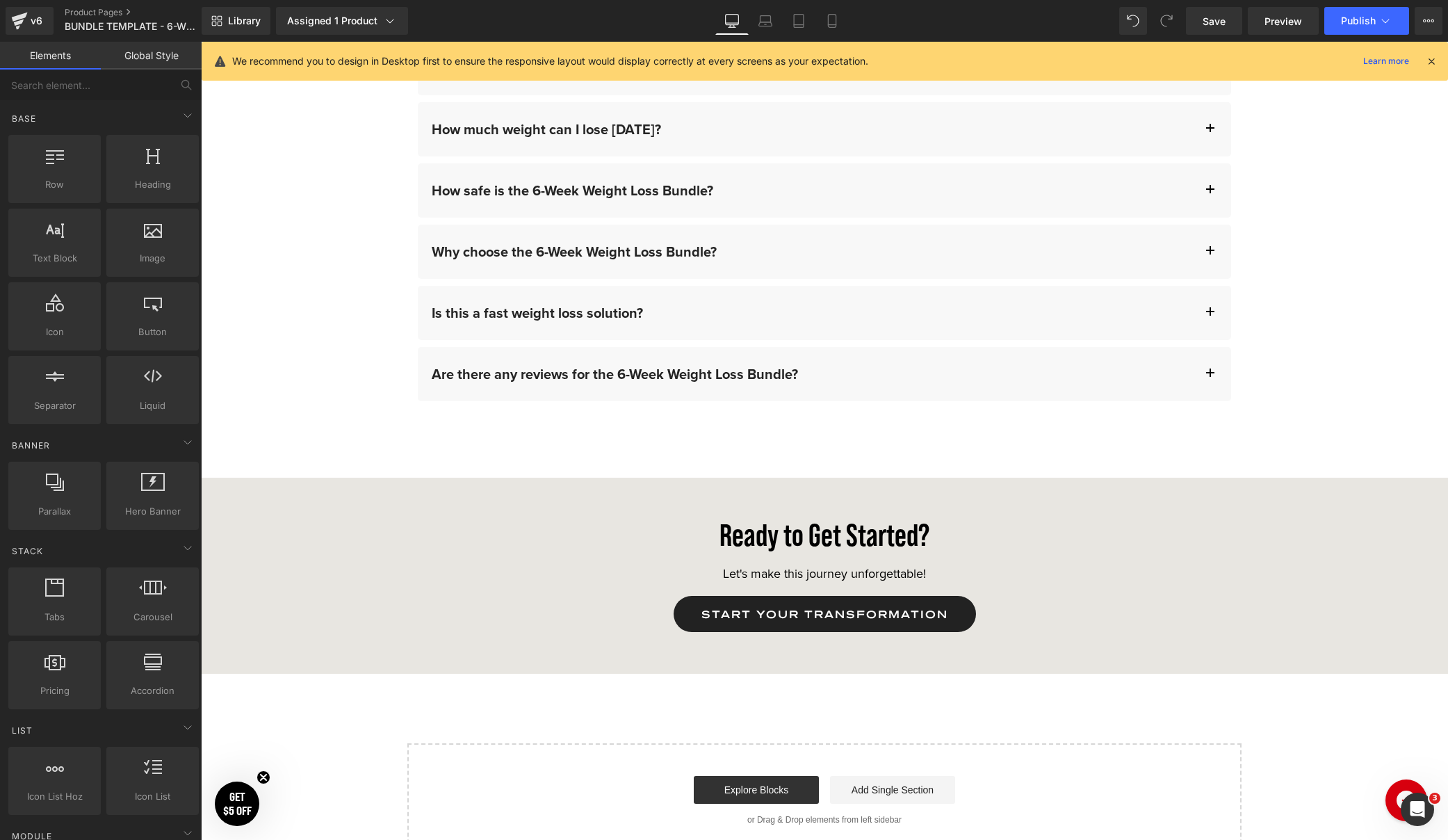
scroll to position [4830, 0]
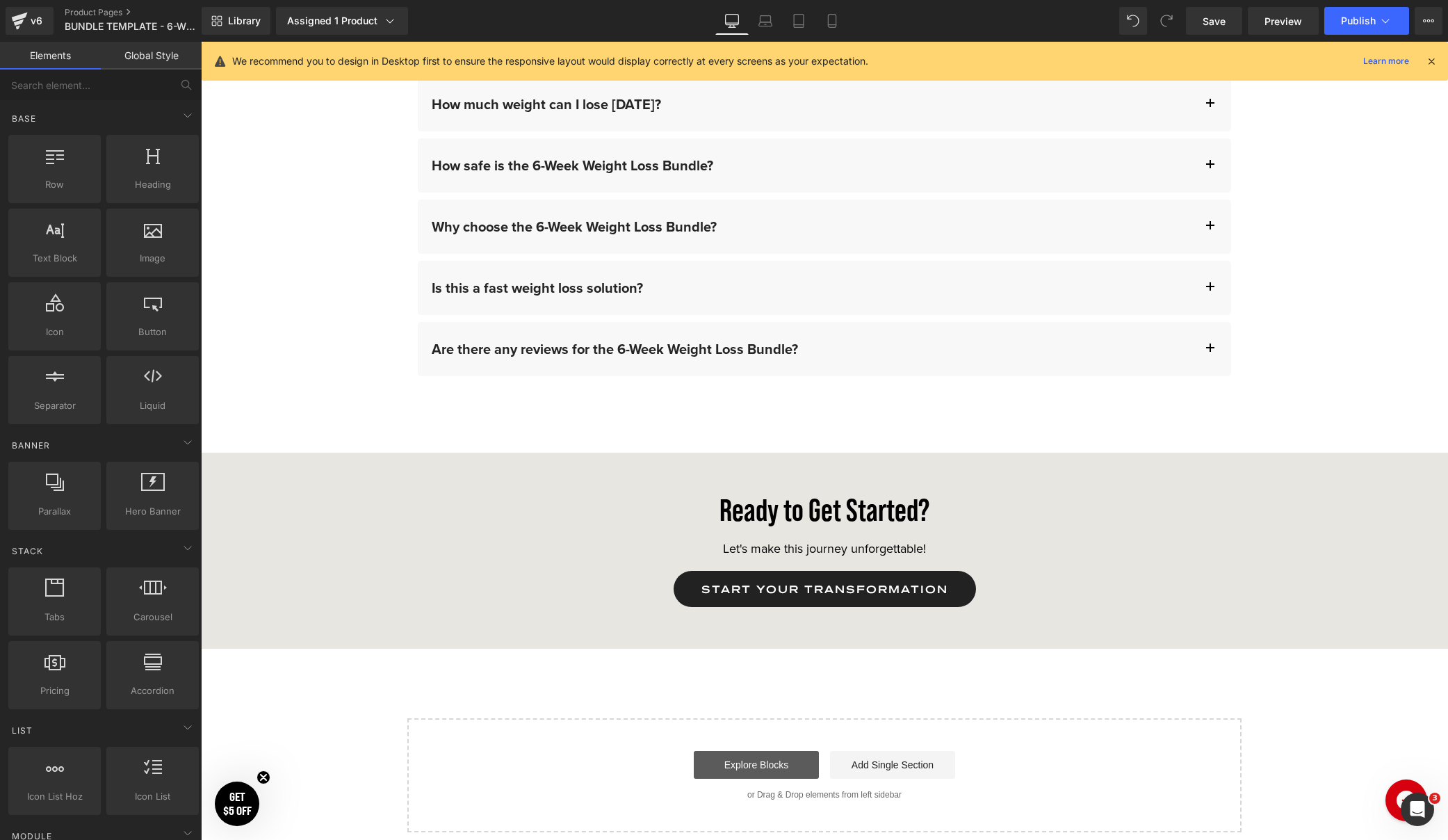
click at [763, 759] on link "Explore Blocks" at bounding box center [756, 764] width 125 height 28
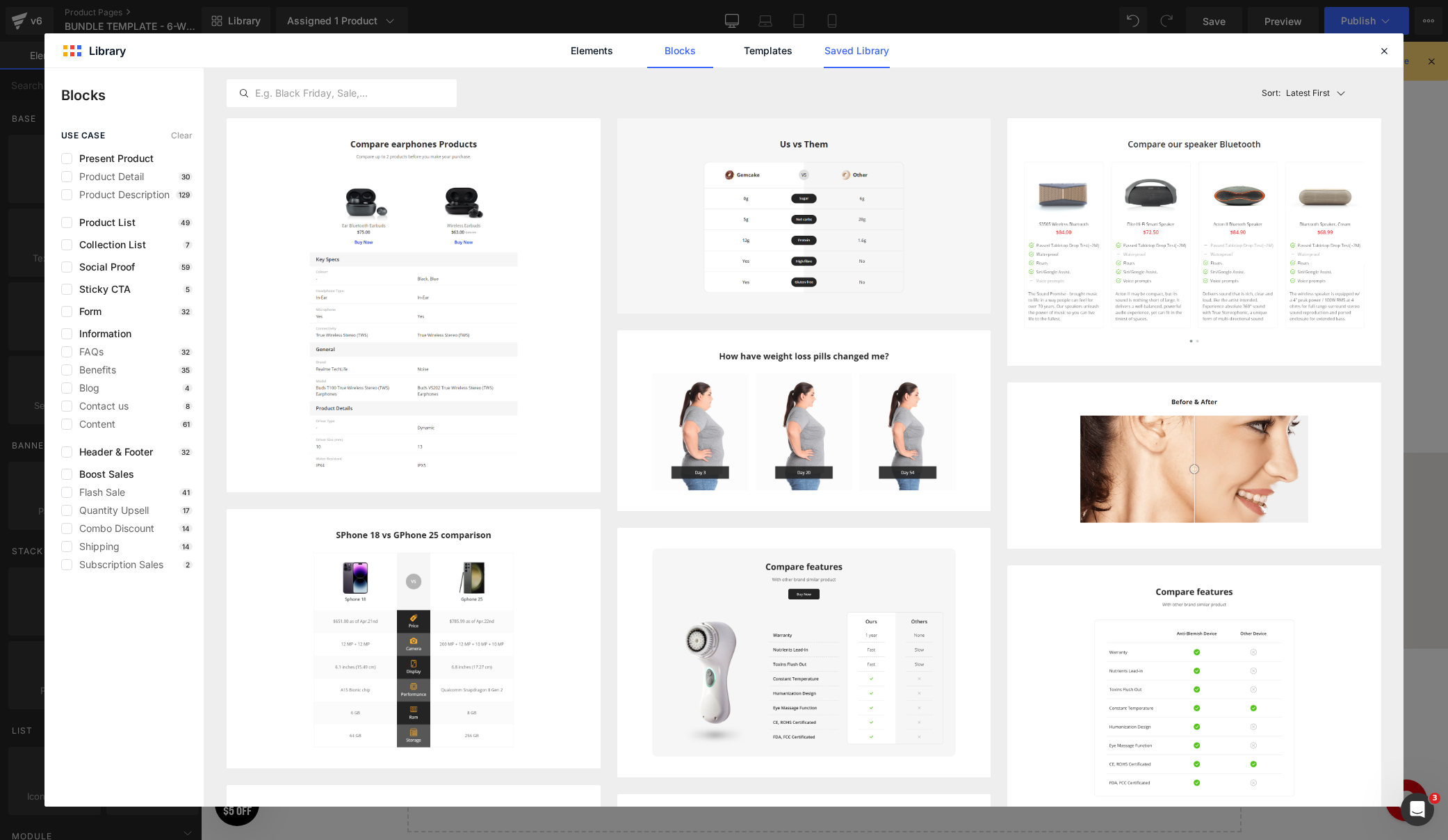
click at [869, 50] on link "Saved Library" at bounding box center [857, 50] width 66 height 34
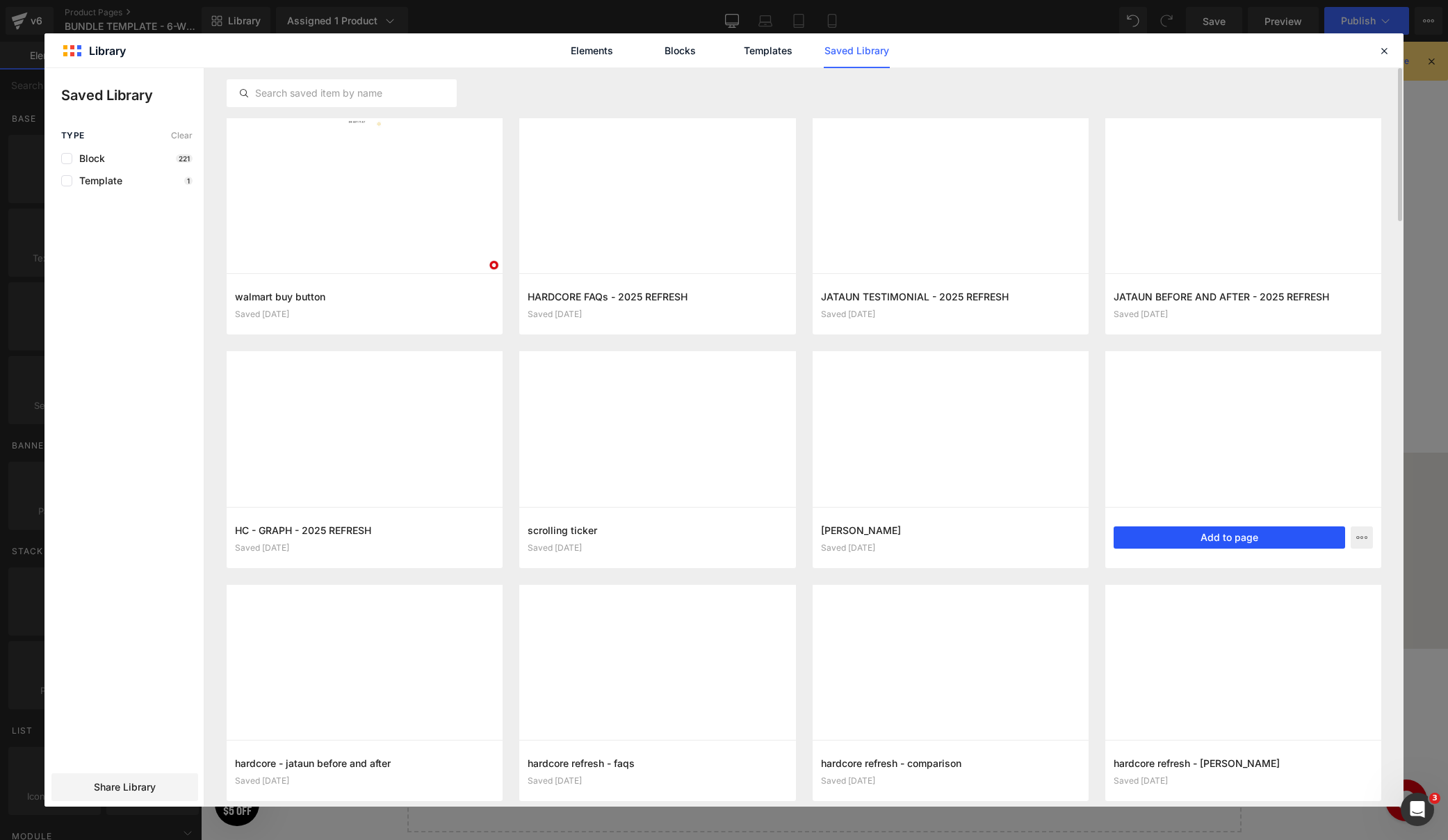
click at [1197, 533] on button "Add to page" at bounding box center [1230, 537] width 232 height 23
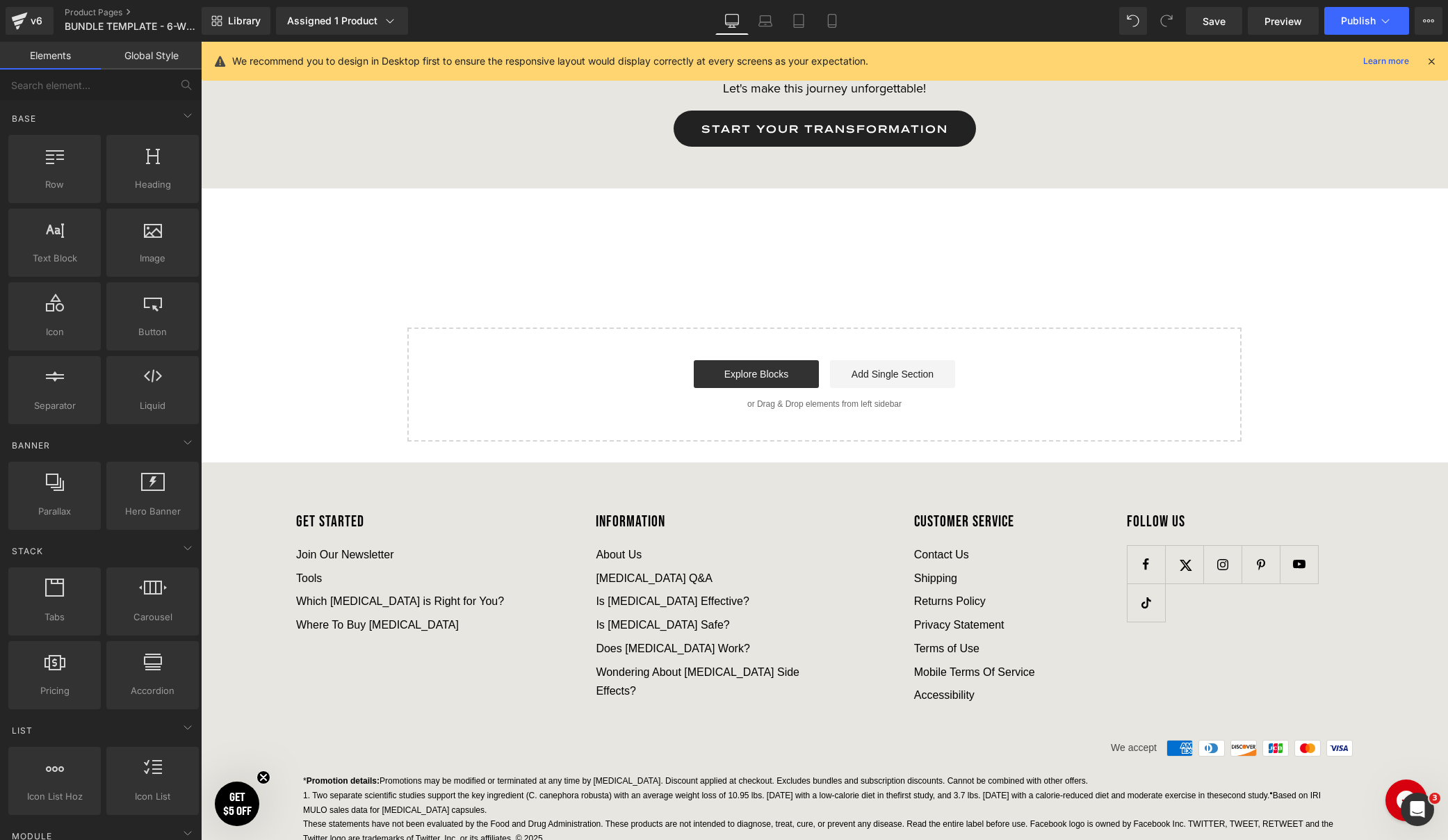
scroll to position [5303, 0]
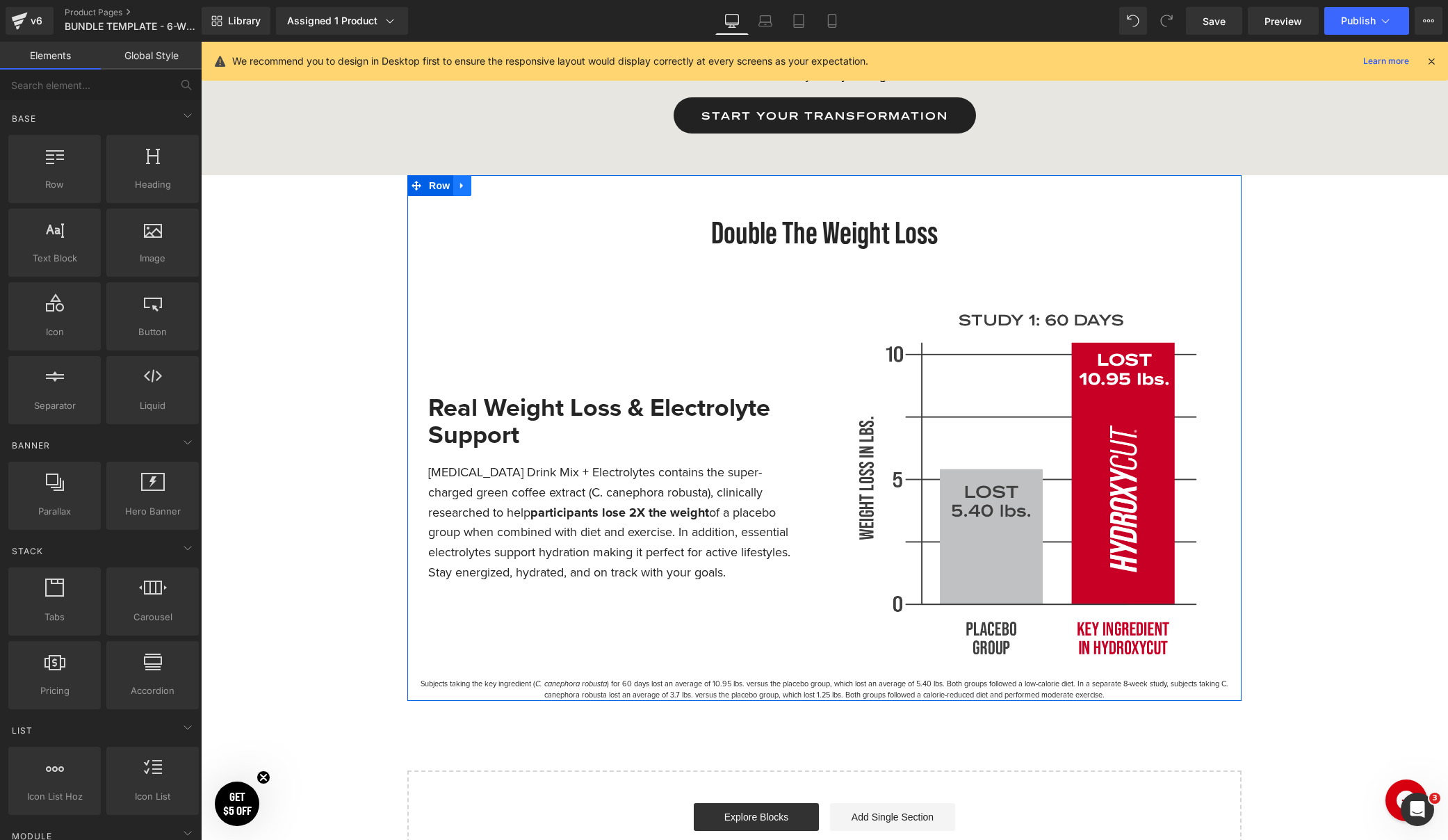
click at [463, 188] on icon at bounding box center [463, 185] width 10 height 10
click at [496, 188] on icon at bounding box center [499, 185] width 10 height 10
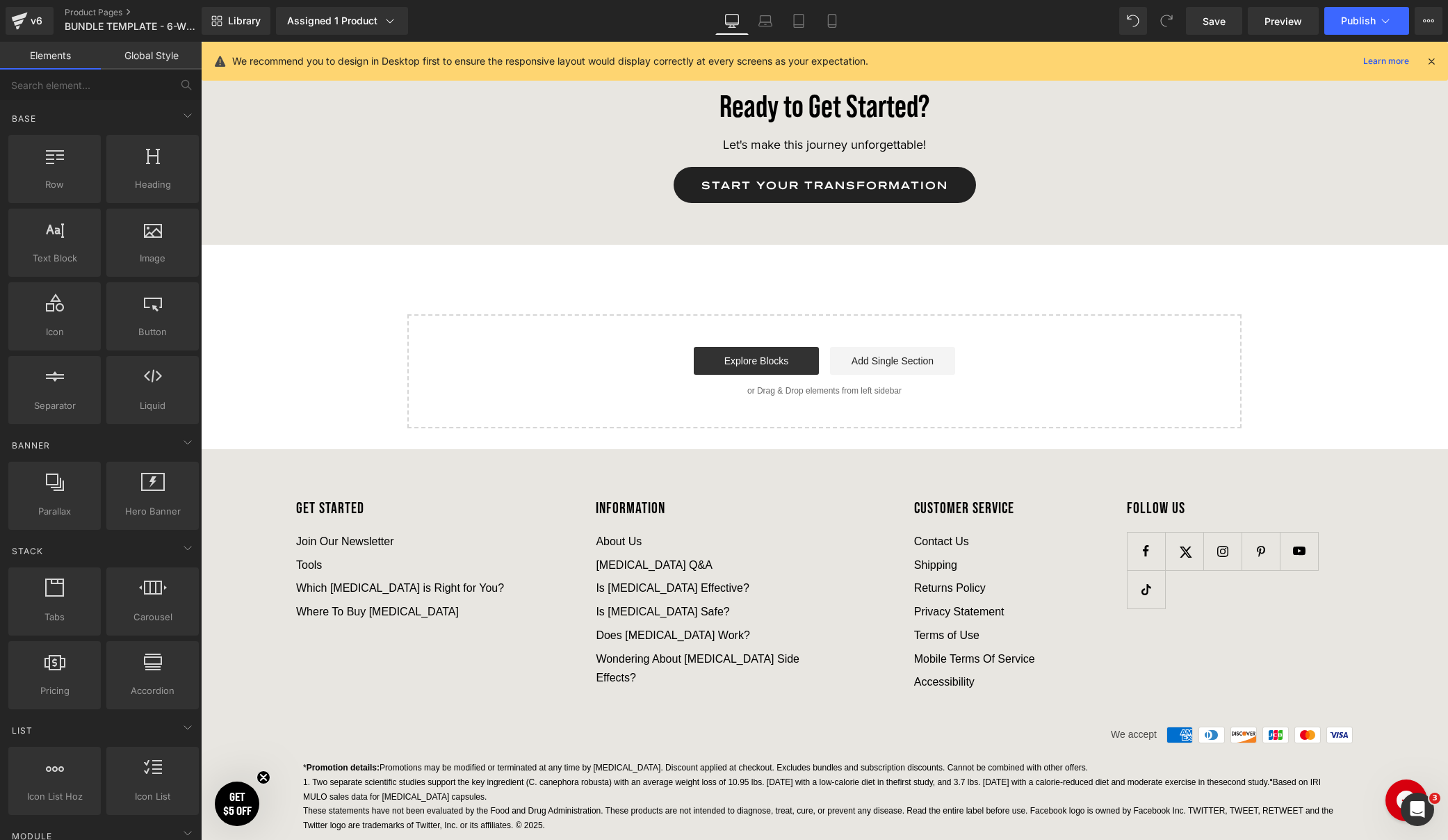
scroll to position [5227, 0]
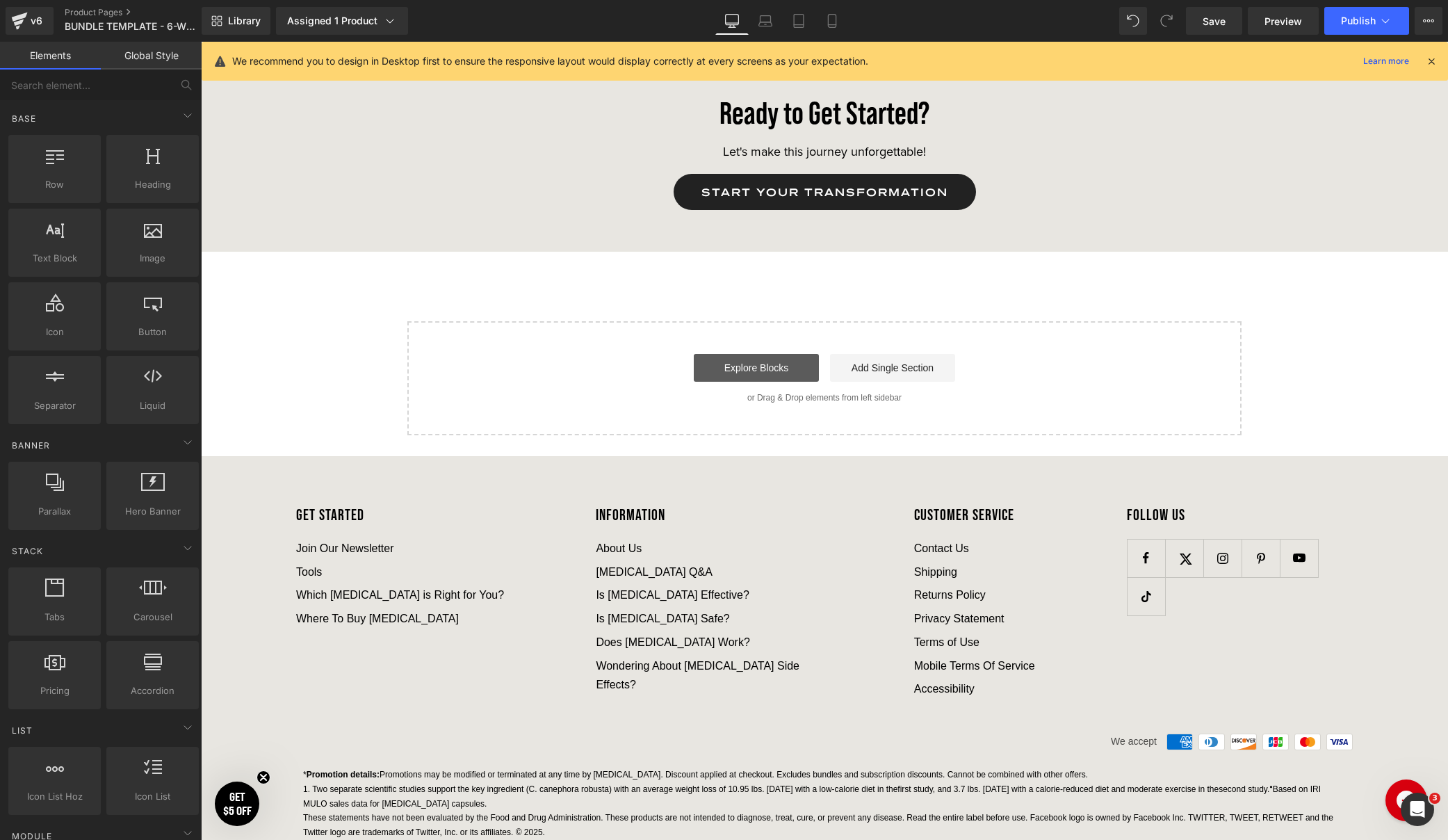
click at [749, 370] on link "Explore Blocks" at bounding box center [756, 368] width 125 height 28
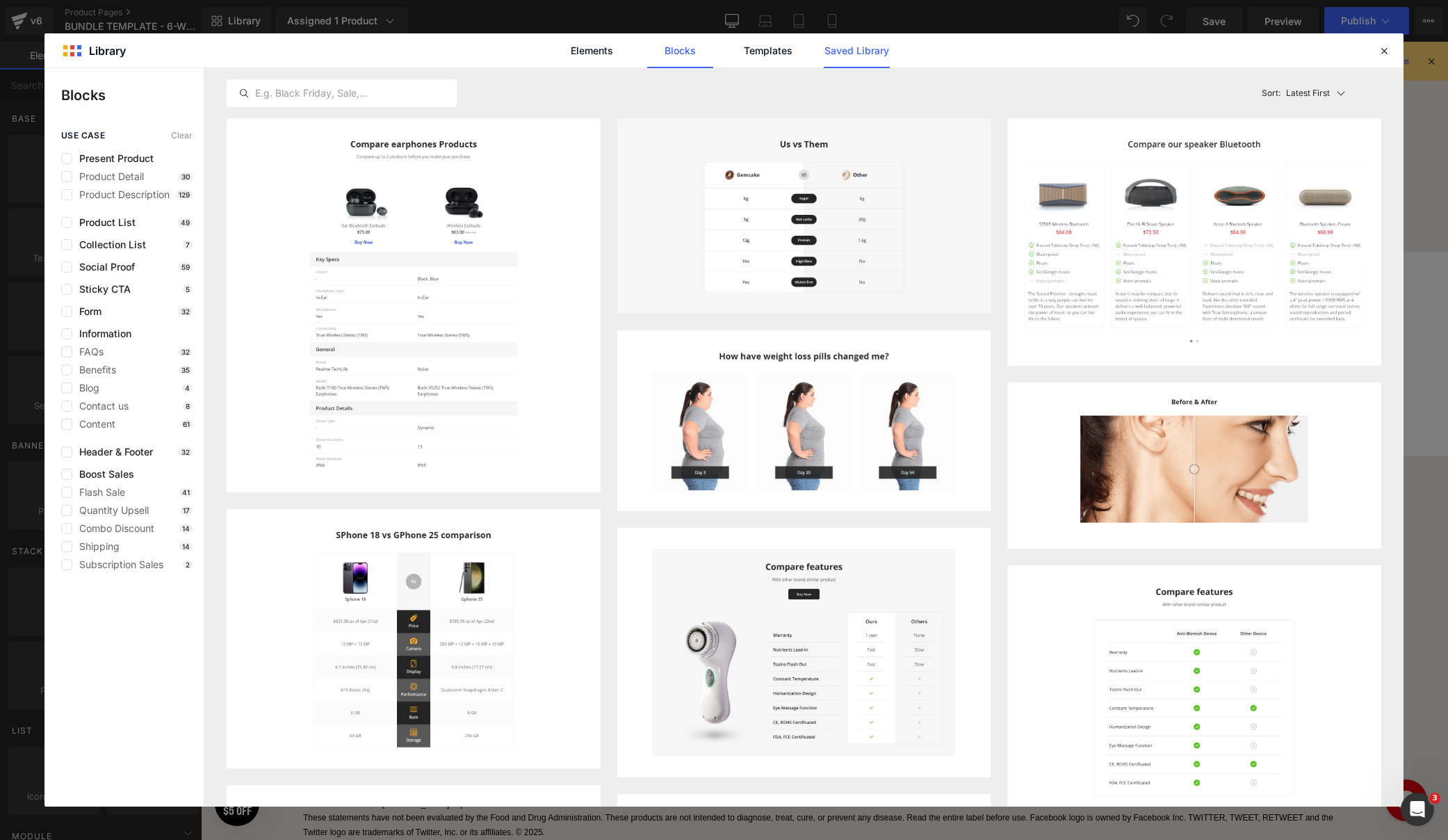
click at [878, 47] on link "Saved Library" at bounding box center [857, 50] width 66 height 34
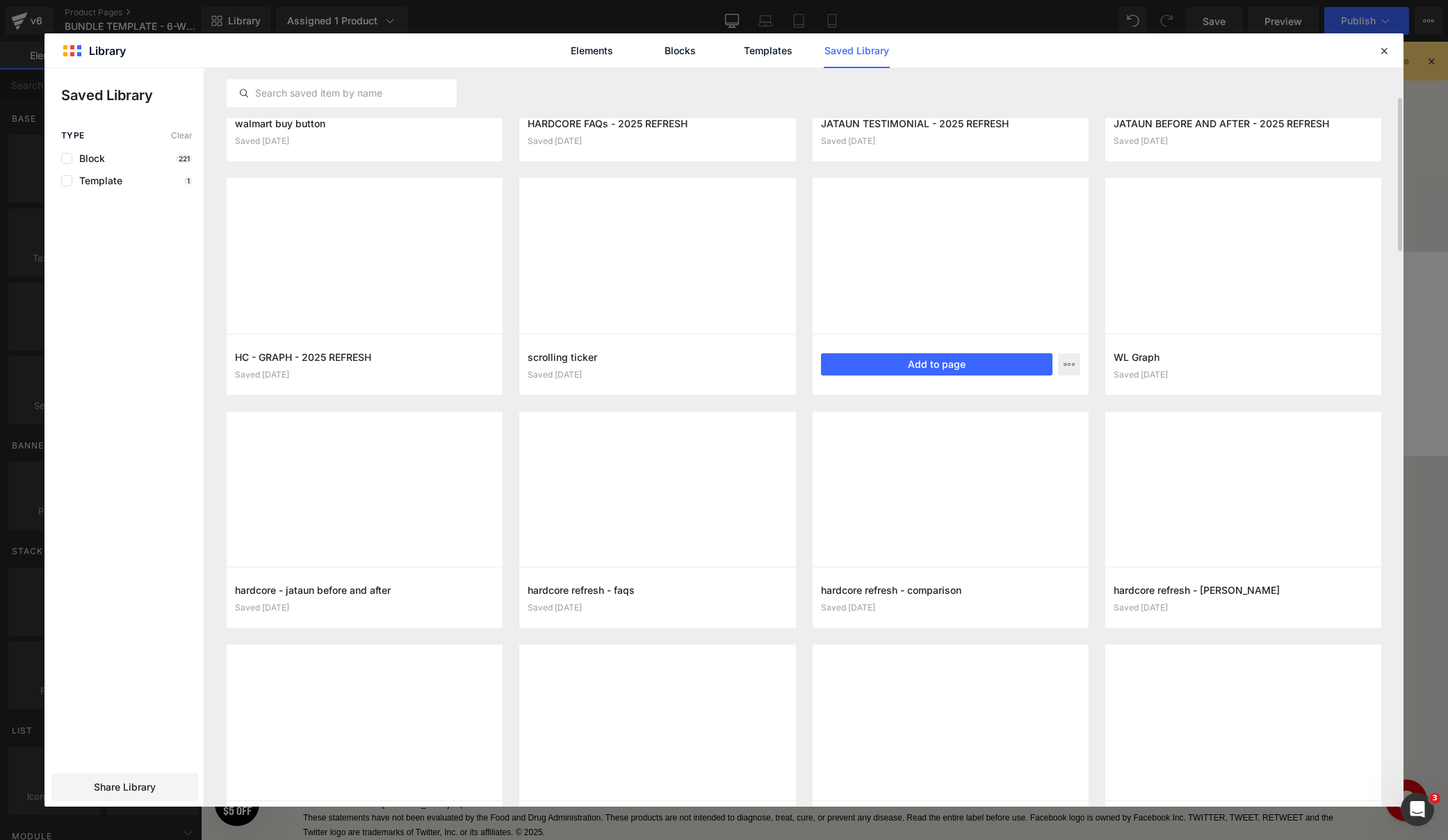
scroll to position [176, 0]
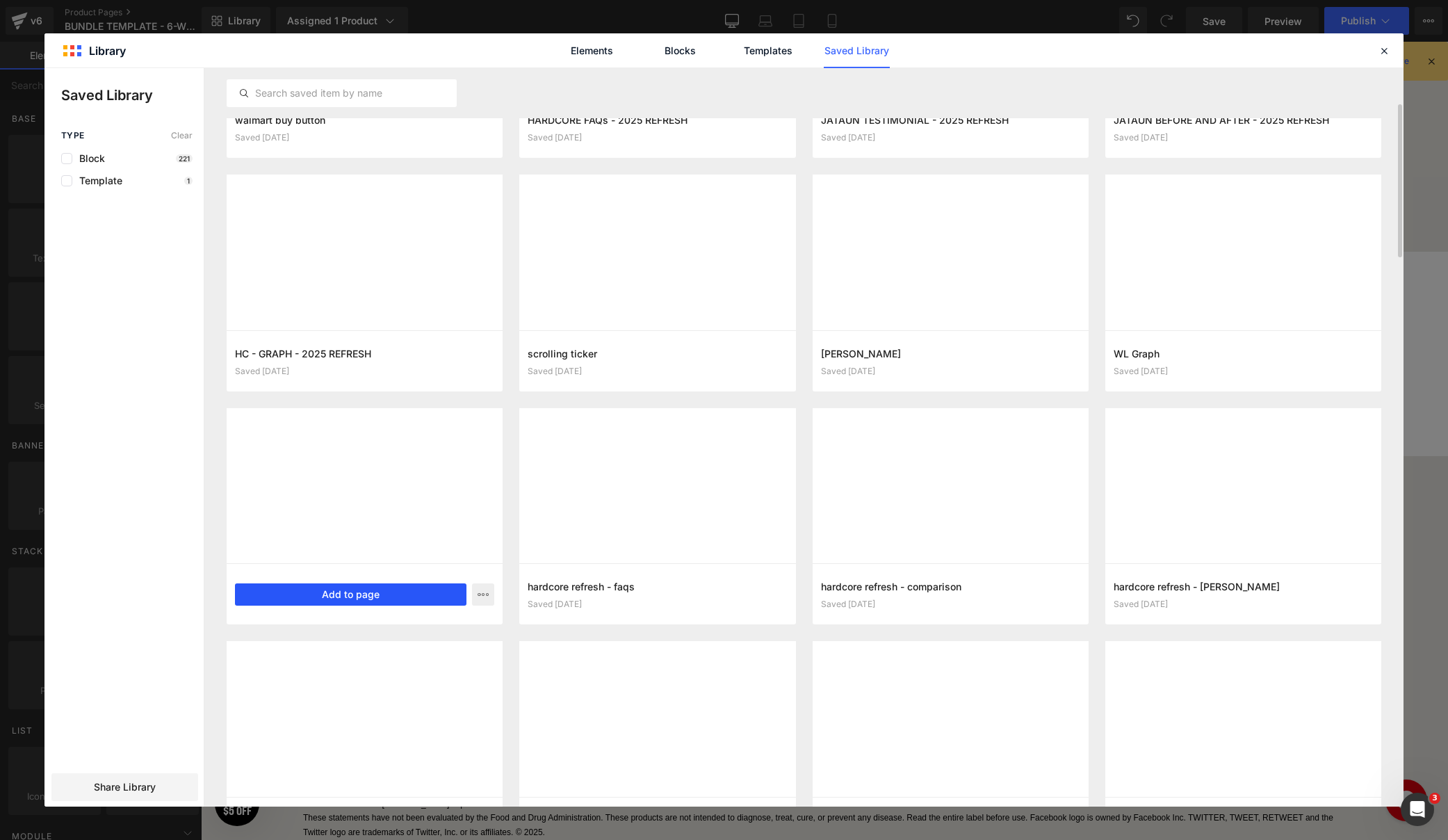
click at [384, 597] on button "Add to page" at bounding box center [351, 594] width 232 height 23
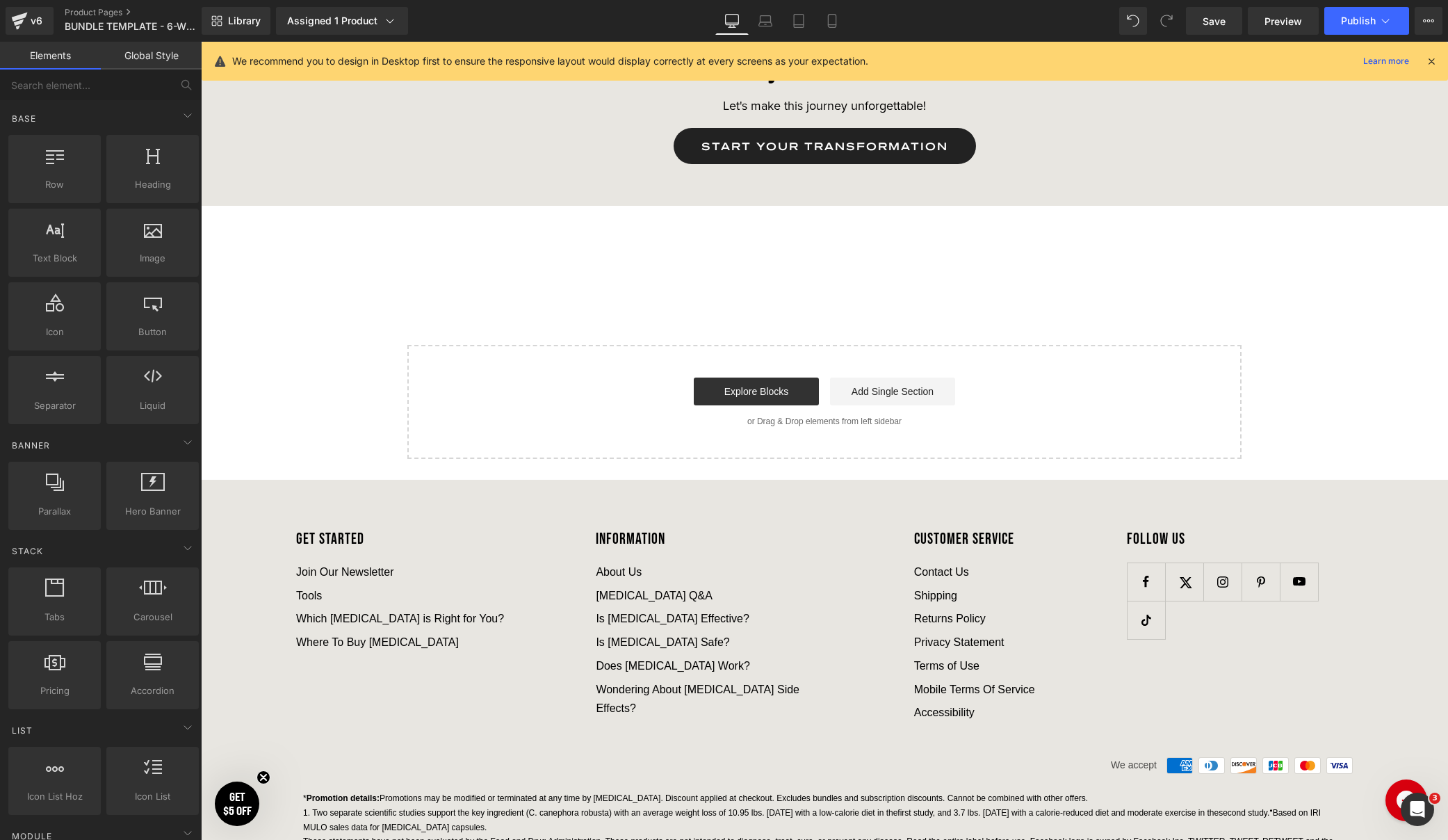
scroll to position [5303, 0]
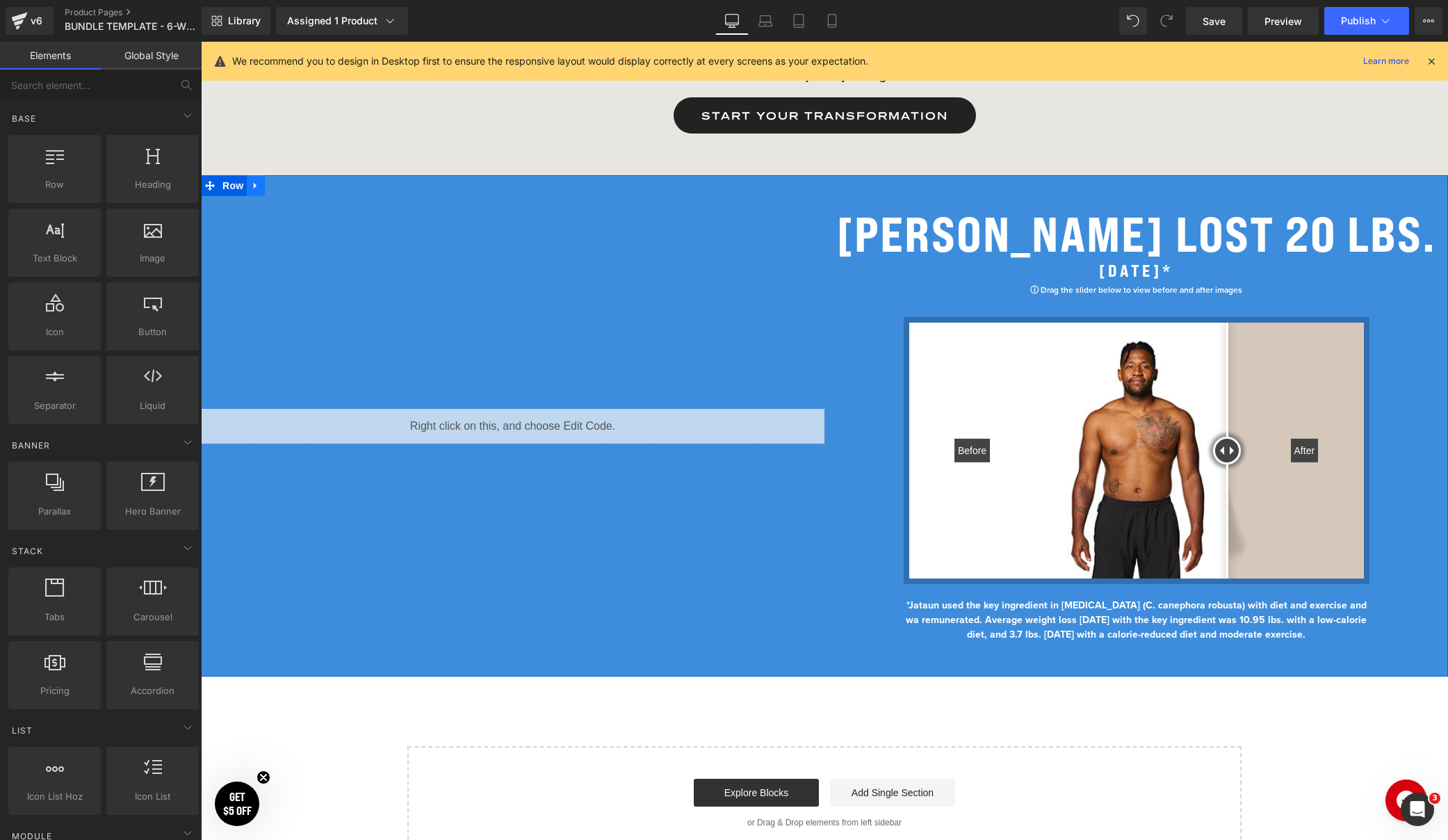
click at [260, 185] on icon at bounding box center [256, 185] width 10 height 10
click at [291, 186] on icon at bounding box center [292, 185] width 10 height 10
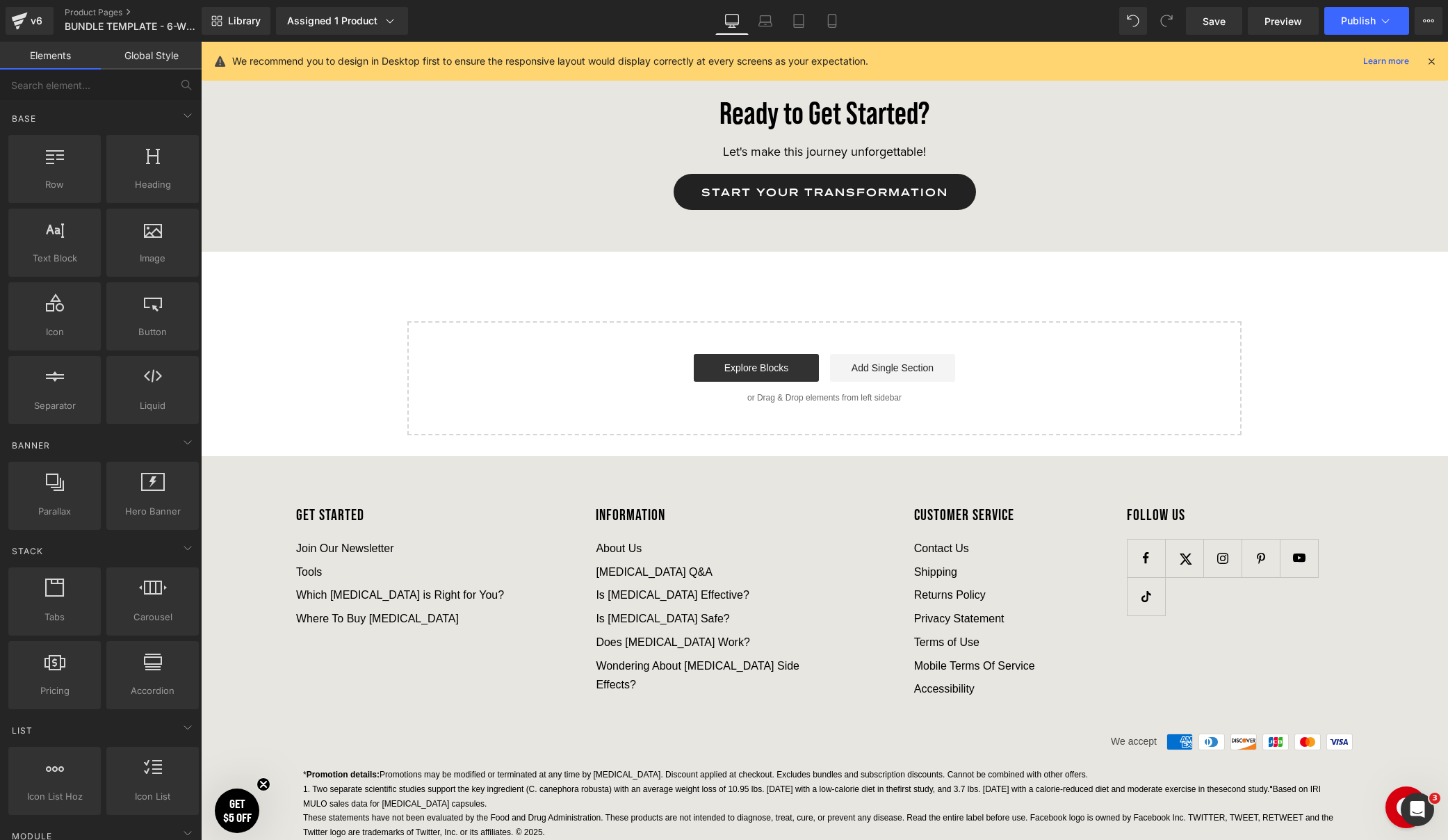
scroll to position [5227, 0]
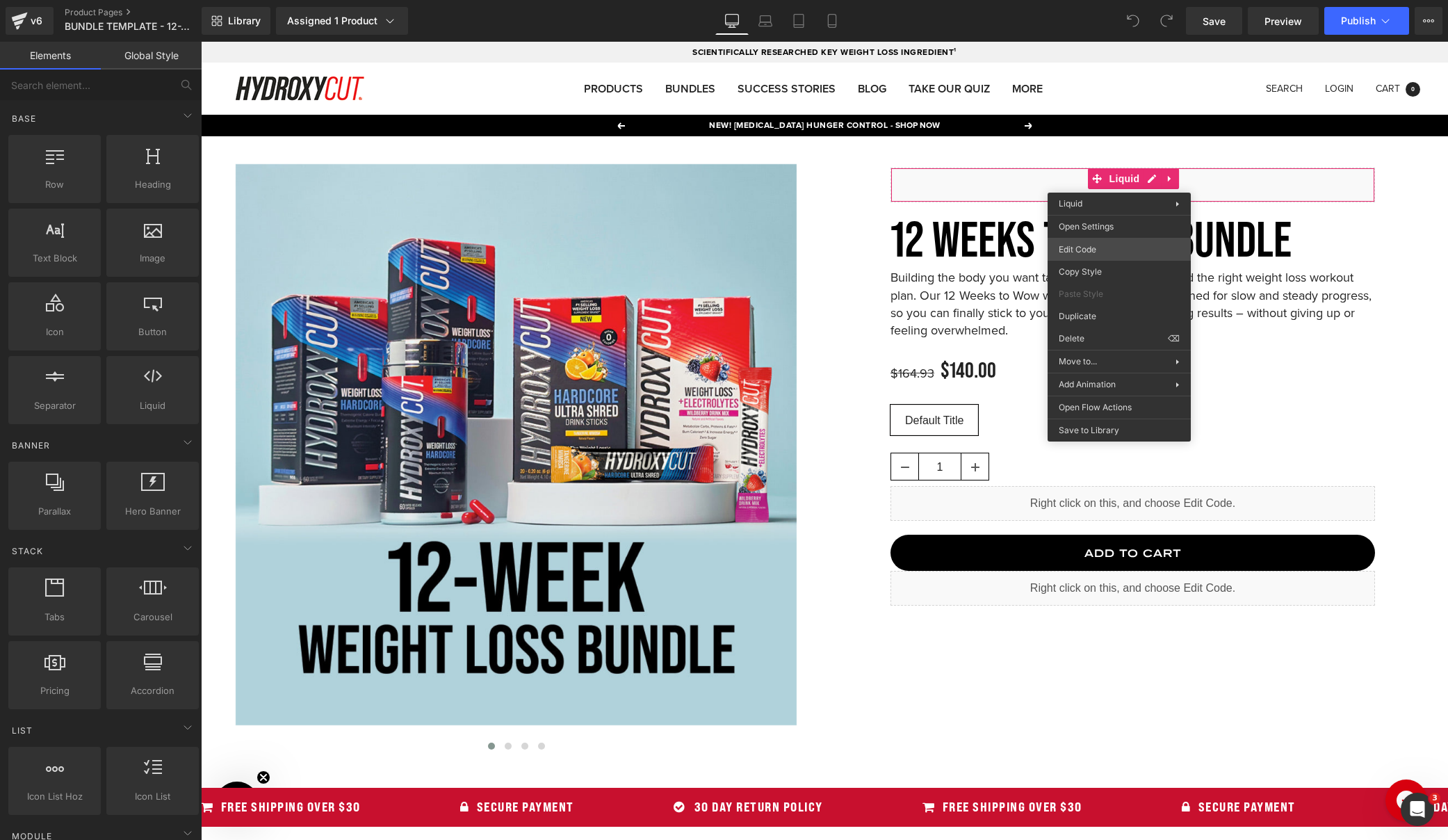
click at [1074, 0] on div "You are previewing how the will restyle your page. You can not edit Elements in…" at bounding box center [724, 0] width 1448 height 0
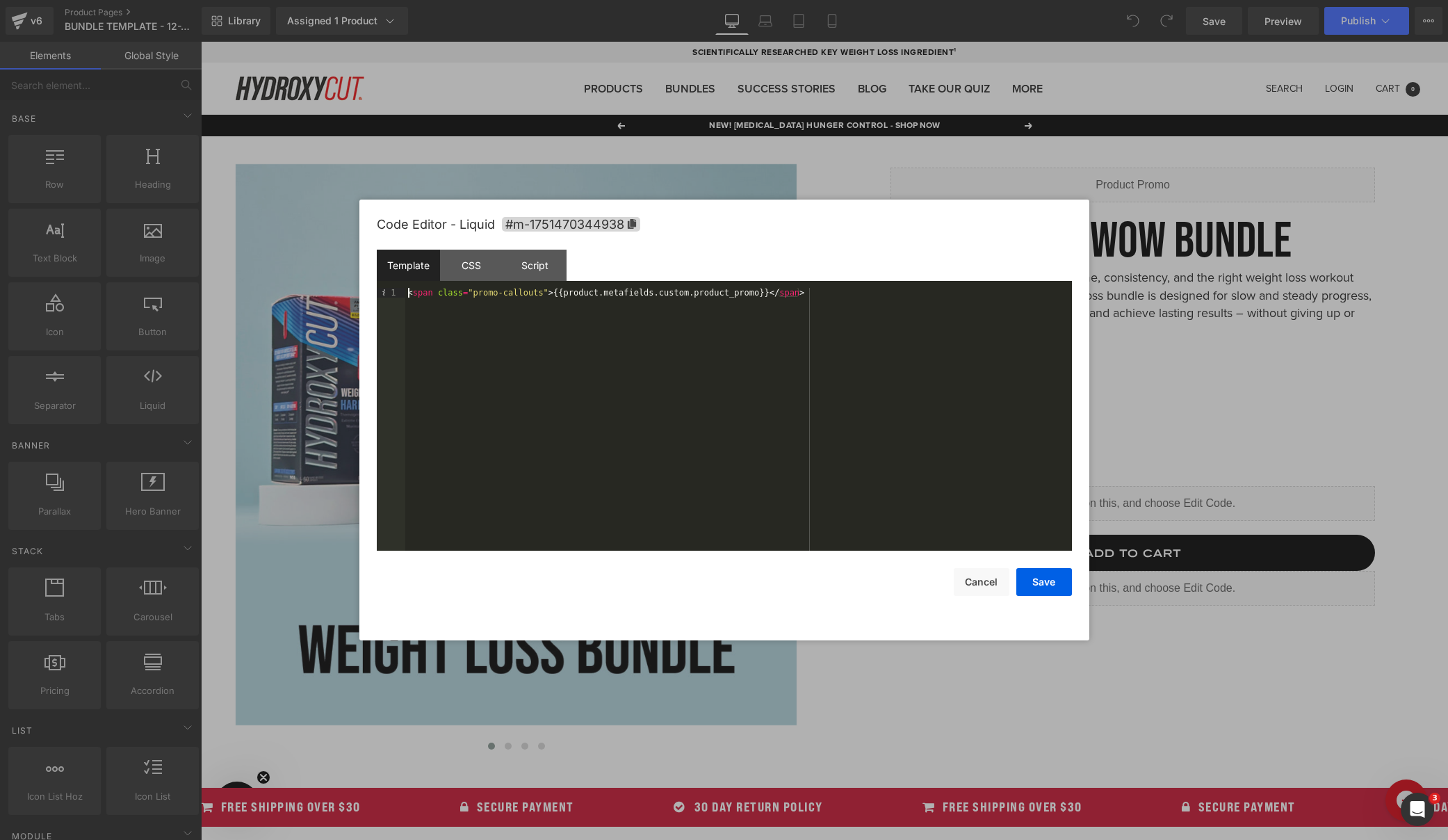
click at [703, 288] on div "< span class = "promo-callouts" > {{product.metafields.custom.product_promo}} <…" at bounding box center [739, 429] width 666 height 282
click at [964, 582] on button "Cancel" at bounding box center [982, 582] width 55 height 28
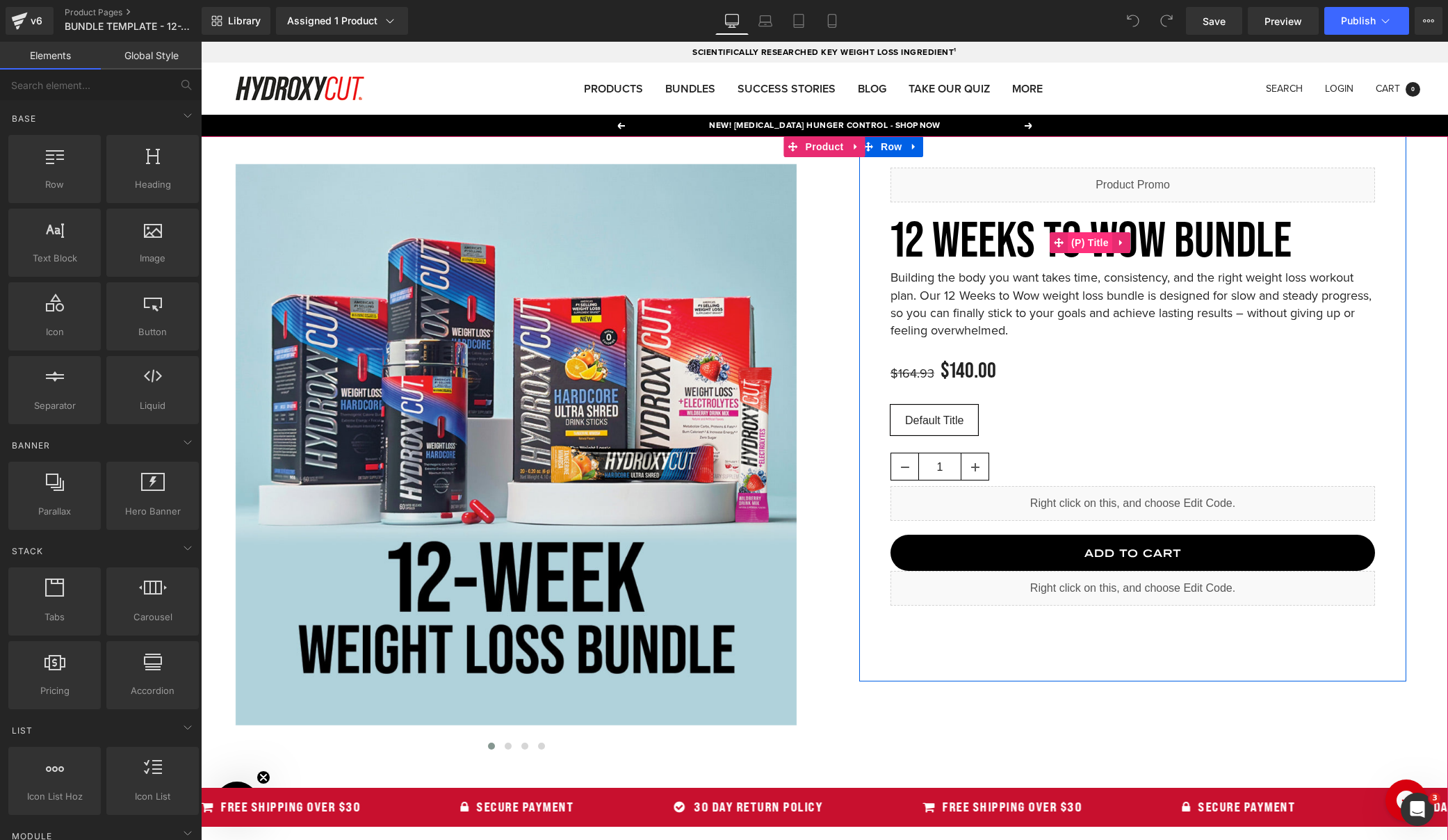
click at [1085, 243] on span "(P) Title" at bounding box center [1090, 243] width 44 height 21
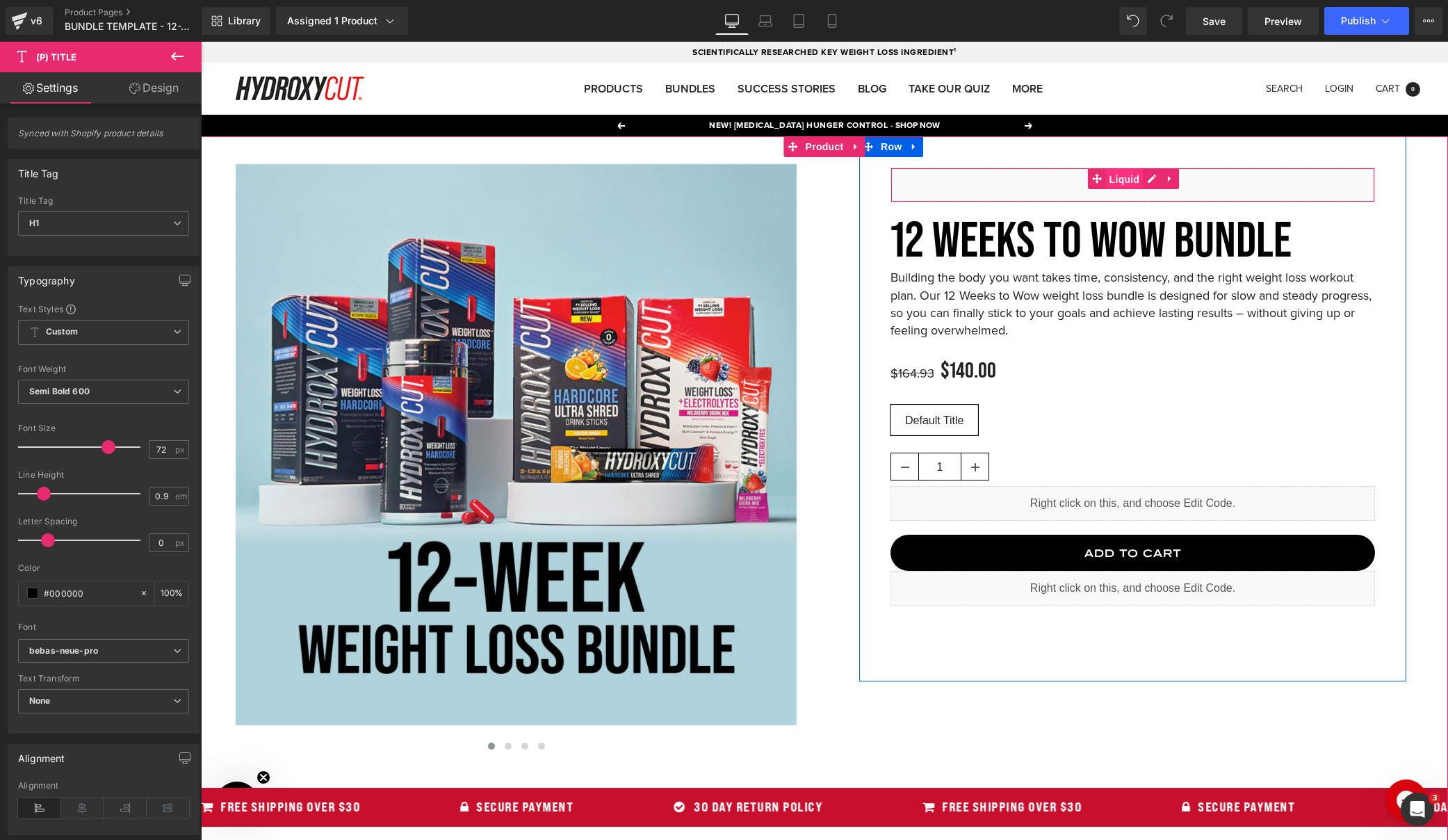
click at [1120, 180] on span "Liquid" at bounding box center [1125, 179] width 38 height 21
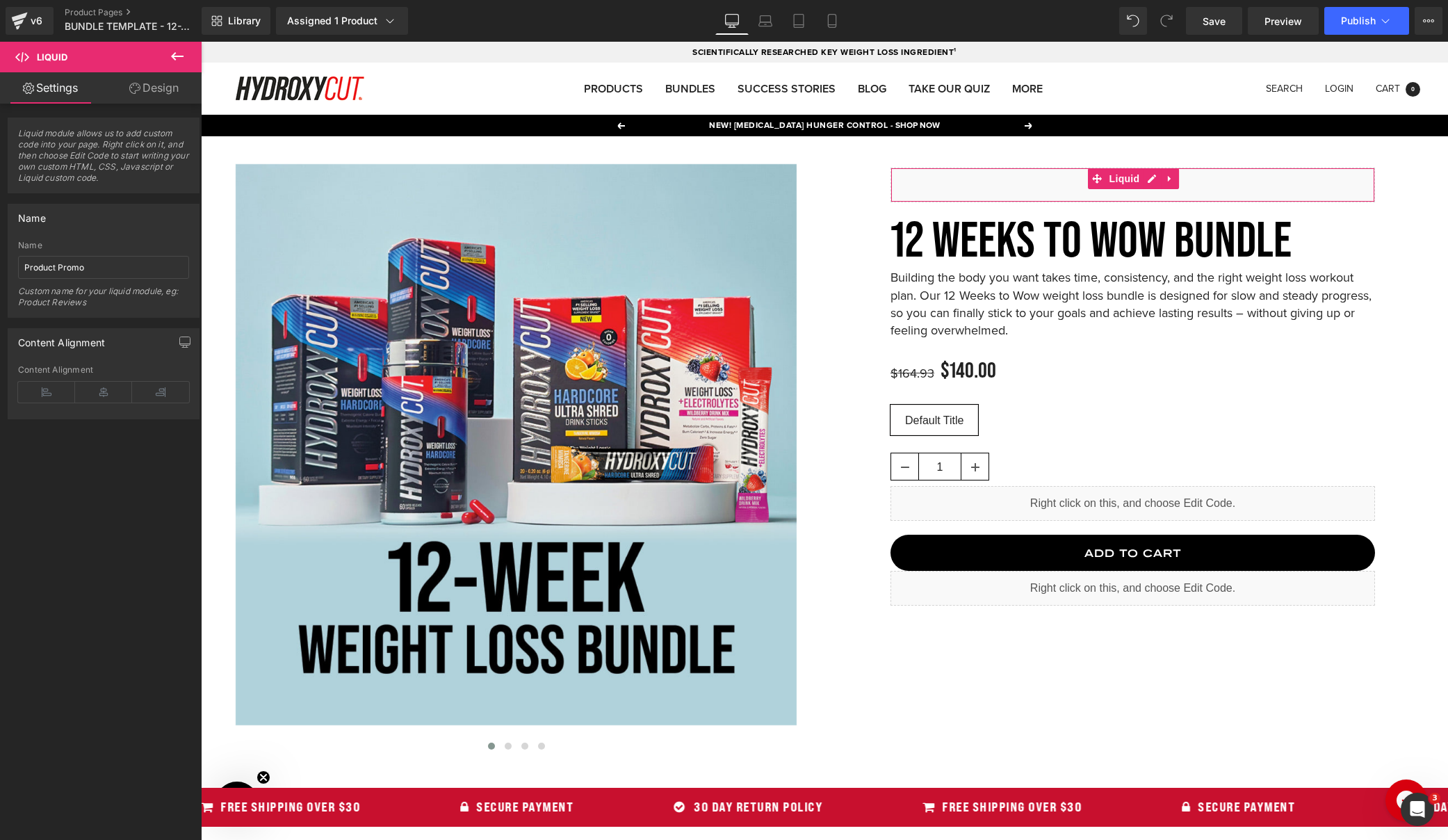
click at [134, 86] on icon at bounding box center [134, 88] width 11 height 11
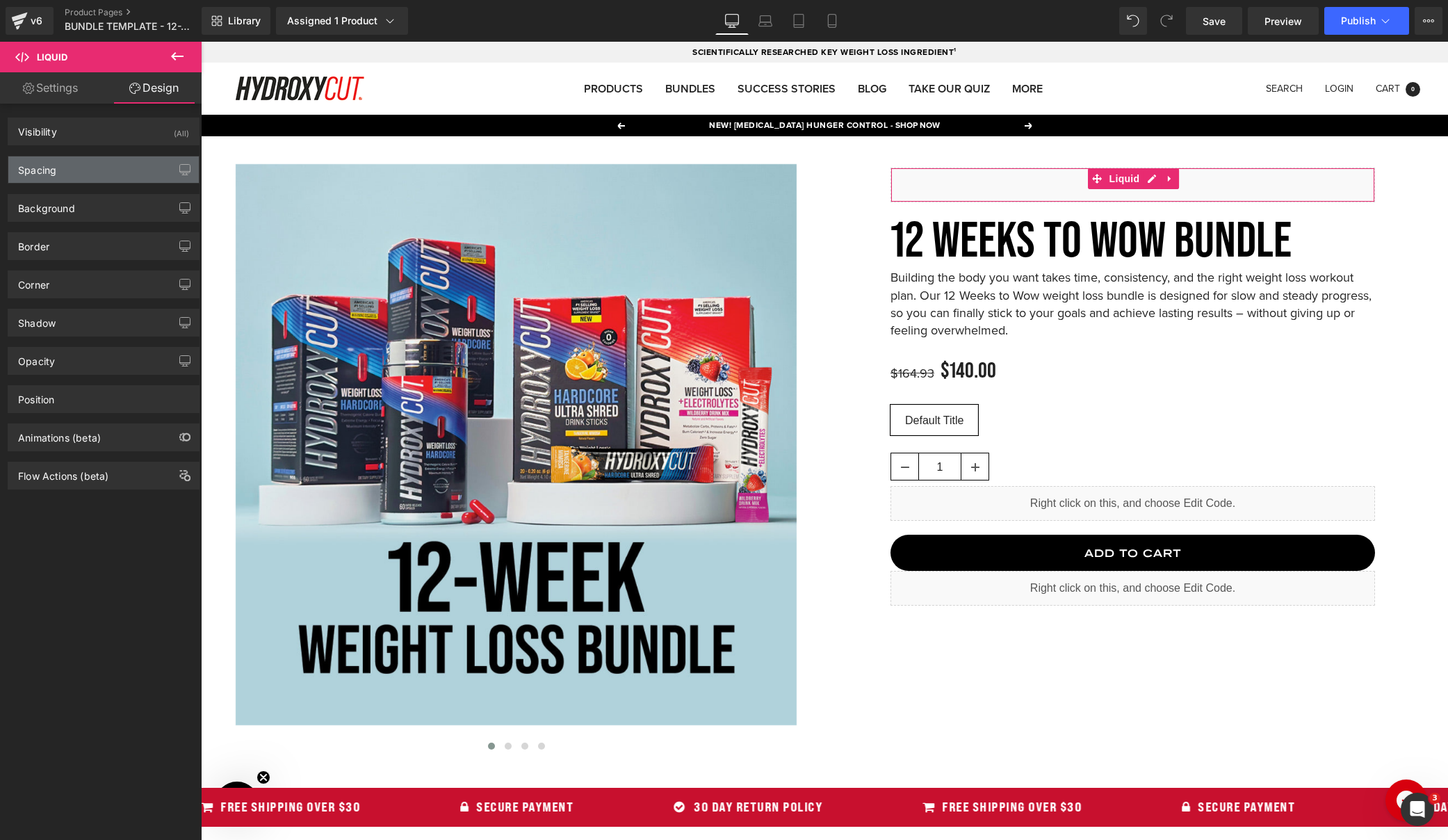
click at [81, 167] on div "Spacing" at bounding box center [103, 169] width 191 height 26
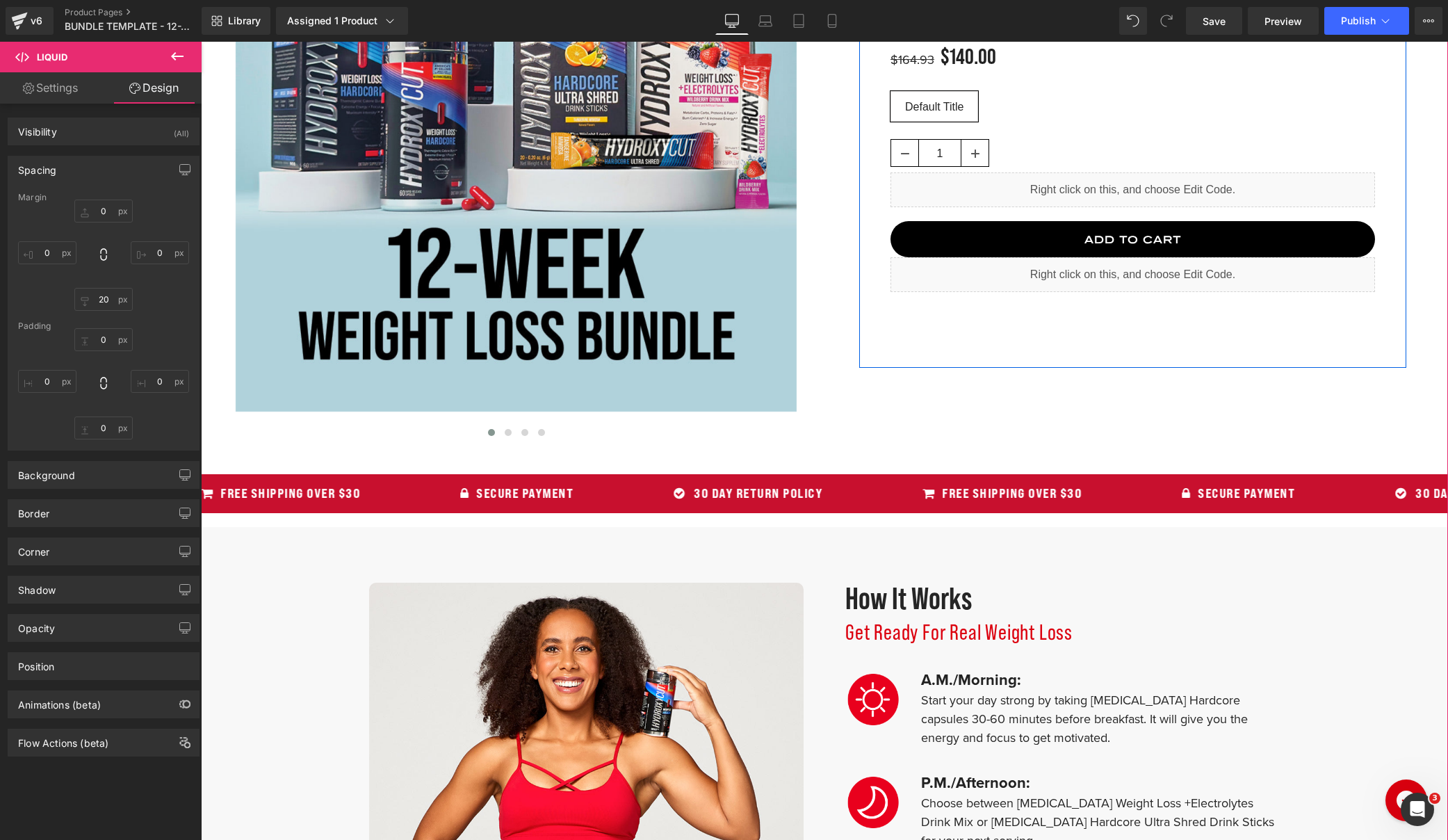
scroll to position [324, 0]
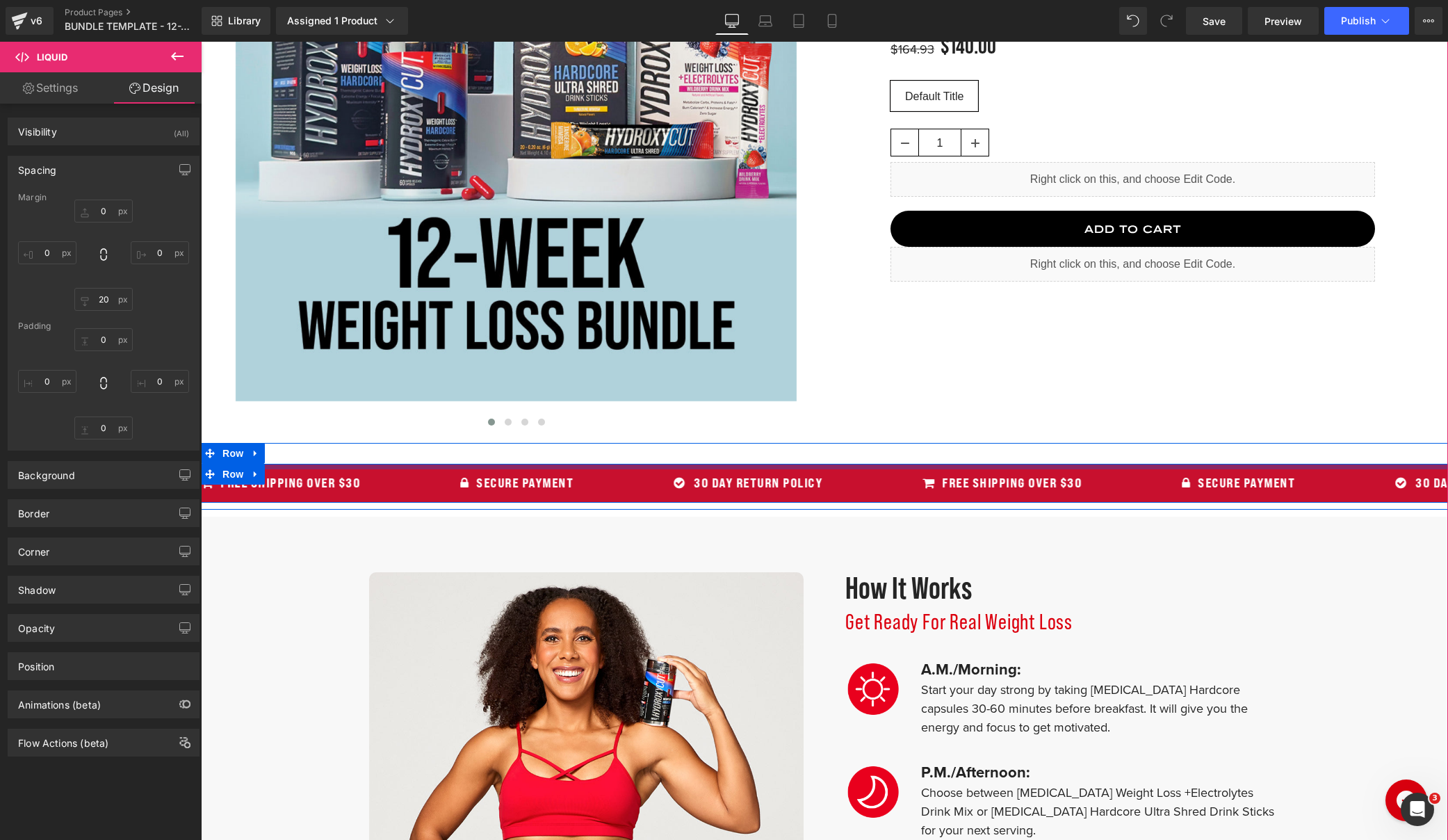
click at [857, 467] on div at bounding box center [824, 467] width 1247 height 6
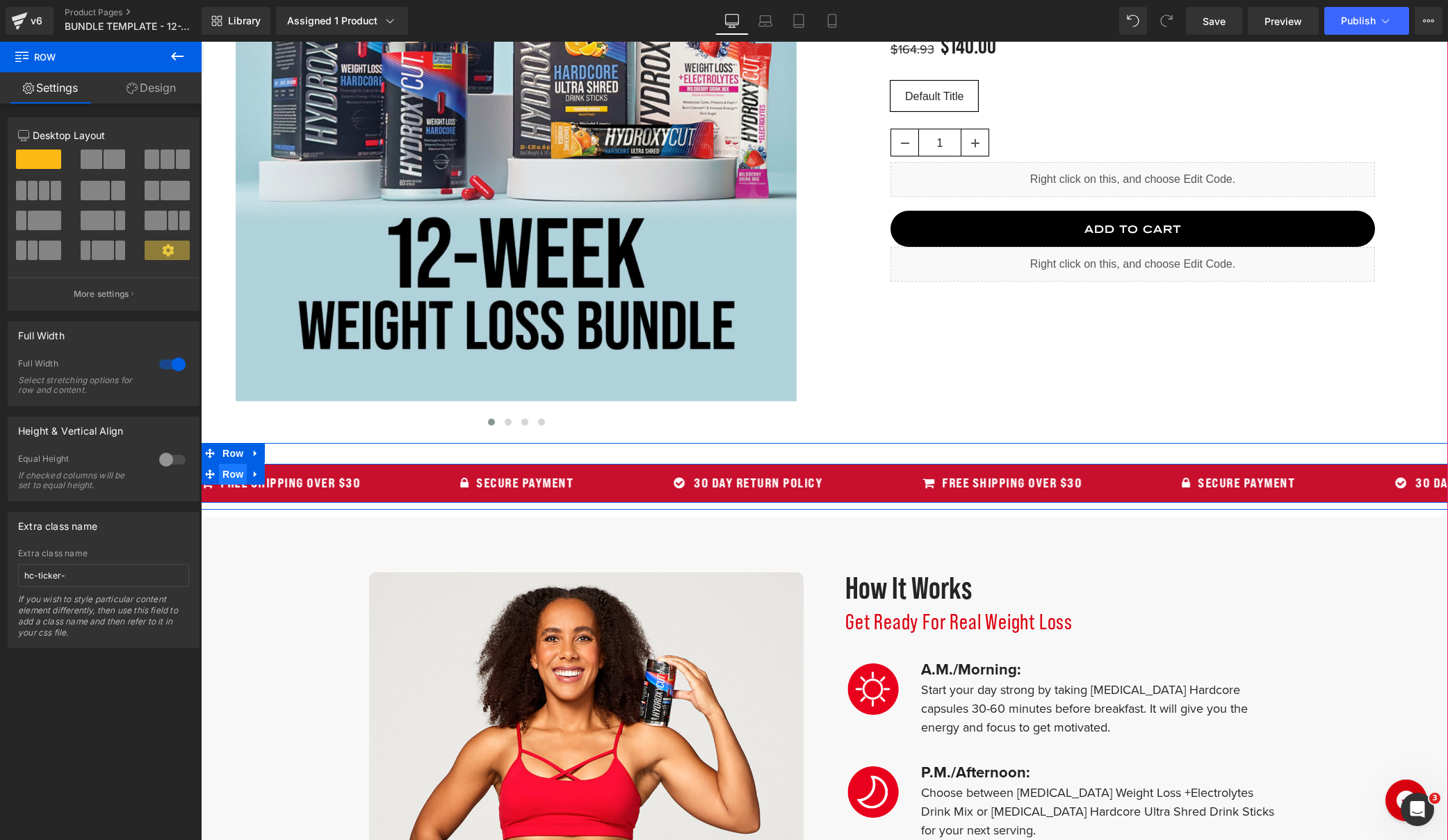
click at [230, 472] on span "Row" at bounding box center [233, 474] width 28 height 21
click at [229, 474] on span "Row" at bounding box center [233, 474] width 28 height 21
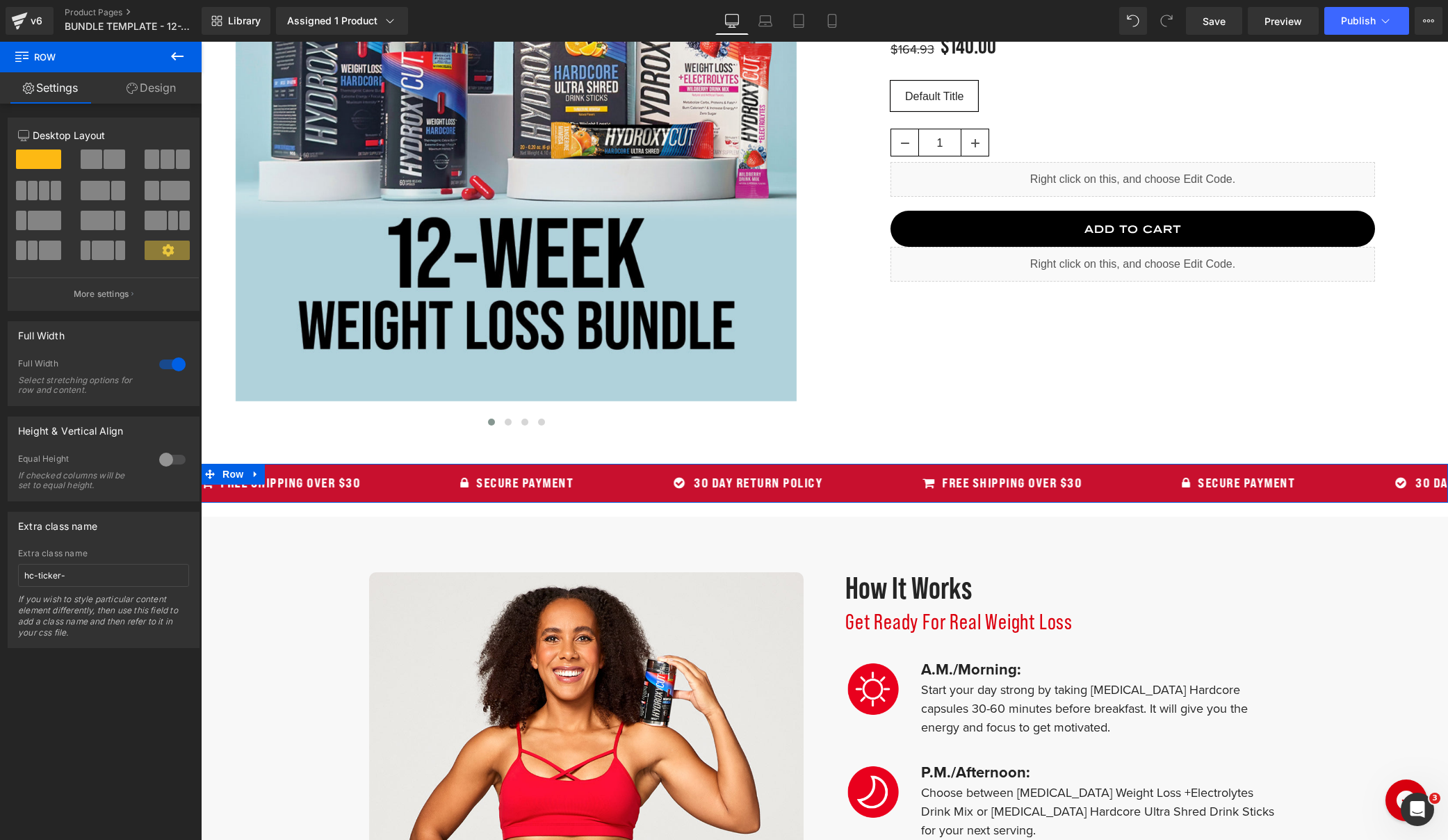
click at [140, 86] on link "Design" at bounding box center [151, 87] width 101 height 31
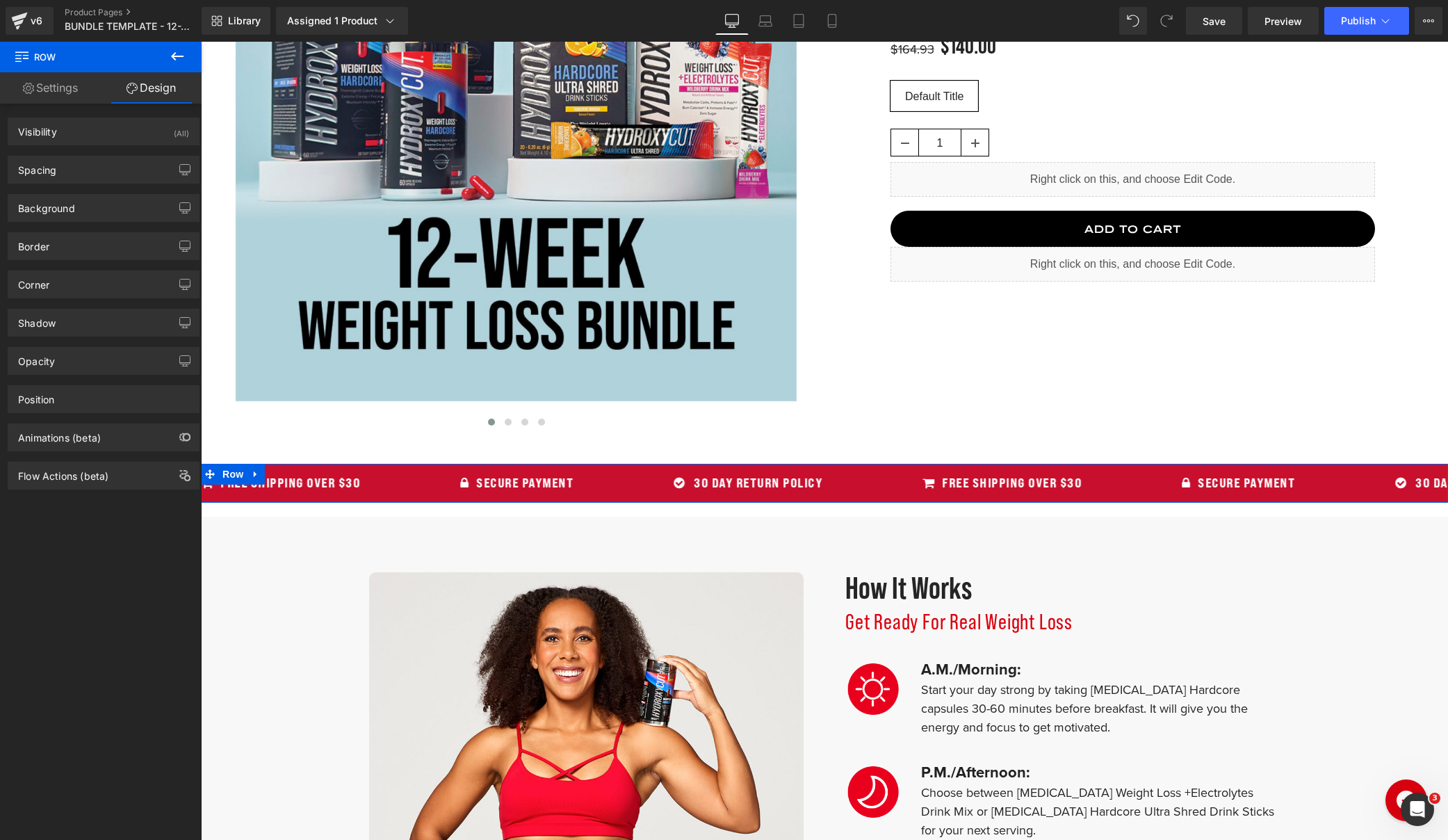
click at [54, 222] on div "Border Border Style Custom Border Solid Border Dashed Border Dotted Custom Cust…" at bounding box center [104, 241] width 208 height 39
click at [55, 212] on div "Background" at bounding box center [47, 204] width 57 height 19
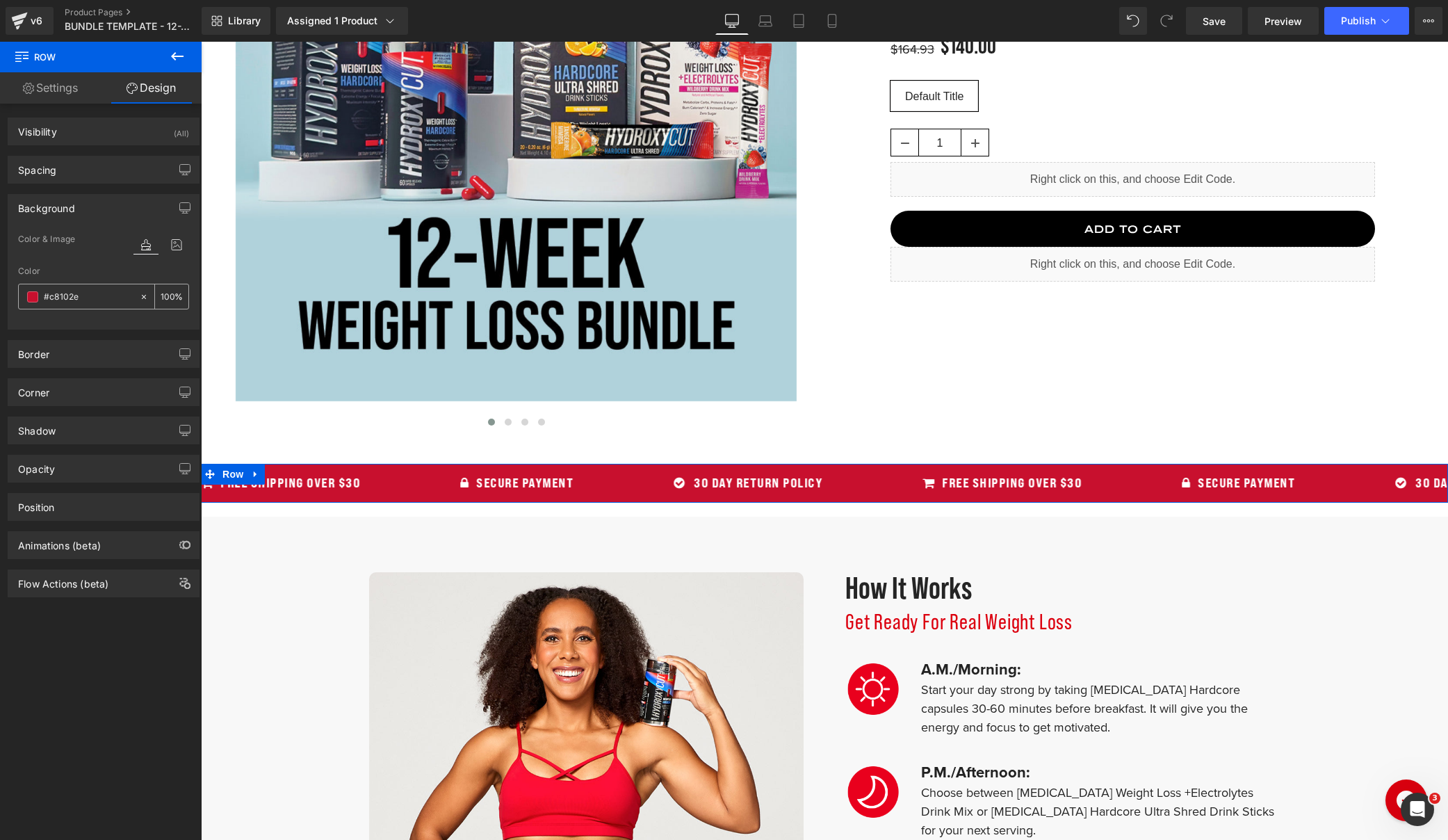
click at [62, 298] on input "#c8102e" at bounding box center [88, 297] width 89 height 15
click at [59, 300] on input "#c8102e" at bounding box center [88, 297] width 89 height 15
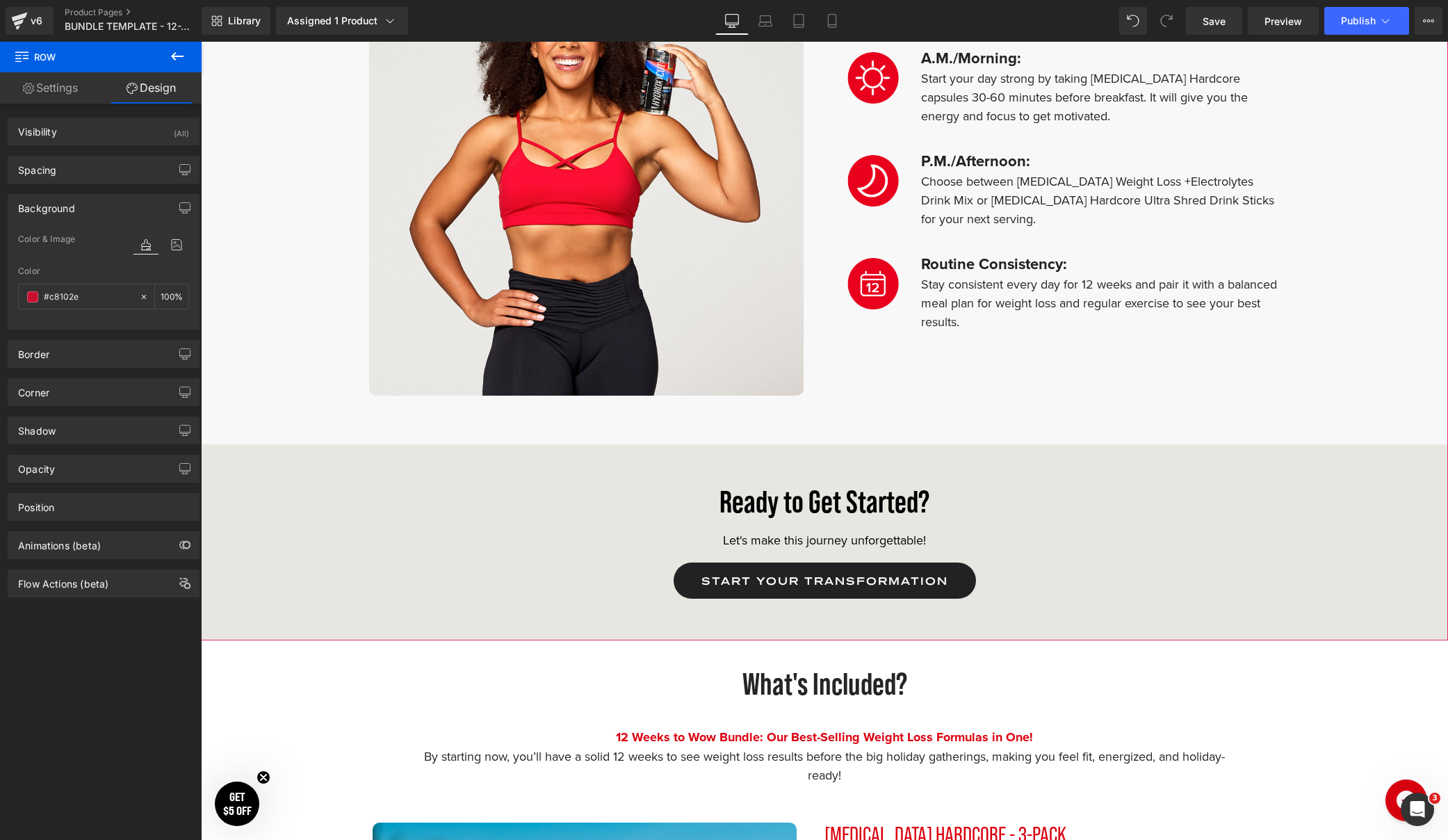
scroll to position [937, 0]
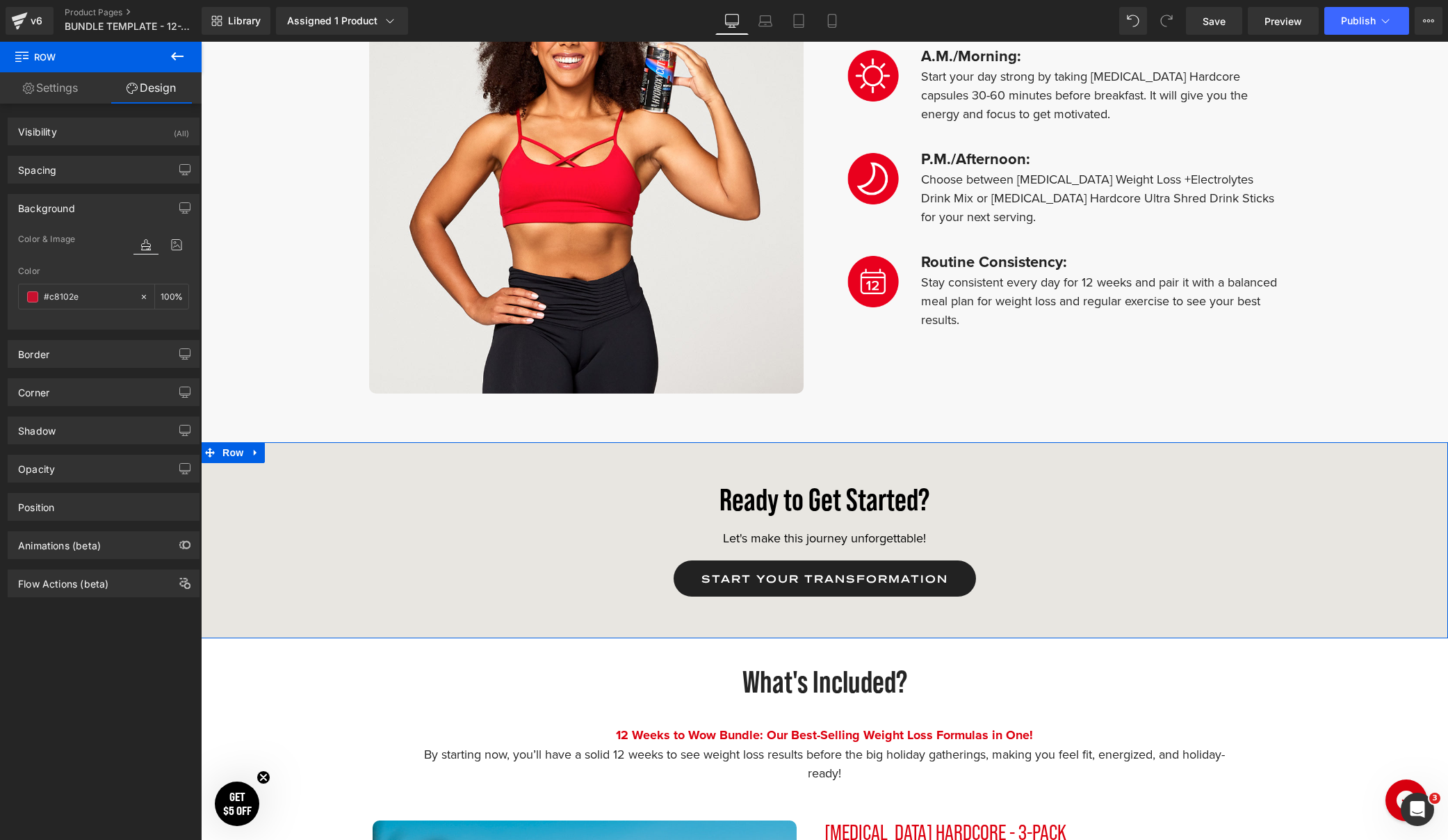
click at [201, 699] on div "Row You are previewing how the will restyle your page. You can not edit Element…" at bounding box center [724, 431] width 1448 height 863
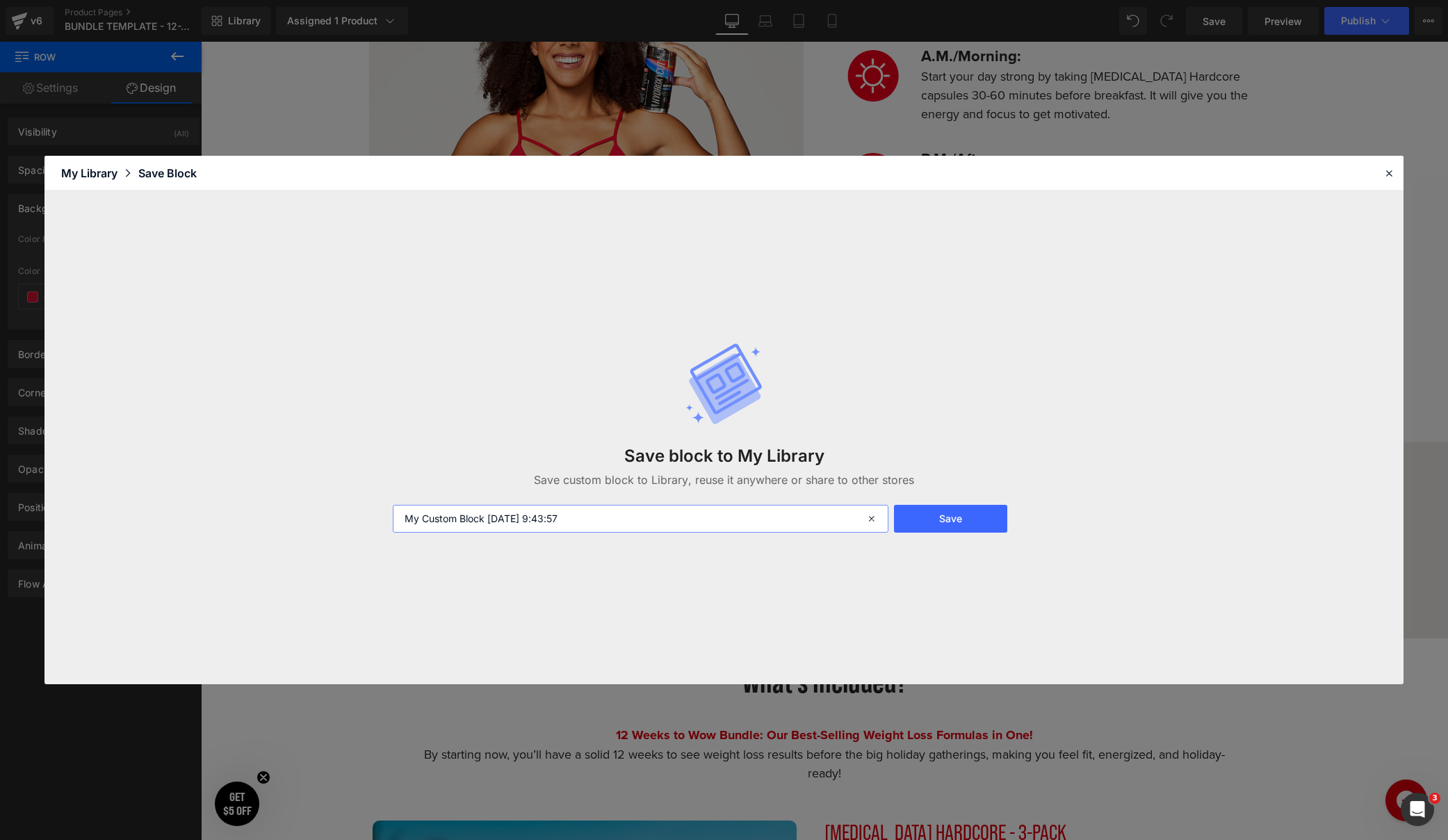
click at [647, 518] on input "My Custom Block 2025-09-05 9:43:57" at bounding box center [640, 518] width 496 height 28
type input "ready to get started CTA"
click at [982, 523] on button "Save" at bounding box center [950, 518] width 113 height 28
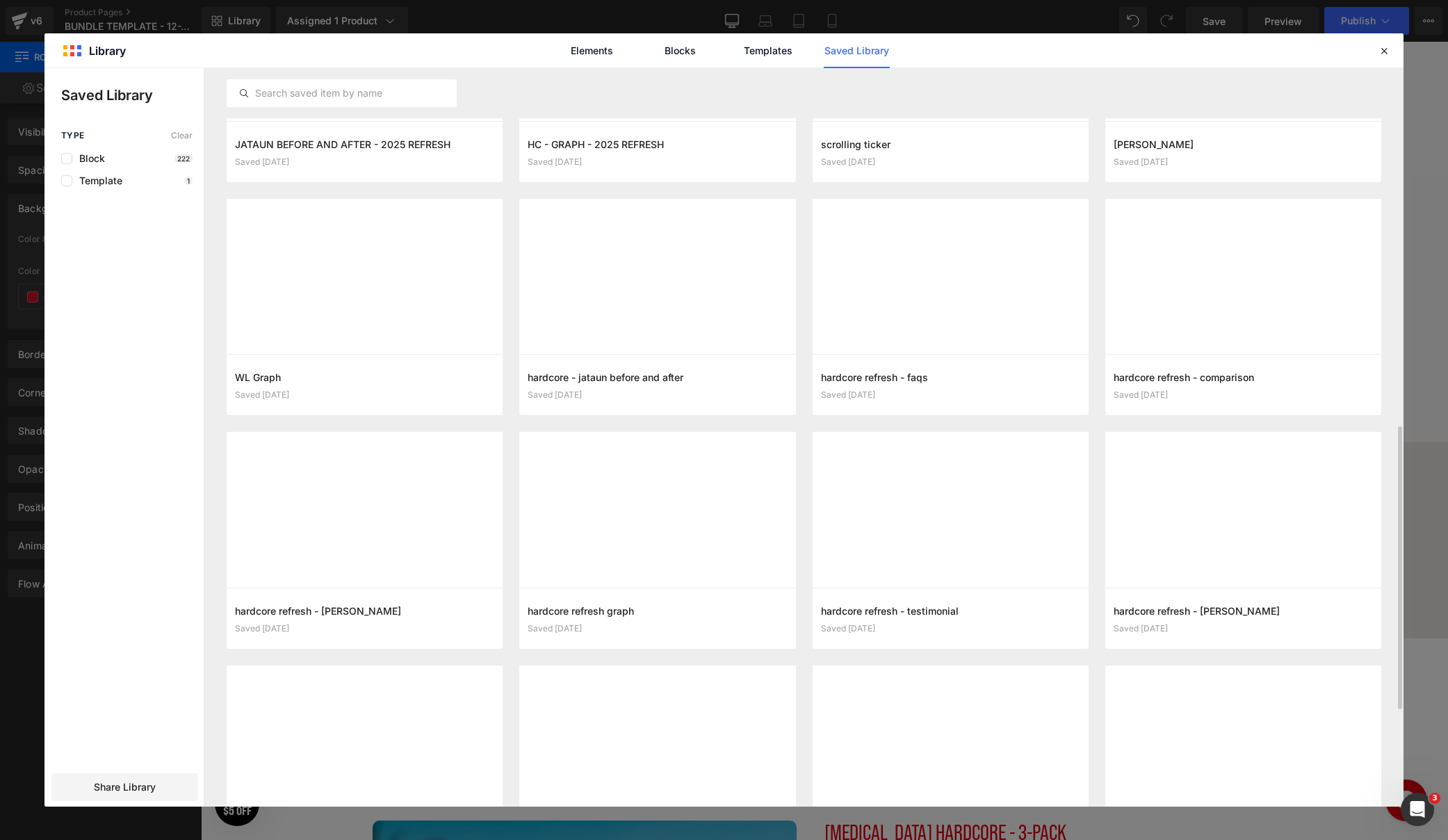
scroll to position [537, 0]
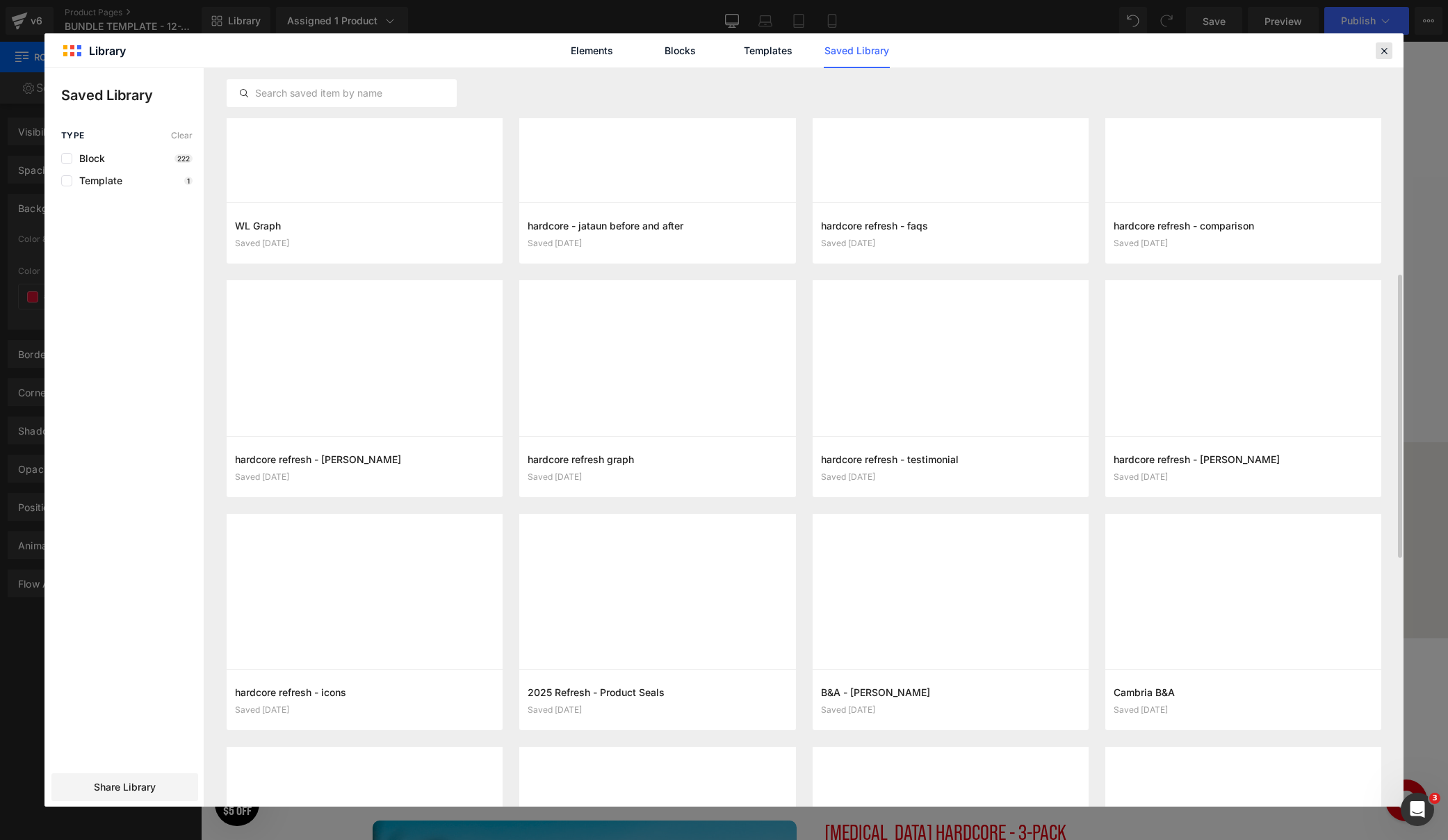
click at [1378, 50] on icon at bounding box center [1384, 50] width 13 height 13
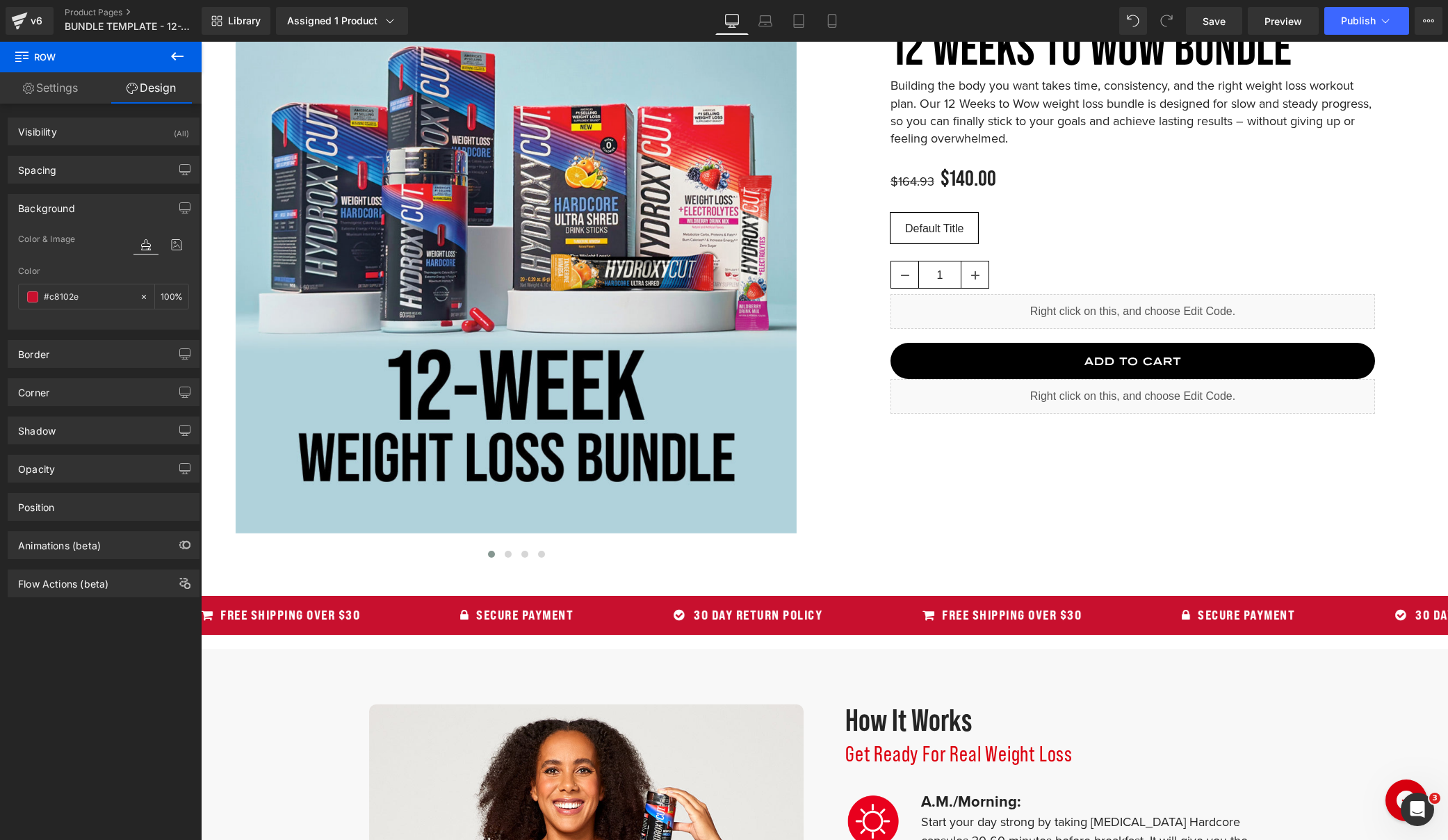
scroll to position [0, 0]
